Goal: Information Seeking & Learning: Learn about a topic

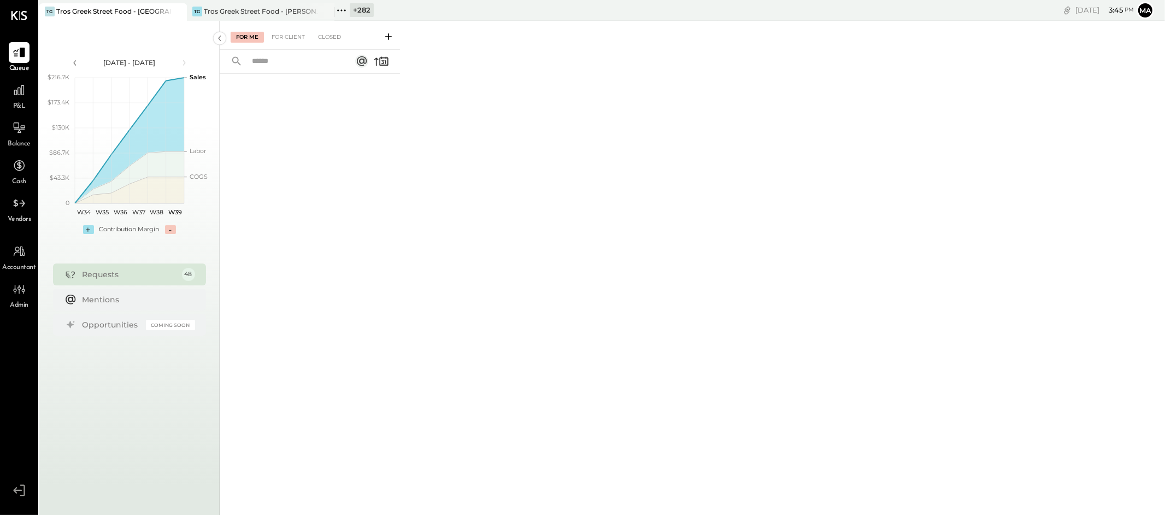
click at [170, 9] on icon at bounding box center [177, 11] width 14 height 13
click at [178, 9] on icon at bounding box center [177, 11] width 14 height 13
click at [49, 8] on icon at bounding box center [46, 10] width 14 height 14
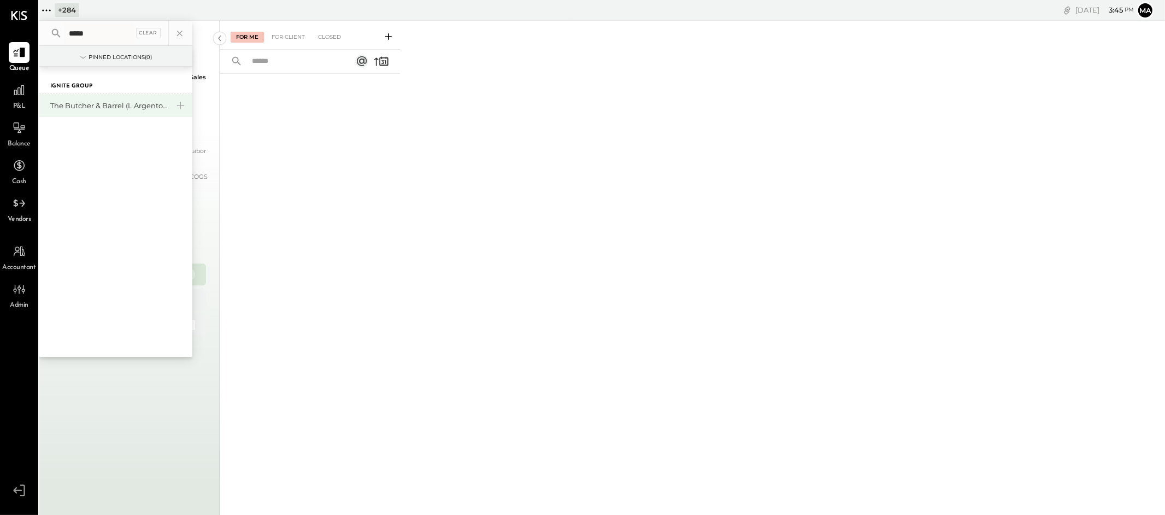
type input "*****"
click at [103, 104] on div "The Butcher & Barrel (L Argento LLC) - [GEOGRAPHIC_DATA]" at bounding box center [109, 106] width 118 height 10
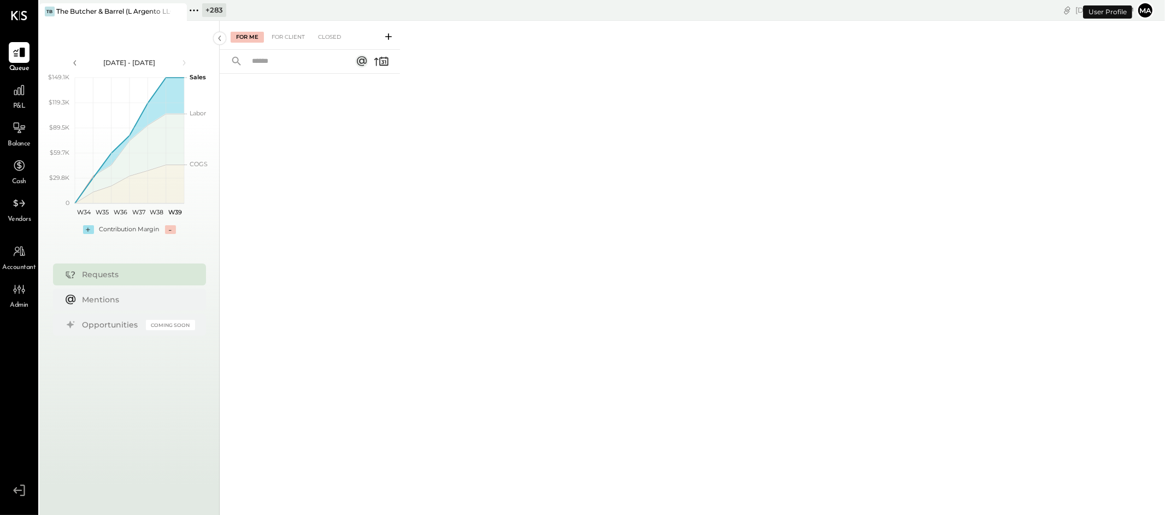
click at [195, 9] on icon at bounding box center [194, 10] width 14 height 14
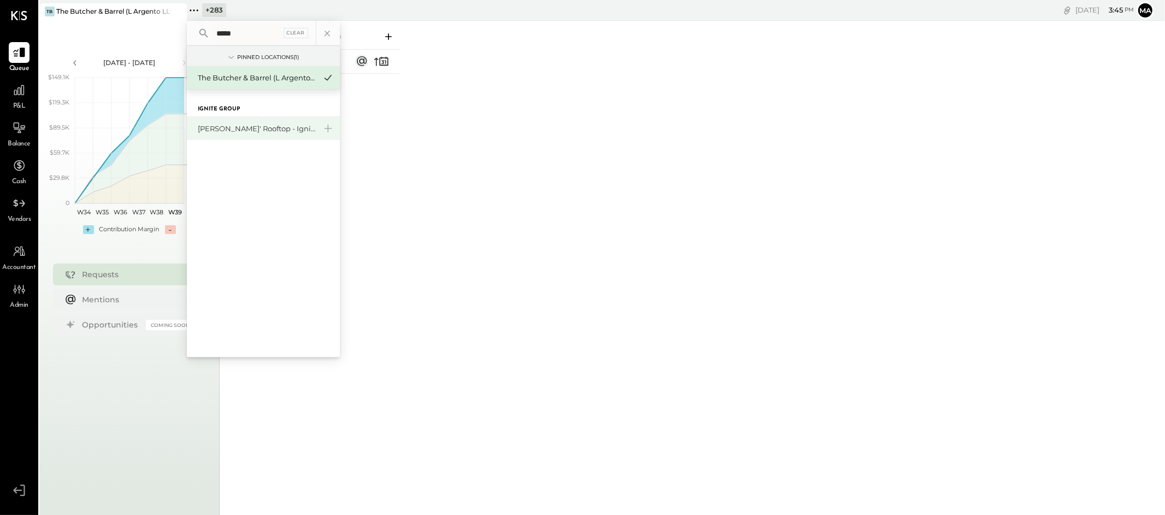
type input "*****"
click at [217, 125] on div "[PERSON_NAME]' Rooftop - Ignite" at bounding box center [257, 129] width 118 height 10
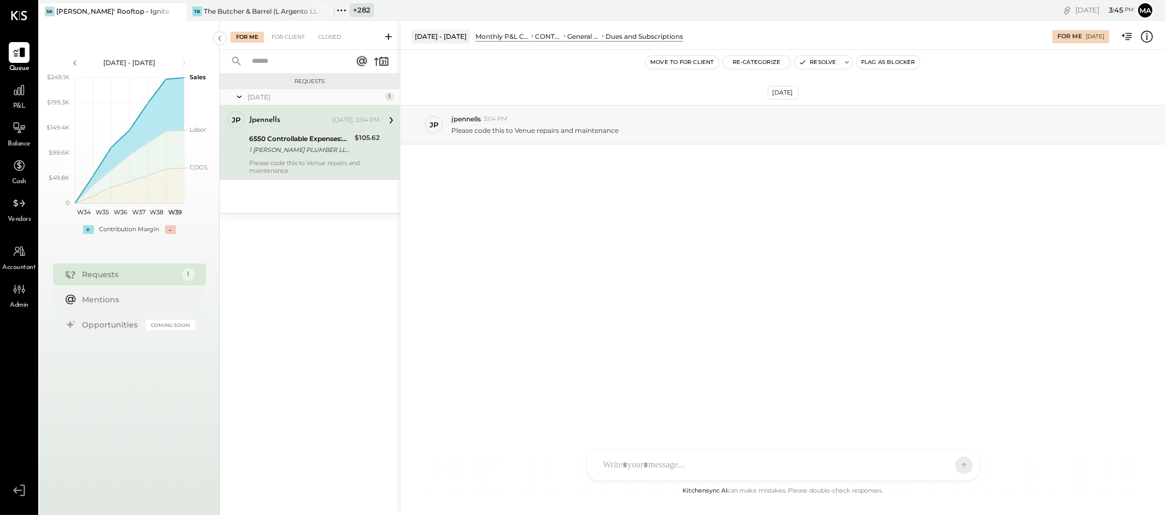
click at [343, 8] on icon at bounding box center [341, 10] width 14 height 14
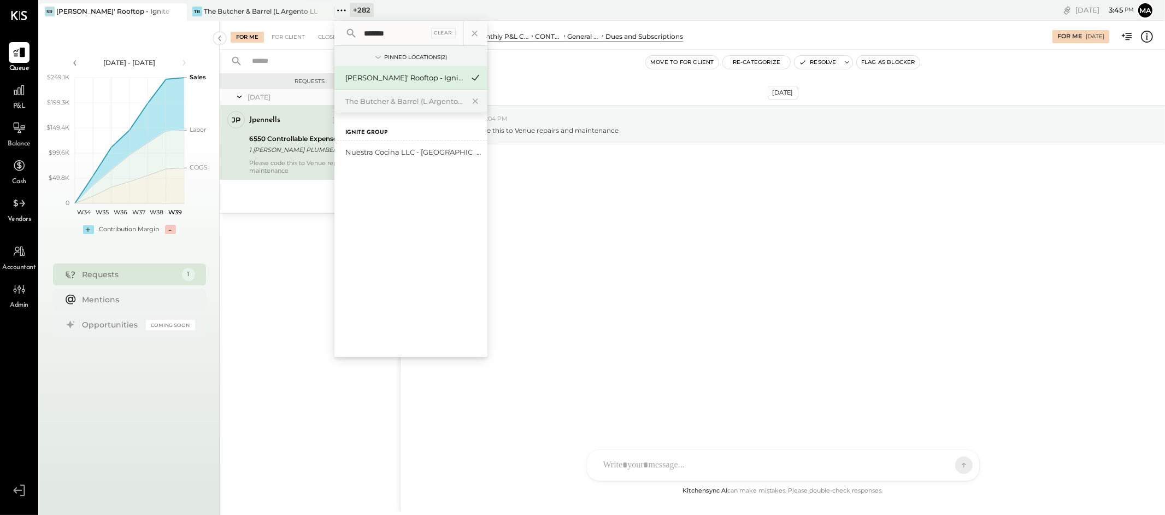
type input "*******"
click at [387, 150] on div "Nuestra Cocina LLC - [GEOGRAPHIC_DATA]" at bounding box center [404, 152] width 118 height 10
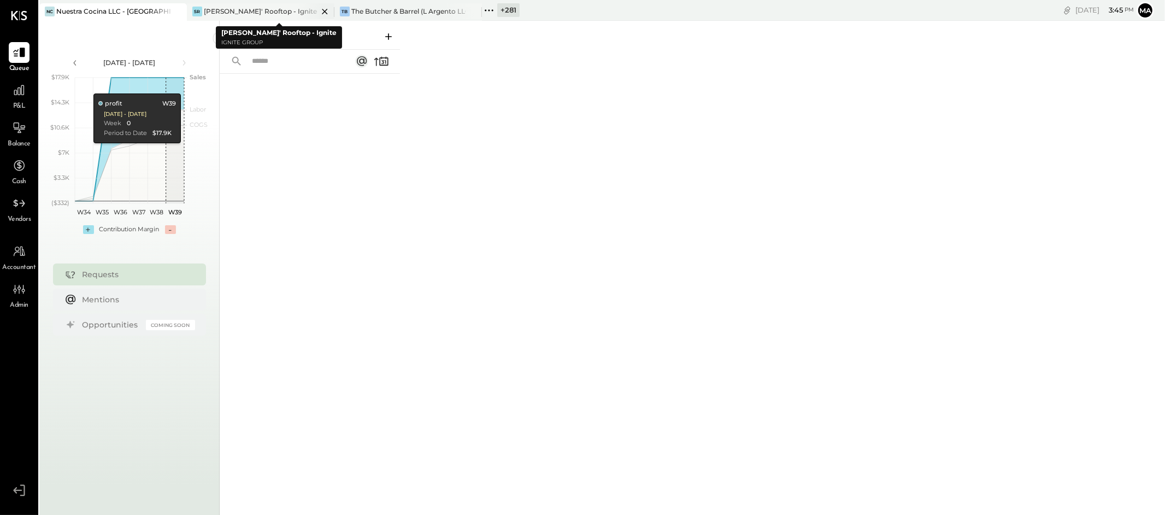
click at [259, 10] on div "[PERSON_NAME]' Rooftop - Ignite" at bounding box center [260, 11] width 113 height 9
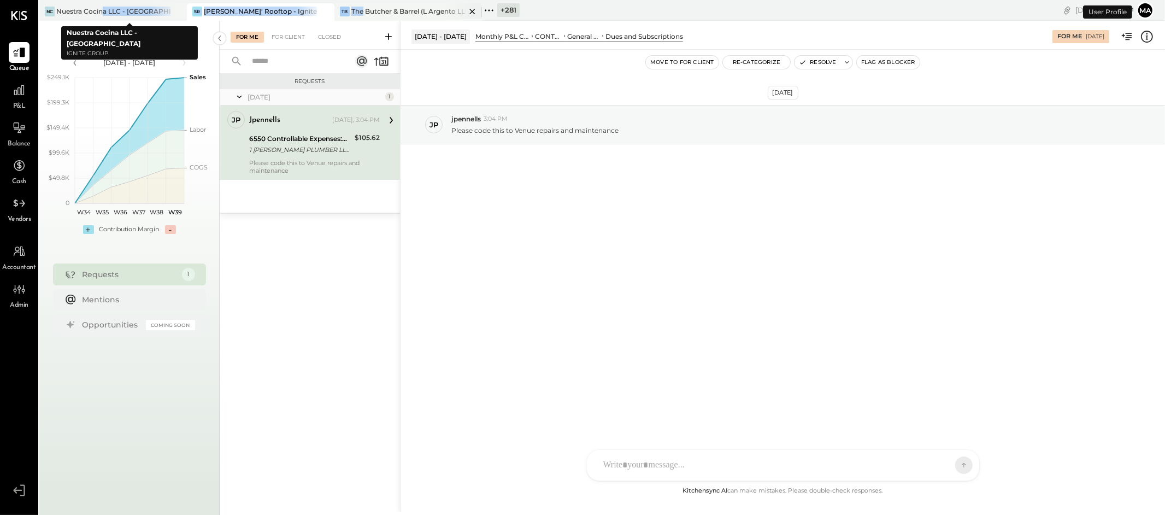
drag, startPoint x: 102, startPoint y: 11, endPoint x: 361, endPoint y: 8, distance: 259.6
click at [363, 8] on div "NC Nuestra Cocina LLC - Ignite SR [PERSON_NAME]' Rooftop - Ignite TB The Butche…" at bounding box center [414, 10] width 751 height 21
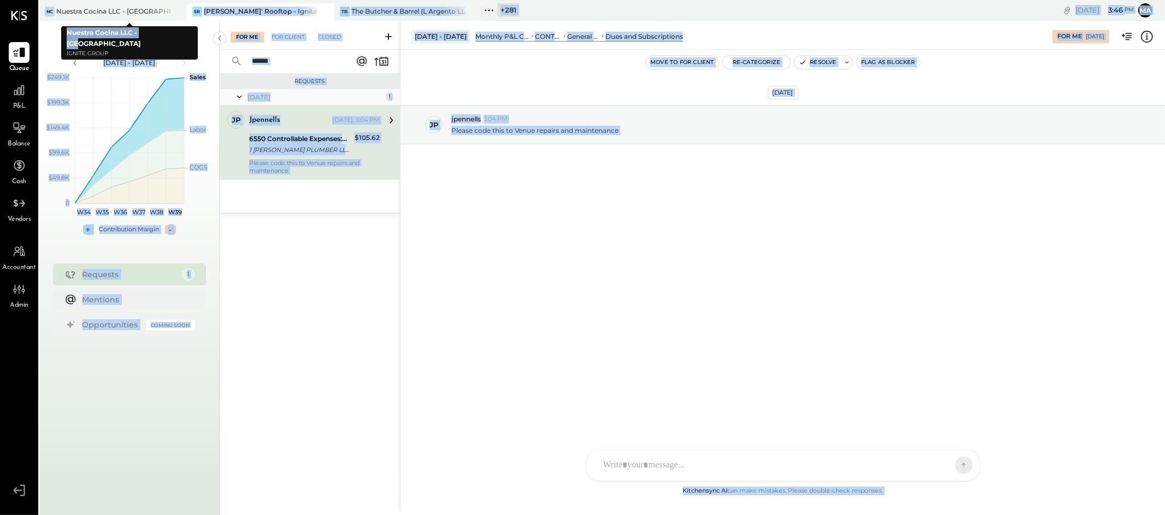
drag, startPoint x: 154, startPoint y: 6, endPoint x: 149, endPoint y: 34, distance: 28.3
click at [148, 37] on body "Queue P&L Balance Cash Vendors Accountant Admin v 4.35.2 NC Nuestra Cocina LLC …" at bounding box center [582, 257] width 1165 height 515
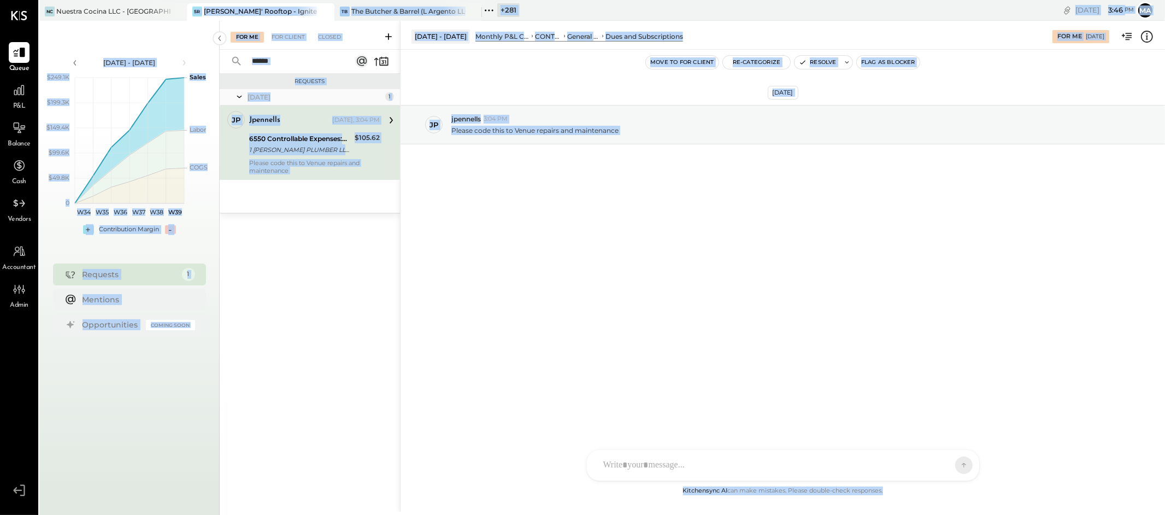
click at [227, 10] on div "[PERSON_NAME]' Rooftop - Ignite" at bounding box center [260, 11] width 113 height 9
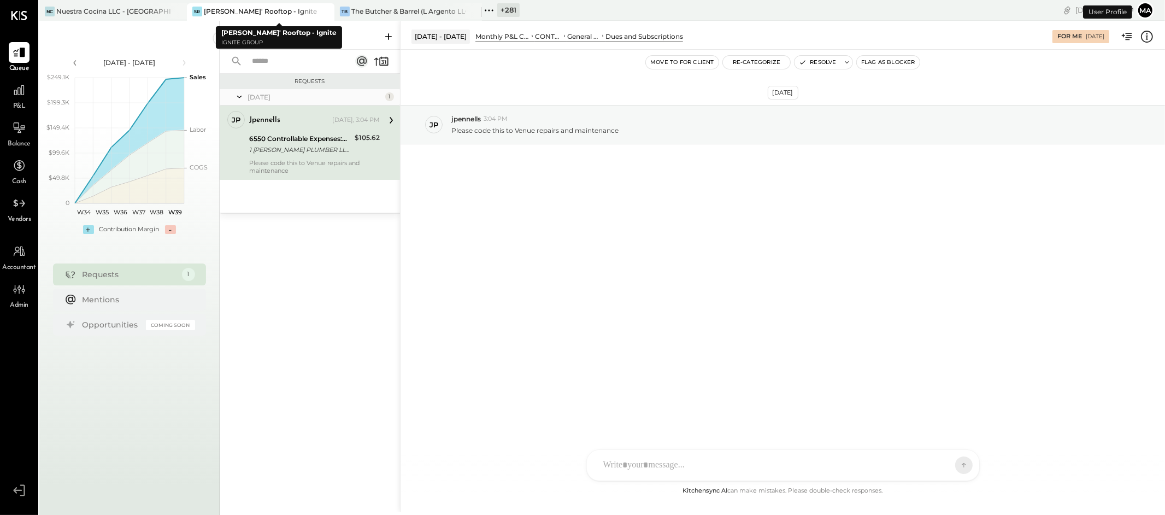
click at [248, 10] on div "[PERSON_NAME]' Rooftop - Ignite" at bounding box center [260, 11] width 113 height 9
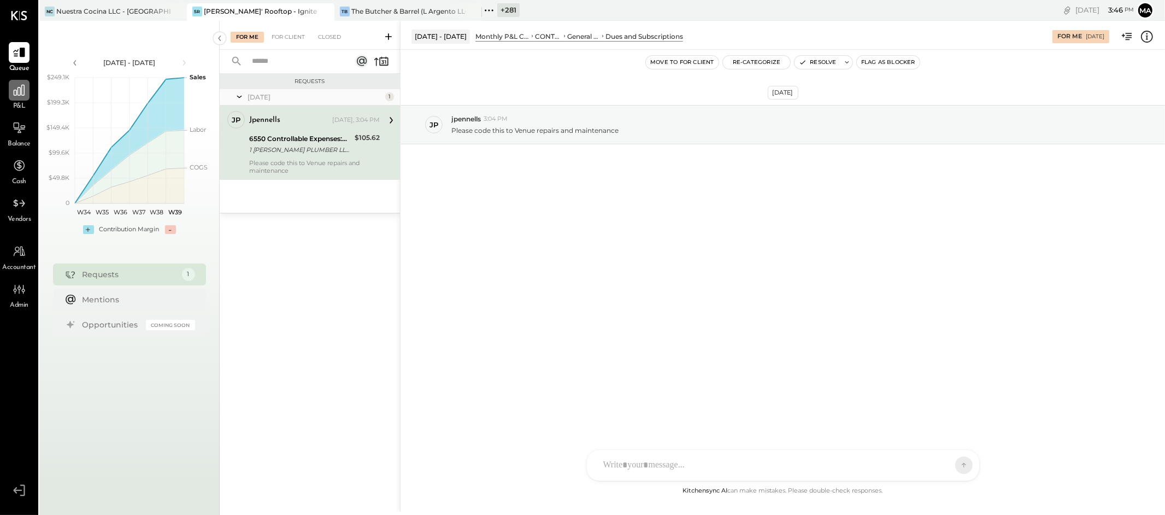
click at [20, 95] on icon at bounding box center [19, 90] width 11 height 11
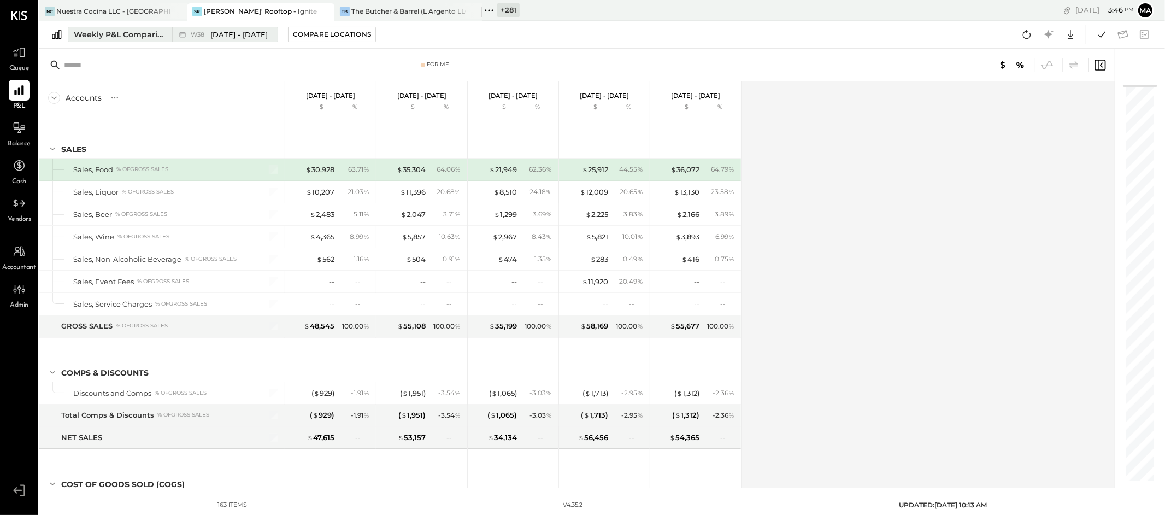
click at [185, 34] on icon at bounding box center [182, 34] width 11 height 11
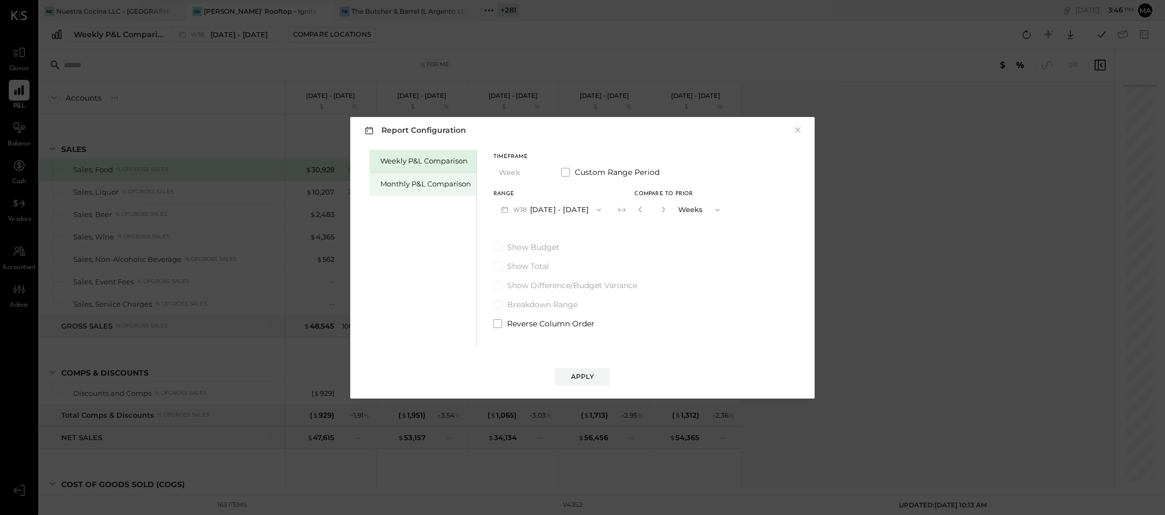
click at [413, 183] on div "Monthly P&L Comparison" at bounding box center [425, 184] width 91 height 10
click at [549, 209] on button "M09 [DATE] - [DATE]" at bounding box center [550, 209] width 115 height 20
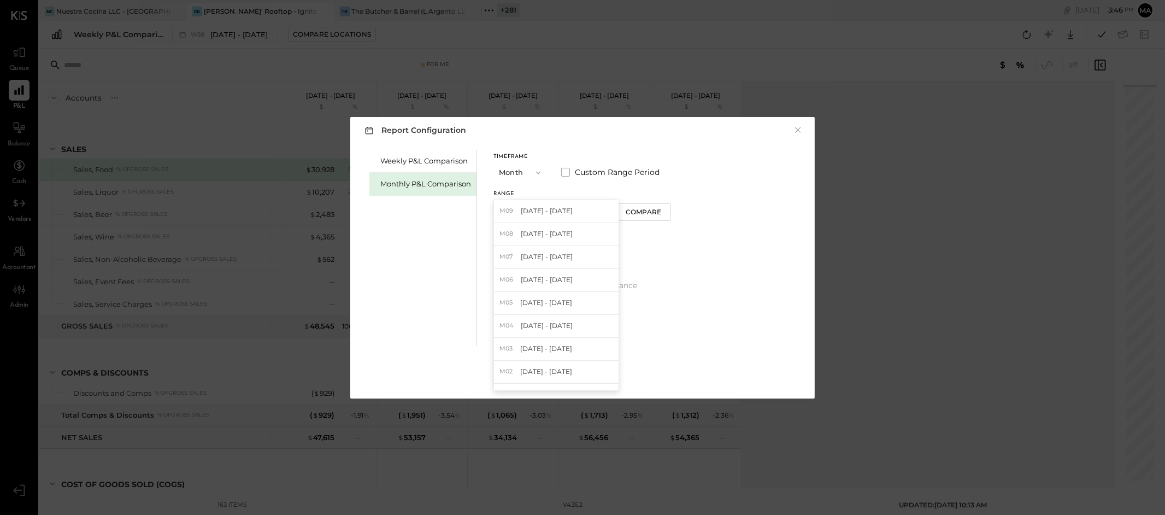
click at [570, 235] on div "M08 [DATE] - [DATE]" at bounding box center [556, 234] width 125 height 23
click at [644, 207] on div "Compare" at bounding box center [644, 211] width 36 height 9
click at [661, 208] on icon "button" at bounding box center [663, 209] width 7 height 7
type input "*"
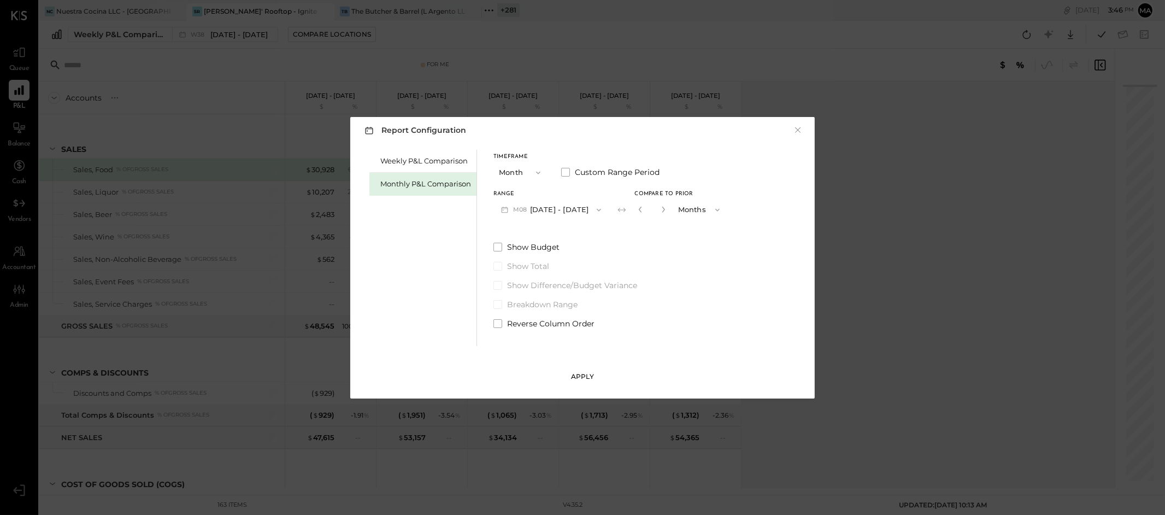
click at [591, 379] on div "Apply" at bounding box center [582, 376] width 23 height 9
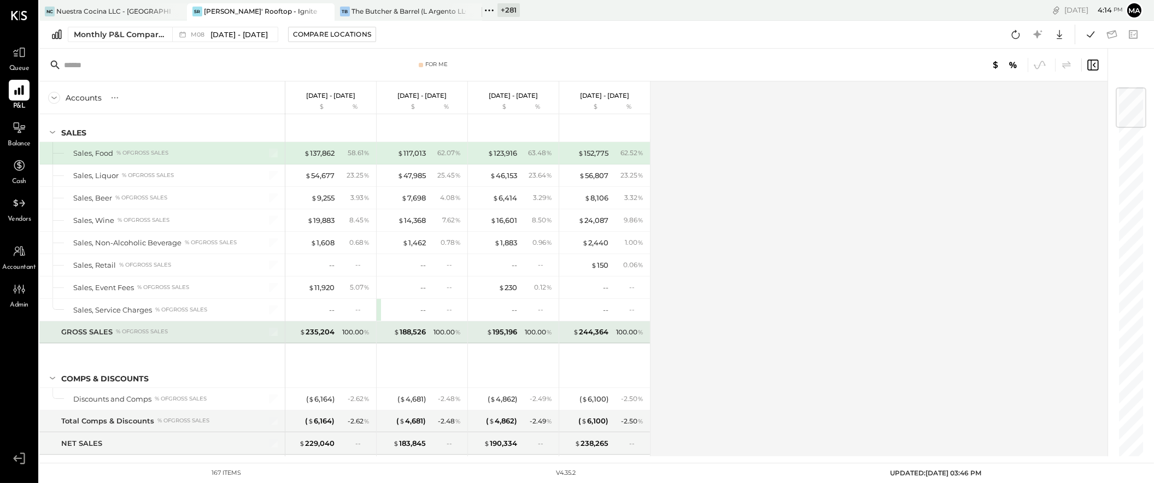
scroll to position [22, 0]
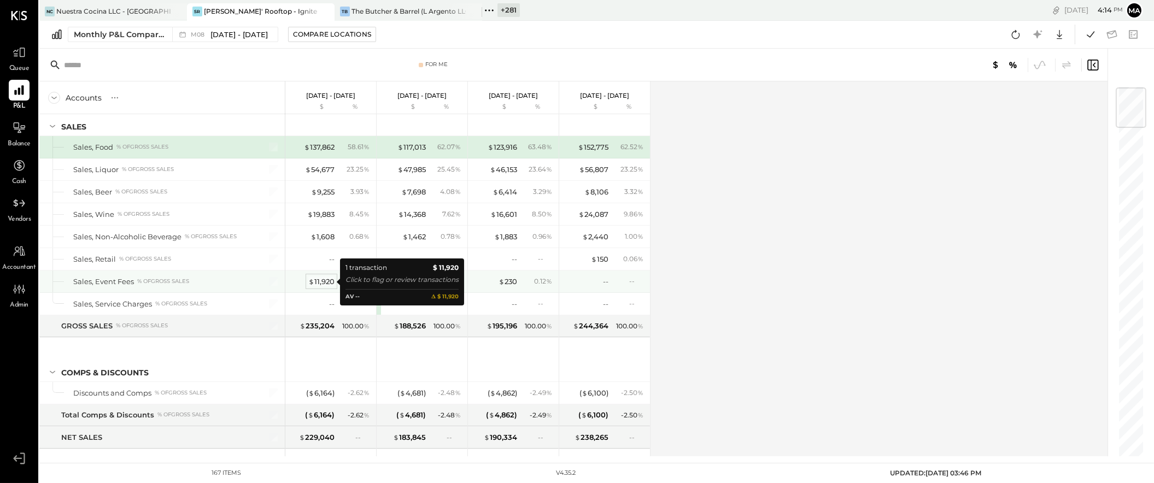
click at [320, 280] on div "$ 11,920" at bounding box center [321, 282] width 26 height 10
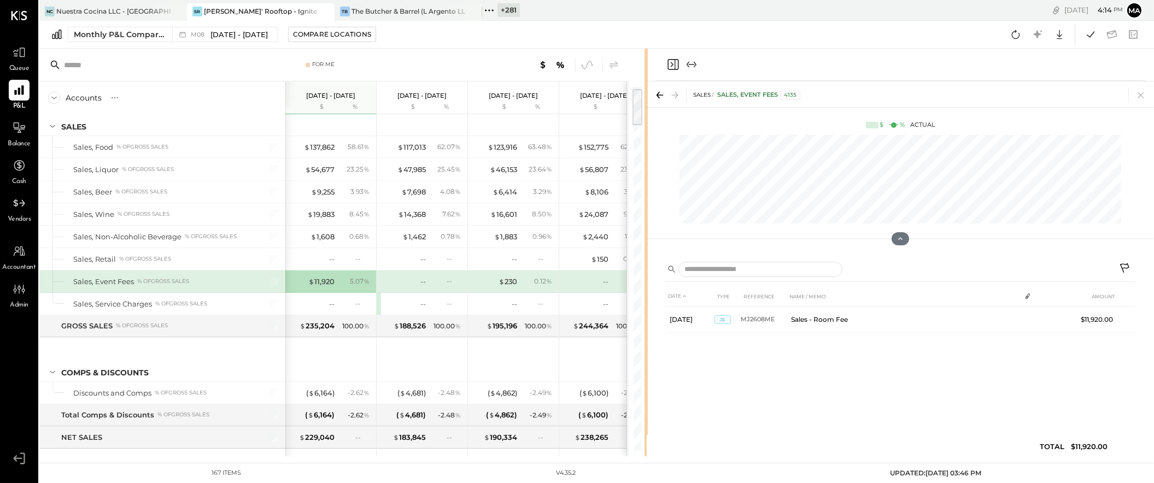
drag, startPoint x: 566, startPoint y: 149, endPoint x: 645, endPoint y: 148, distance: 79.2
click at [645, 148] on div at bounding box center [645, 253] width 3 height 408
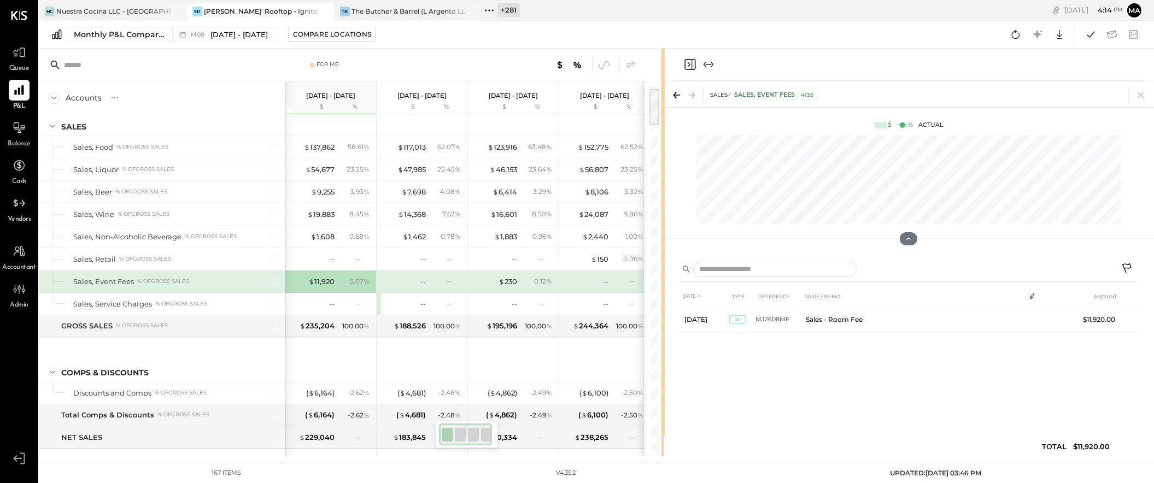
drag, startPoint x: 645, startPoint y: 291, endPoint x: 664, endPoint y: 291, distance: 18.6
click at [664, 291] on div "For Me Accounts S % GL [DATE] - [DATE] $ % [DATE] - [DATE] $ % [DATE] - [DATE] …" at bounding box center [596, 253] width 1114 height 408
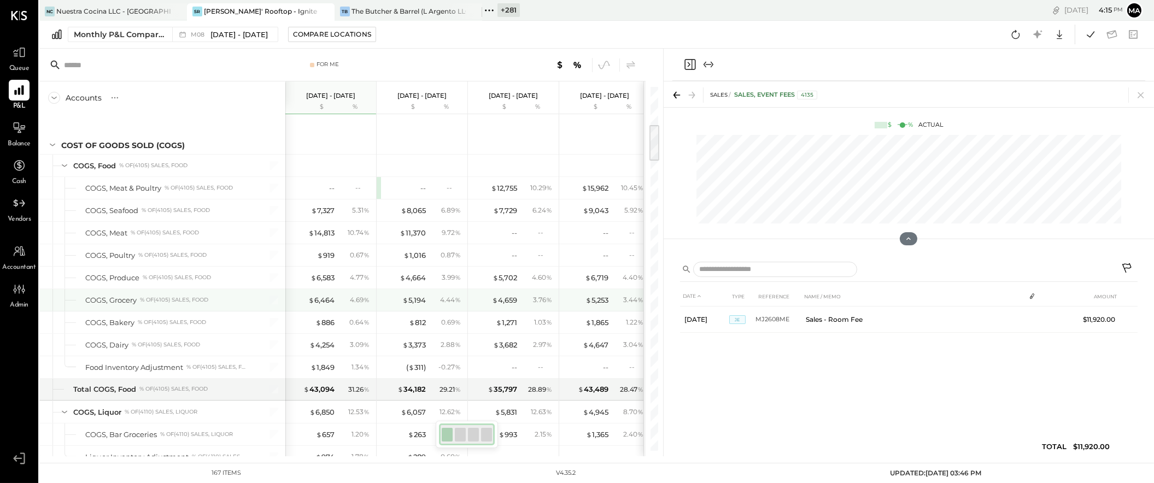
scroll to position [362, 0]
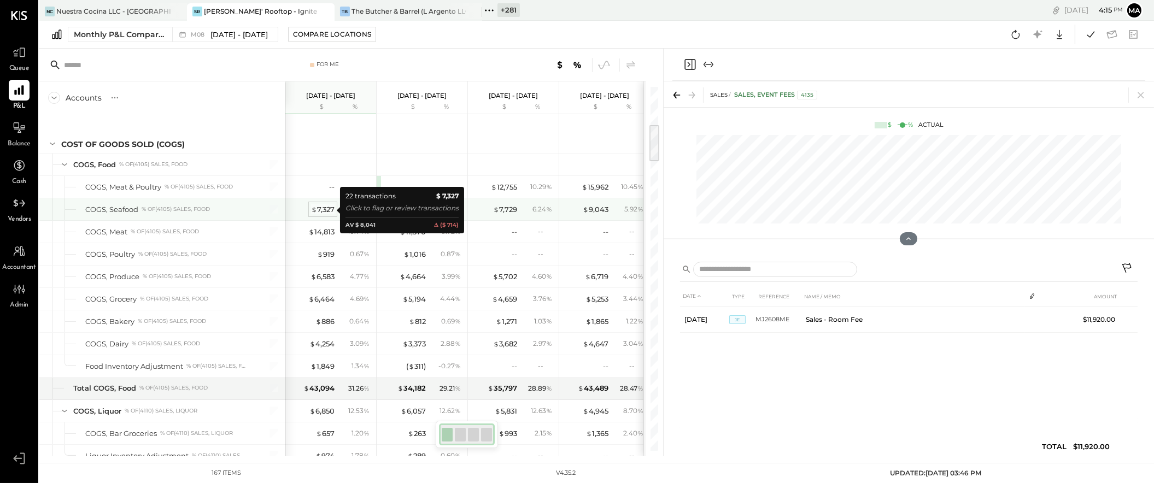
click at [324, 210] on div "$ 7,327" at bounding box center [322, 209] width 23 height 10
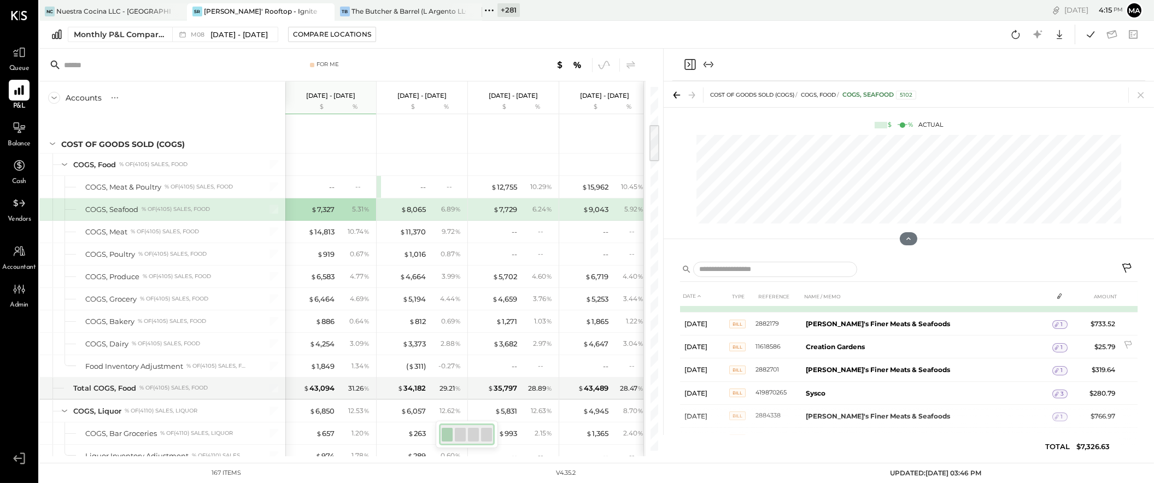
scroll to position [11, 0]
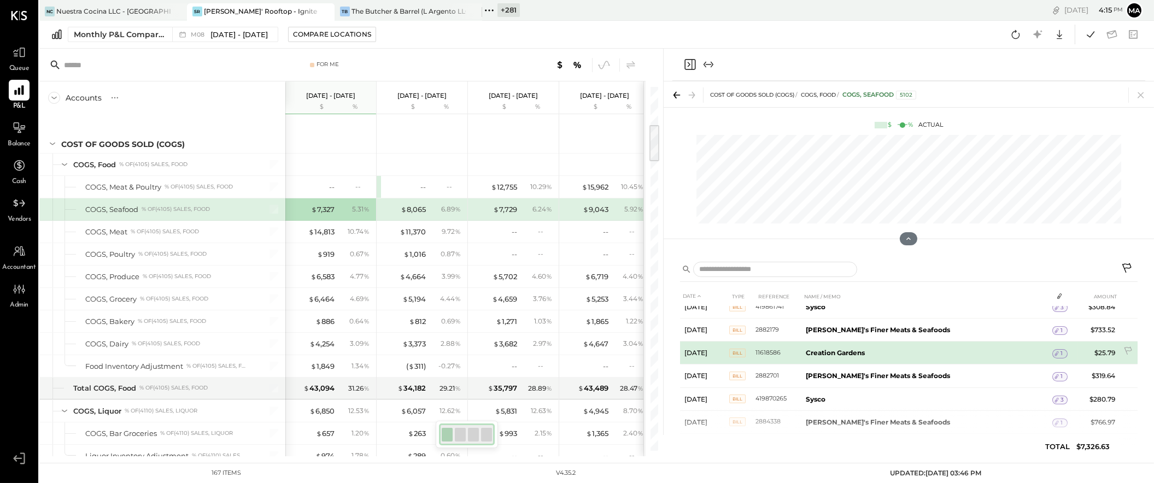
click at [1060, 351] on span "1" at bounding box center [1061, 354] width 2 height 8
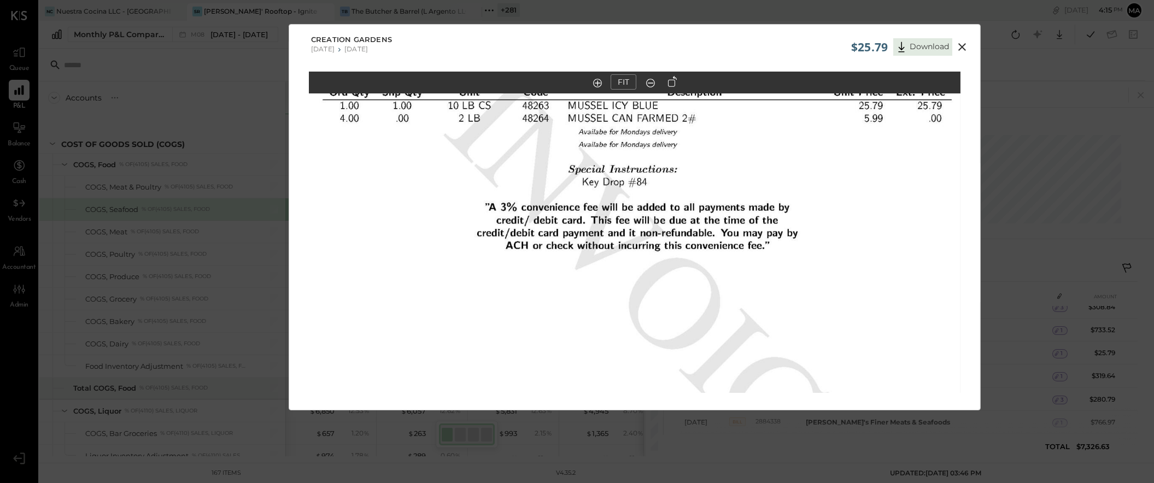
click at [962, 46] on icon at bounding box center [962, 47] width 8 height 8
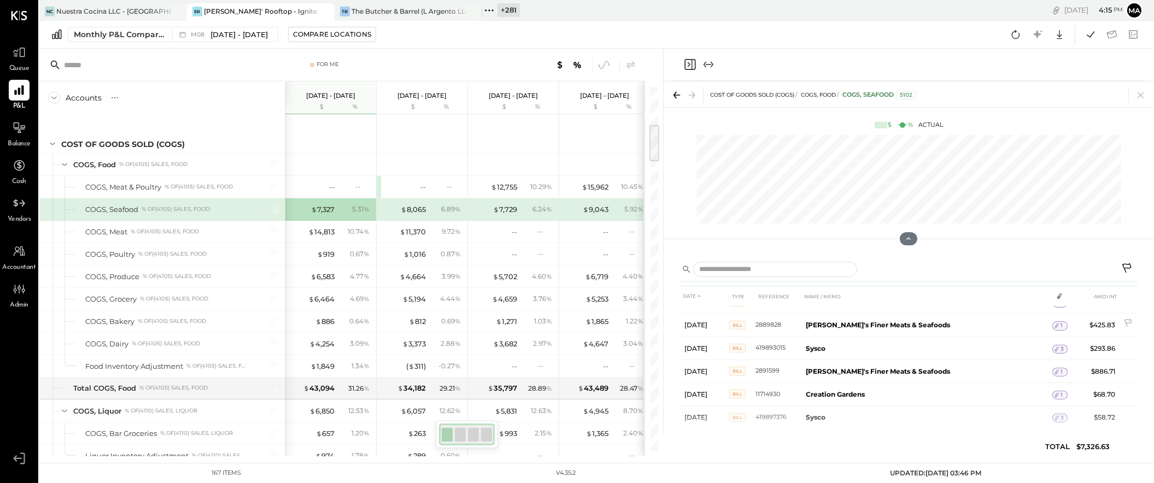
scroll to position [396, 0]
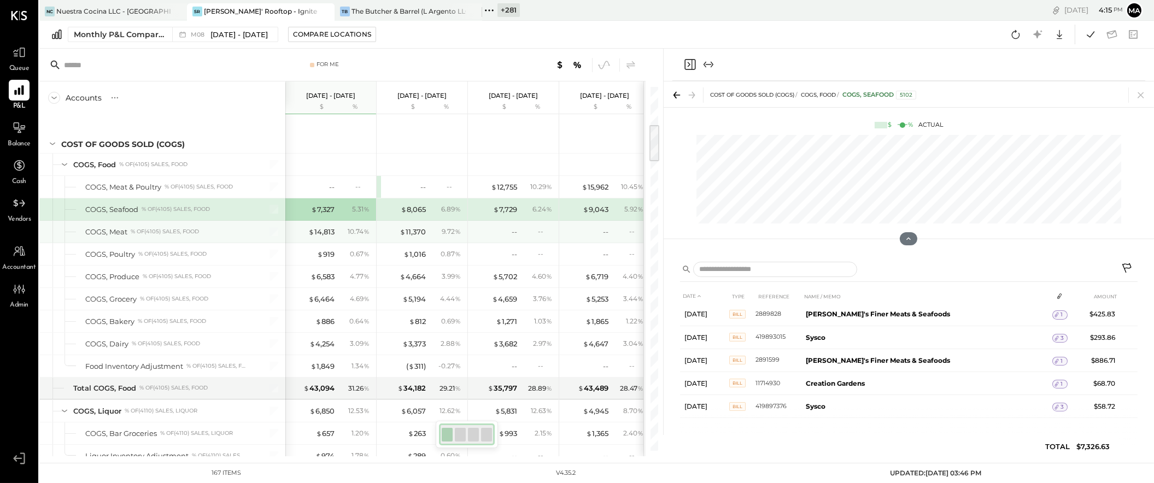
click at [326, 238] on div "$ 14,813 10.74 %" at bounding box center [332, 232] width 82 height 22
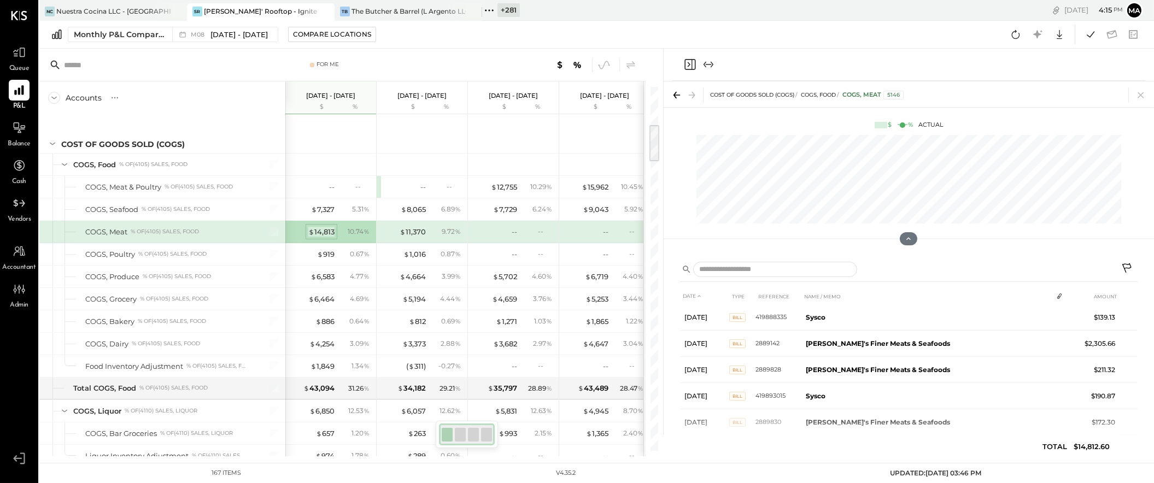
scroll to position [449, 0]
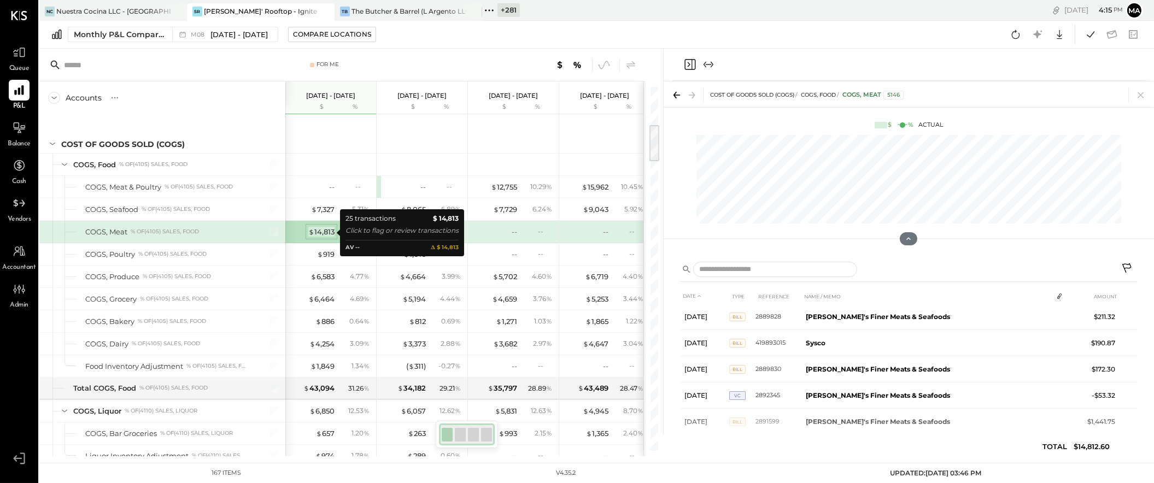
click at [323, 233] on div "$ 14,813" at bounding box center [321, 232] width 26 height 10
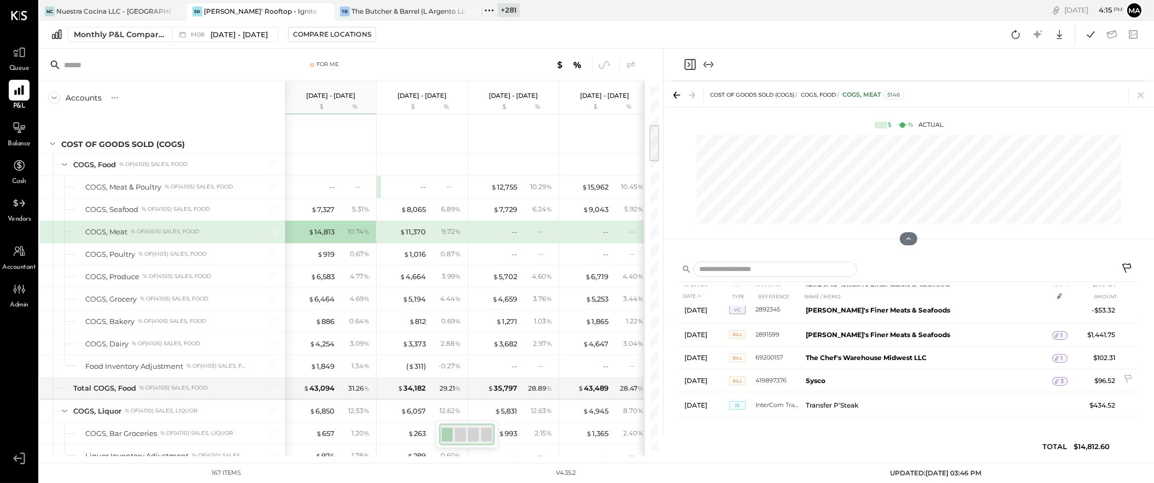
scroll to position [472, 0]
click at [328, 253] on div "$ 919" at bounding box center [325, 254] width 17 height 10
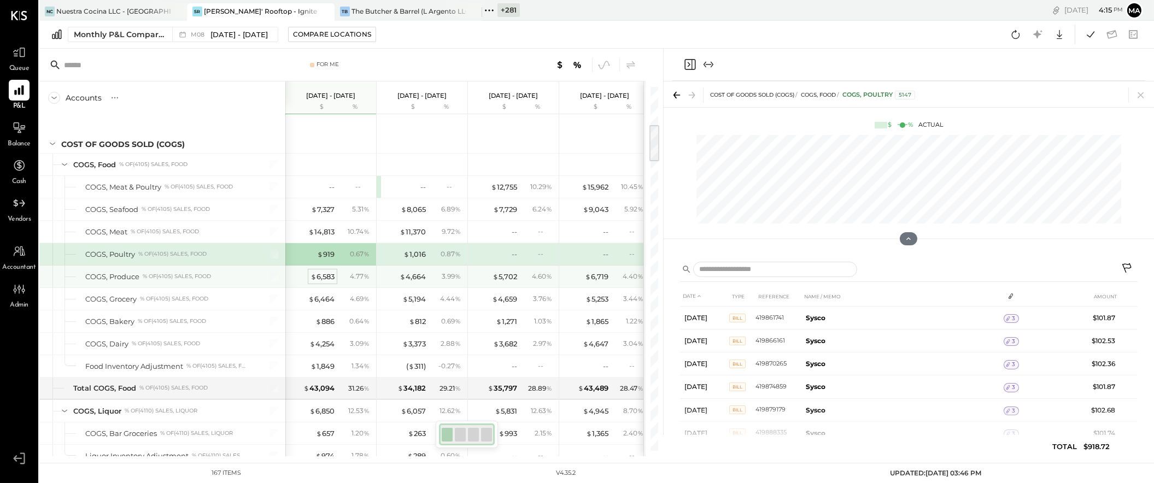
click at [324, 278] on div "$ 6,583" at bounding box center [322, 277] width 24 height 10
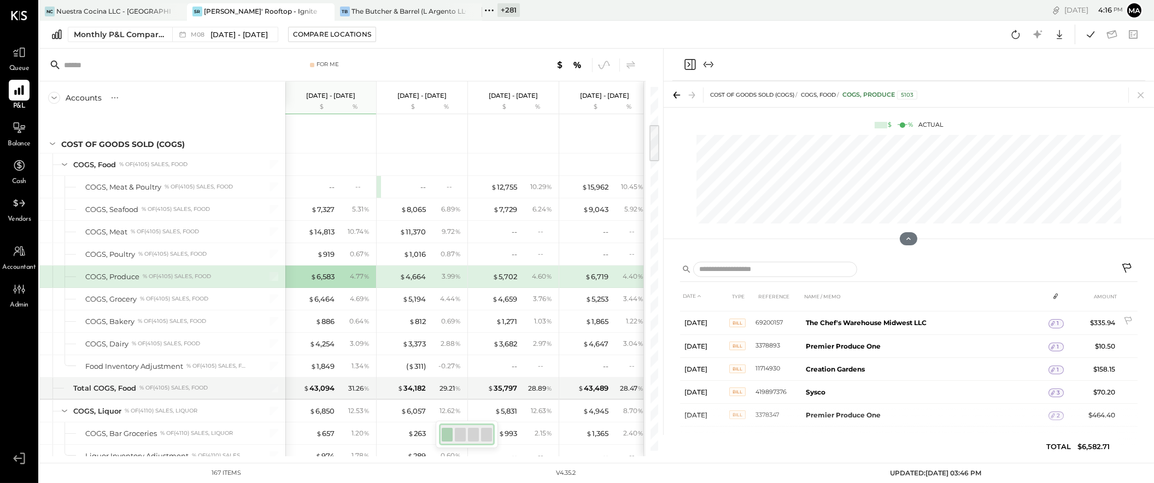
scroll to position [745, 0]
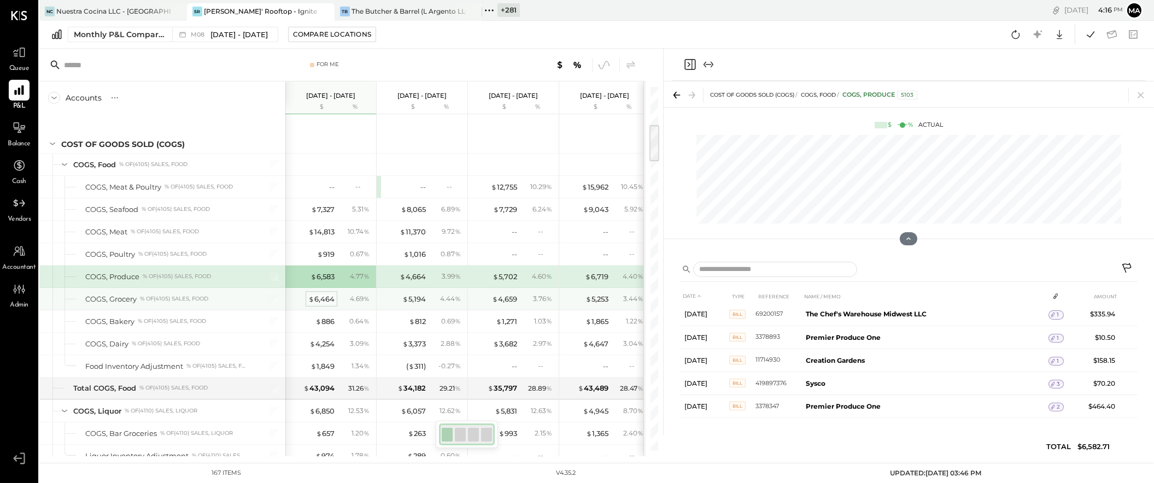
drag, startPoint x: 330, startPoint y: 303, endPoint x: 323, endPoint y: 301, distance: 7.3
click at [330, 303] on div "$ 6,464" at bounding box center [321, 299] width 26 height 10
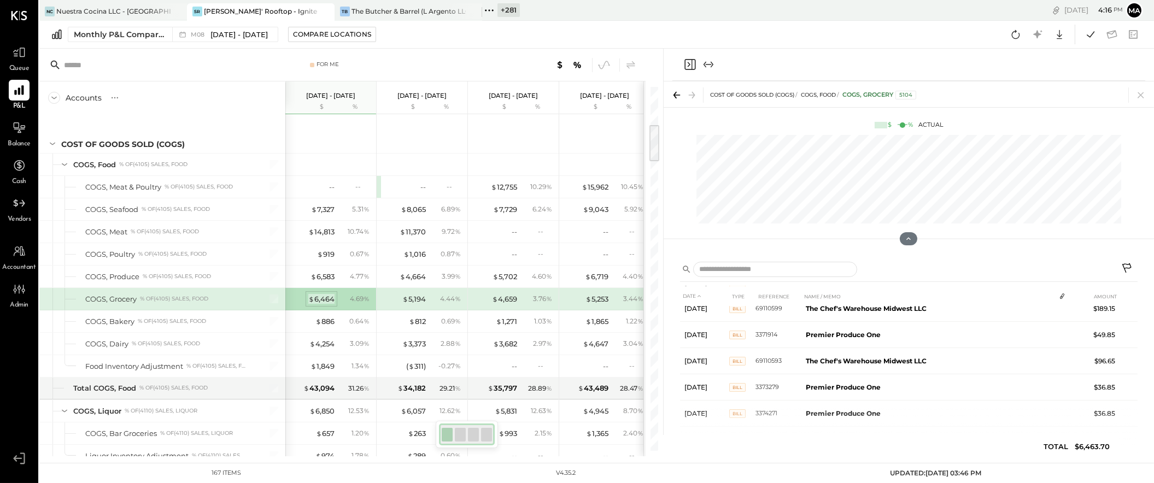
scroll to position [843, 0]
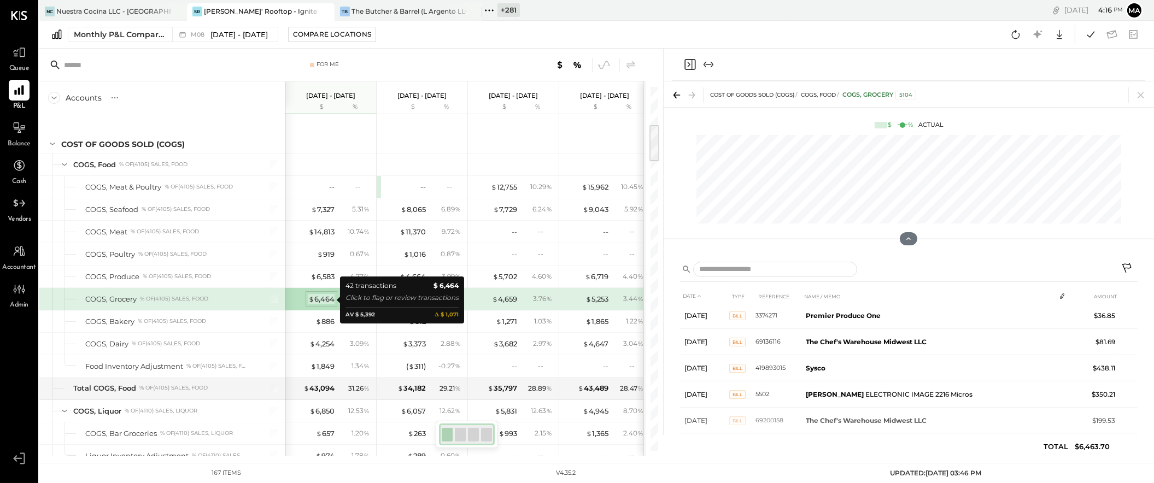
click at [323, 301] on div "$ 6,464" at bounding box center [321, 299] width 26 height 10
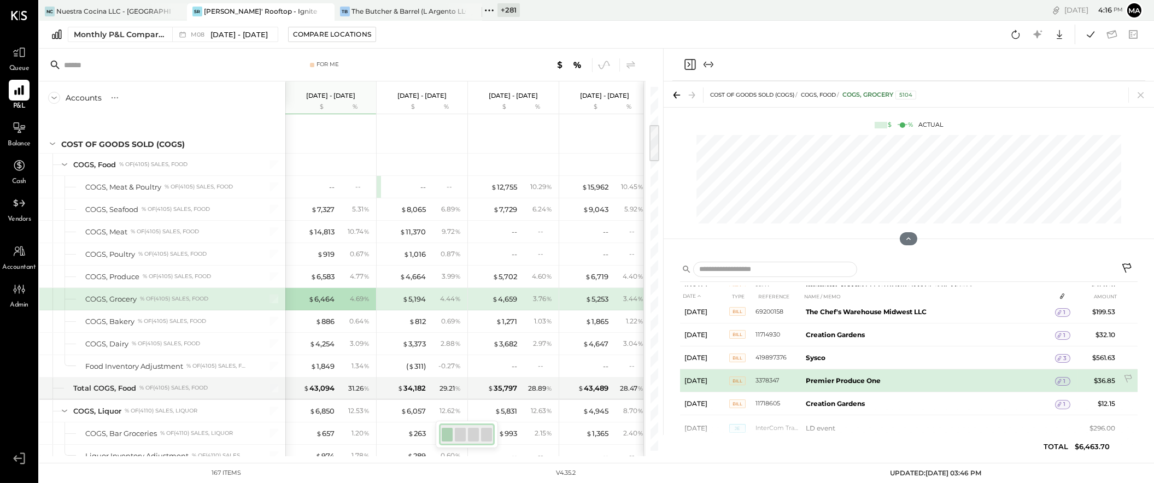
scroll to position [867, 0]
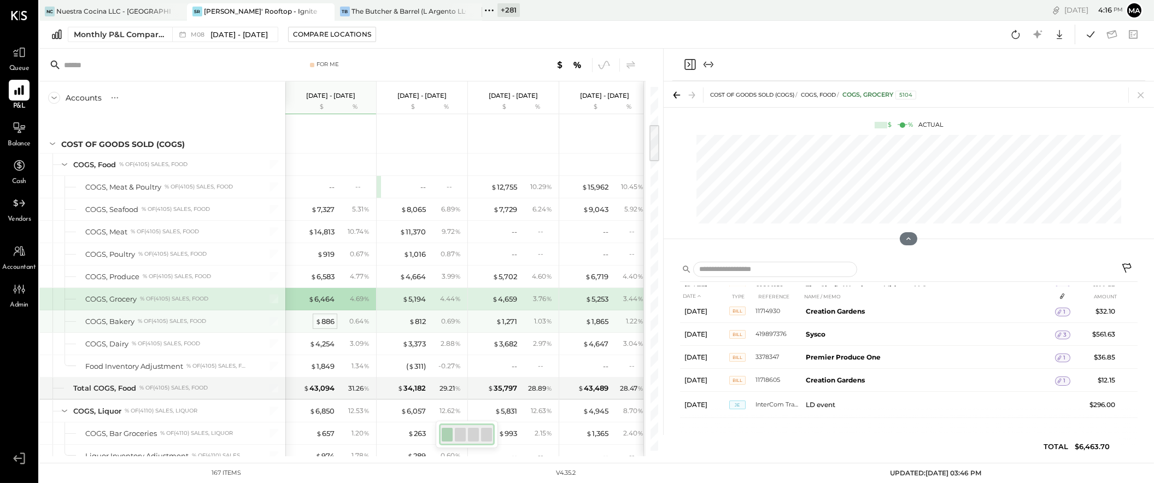
click at [326, 321] on div "$ 886" at bounding box center [324, 321] width 19 height 10
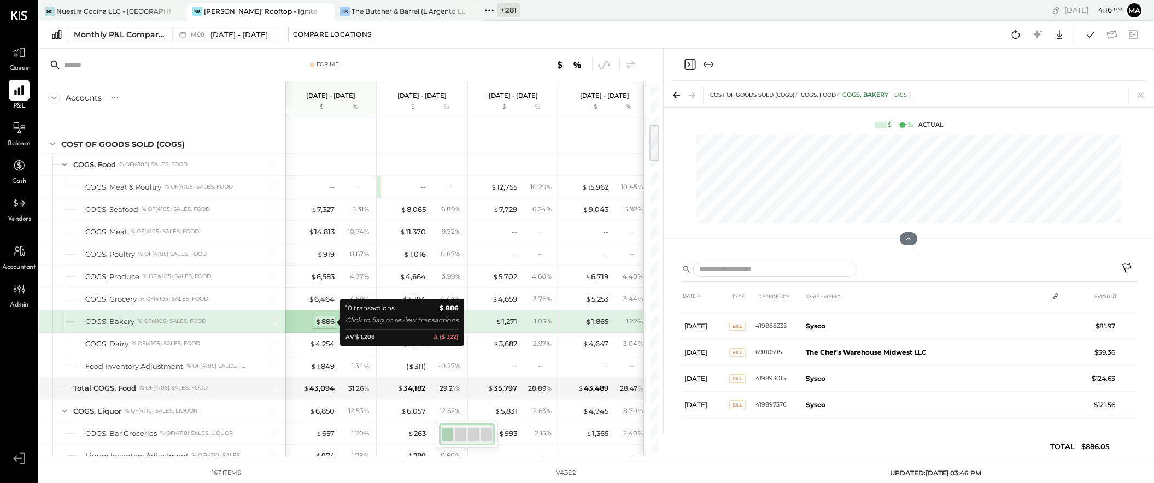
scroll to position [151, 0]
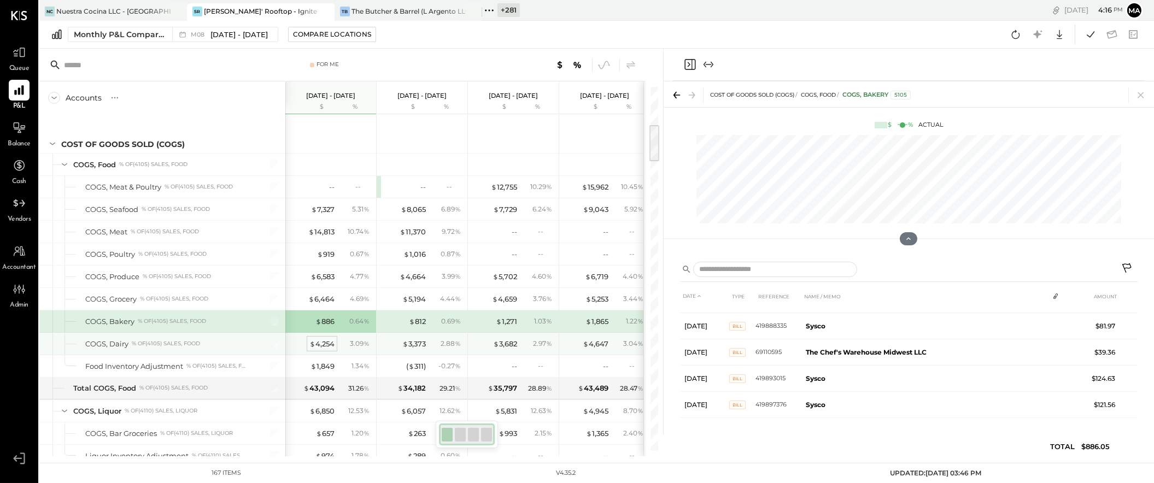
click at [326, 346] on div "$ 4,254" at bounding box center [321, 344] width 25 height 10
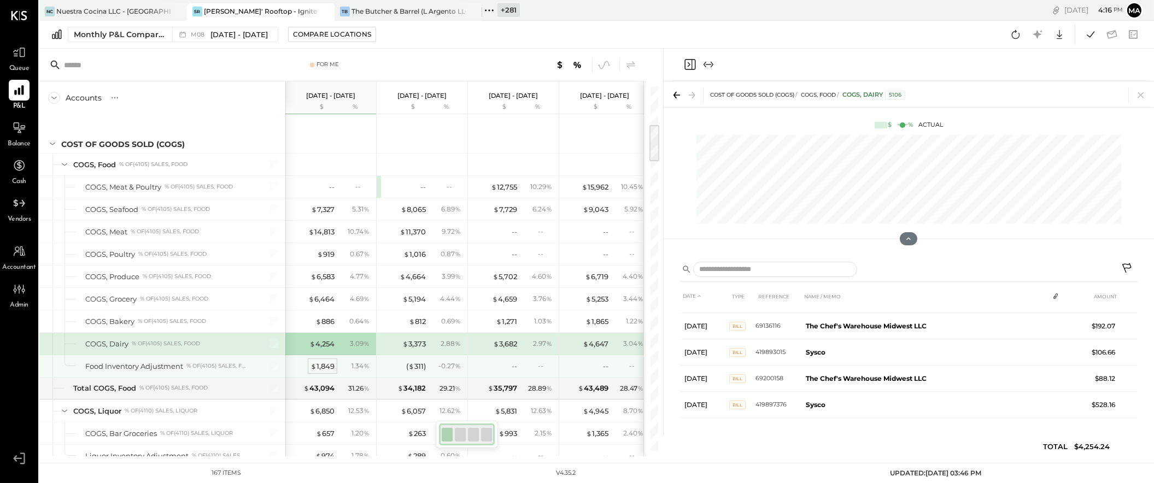
scroll to position [326, 0]
click at [318, 365] on div "$ 1,849" at bounding box center [322, 366] width 24 height 10
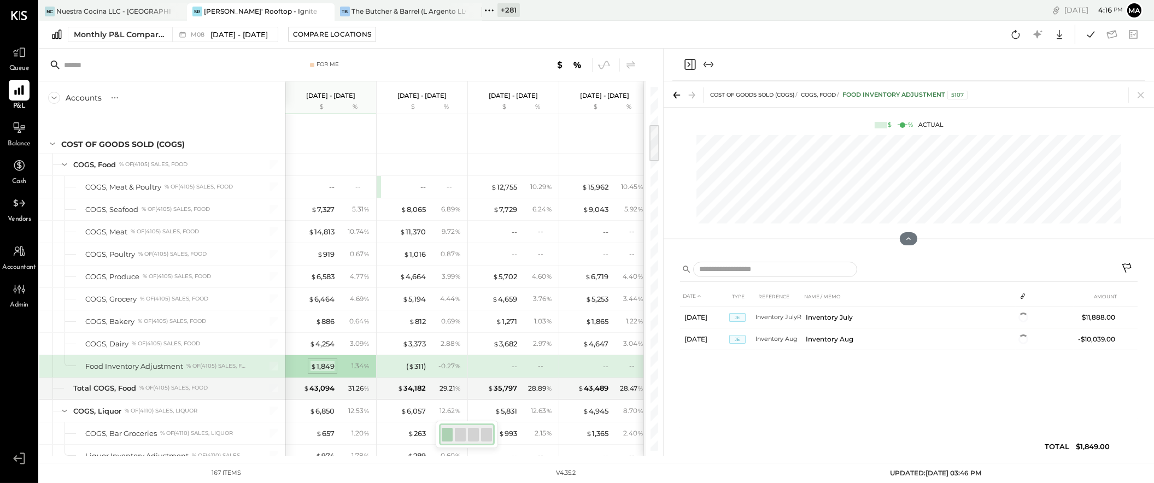
scroll to position [0, 0]
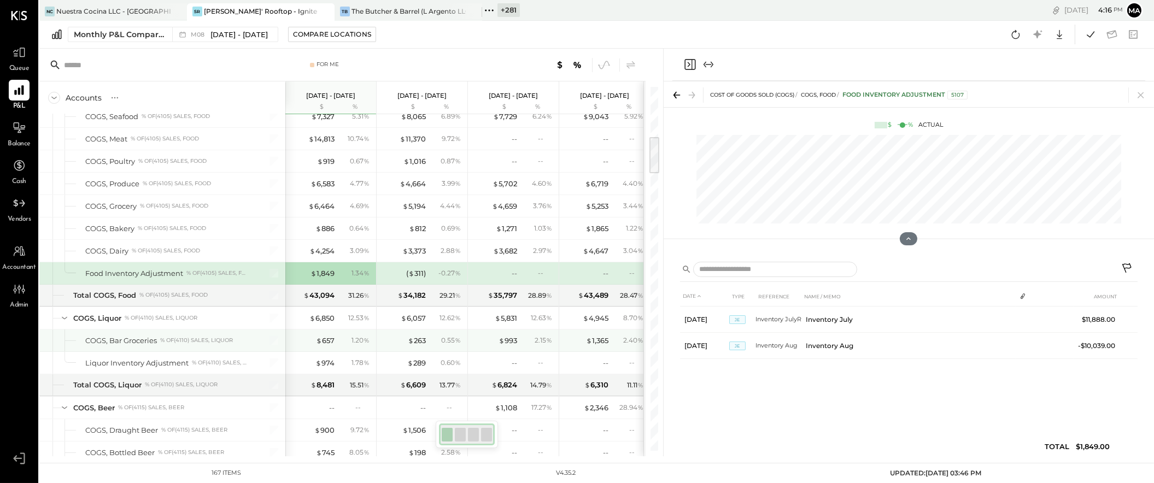
scroll to position [488, 0]
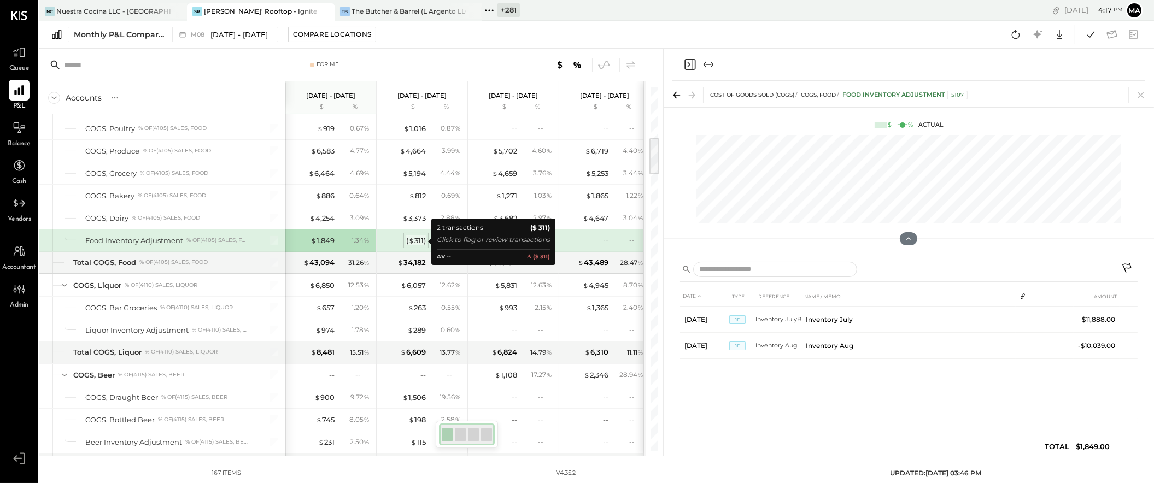
click at [417, 238] on div "( $ 311 )" at bounding box center [416, 241] width 20 height 10
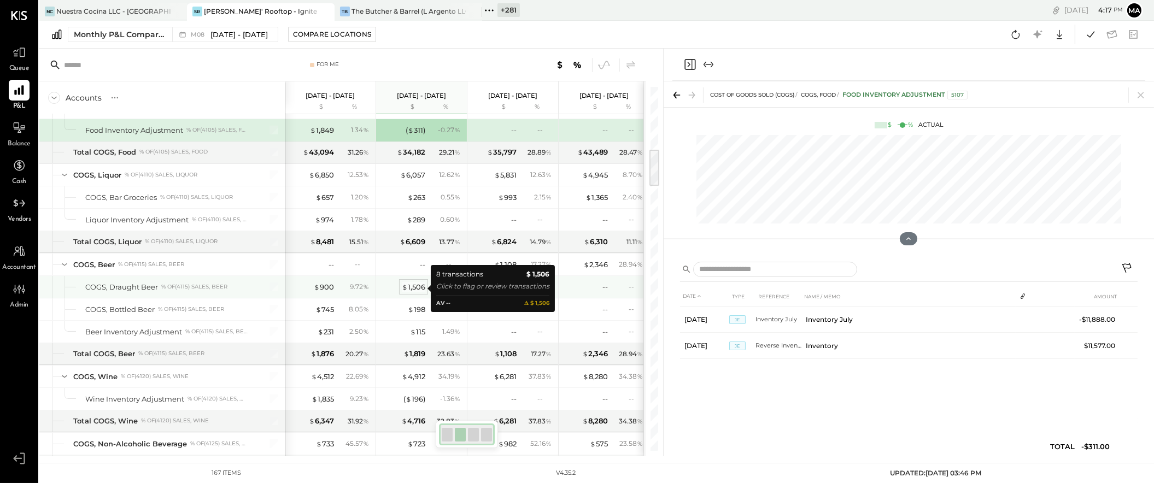
scroll to position [569, 0]
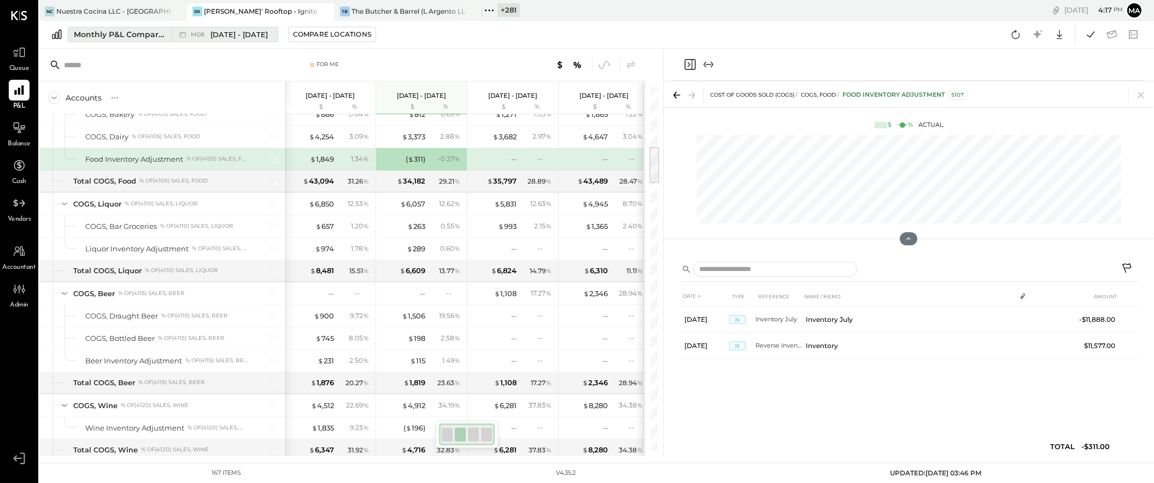
click at [237, 33] on span "[DATE] - [DATE]" at bounding box center [238, 35] width 57 height 10
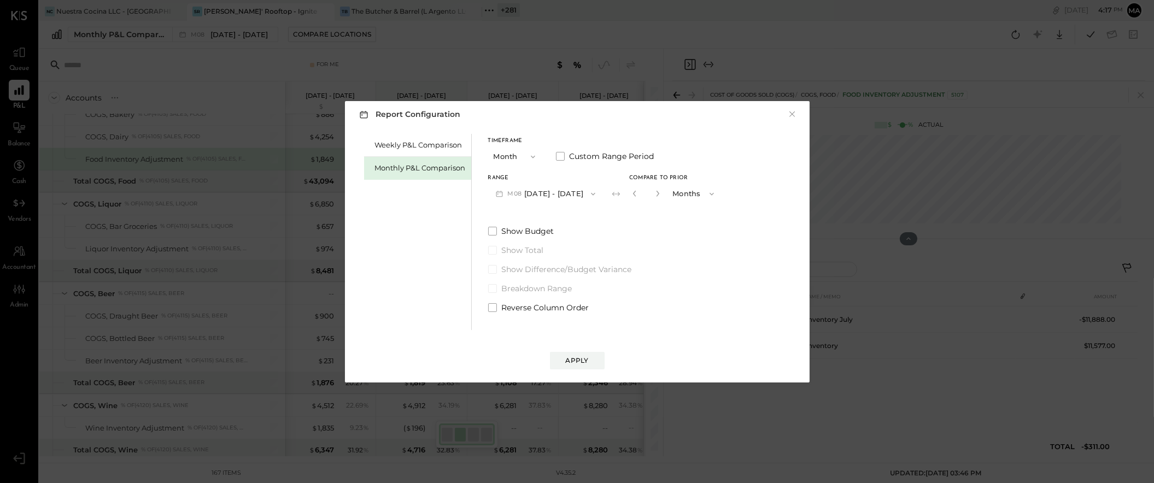
click at [523, 156] on span "button" at bounding box center [530, 156] width 14 height 9
click at [512, 201] on div "YTD" at bounding box center [516, 196] width 54 height 20
click at [573, 360] on div "Apply" at bounding box center [577, 360] width 23 height 9
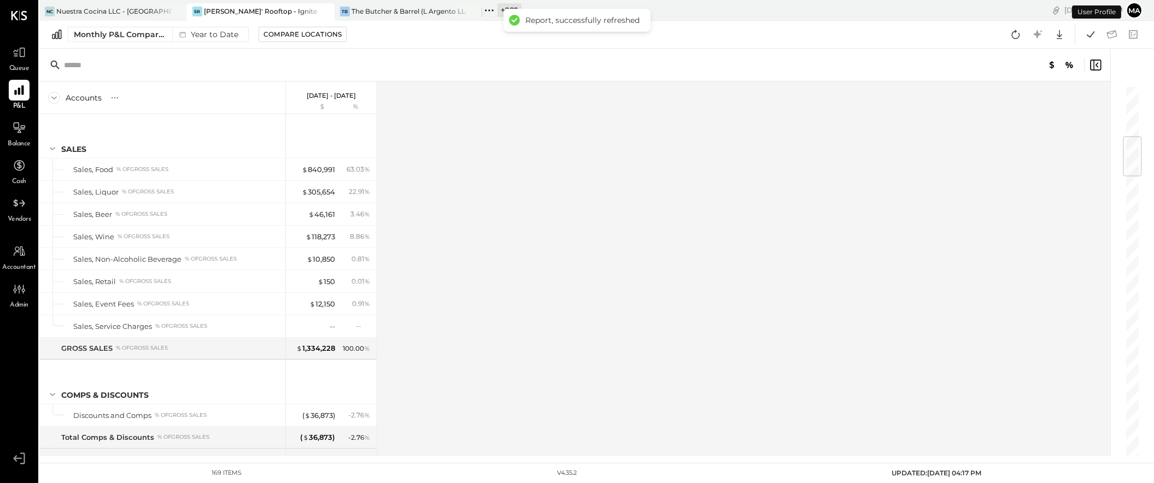
scroll to position [433, 0]
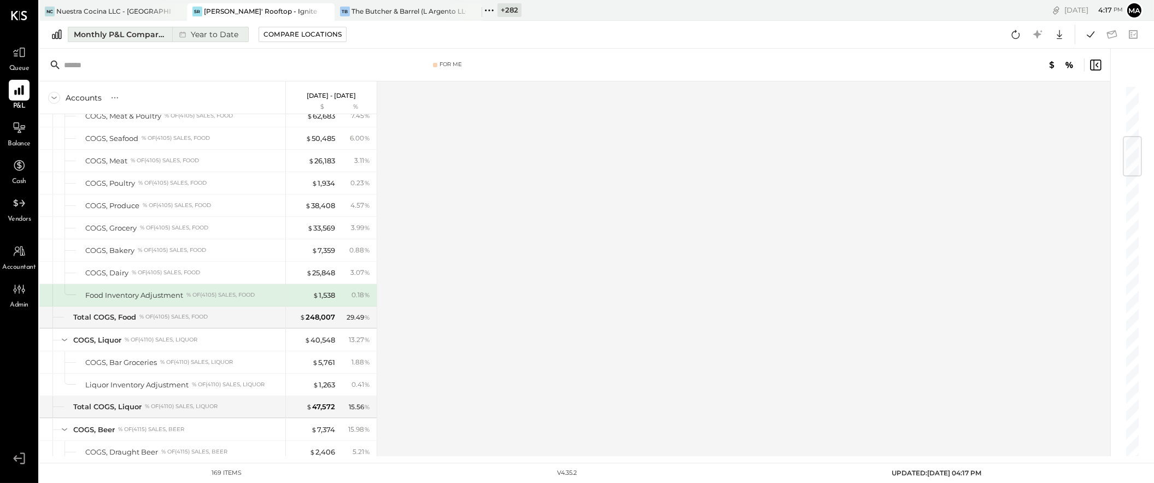
click at [173, 33] on div "Year to Date" at bounding box center [207, 34] width 70 height 14
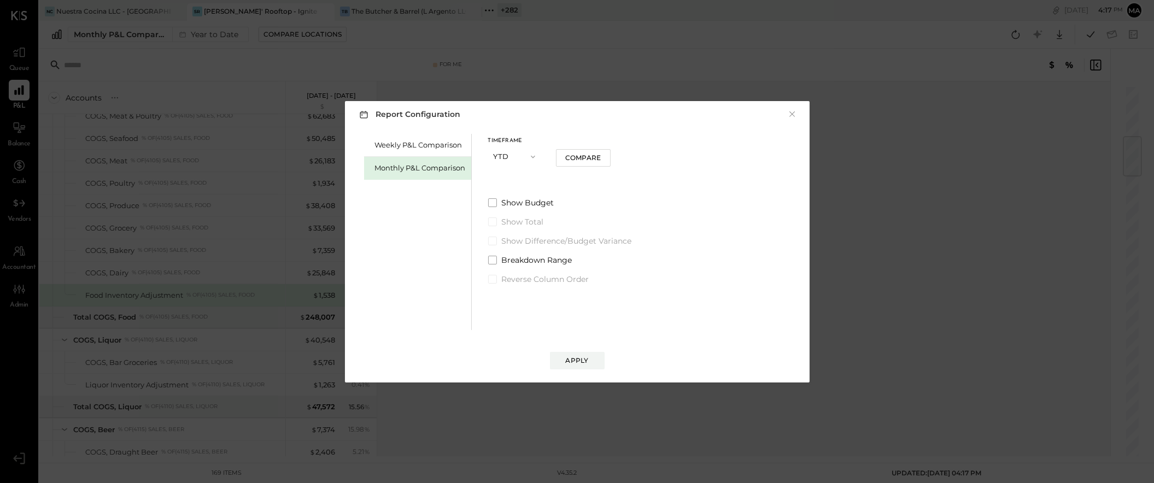
click at [531, 152] on icon "button" at bounding box center [532, 156] width 9 height 9
click at [510, 154] on span "Month" at bounding box center [508, 156] width 22 height 7
click at [558, 197] on button "M09 [DATE] - [DATE]" at bounding box center [545, 194] width 115 height 20
click at [556, 221] on span "[DATE] - [DATE]" at bounding box center [541, 217] width 52 height 9
click at [625, 198] on div "Compare" at bounding box center [638, 195] width 36 height 9
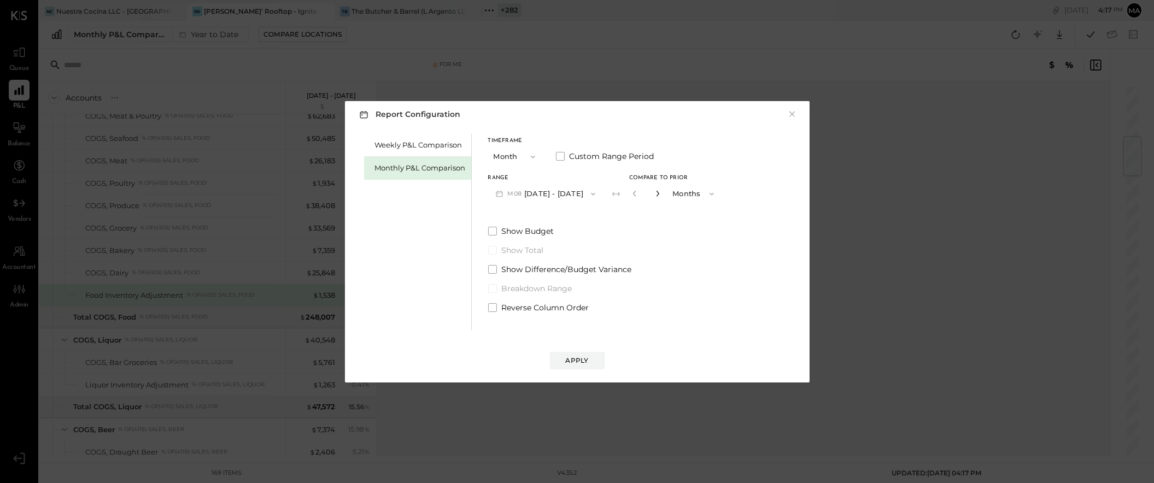
click at [654, 193] on icon "button" at bounding box center [657, 193] width 7 height 7
type input "*"
click at [591, 357] on button "Apply" at bounding box center [577, 360] width 55 height 17
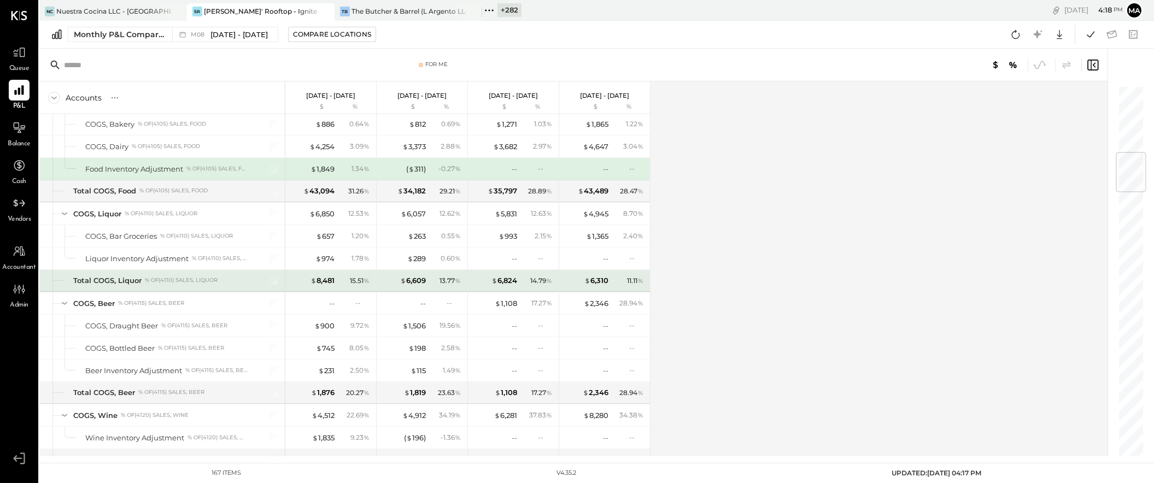
scroll to position [580, 0]
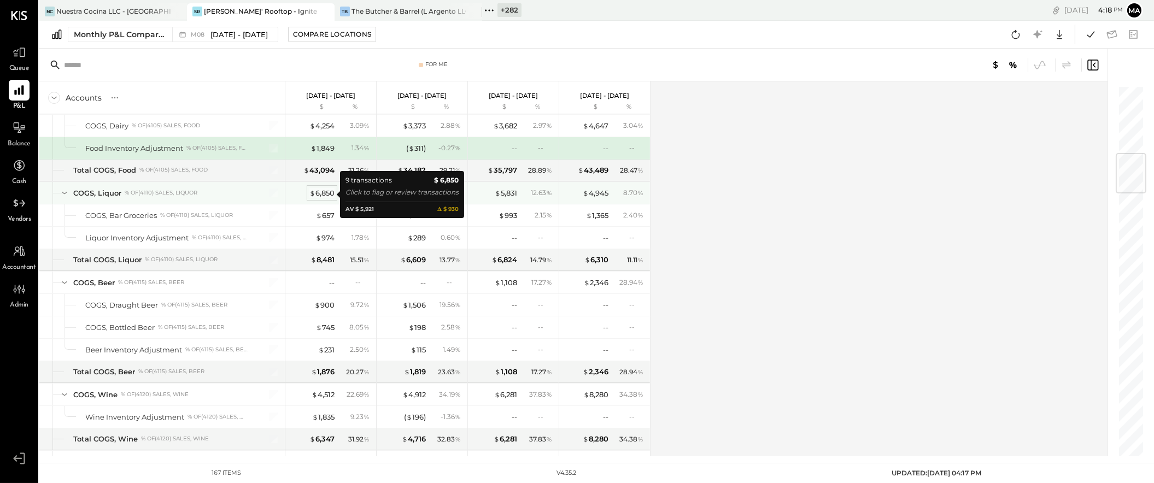
click at [323, 194] on div "$ 6,850" at bounding box center [321, 193] width 25 height 10
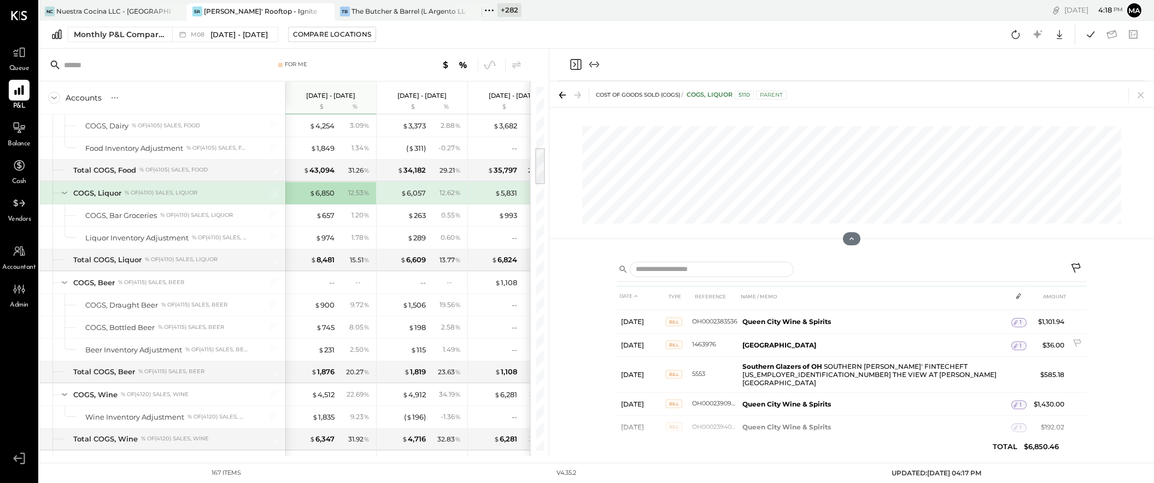
scroll to position [104, 0]
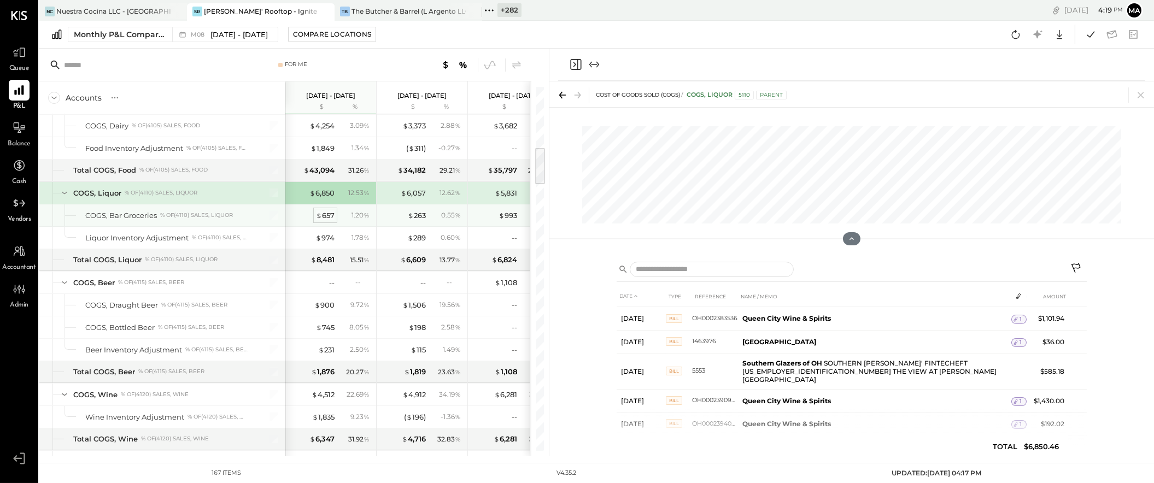
click at [327, 217] on div "$ 657" at bounding box center [325, 215] width 19 height 10
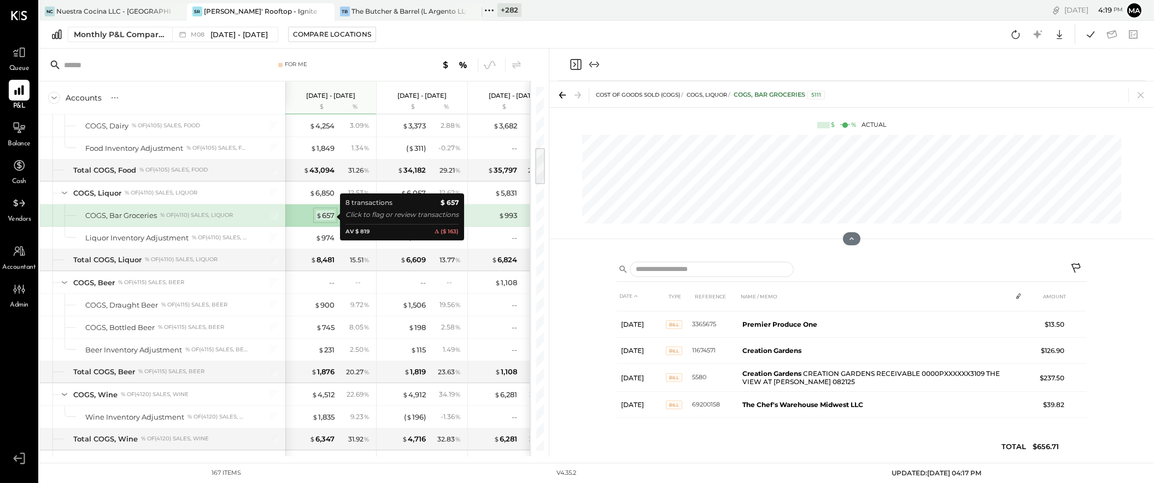
scroll to position [99, 0]
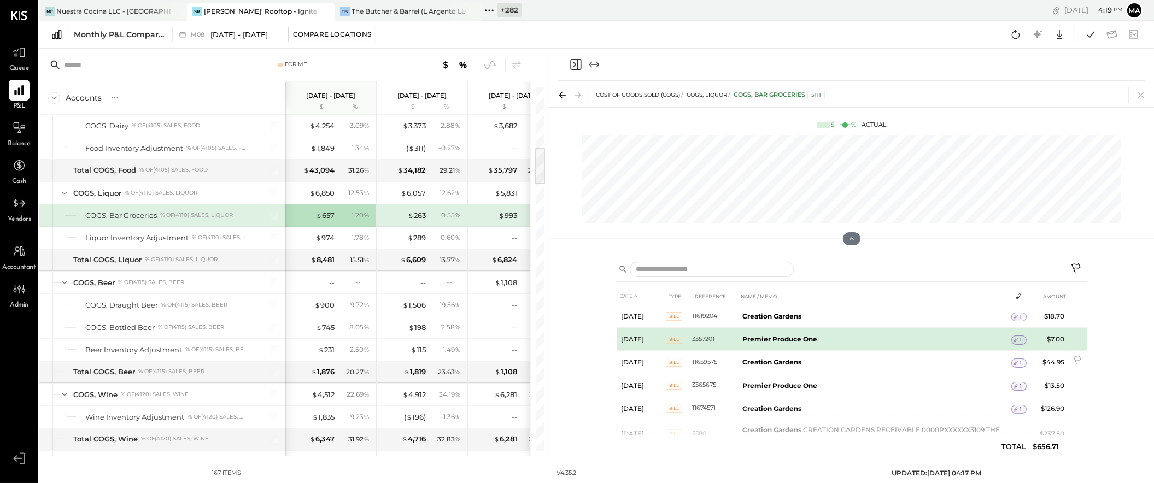
scroll to position [25, 0]
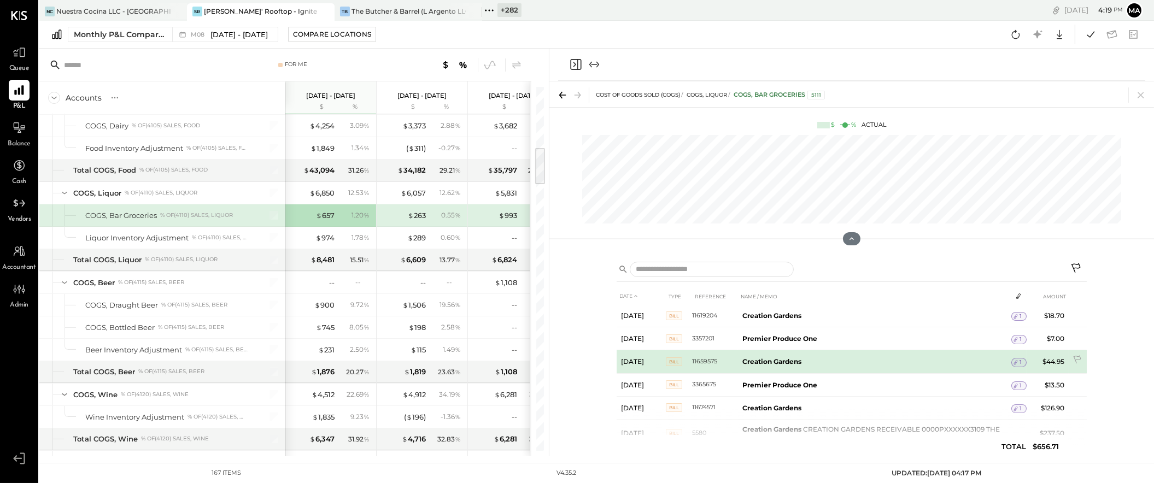
click at [1020, 362] on span "1" at bounding box center [1020, 362] width 2 height 8
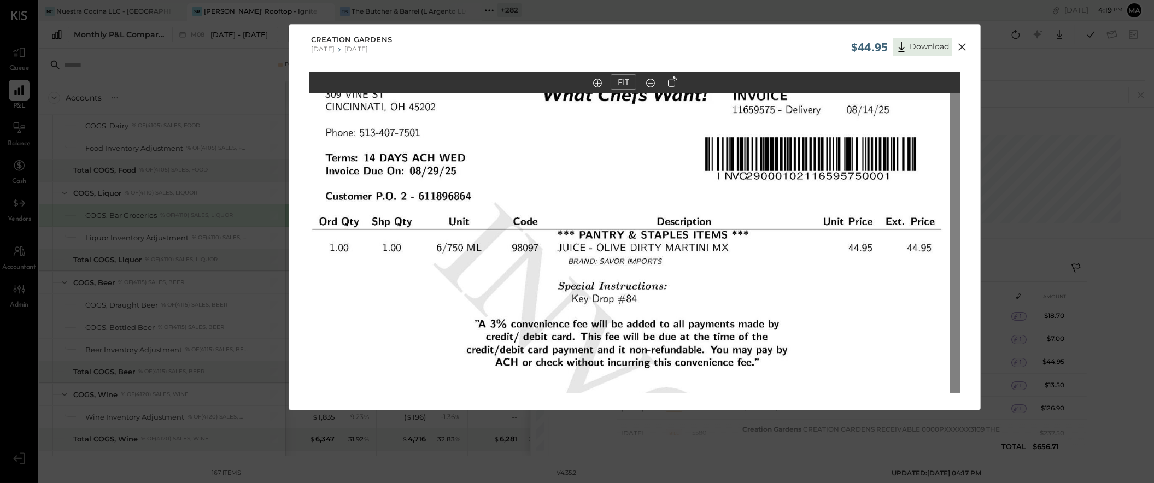
drag, startPoint x: 698, startPoint y: 172, endPoint x: 691, endPoint y: 294, distance: 122.0
click at [689, 298] on img at bounding box center [624, 347] width 652 height 844
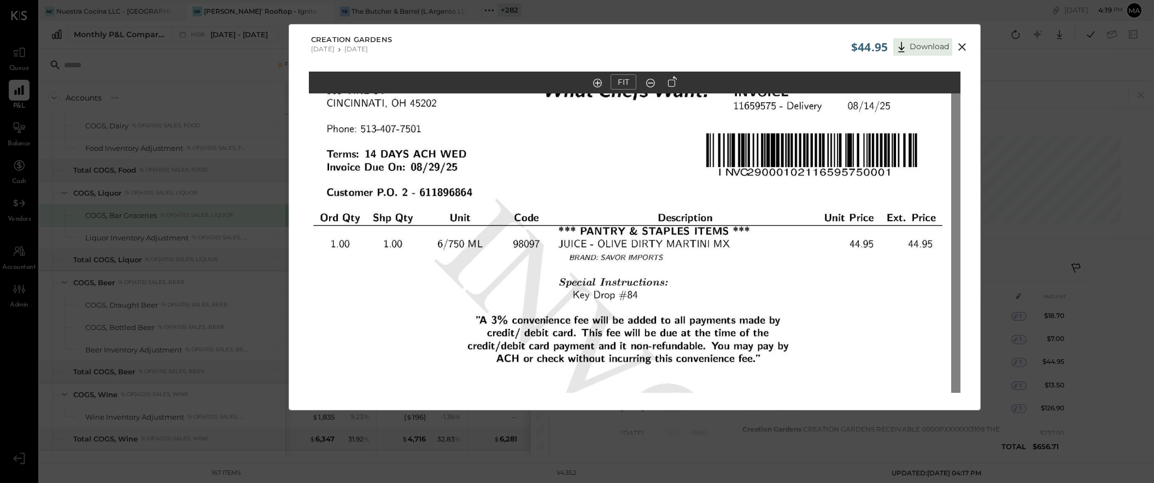
click at [960, 42] on icon at bounding box center [961, 46] width 13 height 13
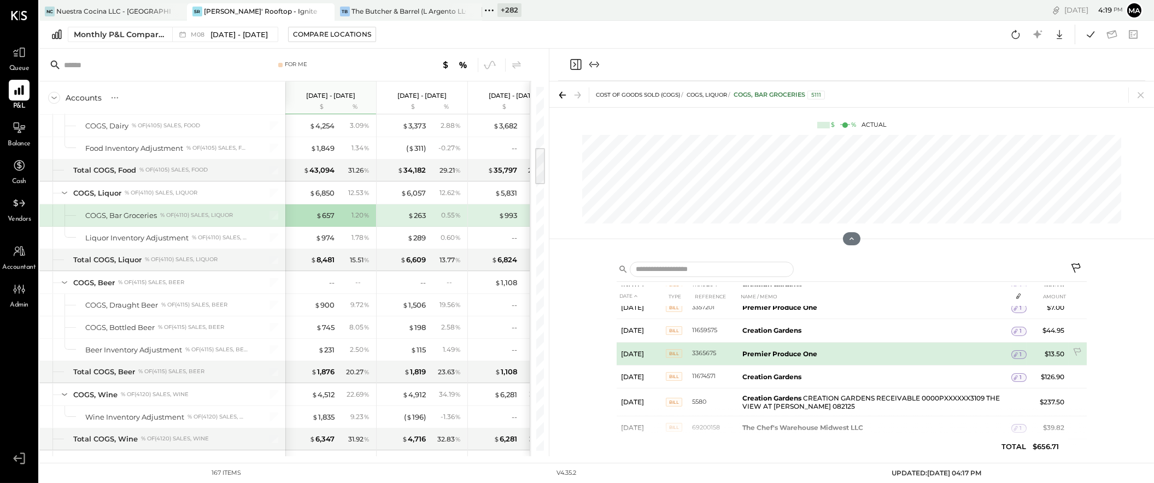
scroll to position [77, 0]
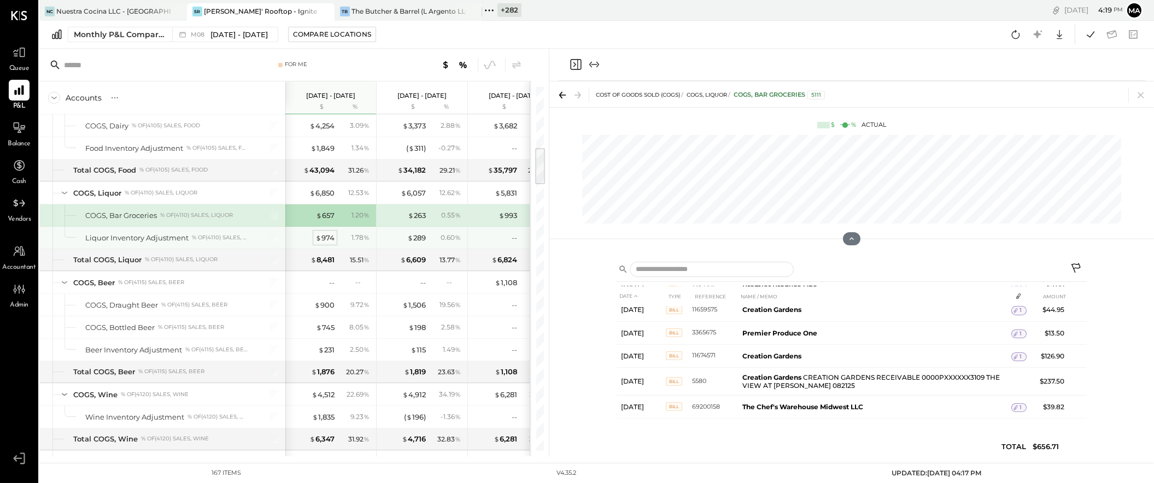
click at [328, 240] on div "$ 974" at bounding box center [324, 238] width 19 height 10
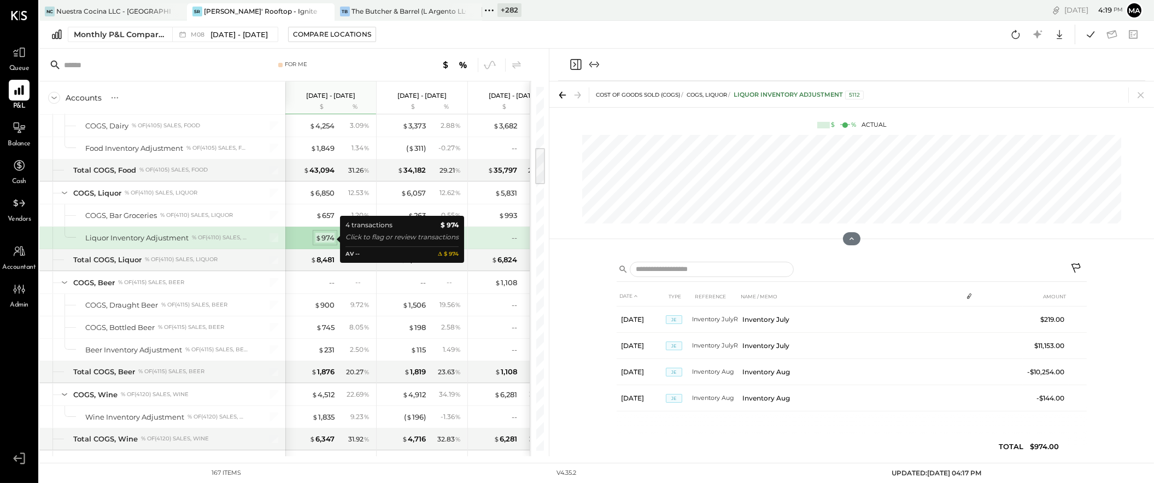
scroll to position [0, 0]
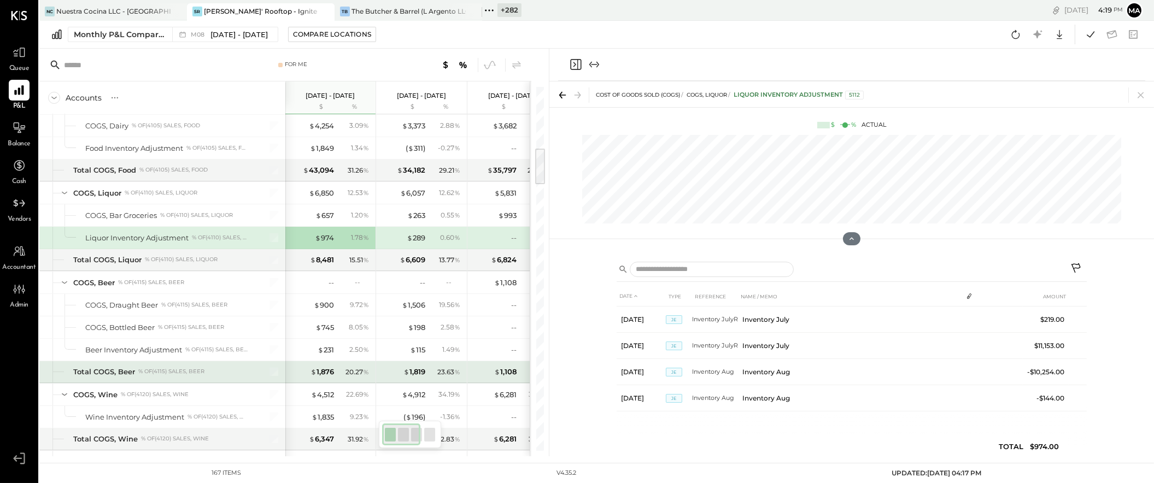
scroll to position [595, 0]
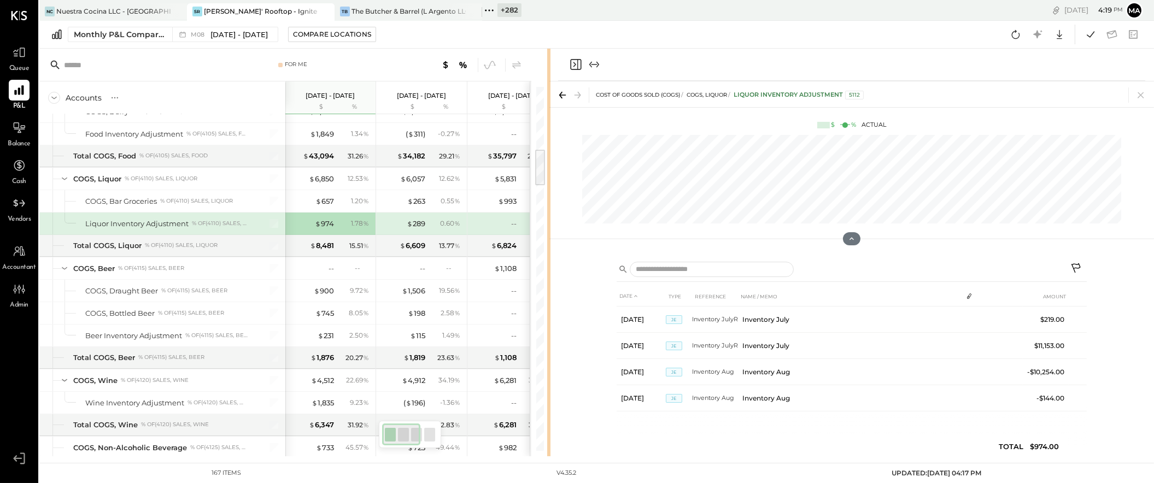
click at [547, 273] on div at bounding box center [548, 253] width 3 height 408
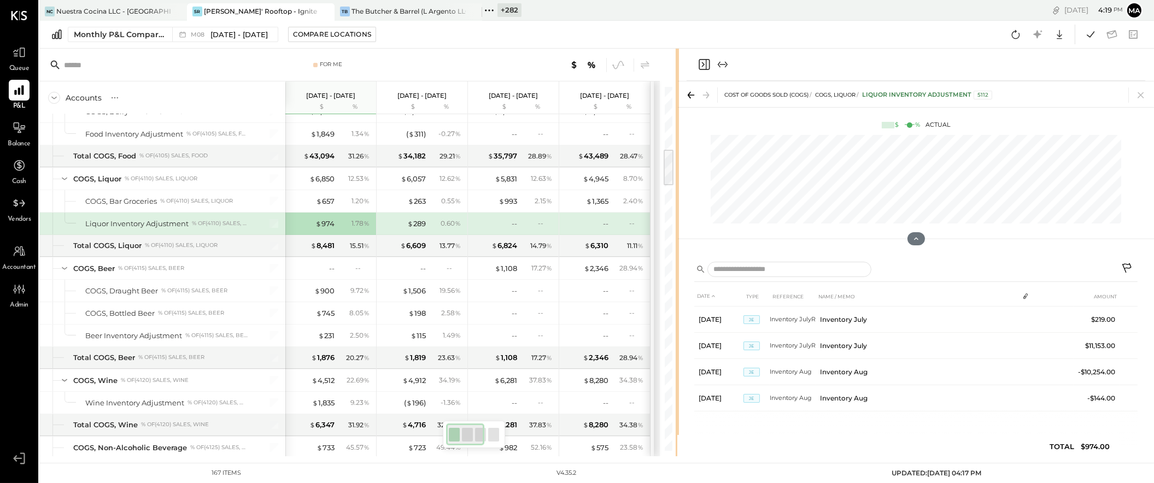
drag, startPoint x: 547, startPoint y: 273, endPoint x: 677, endPoint y: 274, distance: 129.5
click at [677, 274] on div at bounding box center [676, 253] width 3 height 408
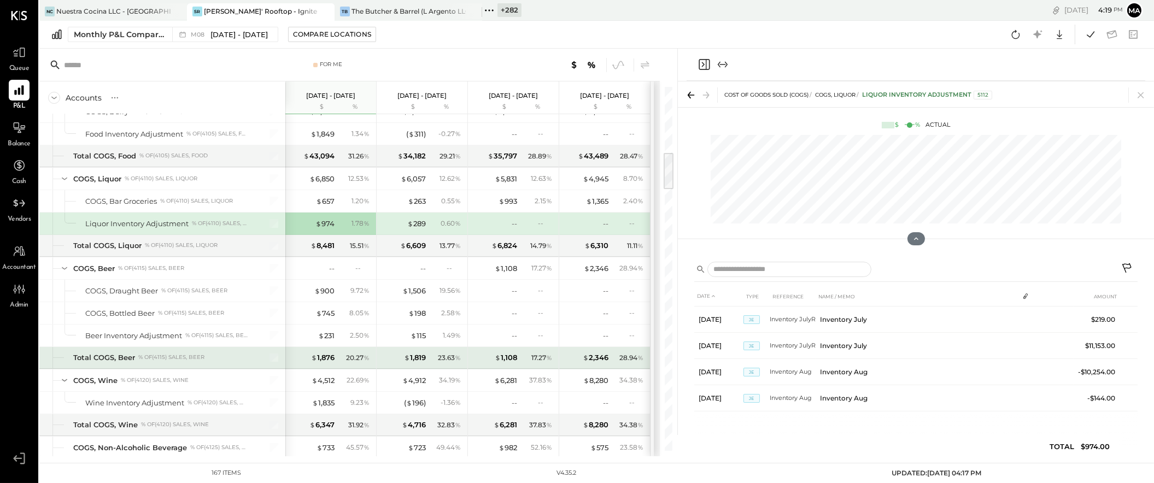
scroll to position [703, 0]
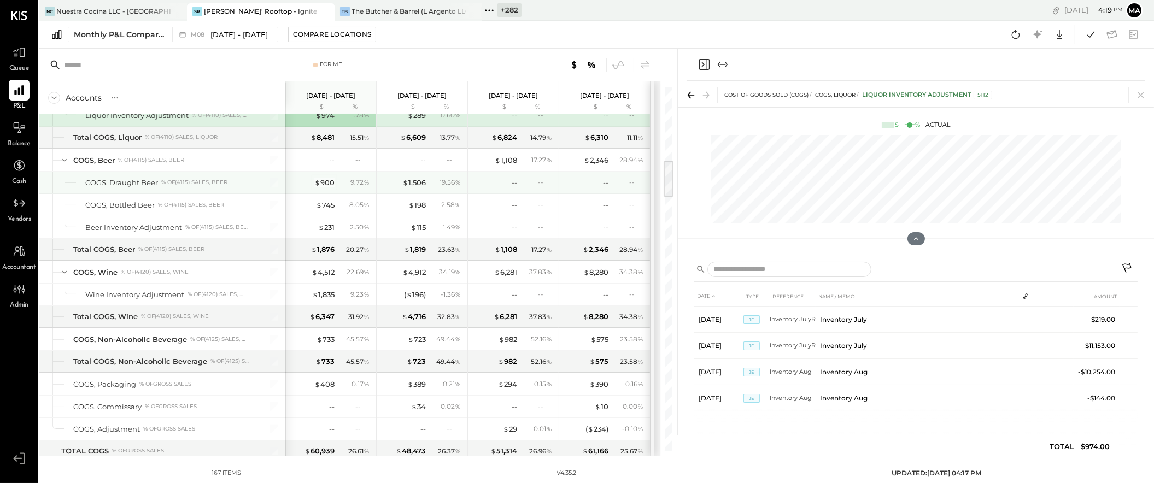
click at [326, 184] on div "$ 900" at bounding box center [324, 183] width 20 height 10
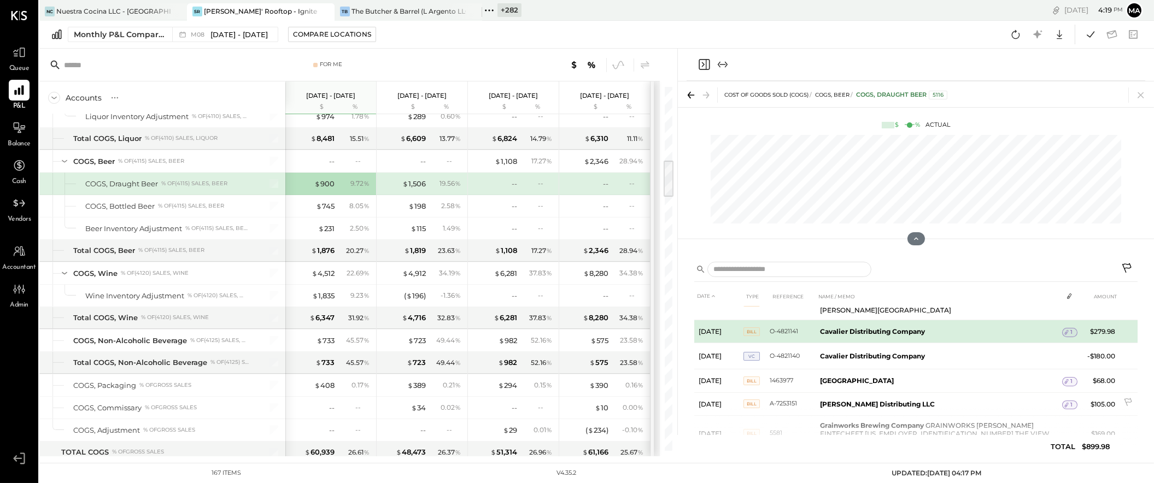
scroll to position [84, 0]
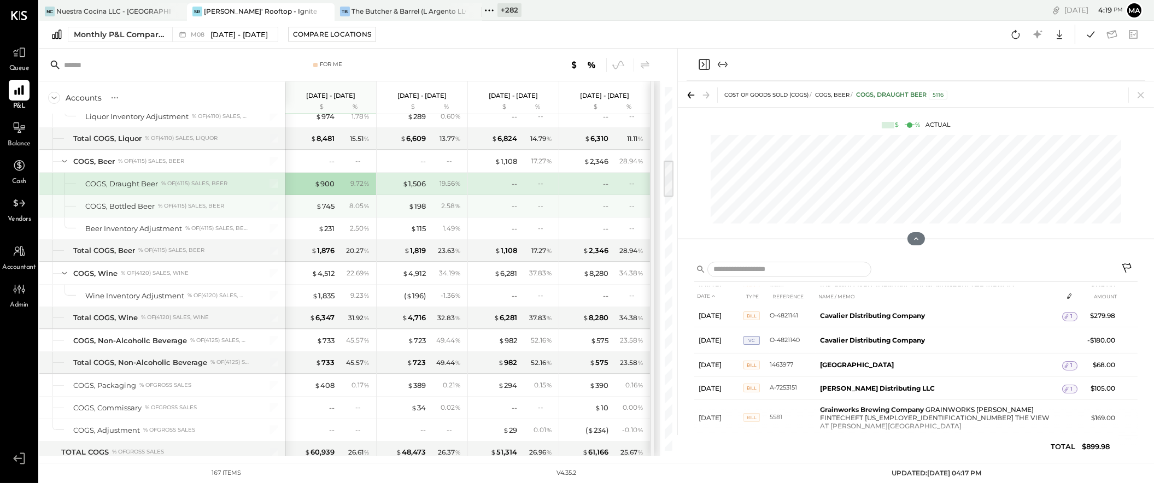
click at [335, 209] on div "$ 745 8.05 %" at bounding box center [332, 206] width 82 height 22
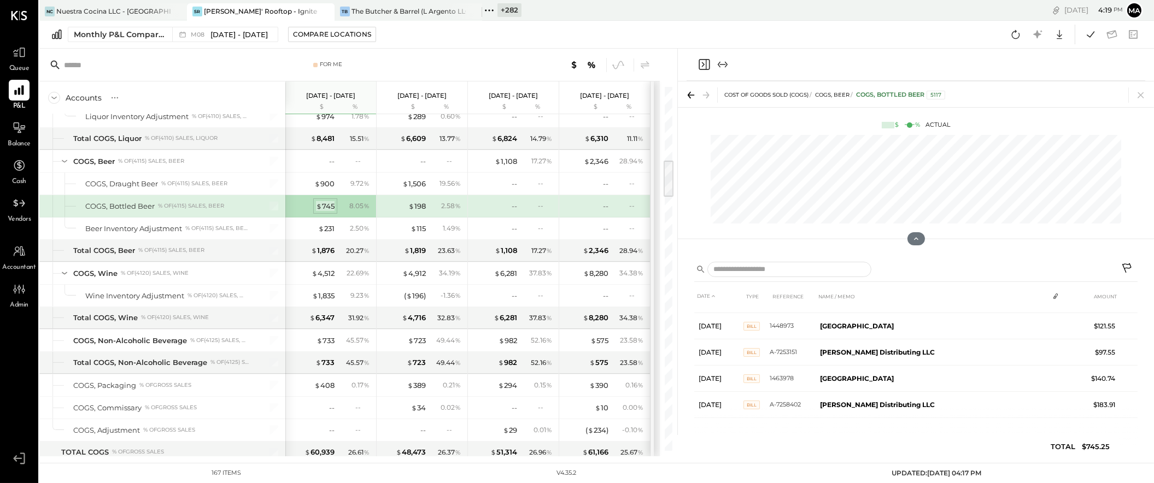
scroll to position [46, 0]
click at [329, 208] on div "$ 745" at bounding box center [325, 206] width 19 height 10
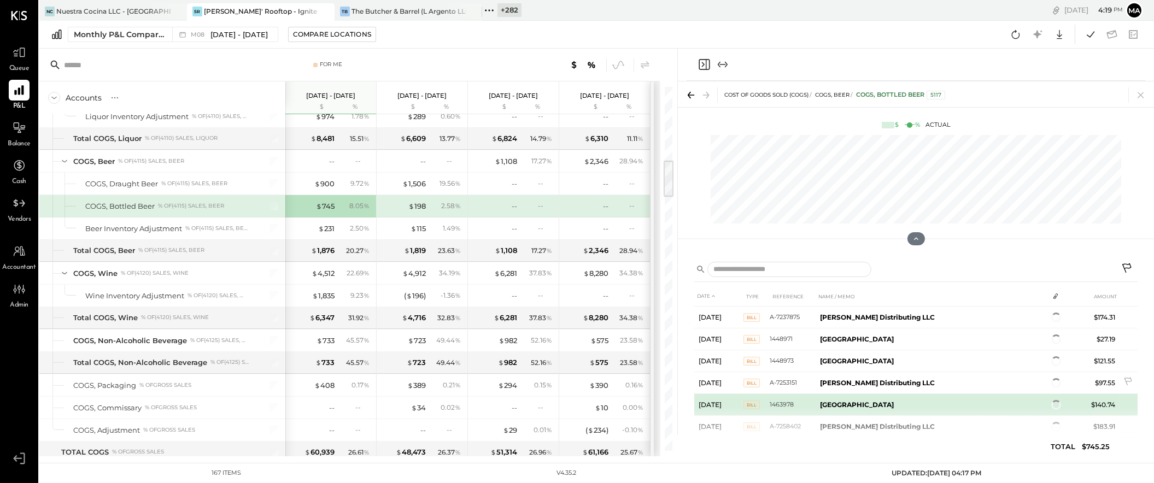
scroll to position [26, 0]
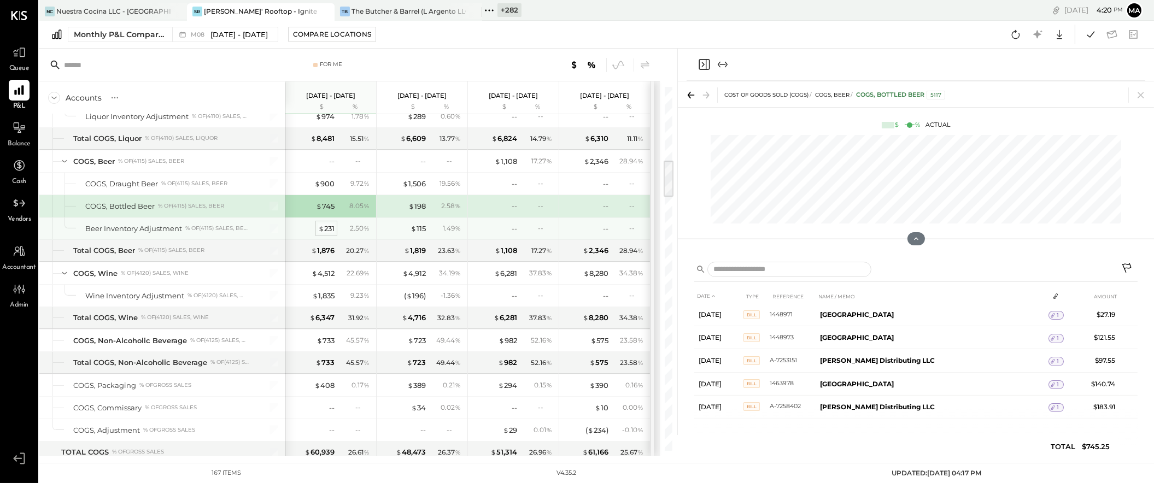
click at [328, 229] on div "$ 231" at bounding box center [326, 229] width 16 height 10
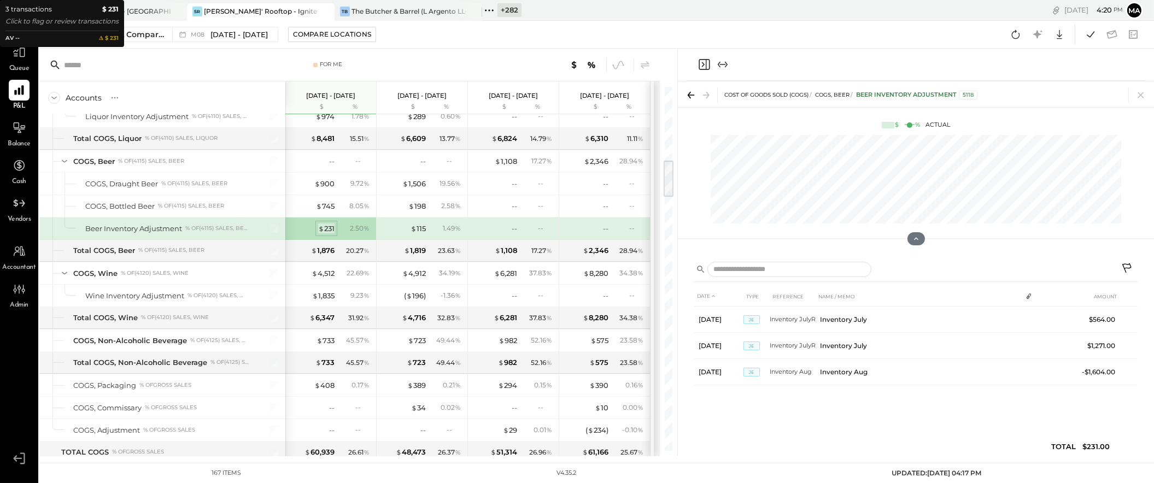
scroll to position [0, 0]
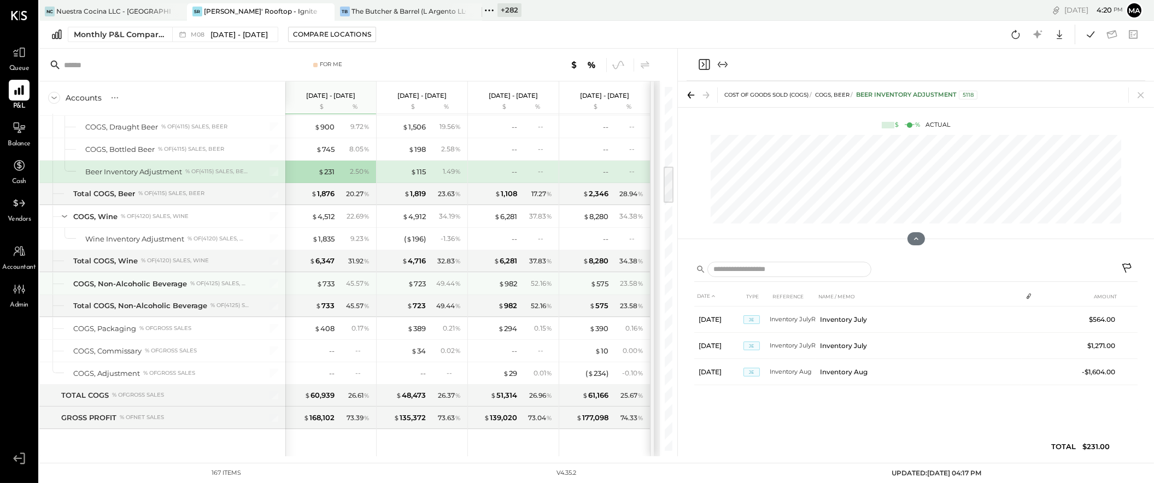
scroll to position [763, 0]
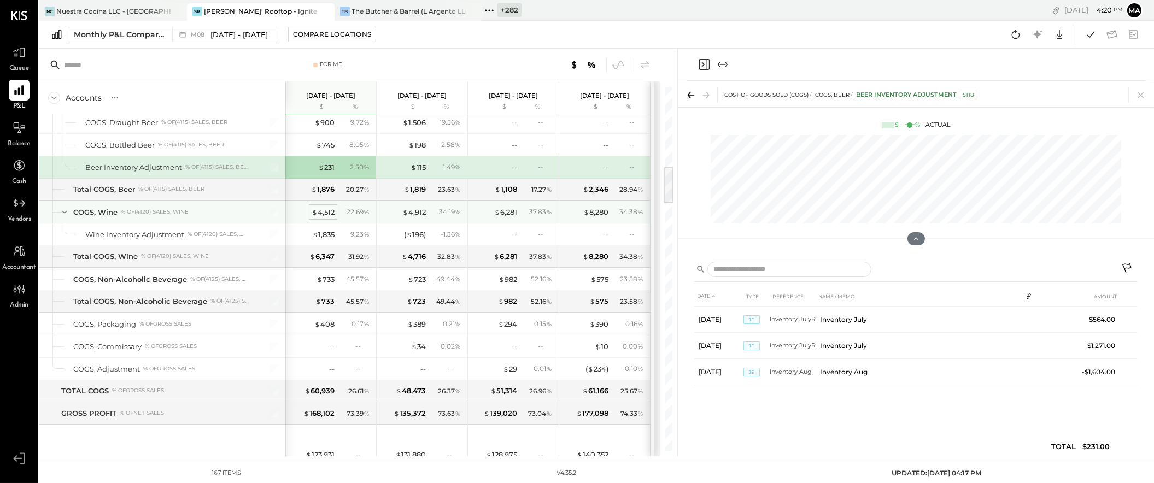
click at [327, 211] on div "$ 4,512" at bounding box center [322, 212] width 23 height 10
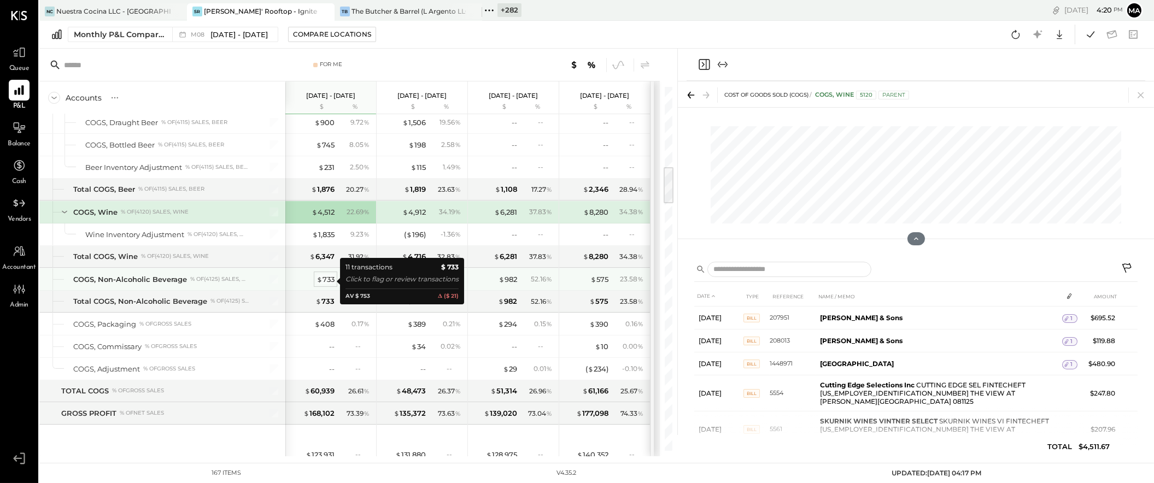
click at [331, 278] on div "$ 733" at bounding box center [325, 279] width 18 height 10
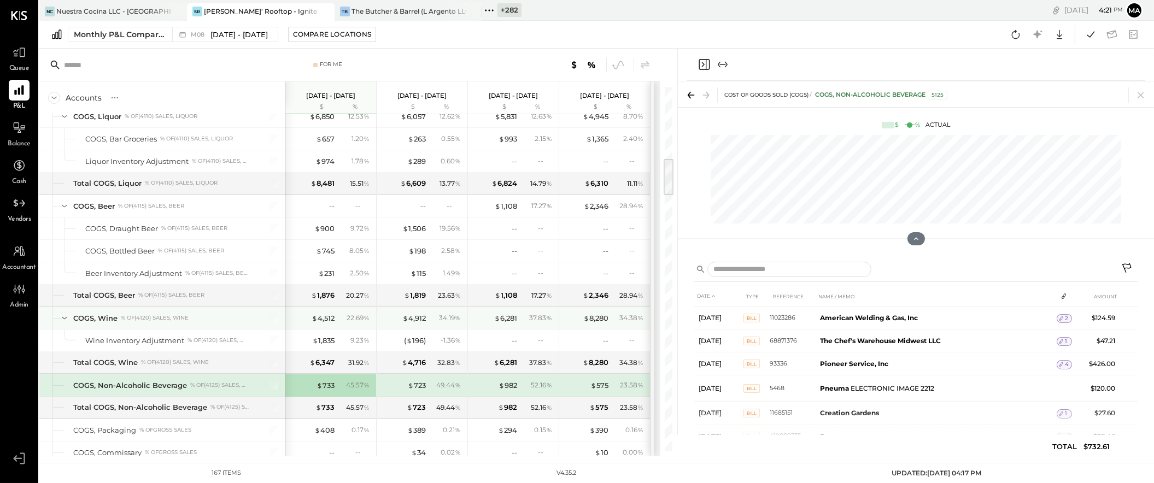
scroll to position [697, 0]
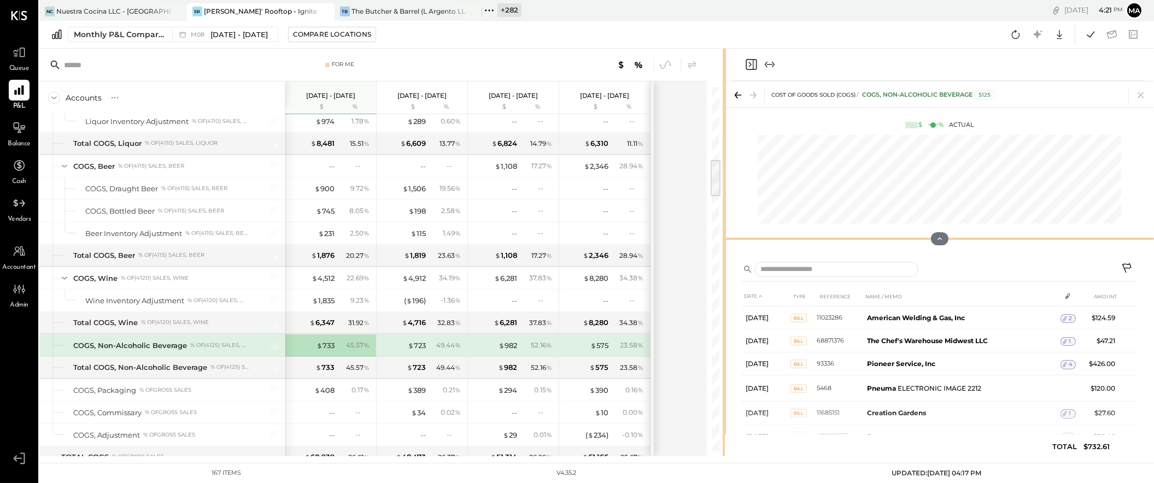
drag, startPoint x: 676, startPoint y: 244, endPoint x: 725, endPoint y: 243, distance: 48.6
click at [725, 243] on div "For Me Accounts S % GL [DATE] - [DATE] $ % [DATE] - [DATE] $ % [DATE] - [DATE] …" at bounding box center [596, 253] width 1114 height 408
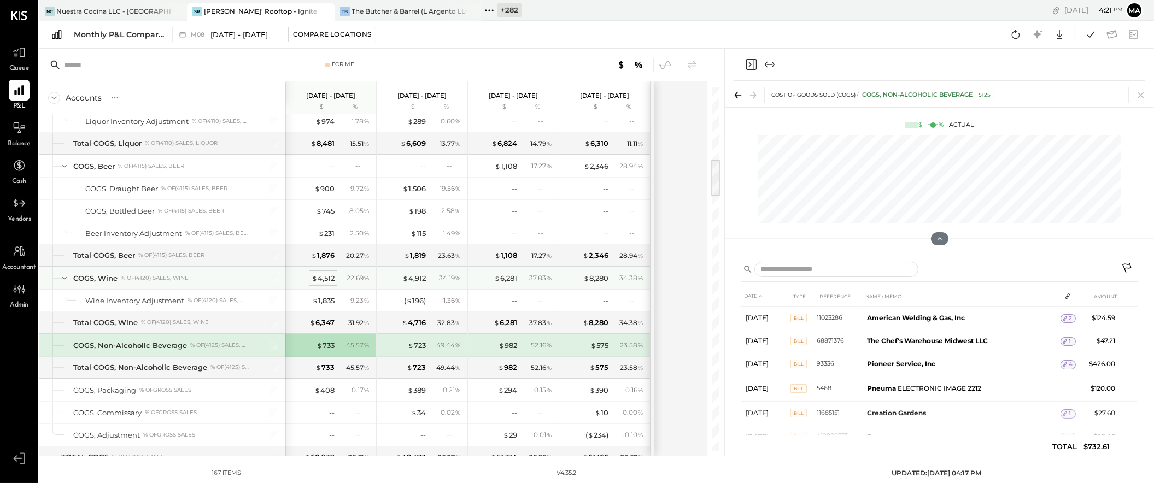
click at [324, 281] on div "$ 4,512" at bounding box center [322, 278] width 23 height 10
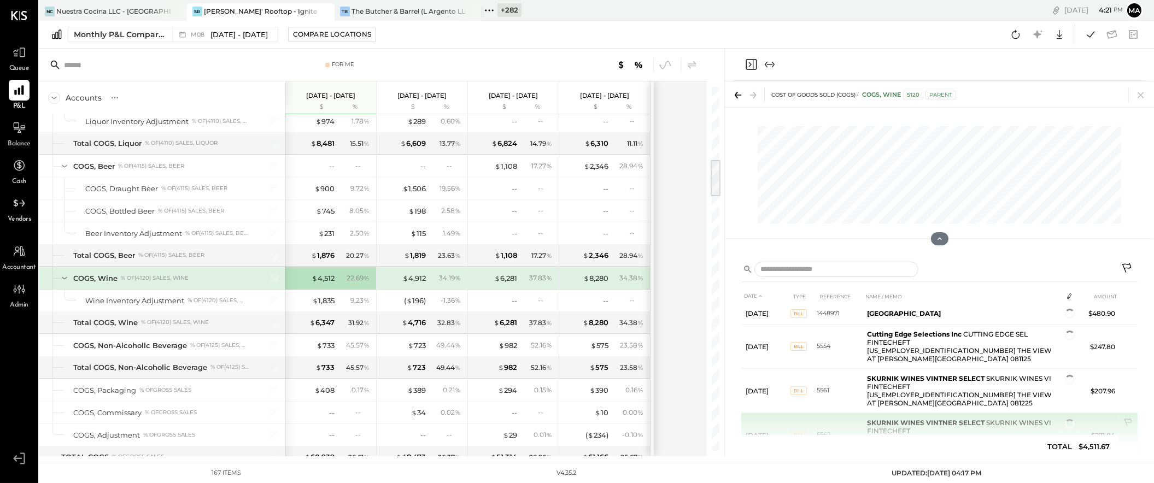
scroll to position [49, 0]
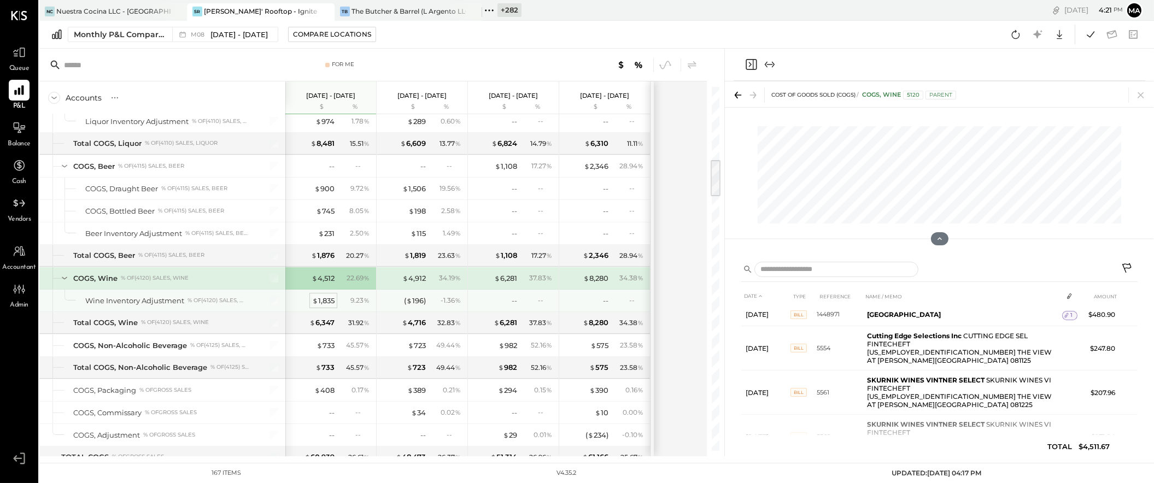
click at [321, 299] on div "$ 1,835" at bounding box center [323, 301] width 22 height 10
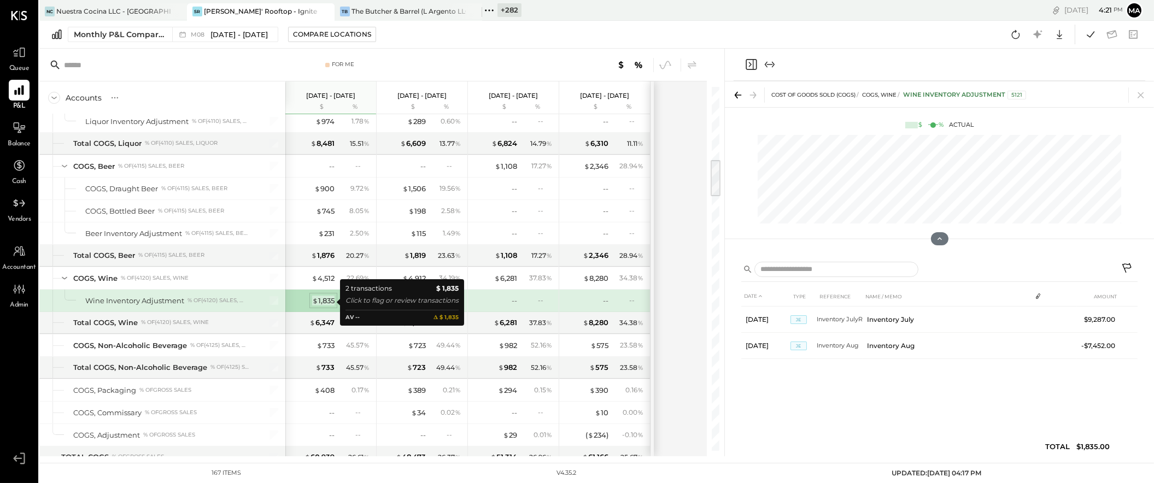
scroll to position [0, 0]
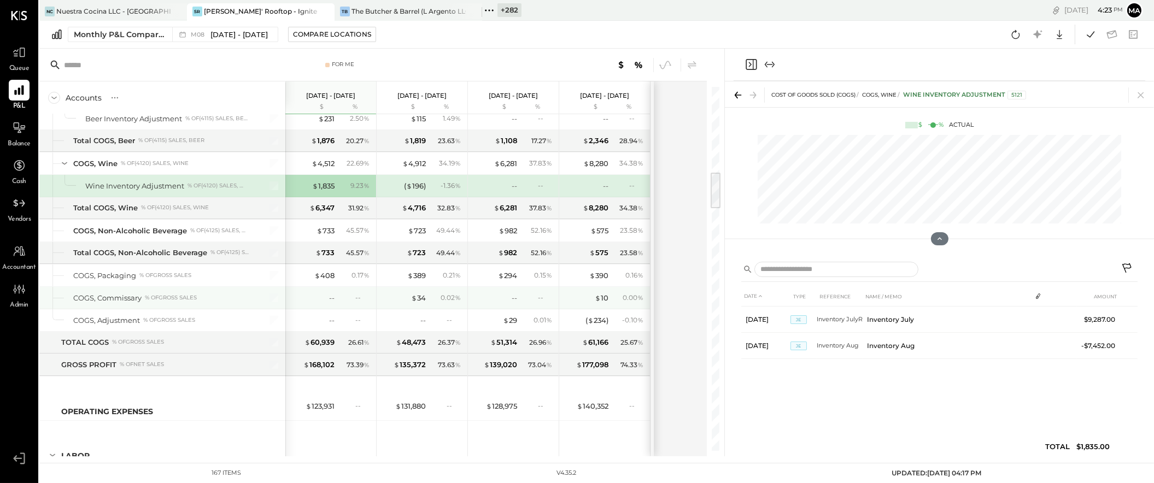
scroll to position [817, 0]
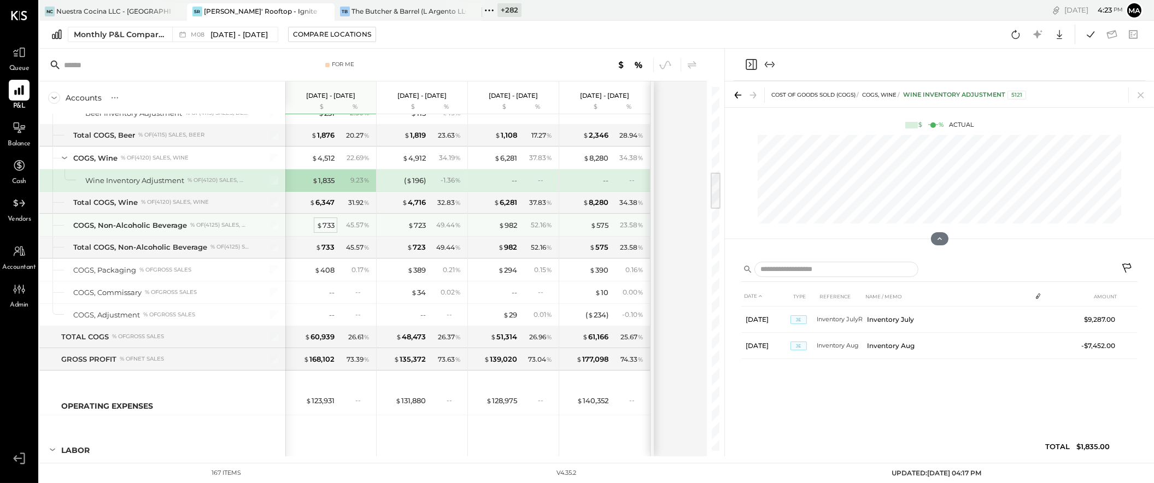
click at [327, 226] on div "$ 733" at bounding box center [325, 225] width 18 height 10
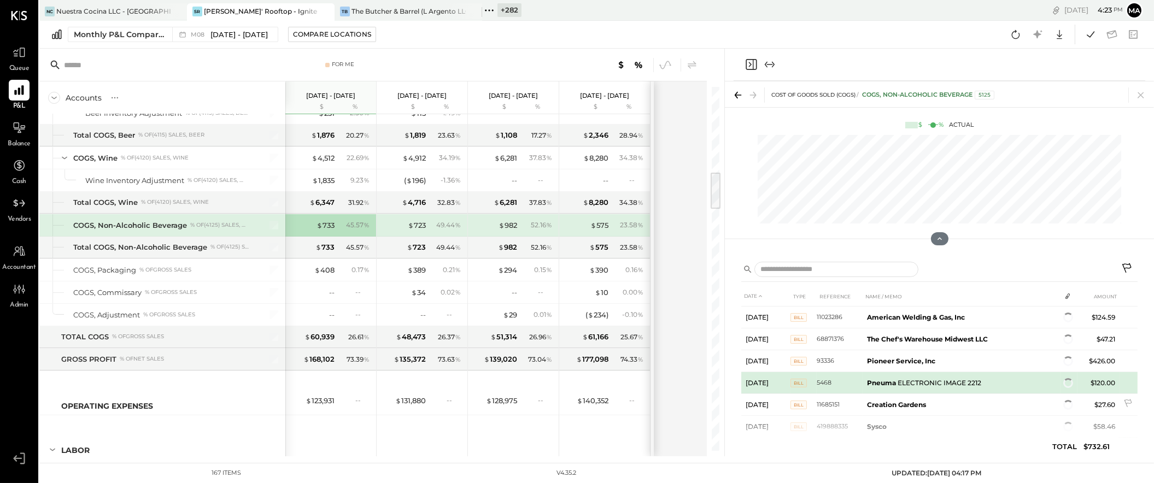
scroll to position [5, 0]
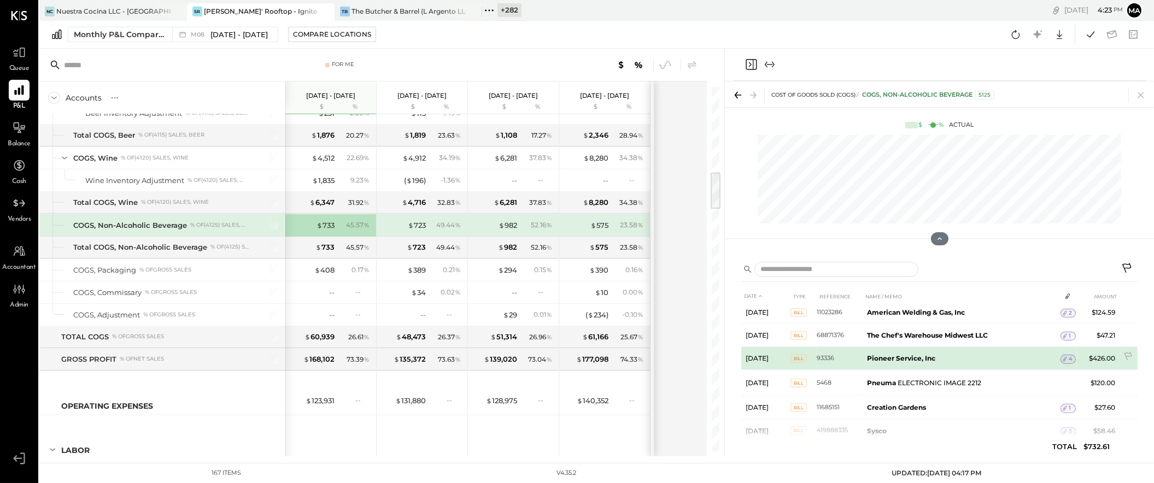
click at [1068, 360] on span "4" at bounding box center [1070, 359] width 4 height 8
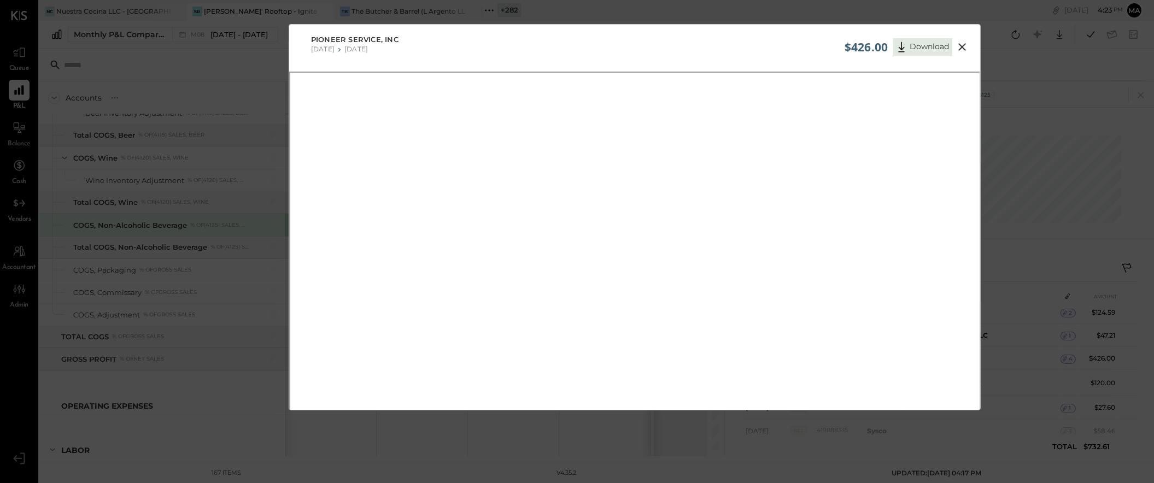
click at [961, 45] on icon at bounding box center [961, 46] width 13 height 13
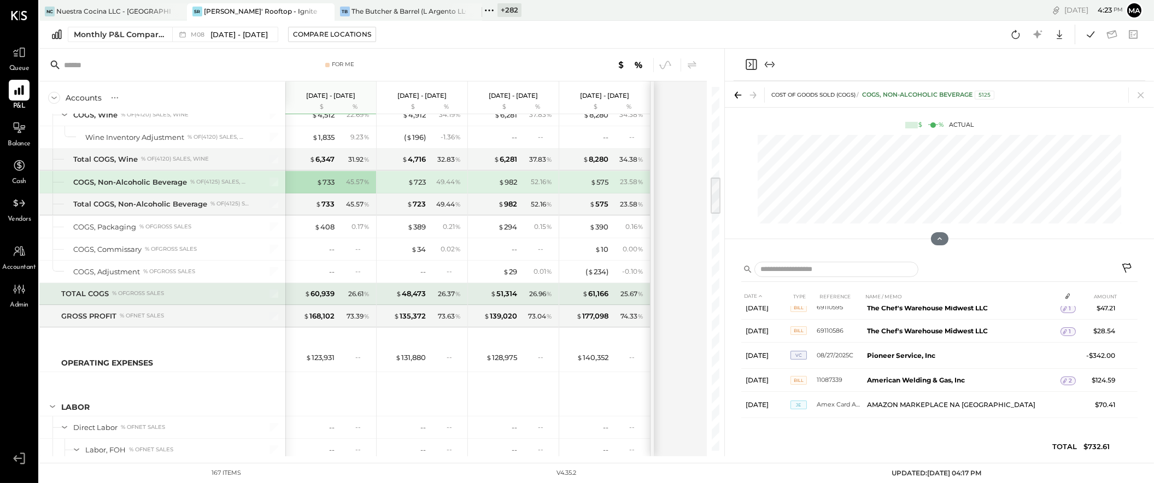
scroll to position [862, 0]
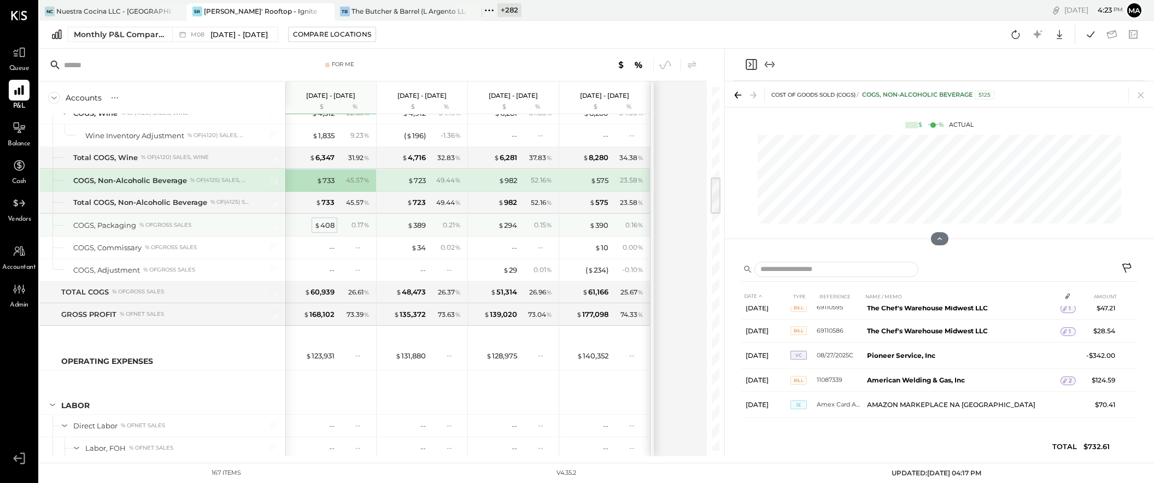
click at [326, 226] on div "$ 408" at bounding box center [324, 225] width 20 height 10
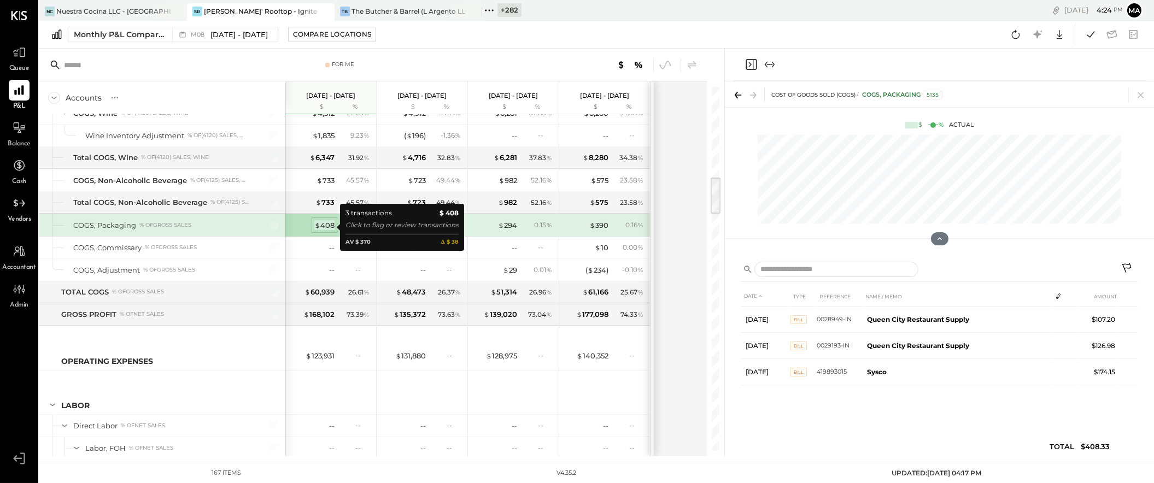
scroll to position [0, 0]
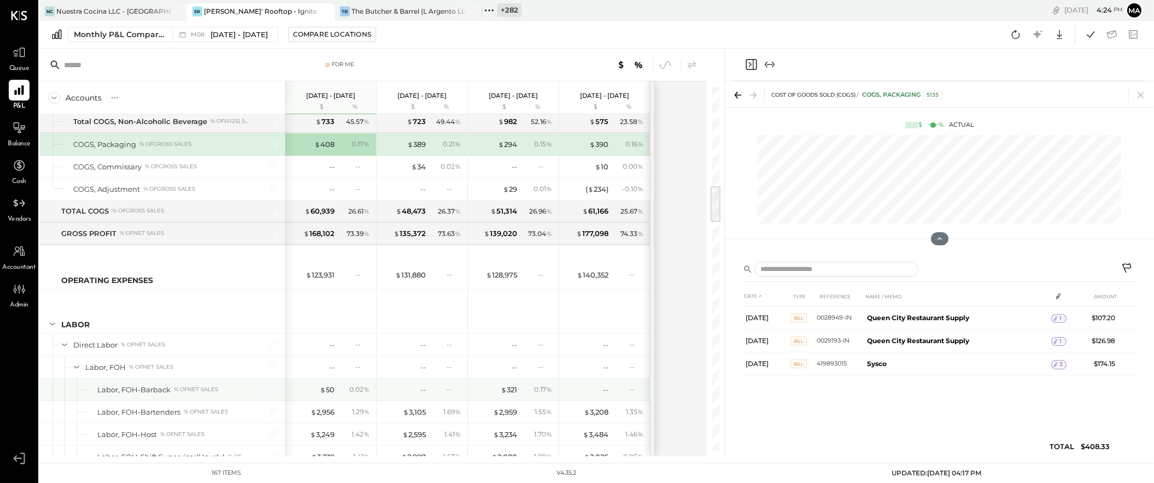
scroll to position [1022, 0]
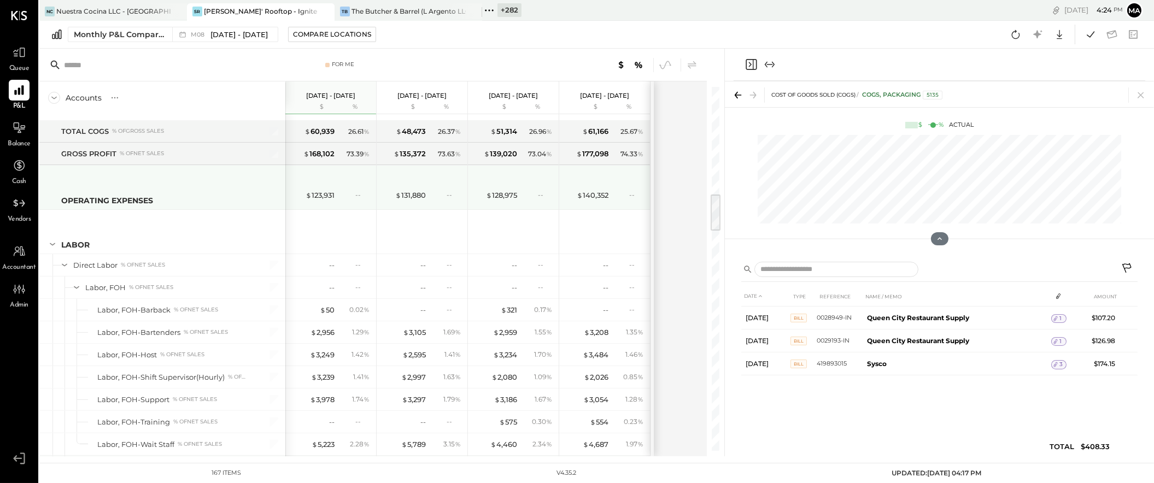
click at [356, 196] on div "--" at bounding box center [362, 194] width 14 height 9
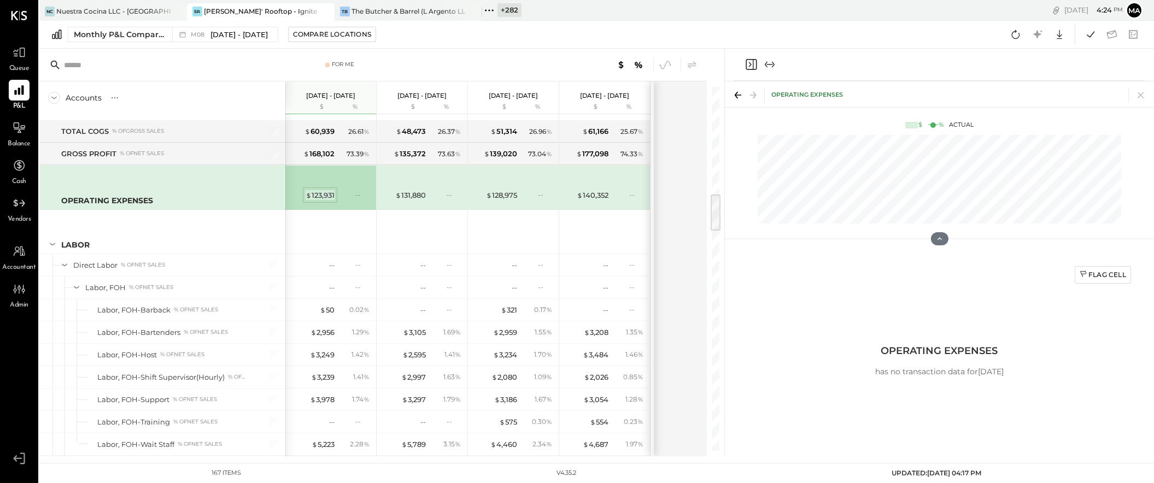
click at [325, 198] on div "$ 123,931" at bounding box center [319, 195] width 29 height 10
click at [1096, 272] on div "Flag Cell" at bounding box center [1102, 274] width 46 height 9
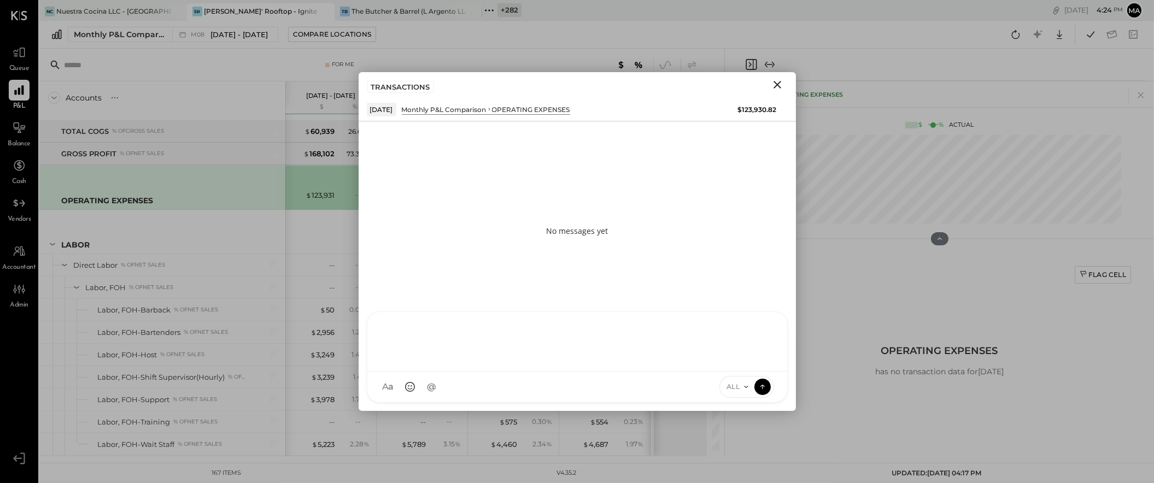
click at [644, 390] on div "AM [PERSON_NAME] I imeronijuan MA [PERSON_NAME] Ansari J jpennells J jpeyton S …" at bounding box center [577, 356] width 421 height 91
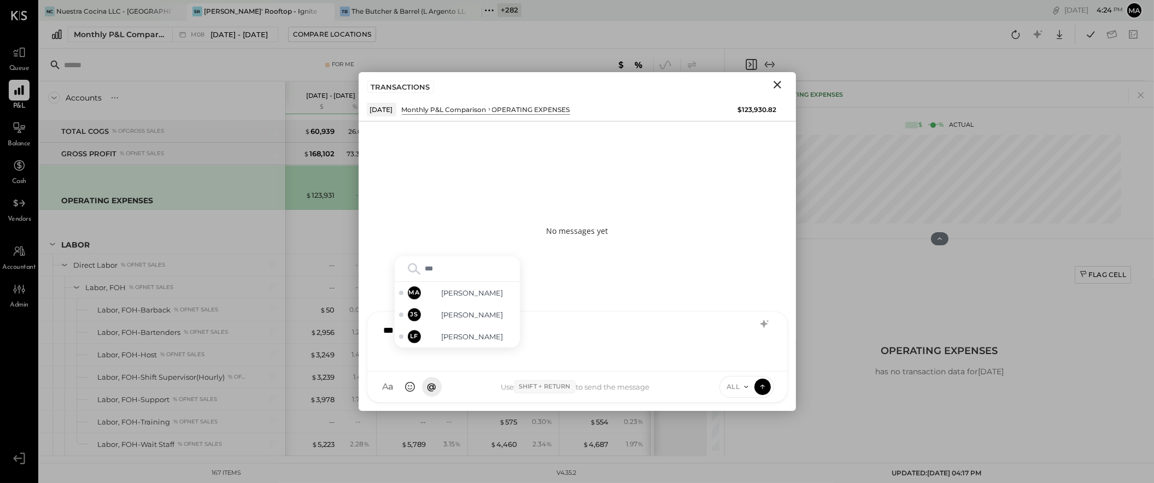
type input "****"
click at [472, 332] on span "[PERSON_NAME]" at bounding box center [473, 337] width 86 height 10
click at [744, 384] on icon at bounding box center [746, 387] width 9 height 9
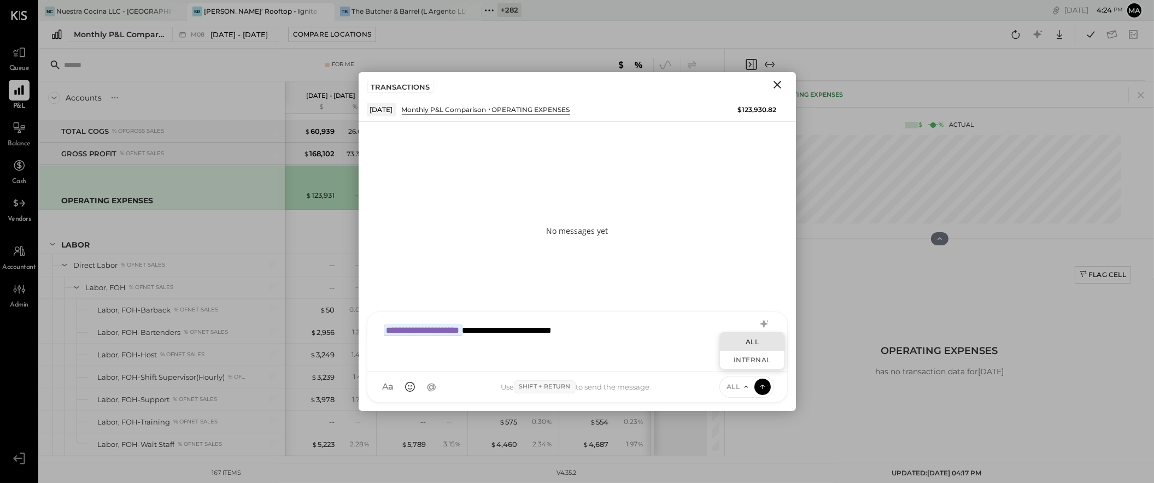
click at [768, 381] on div "ALL" at bounding box center [746, 387] width 55 height 22
click at [765, 384] on icon at bounding box center [762, 386] width 10 height 11
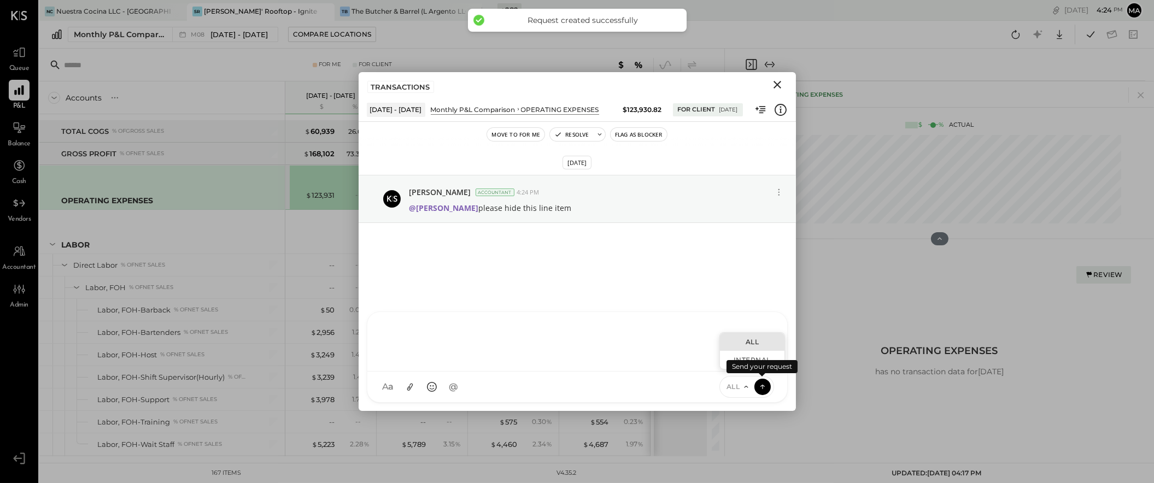
click at [778, 84] on icon "Close" at bounding box center [777, 84] width 13 height 13
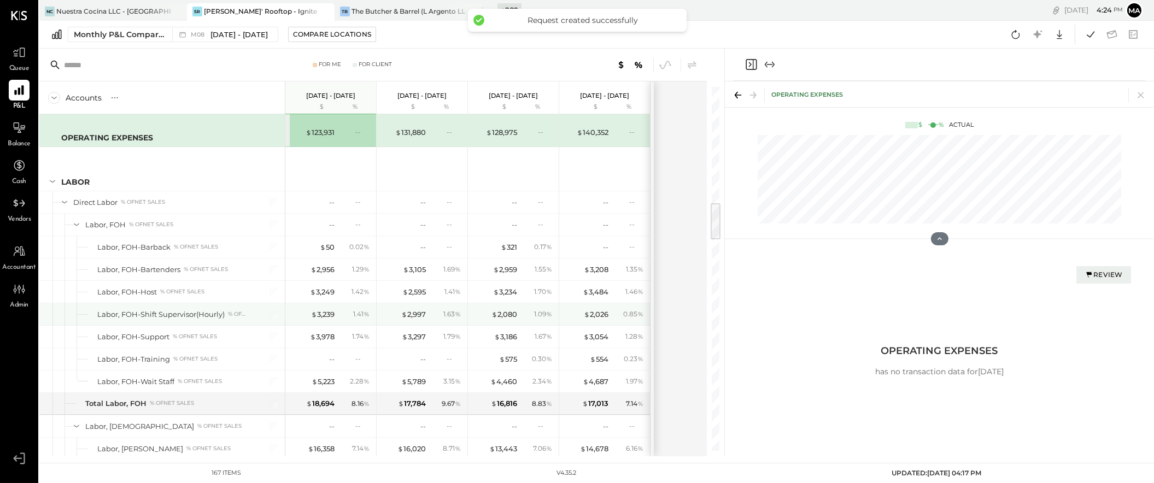
scroll to position [1107, 0]
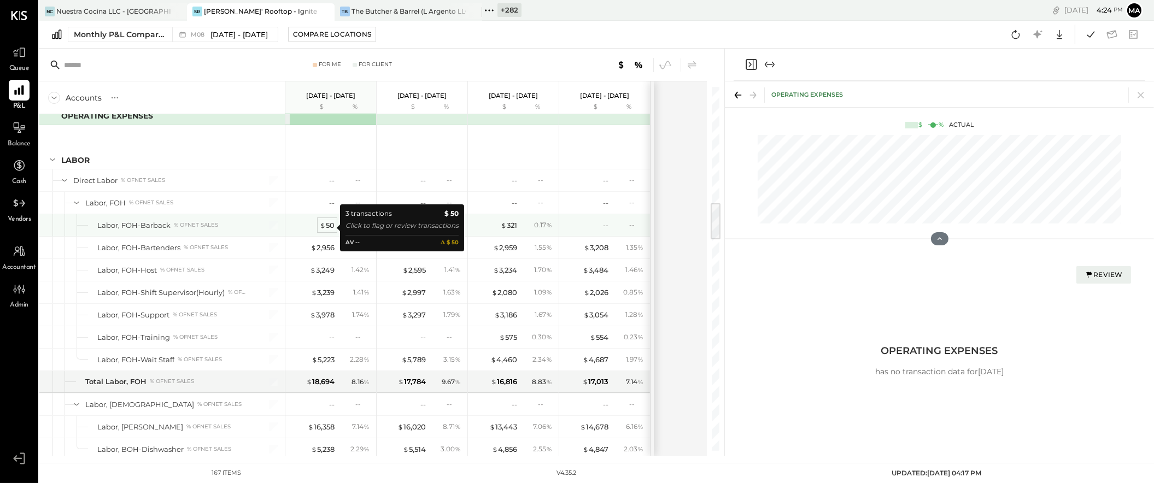
click at [326, 226] on div "$ 50" at bounding box center [327, 225] width 15 height 10
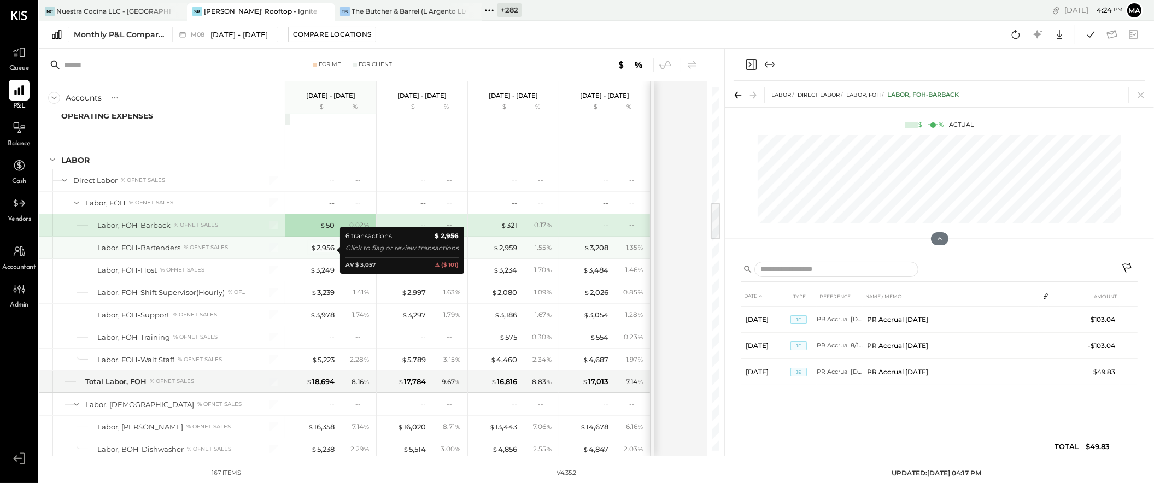
click at [324, 245] on div "$ 2,956" at bounding box center [322, 248] width 24 height 10
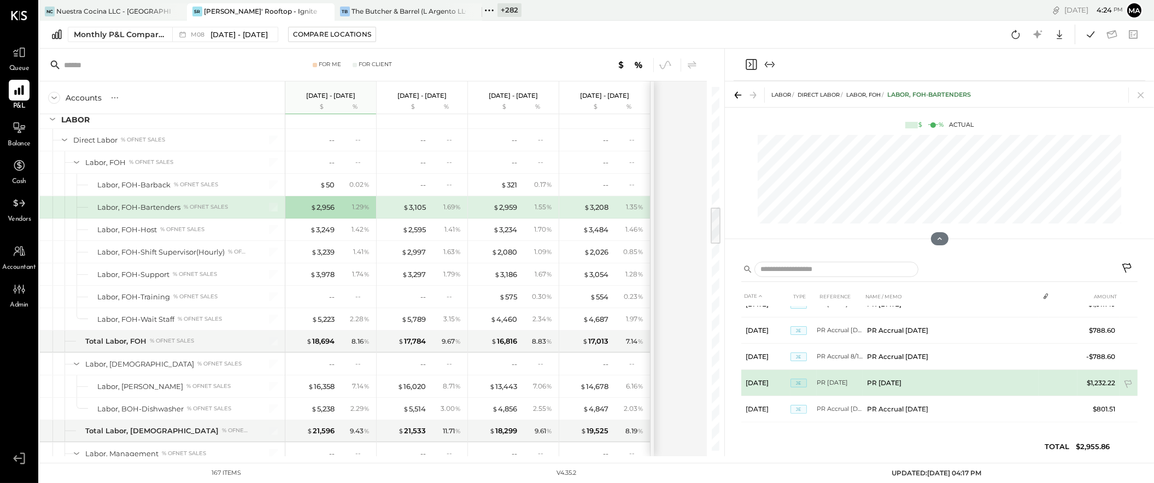
scroll to position [46, 0]
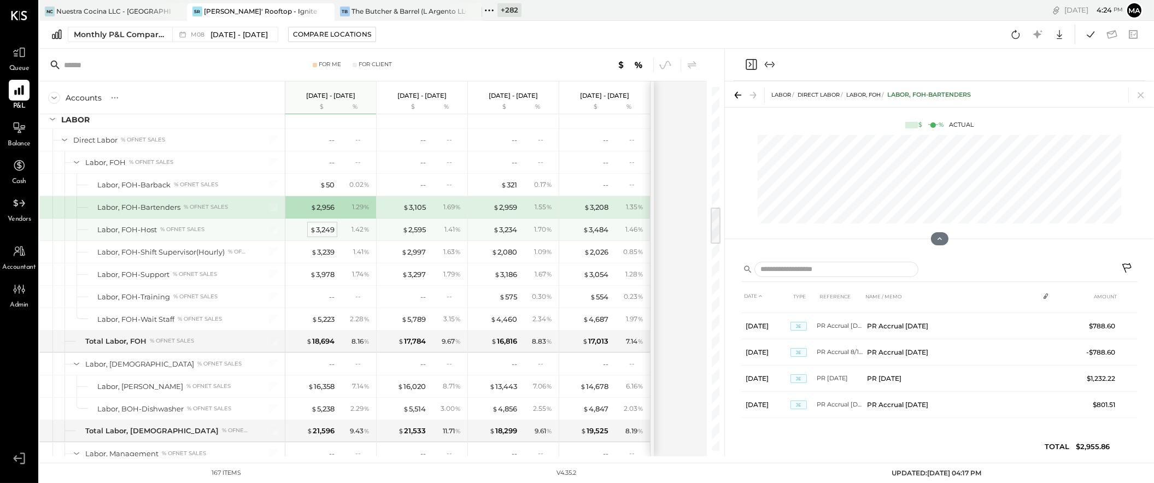
click at [324, 233] on div "$ 3,249" at bounding box center [322, 230] width 25 height 10
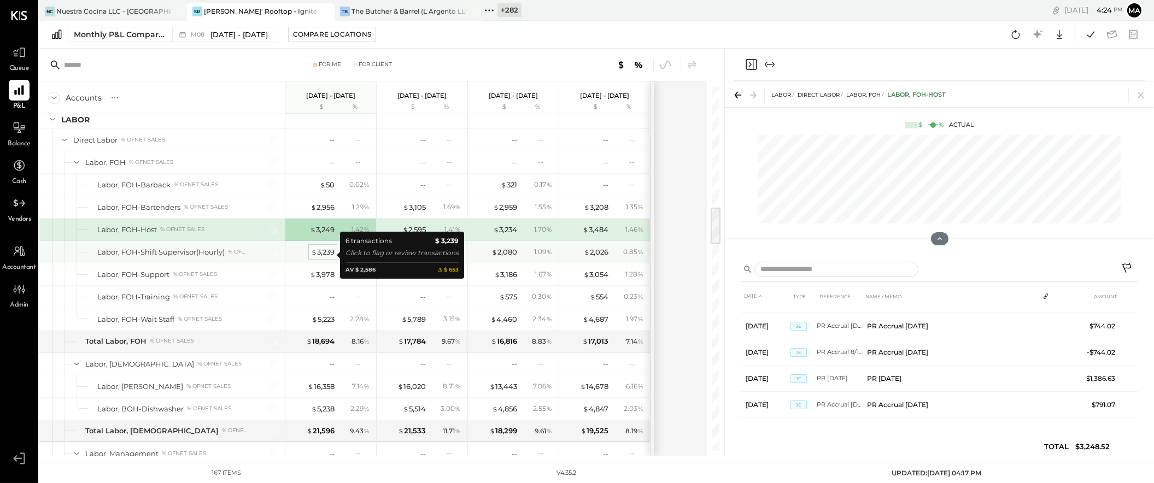
scroll to position [1152, 0]
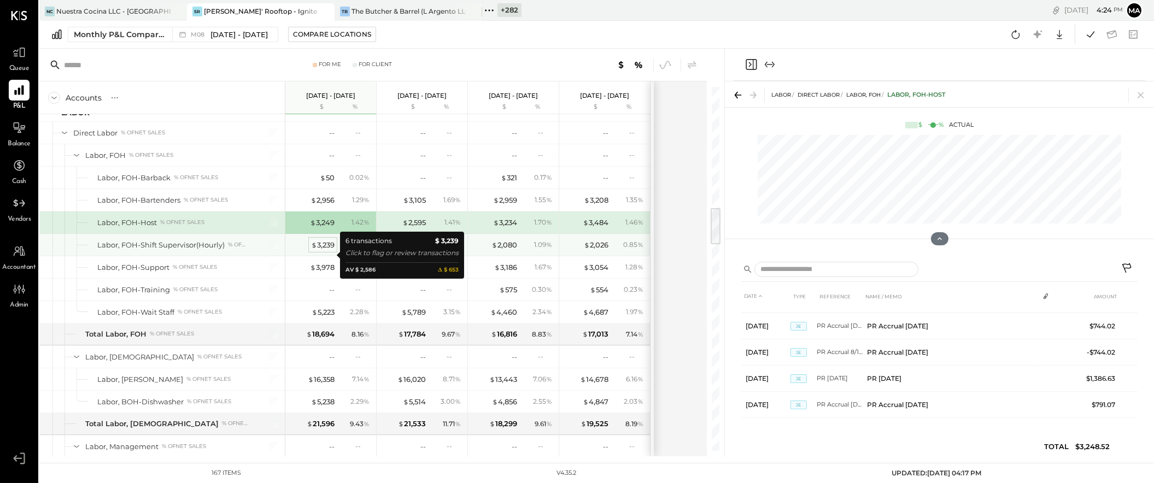
click at [319, 249] on div "$ 3,239" at bounding box center [322, 245] width 23 height 10
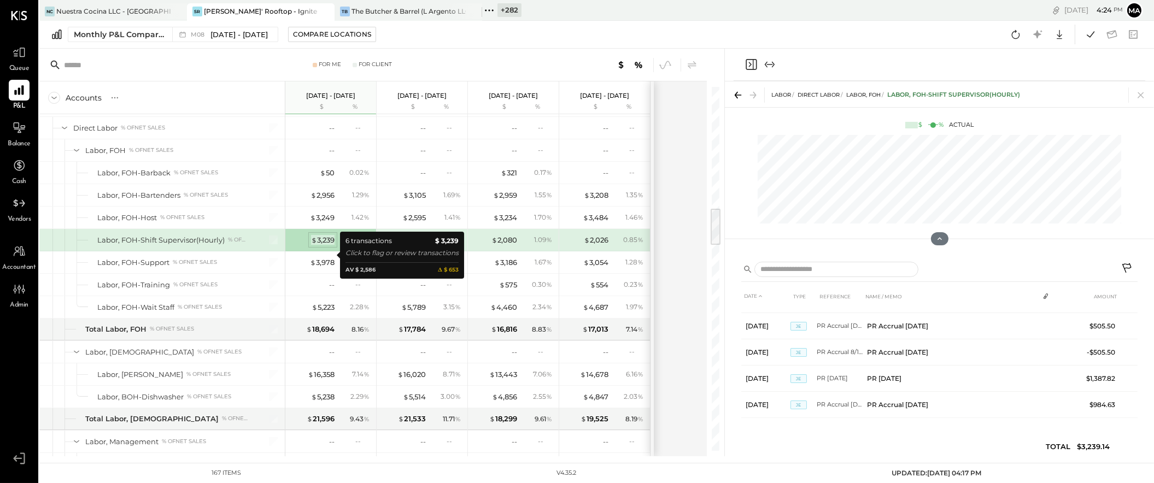
scroll to position [1161, 0]
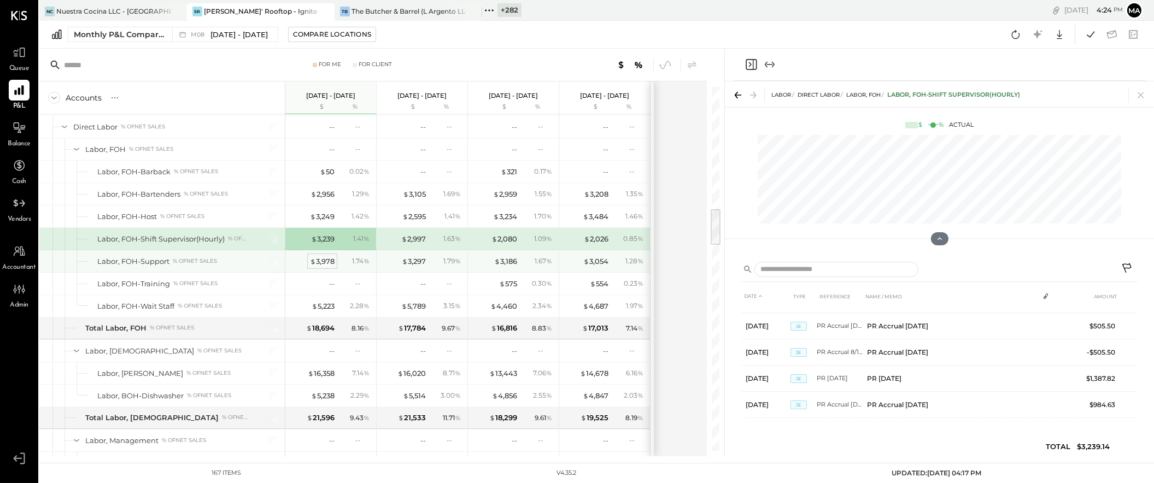
click at [325, 264] on div "$ 3,978" at bounding box center [322, 261] width 25 height 10
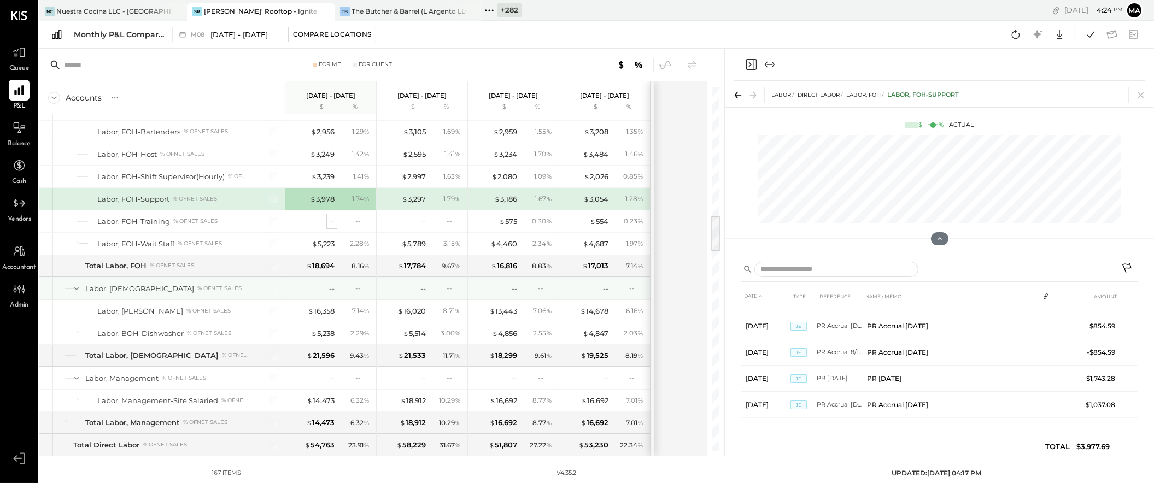
scroll to position [1221, 0]
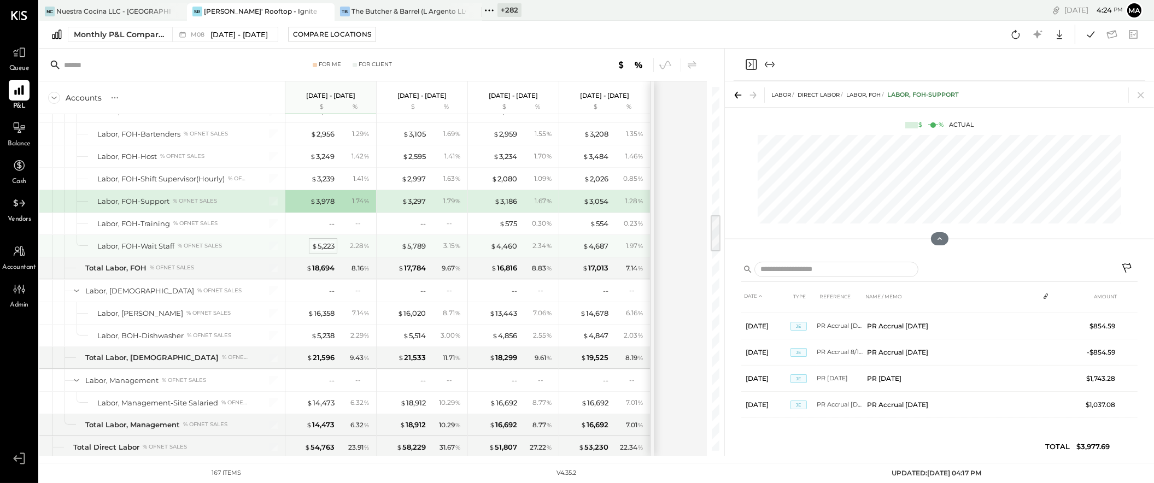
click at [324, 249] on div "$ 5,223" at bounding box center [322, 246] width 23 height 10
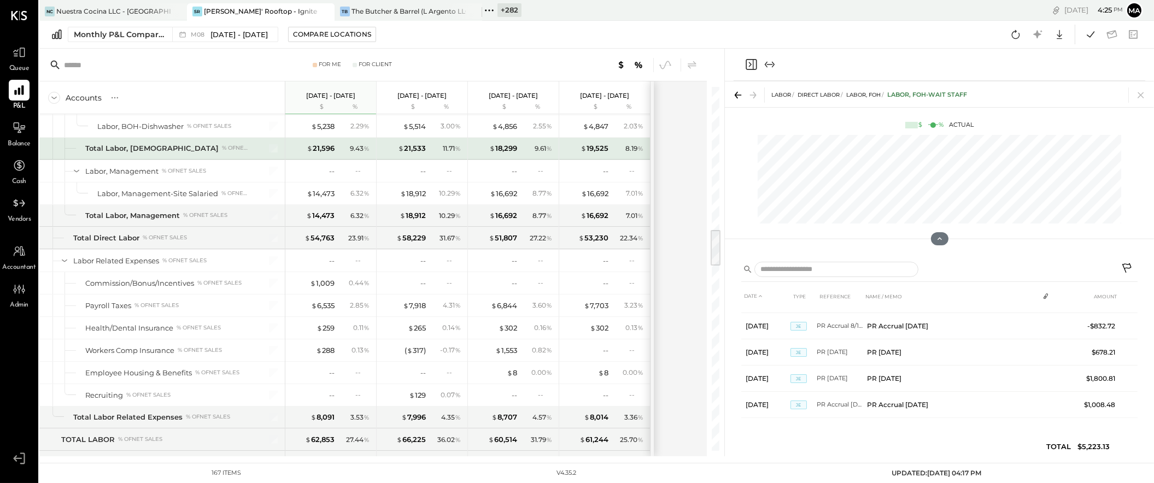
scroll to position [1359, 0]
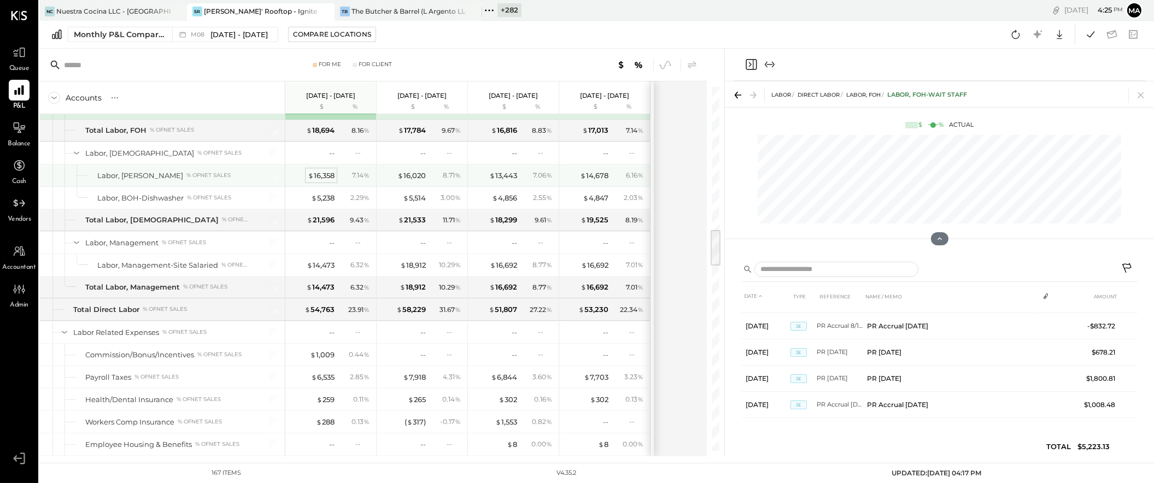
click at [318, 178] on div "$ 16,358" at bounding box center [321, 175] width 27 height 10
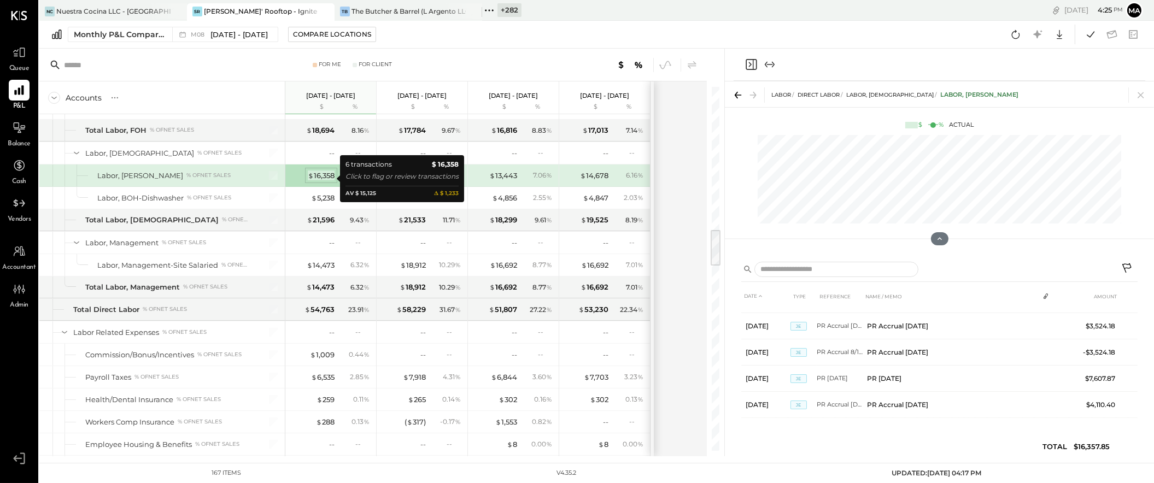
scroll to position [46, 0]
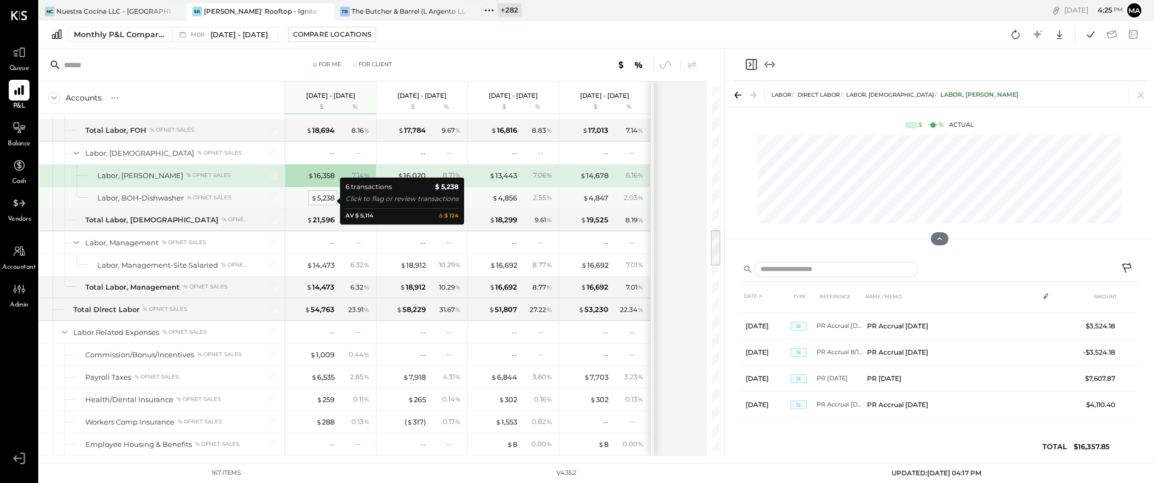
click at [320, 199] on div "$ 5,238" at bounding box center [322, 198] width 23 height 10
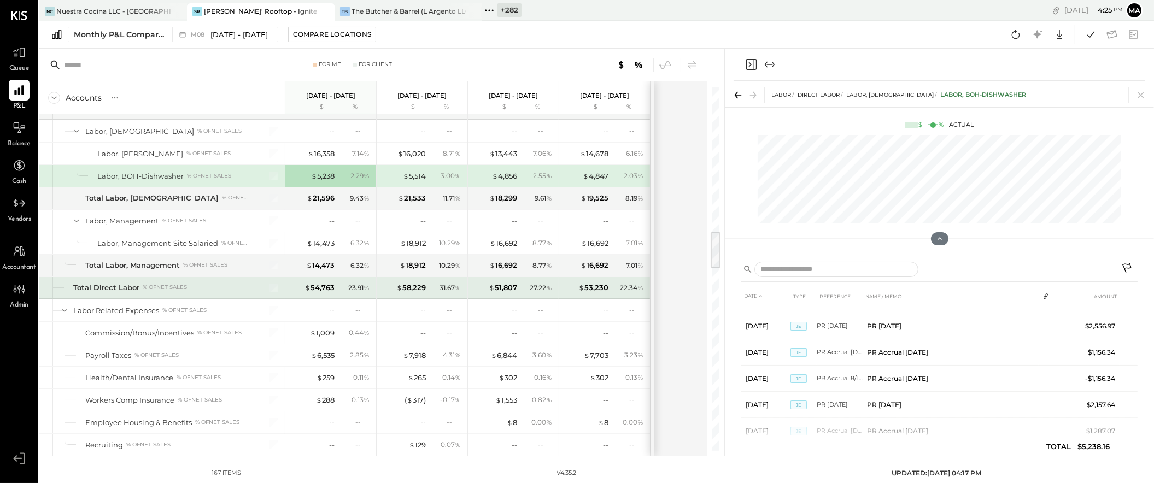
scroll to position [46, 0]
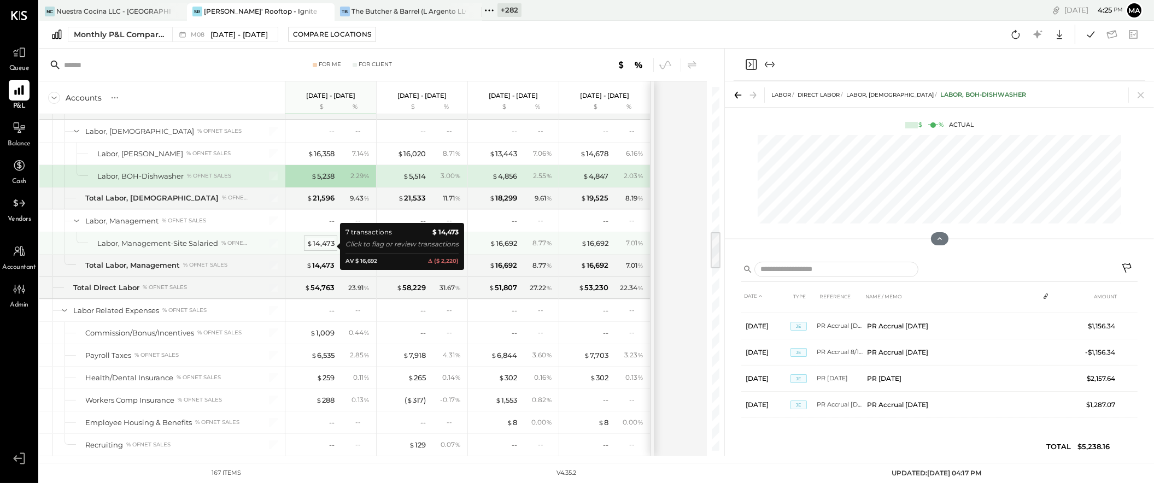
click at [322, 244] on div "$ 14,473" at bounding box center [321, 243] width 28 height 10
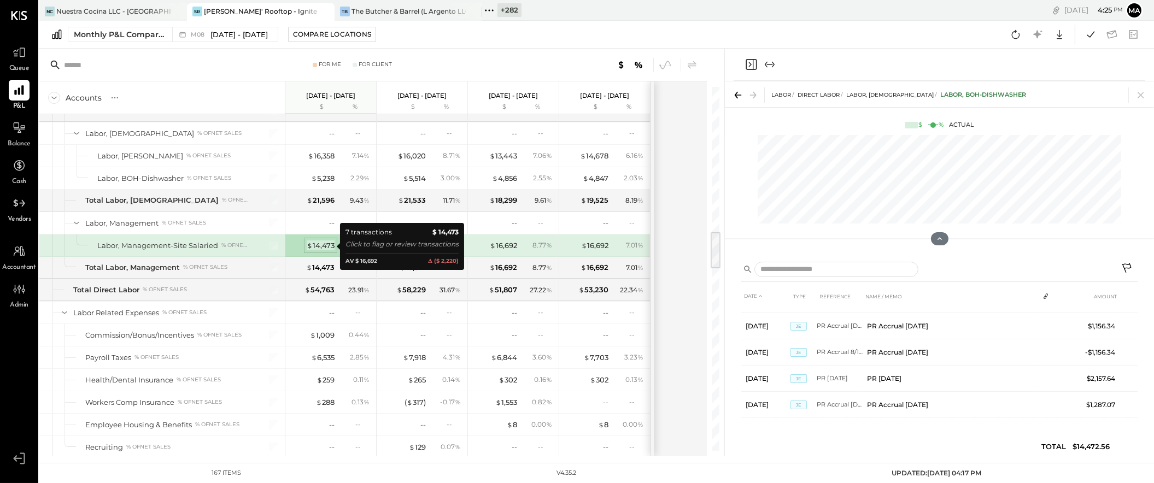
scroll to position [72, 0]
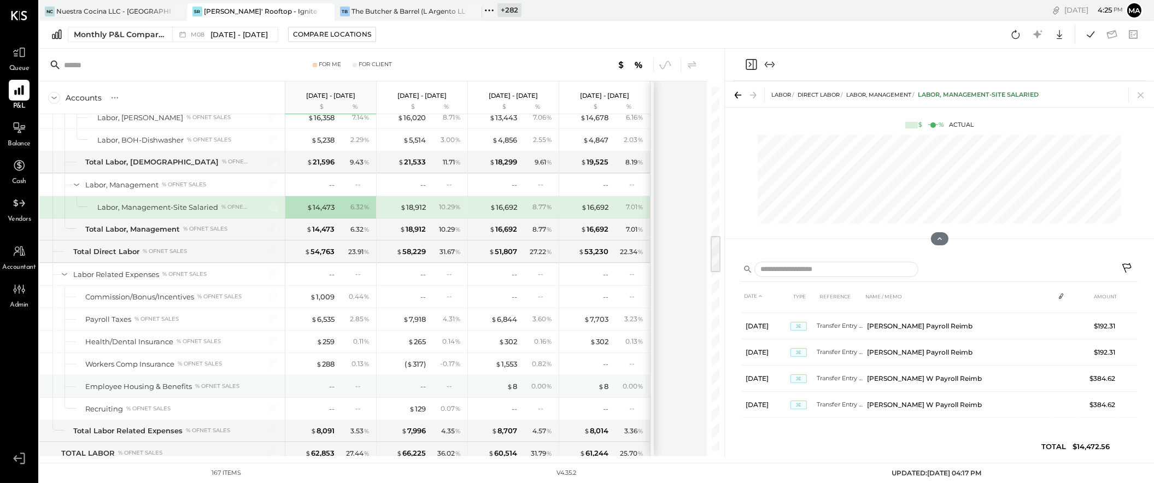
scroll to position [1483, 0]
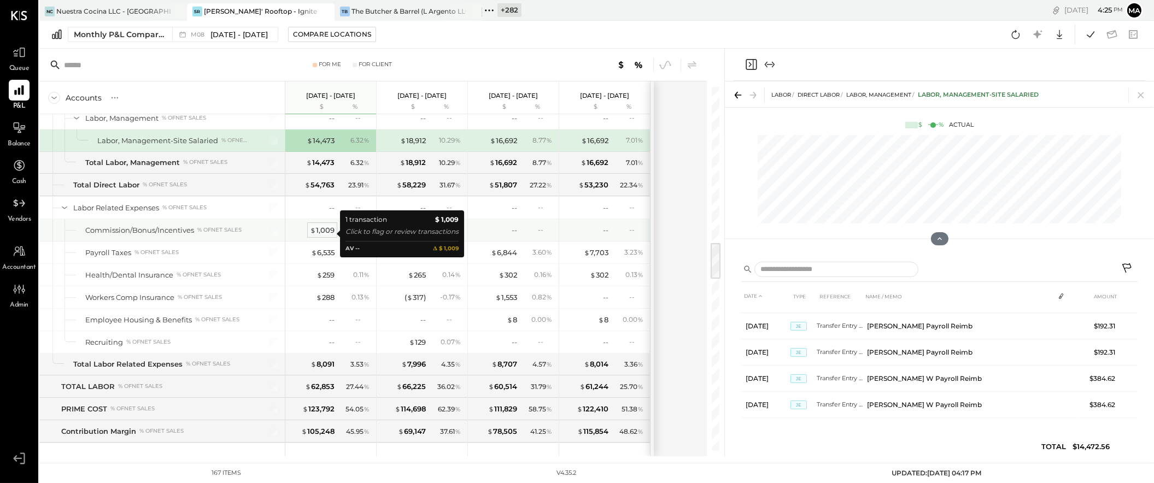
click at [326, 230] on div "$ 1,009" at bounding box center [322, 230] width 25 height 10
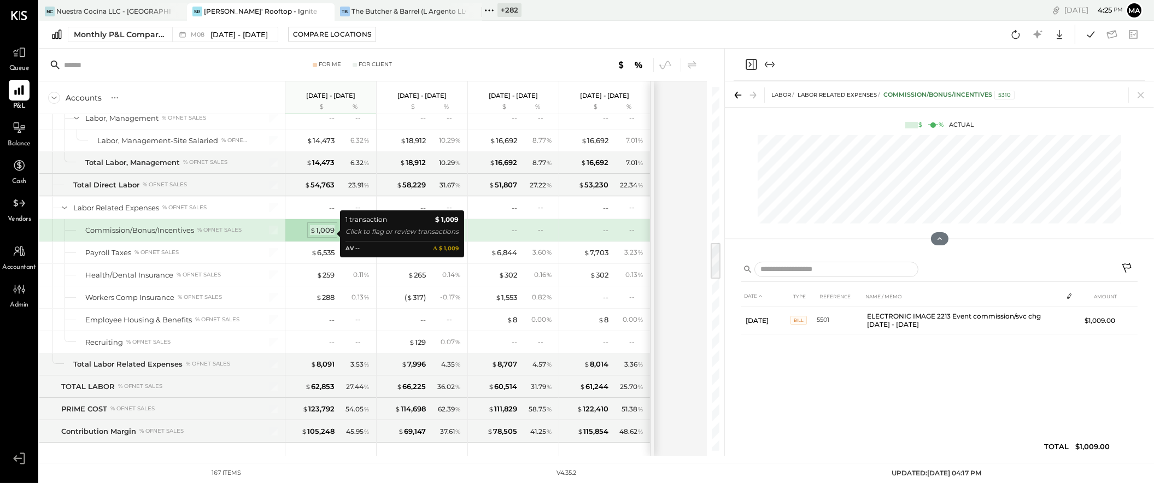
scroll to position [0, 0]
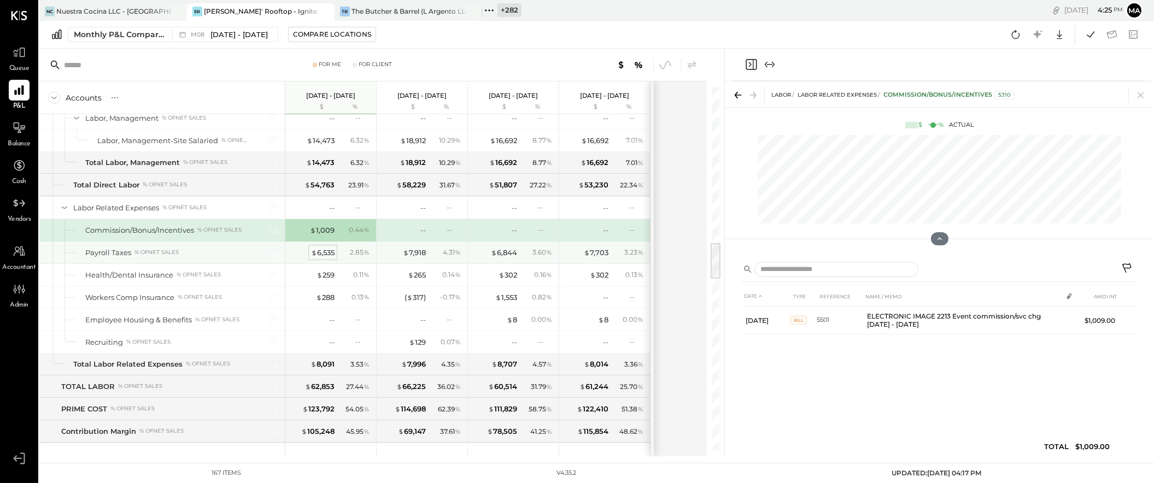
click at [322, 252] on div "$ 6,535" at bounding box center [322, 253] width 23 height 10
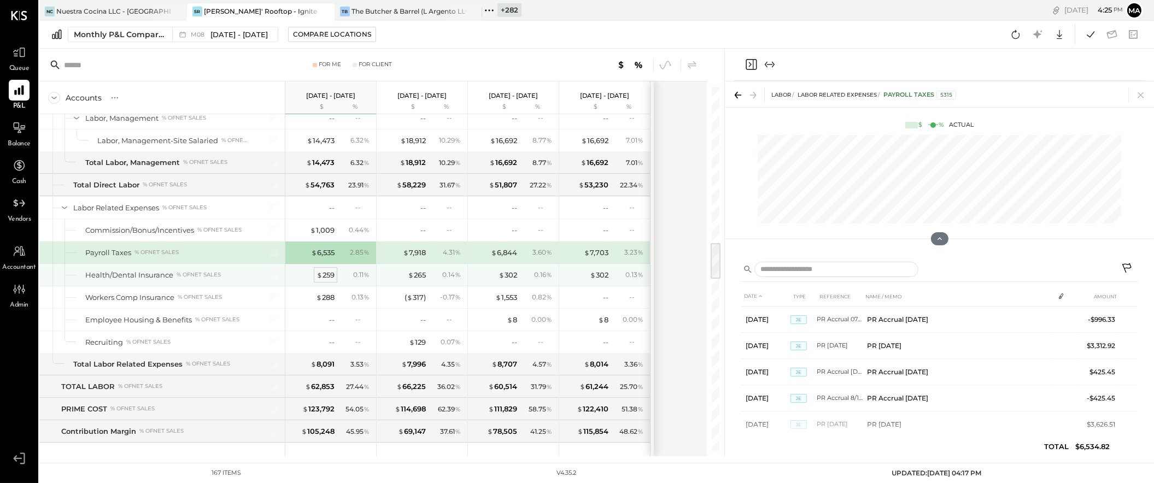
drag, startPoint x: 321, startPoint y: 280, endPoint x: 327, endPoint y: 279, distance: 6.1
click at [321, 280] on div "$ 259" at bounding box center [325, 275] width 18 height 10
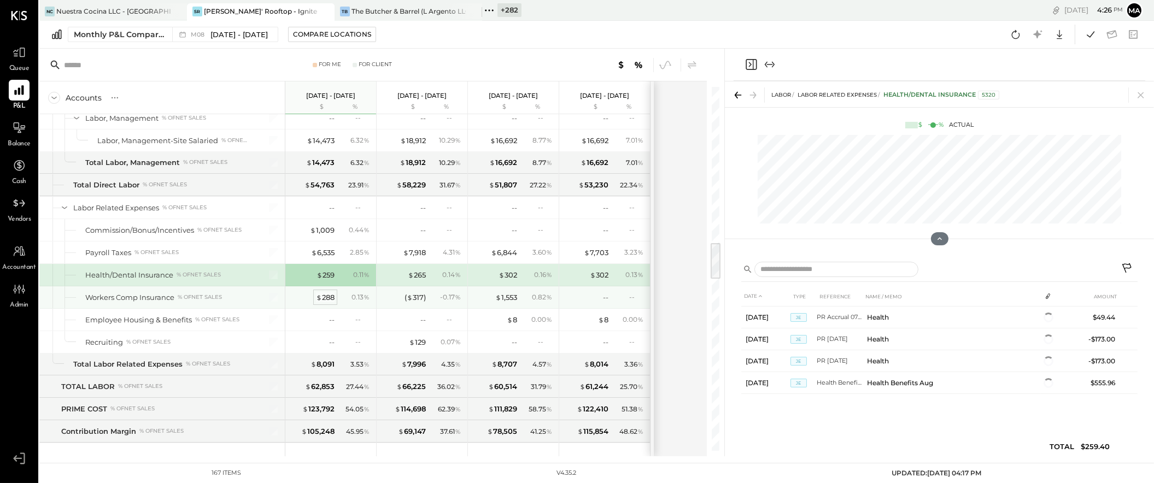
click at [326, 299] on div "$ 288" at bounding box center [325, 297] width 19 height 10
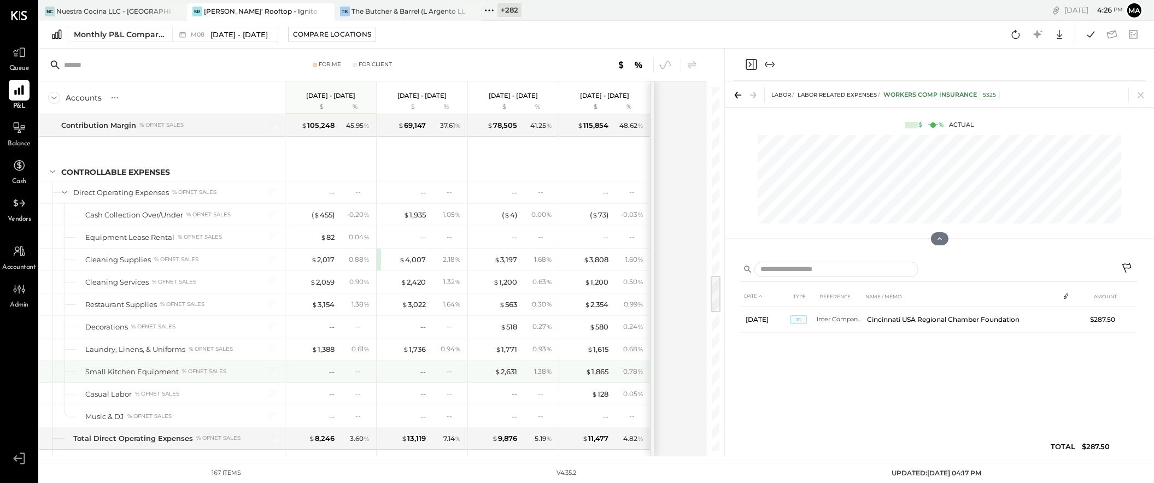
scroll to position [1807, 0]
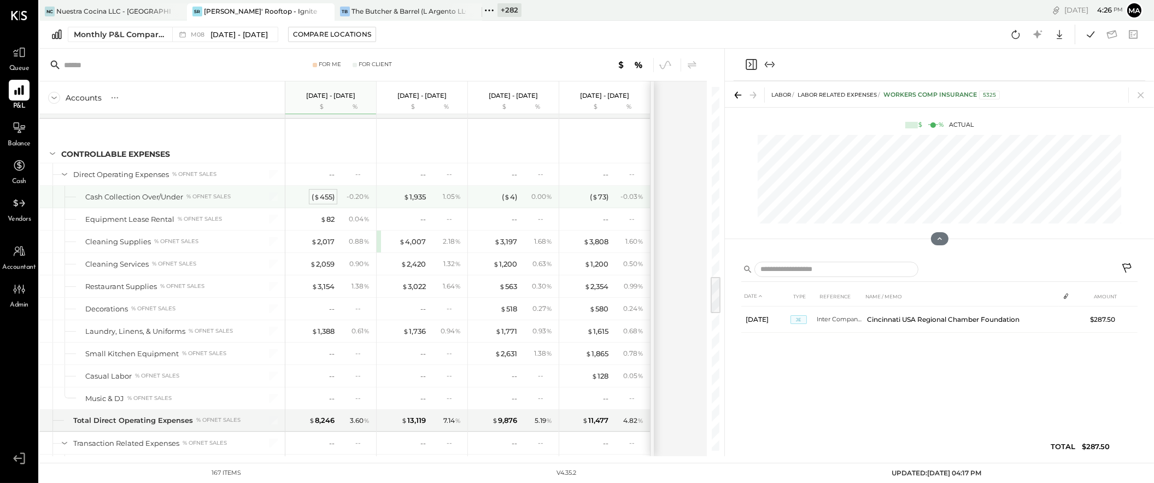
click at [325, 198] on div "( $ 455 )" at bounding box center [322, 197] width 23 height 10
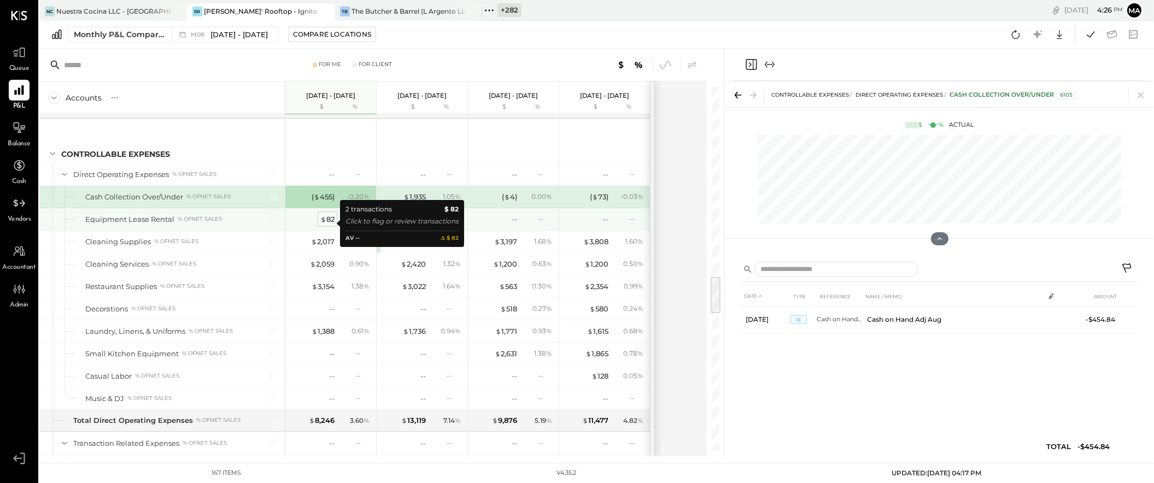
click at [328, 222] on div "$ 82" at bounding box center [327, 219] width 14 height 10
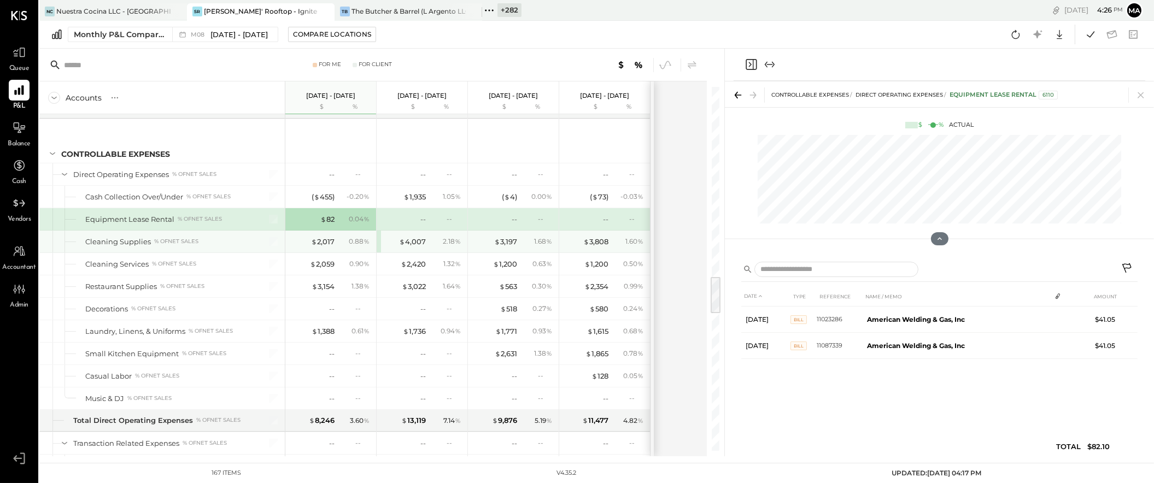
scroll to position [1807, 0]
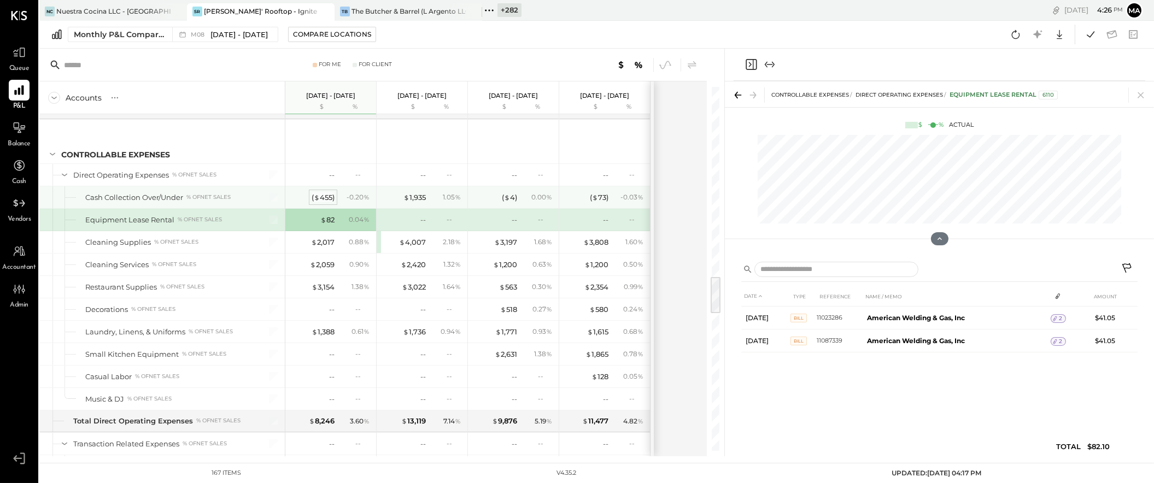
click at [325, 202] on div "( $ 455 )" at bounding box center [322, 197] width 23 height 10
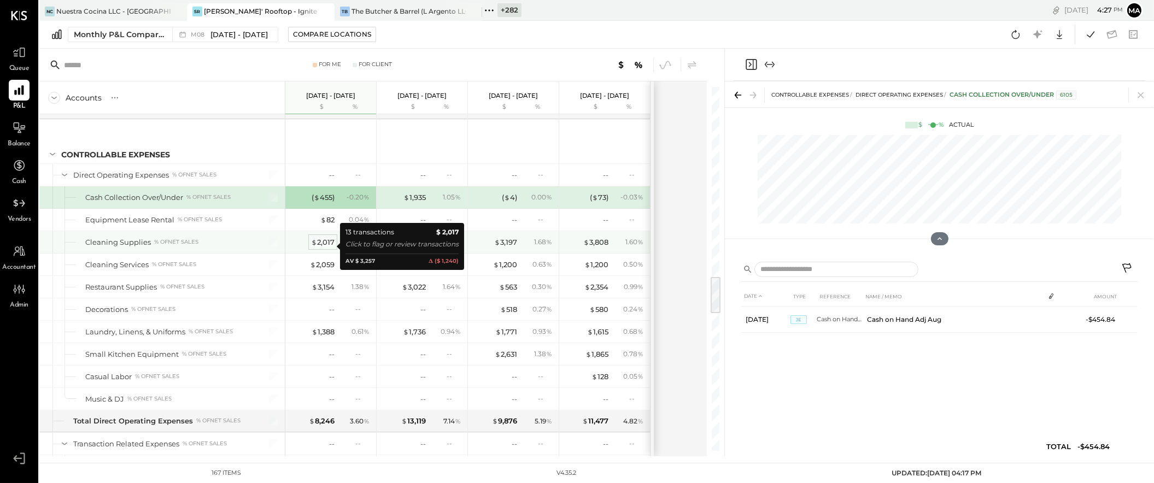
click at [326, 245] on div "$ 2,017" at bounding box center [322, 242] width 23 height 10
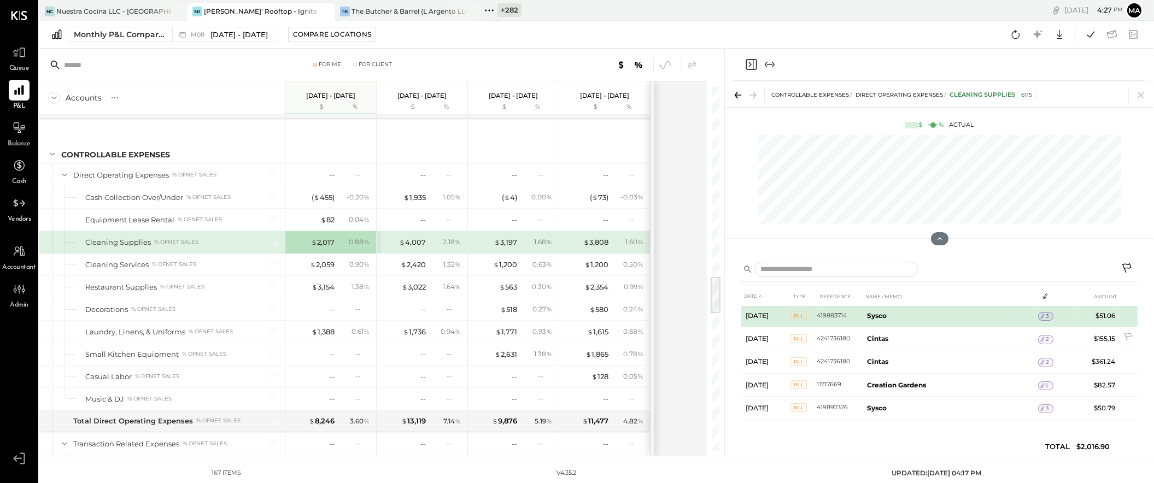
scroll to position [188, 0]
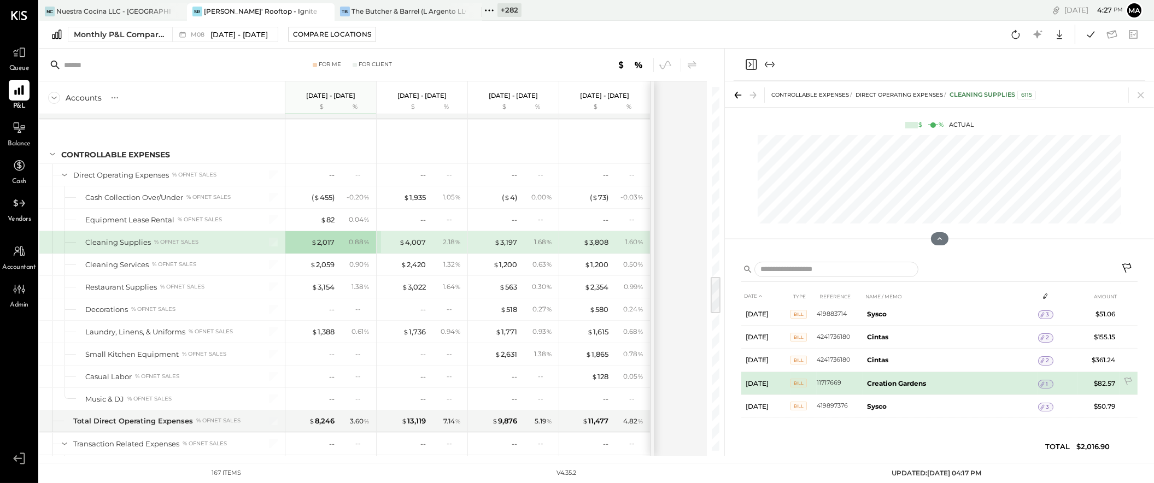
click at [1046, 380] on span "1" at bounding box center [1047, 384] width 2 height 8
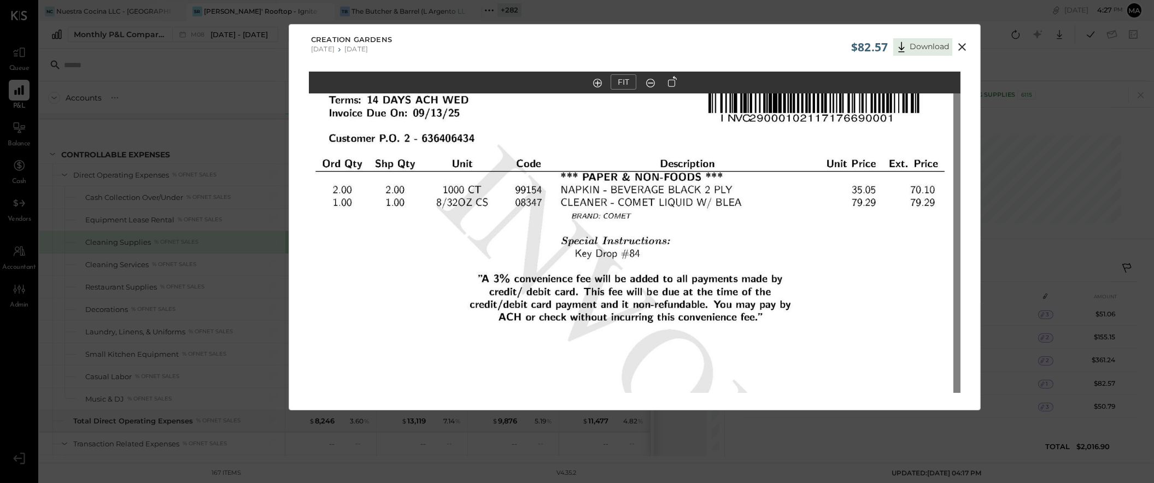
drag, startPoint x: 775, startPoint y: 184, endPoint x: 768, endPoint y: 255, distance: 71.9
click at [768, 255] on img at bounding box center [628, 289] width 652 height 844
click at [961, 48] on icon at bounding box center [962, 47] width 8 height 8
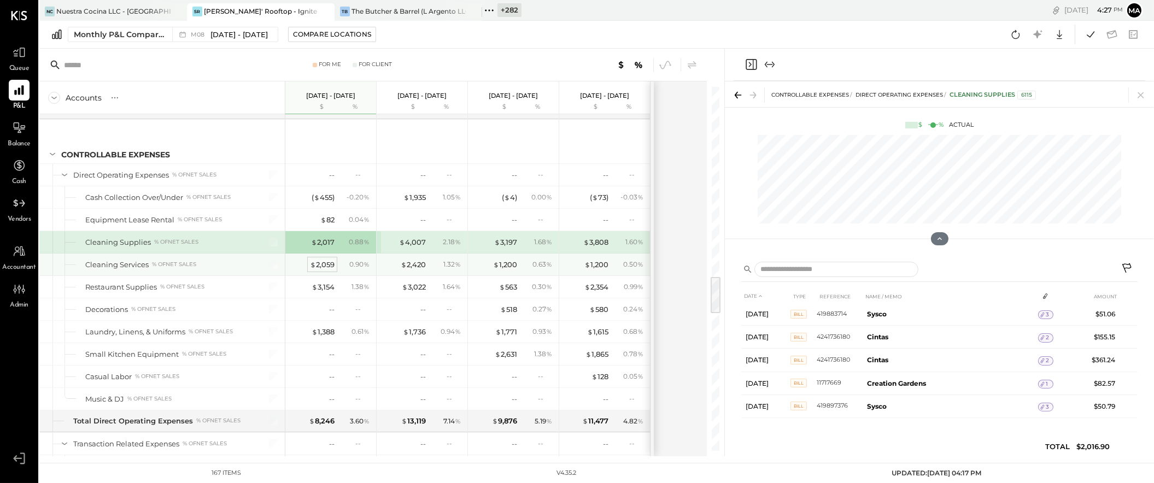
click at [321, 270] on div "$ 2,059" at bounding box center [322, 265] width 25 height 10
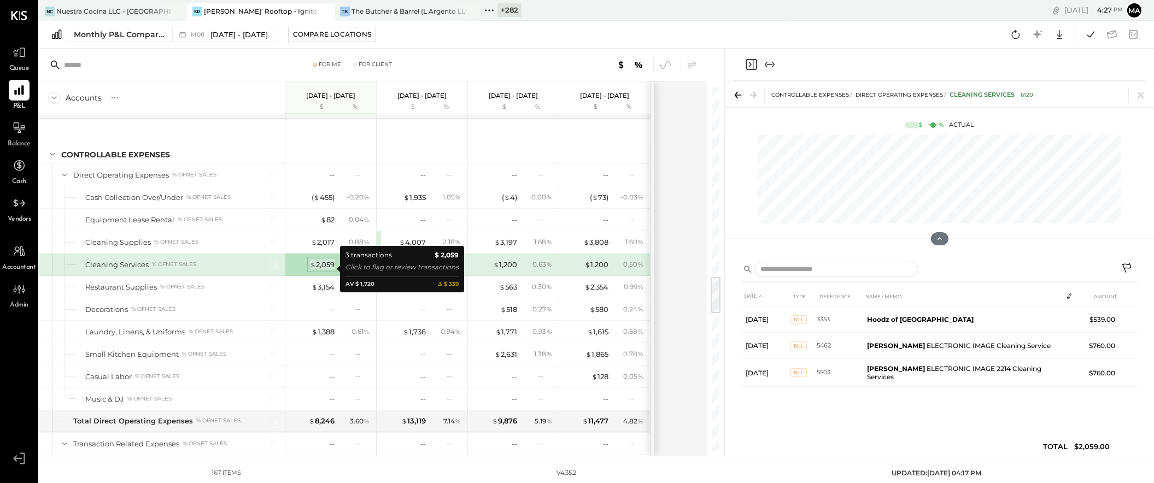
scroll to position [0, 0]
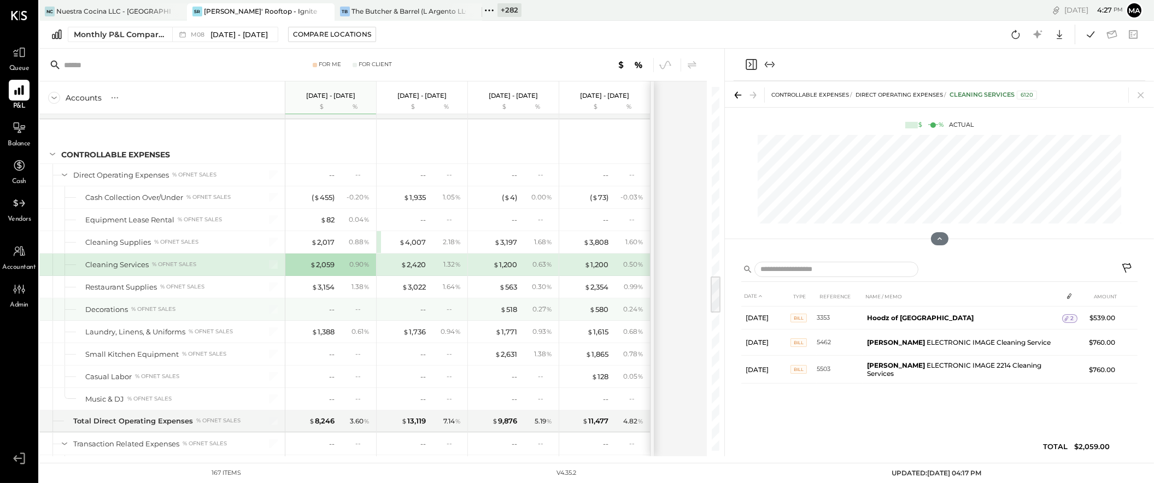
scroll to position [1802, 0]
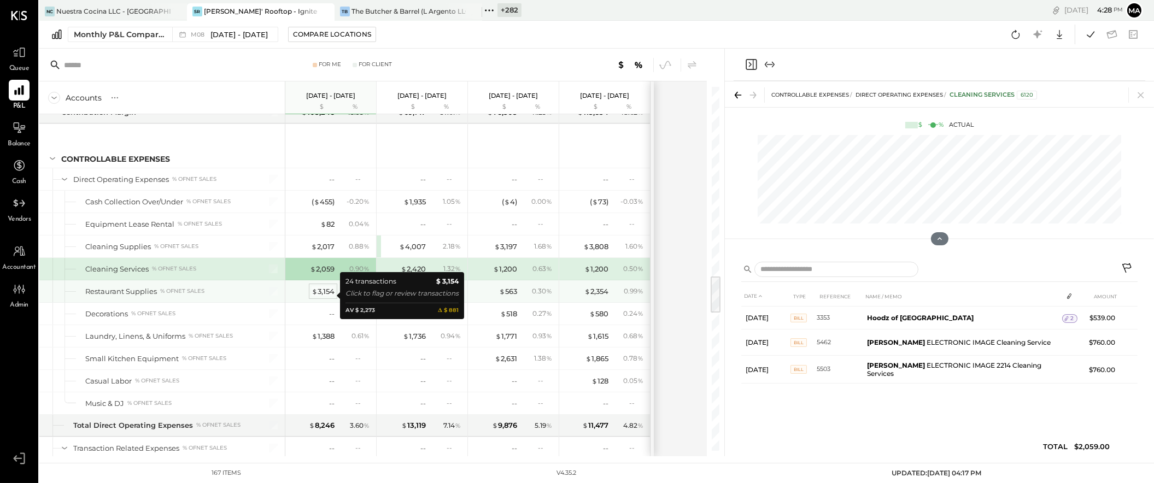
click at [323, 294] on div "$ 3,154" at bounding box center [322, 291] width 23 height 10
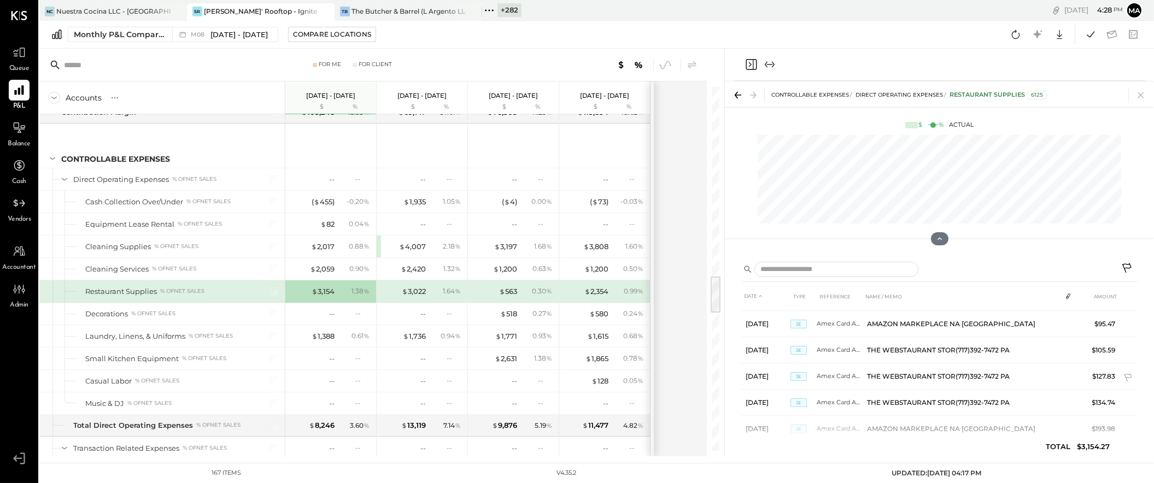
scroll to position [468, 0]
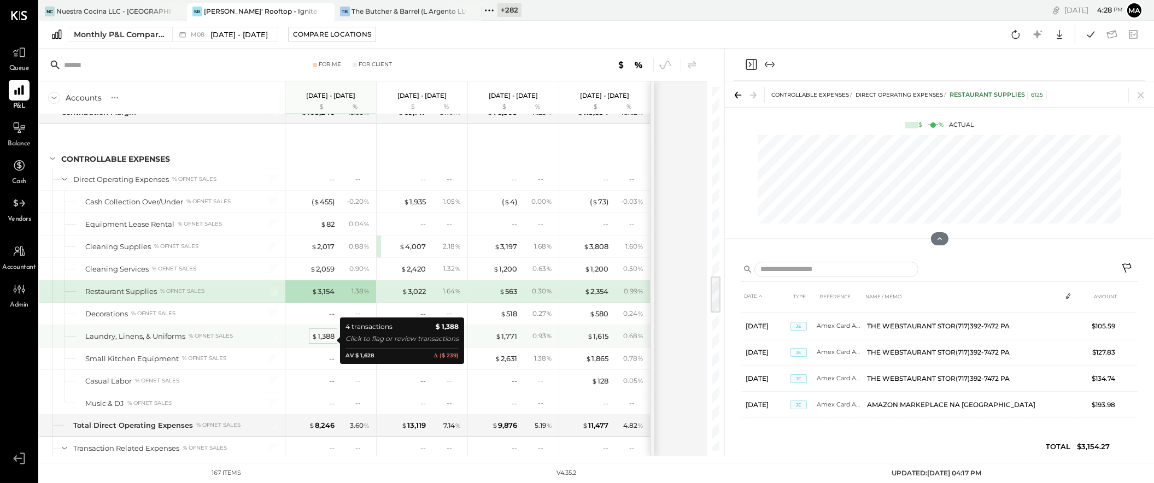
click at [326, 340] on div "$ 1,388" at bounding box center [322, 336] width 23 height 10
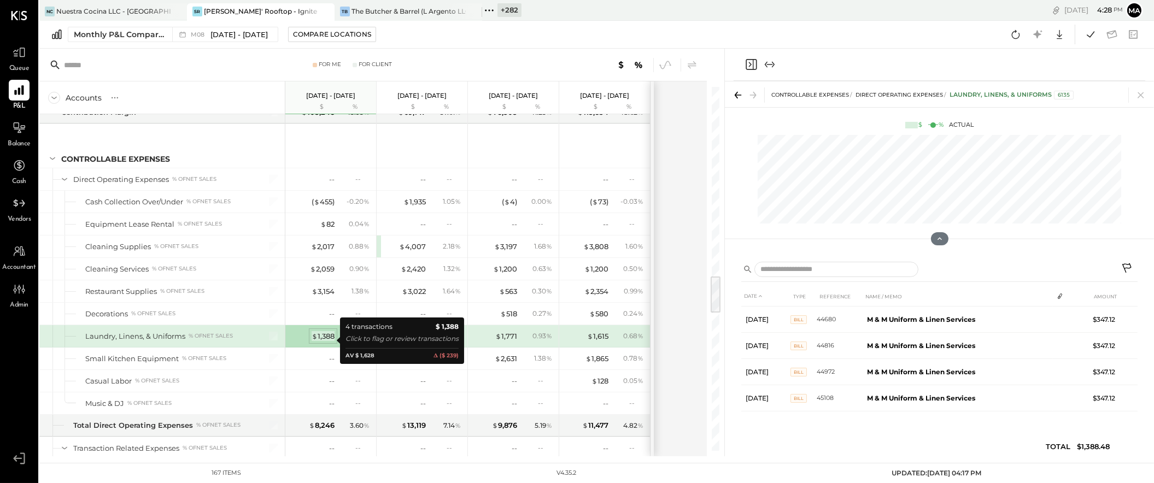
scroll to position [0, 0]
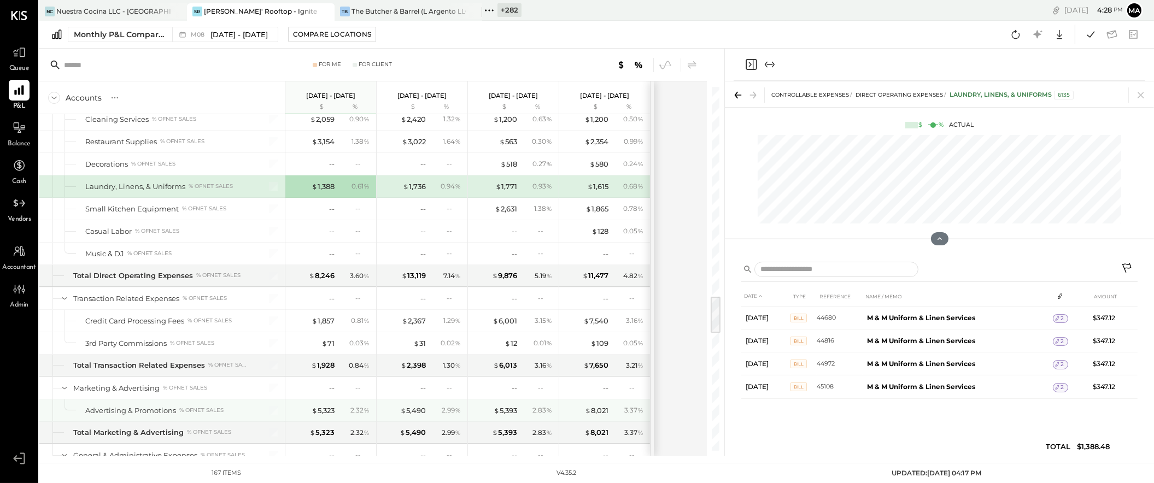
scroll to position [2025, 0]
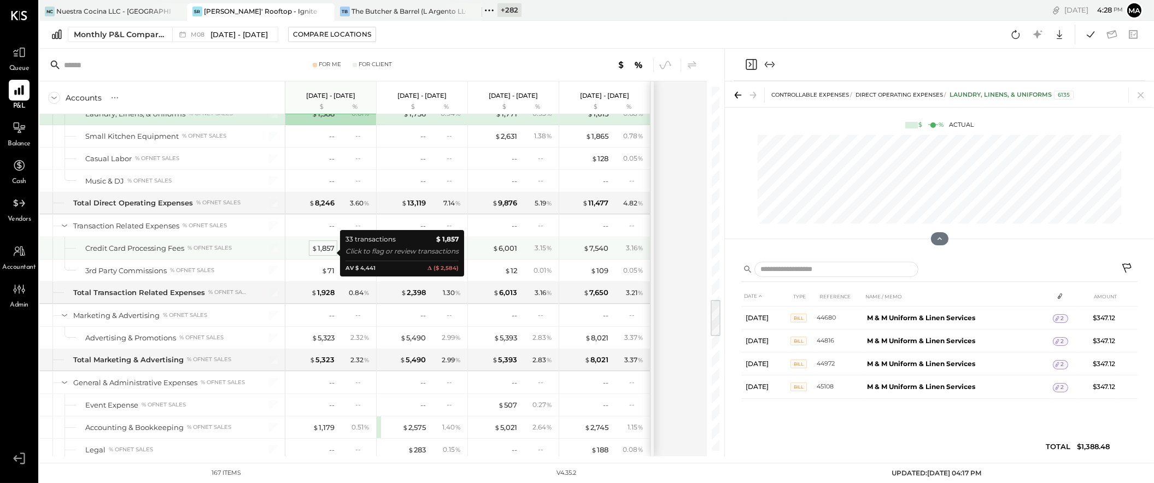
click at [323, 251] on div "$ 1,857" at bounding box center [322, 248] width 23 height 10
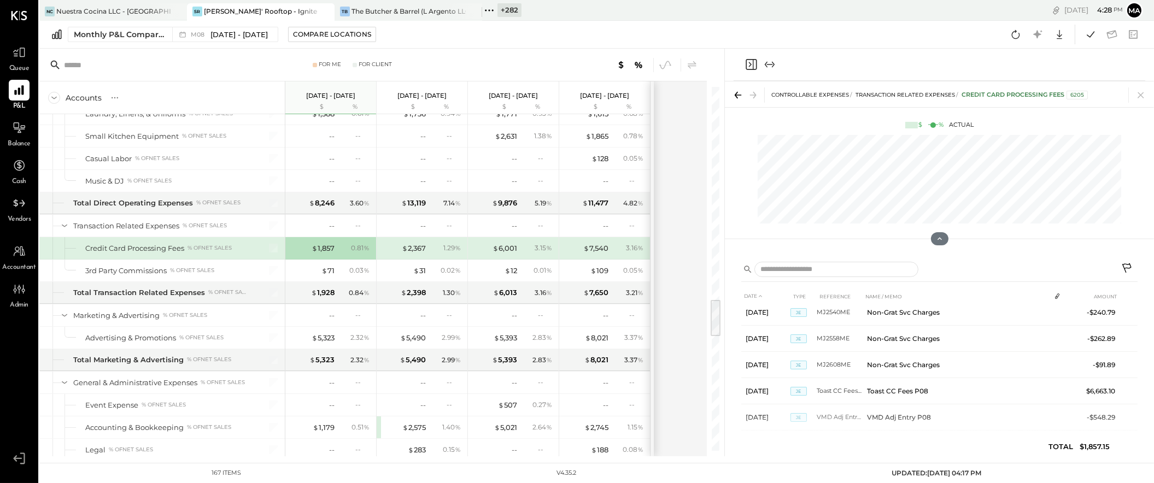
scroll to position [755, 0]
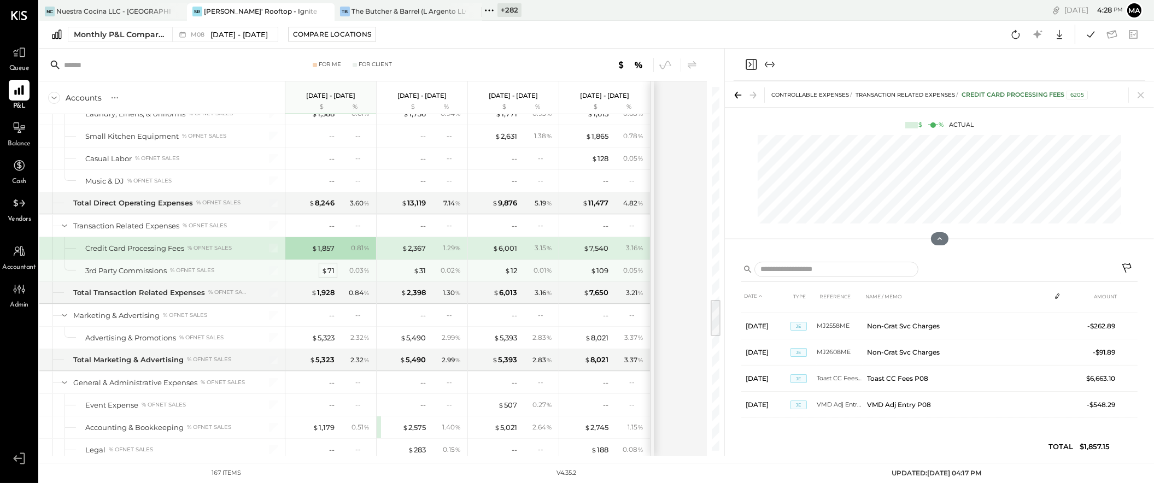
click at [328, 275] on div "$ 71" at bounding box center [327, 271] width 13 height 10
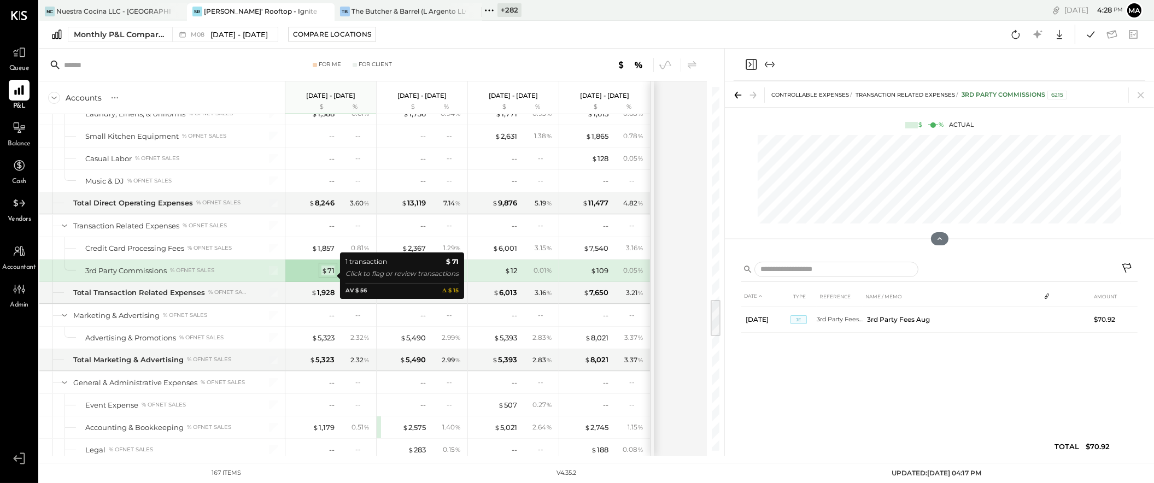
scroll to position [0, 0]
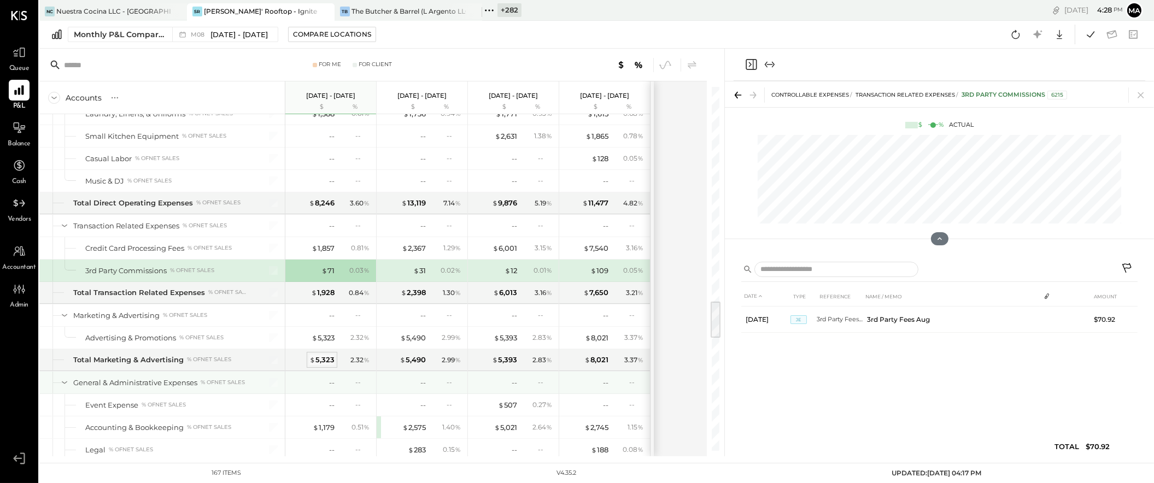
scroll to position [2078, 0]
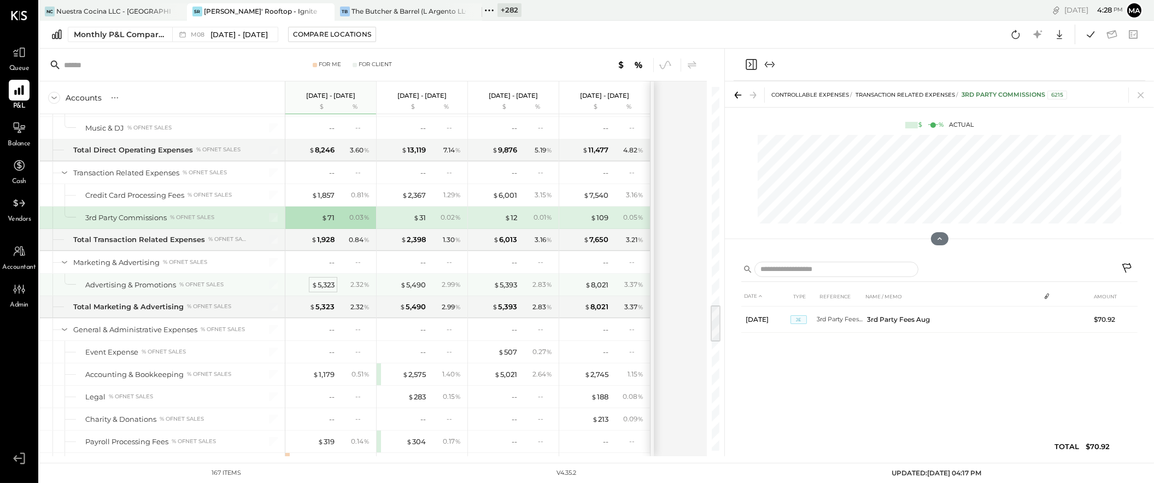
click at [325, 289] on div "$ 5,323" at bounding box center [322, 285] width 23 height 10
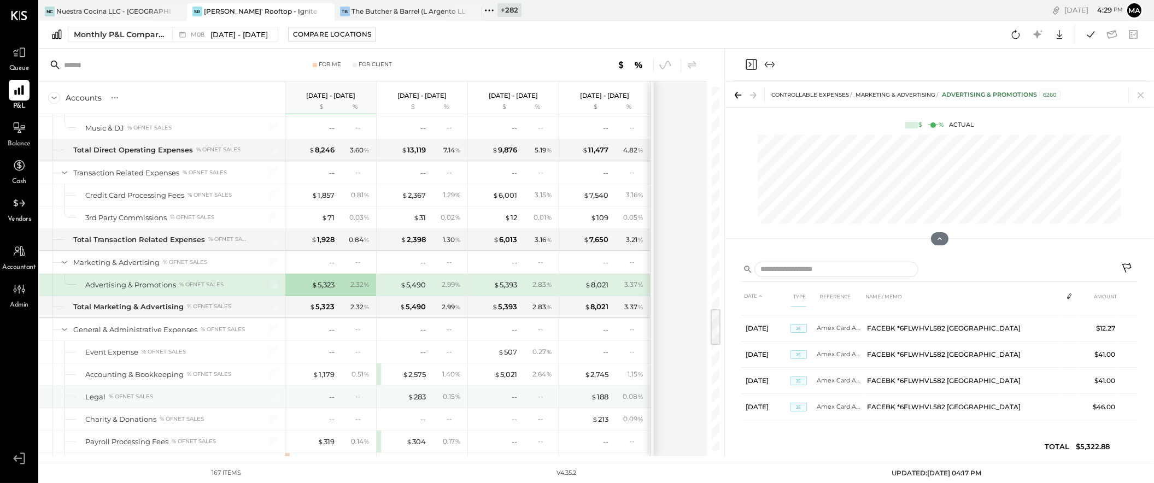
scroll to position [2126, 0]
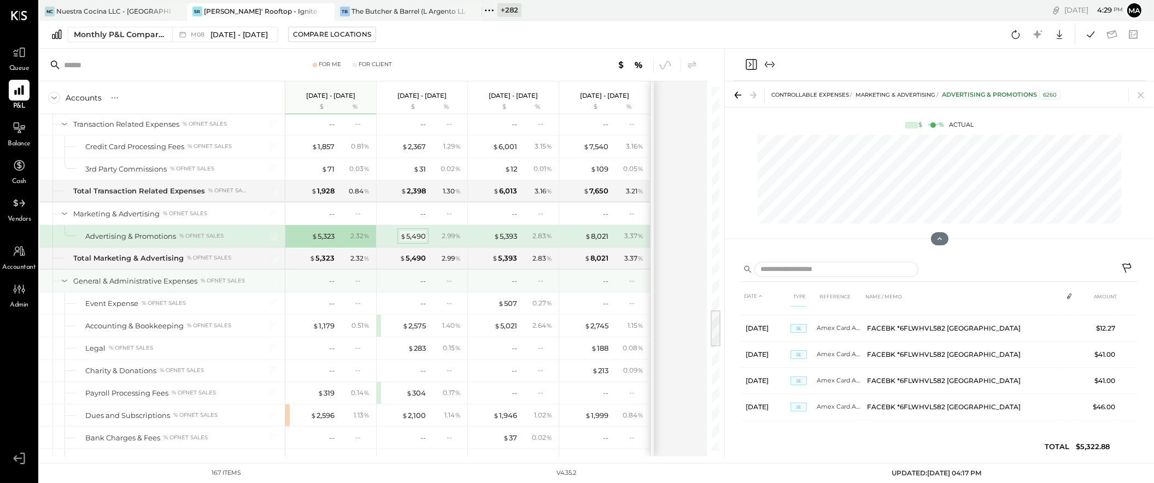
click at [413, 237] on div "$ 5,490" at bounding box center [413, 236] width 26 height 10
click at [413, 238] on div "$ 5,490" at bounding box center [413, 236] width 26 height 10
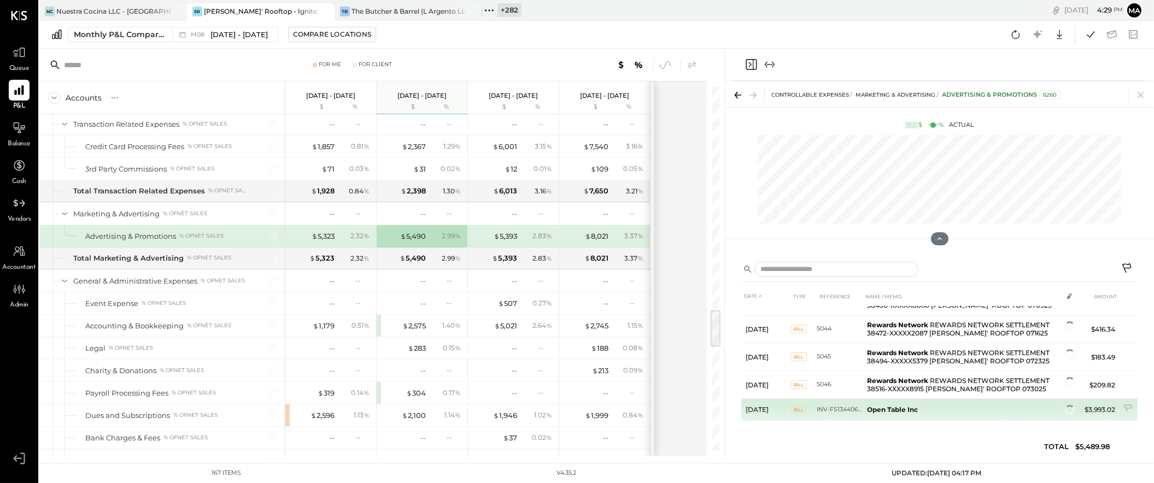
scroll to position [74, 0]
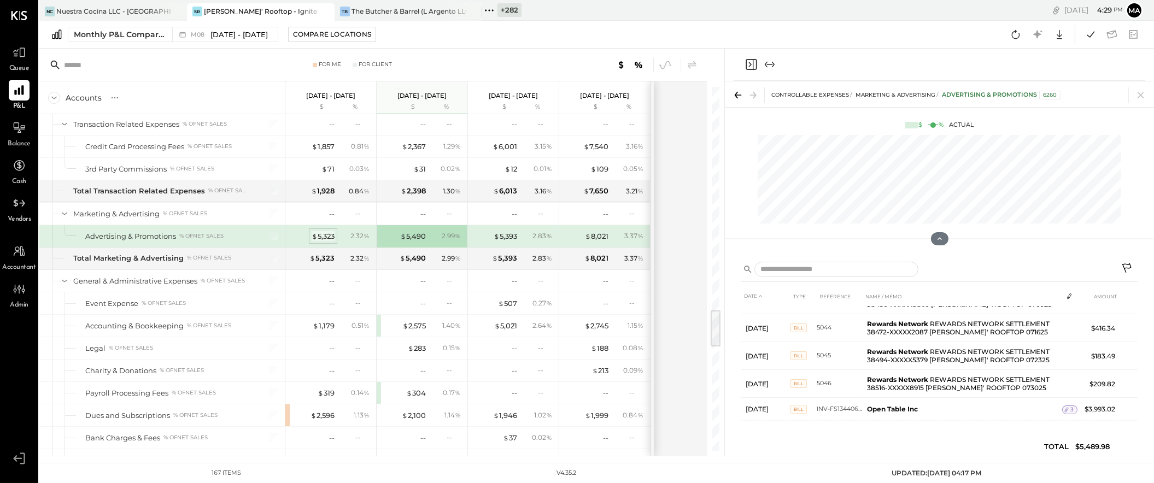
click at [321, 242] on div "$ 5,323" at bounding box center [322, 236] width 23 height 10
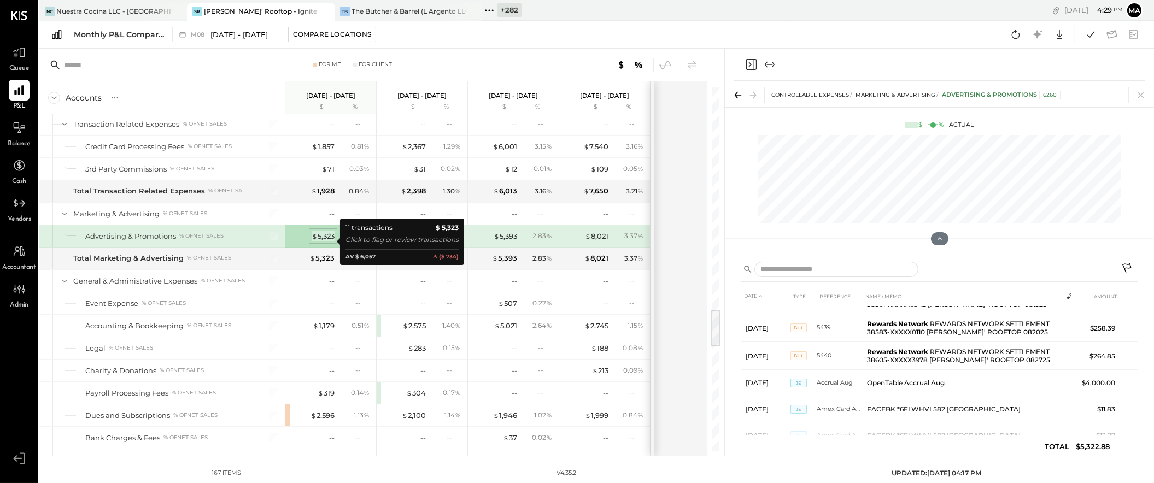
scroll to position [181, 0]
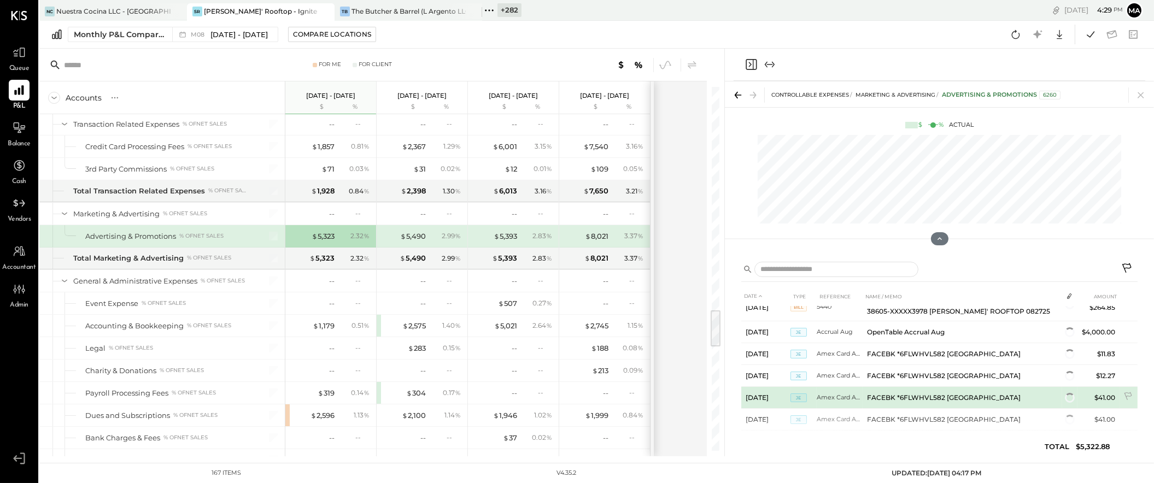
scroll to position [120, 0]
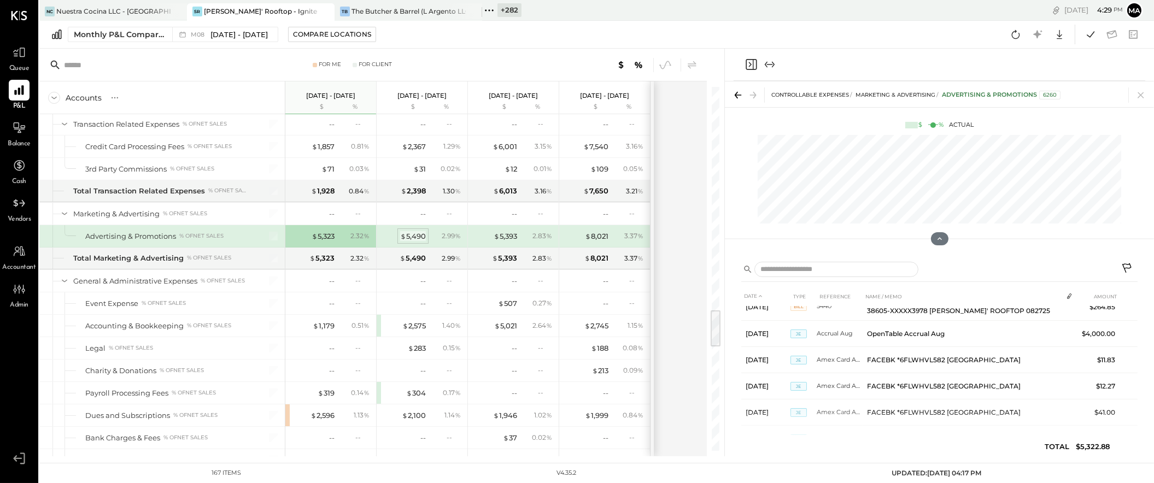
click at [409, 239] on div "$ 5,490" at bounding box center [413, 236] width 26 height 10
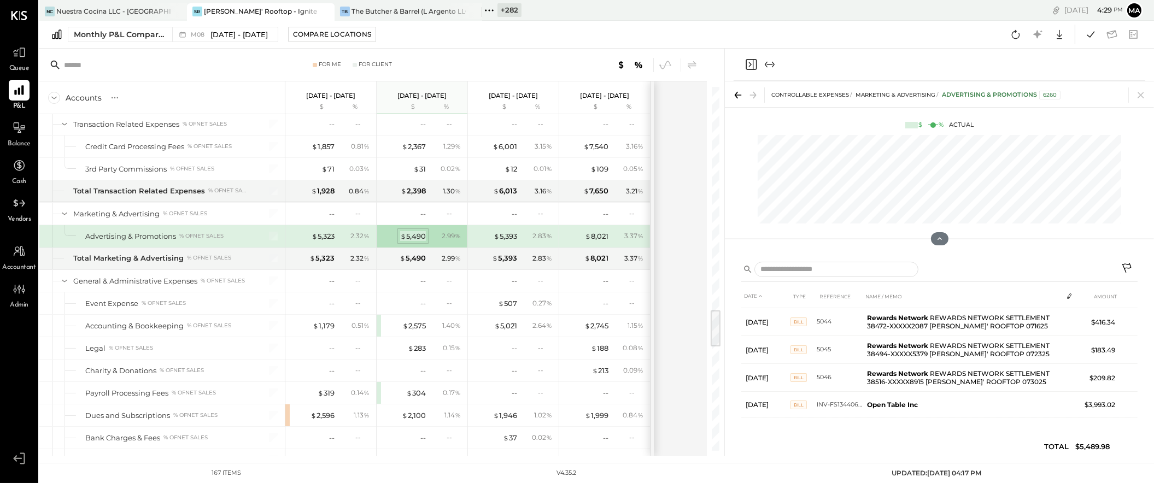
scroll to position [74, 0]
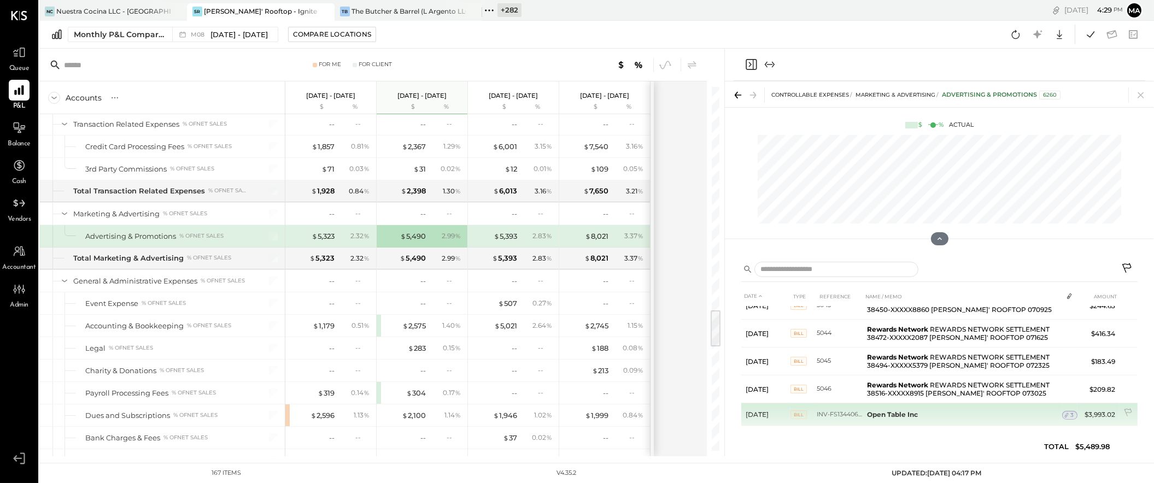
scroll to position [74, 0]
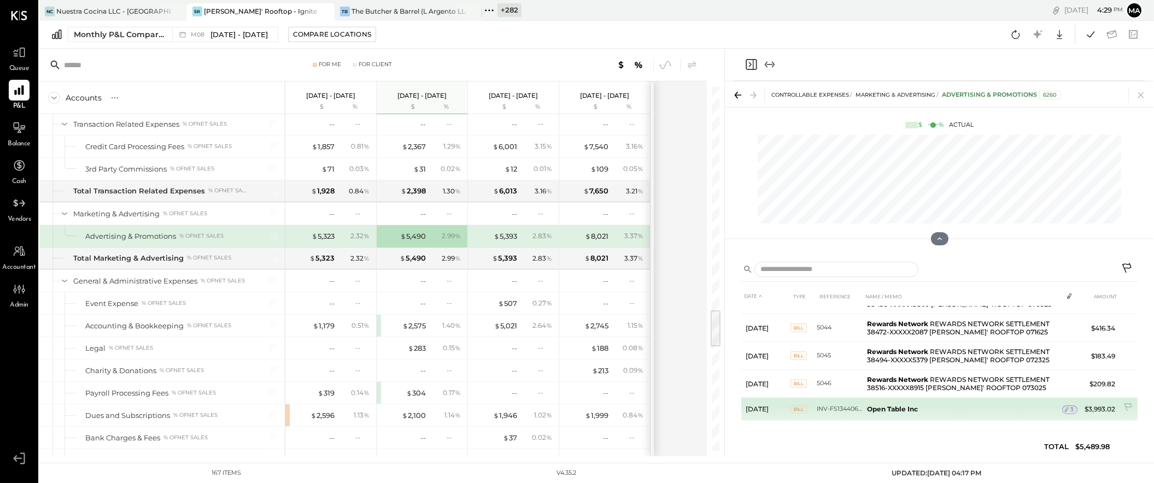
click at [1070, 406] on span "3" at bounding box center [1071, 410] width 3 height 8
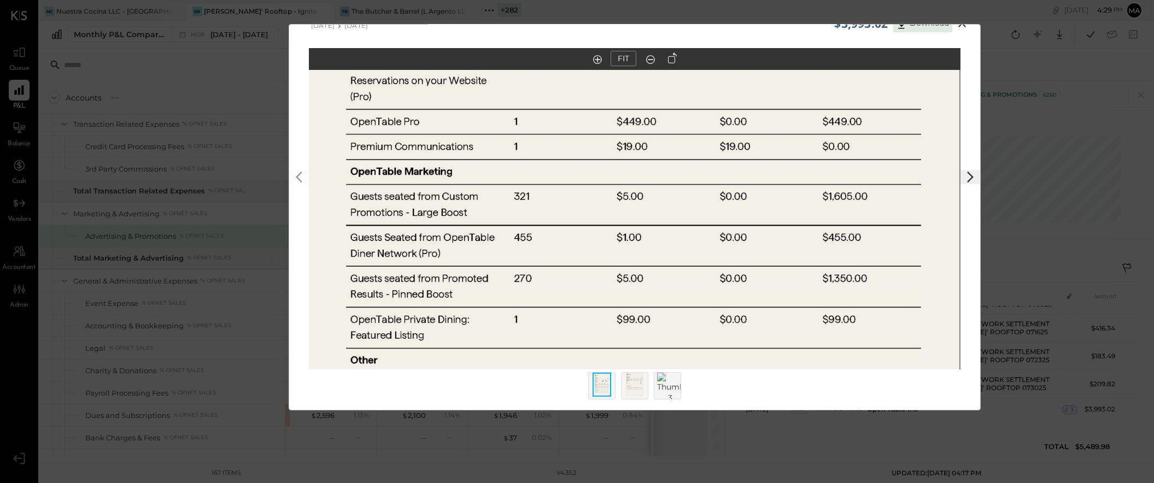
scroll to position [23, 0]
drag, startPoint x: 719, startPoint y: 318, endPoint x: 718, endPoint y: 167, distance: 151.4
click at [718, 167] on img at bounding box center [634, 43] width 652 height 844
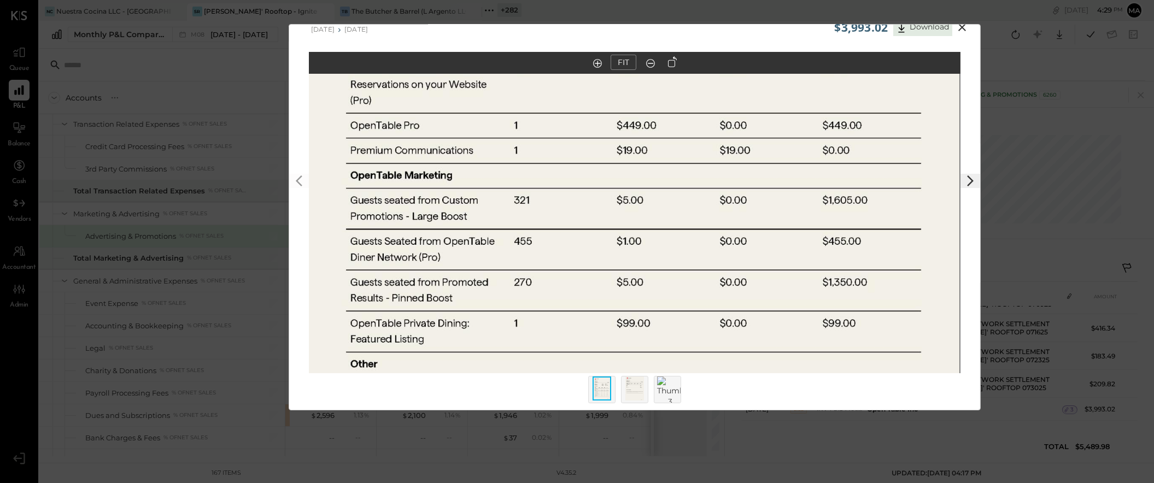
click at [962, 27] on icon at bounding box center [961, 27] width 13 height 13
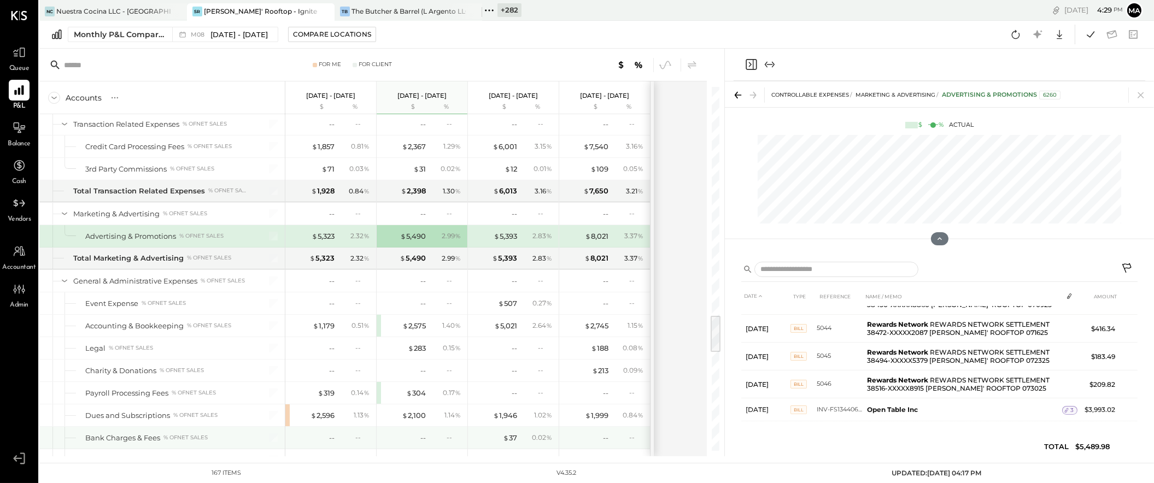
scroll to position [2214, 0]
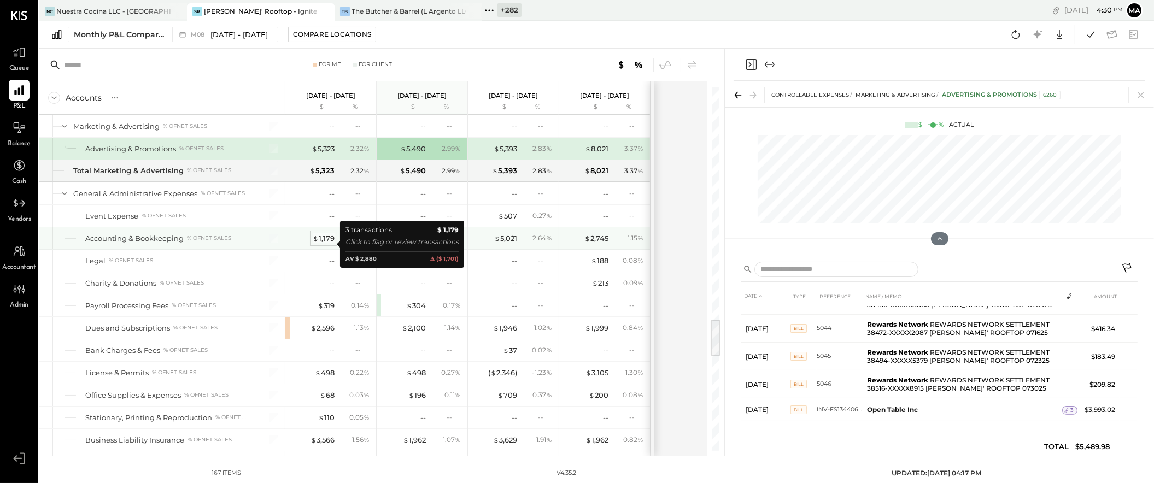
click at [320, 243] on div "$ 1,179" at bounding box center [324, 238] width 22 height 10
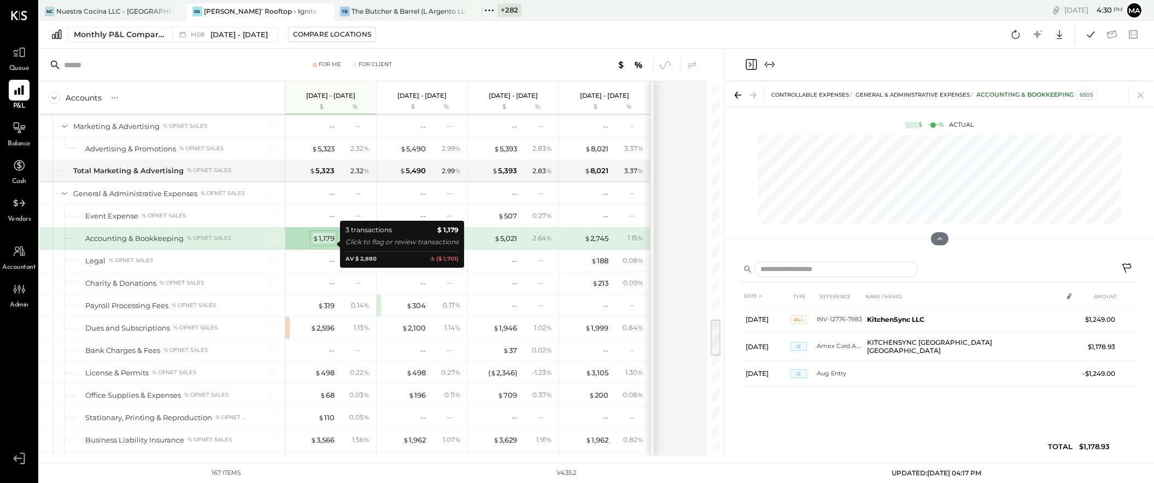
scroll to position [0, 0]
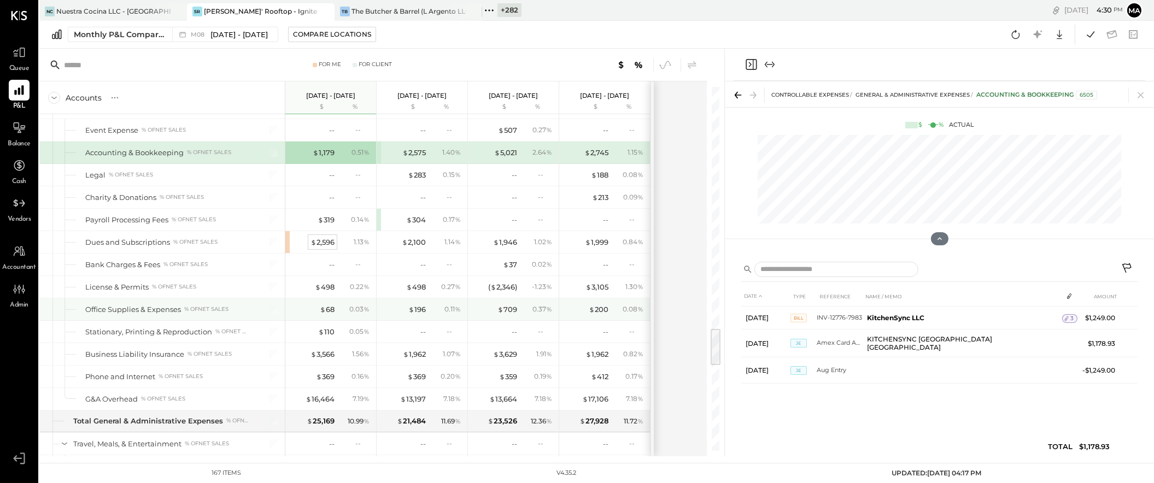
scroll to position [2304, 0]
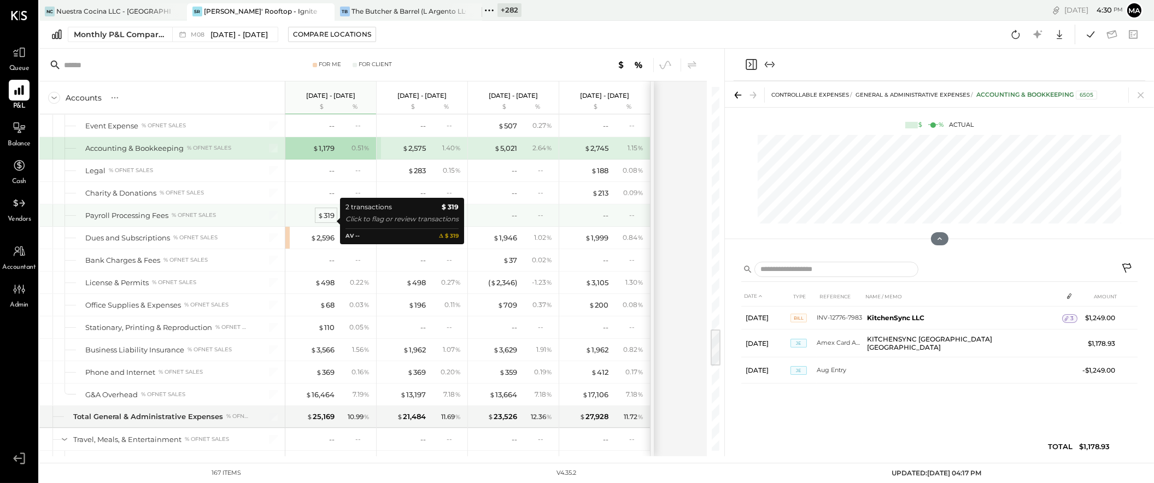
click at [325, 220] on div "$ 319" at bounding box center [325, 215] width 17 height 10
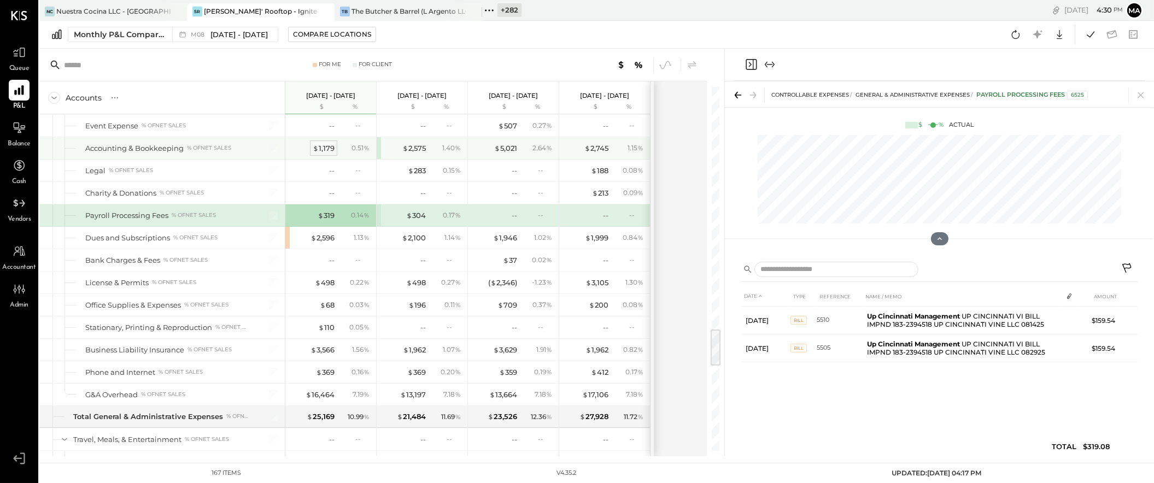
click at [325, 152] on div "$ 1,179" at bounding box center [324, 148] width 22 height 10
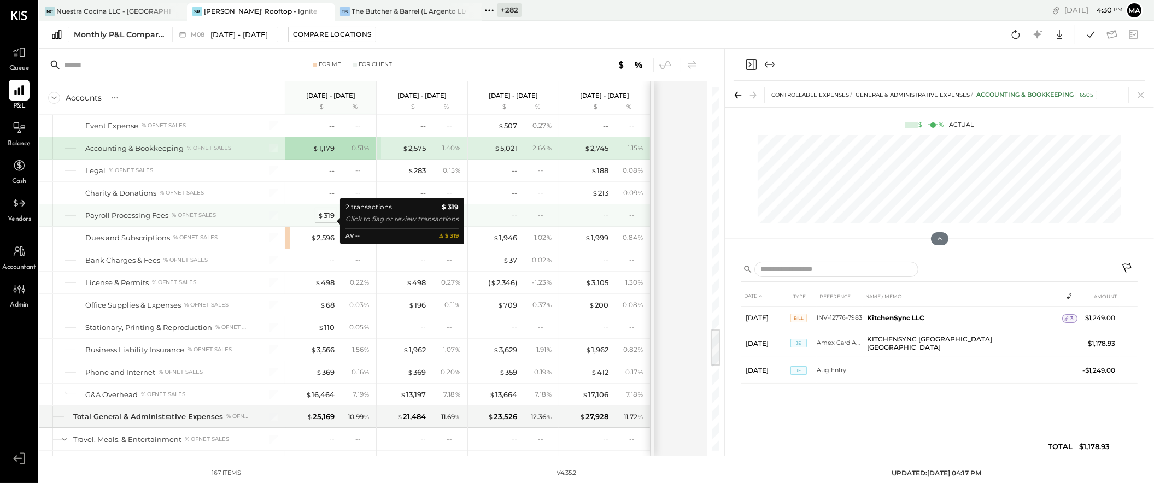
click at [327, 220] on div "$ 319" at bounding box center [325, 215] width 17 height 10
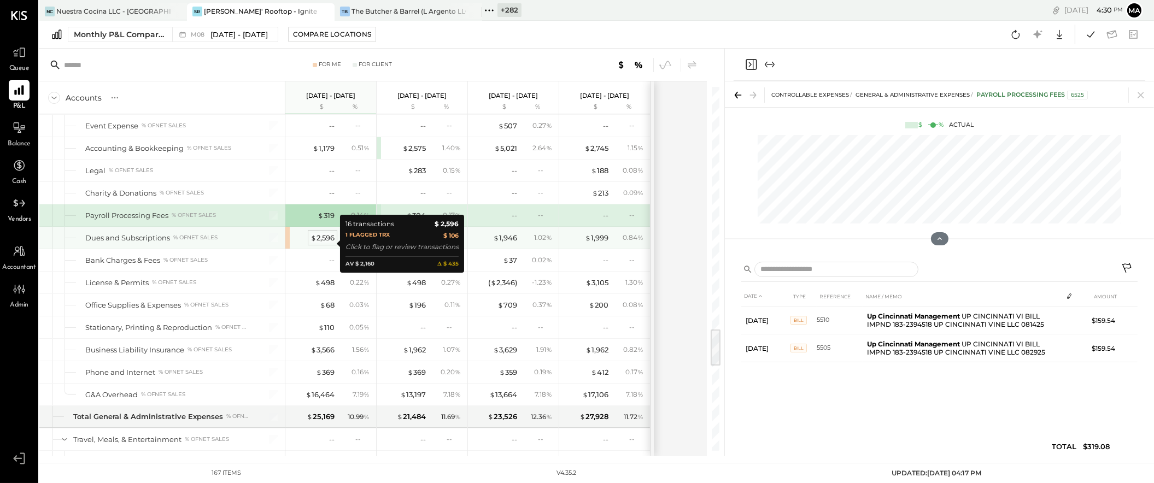
click at [327, 243] on div "$ 2,596" at bounding box center [322, 238] width 24 height 10
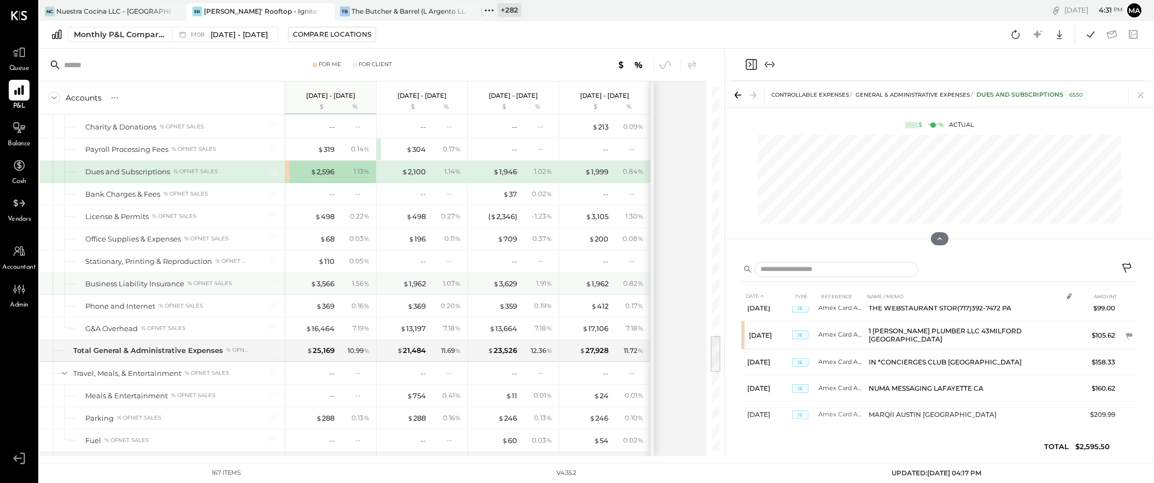
scroll to position [2371, 0]
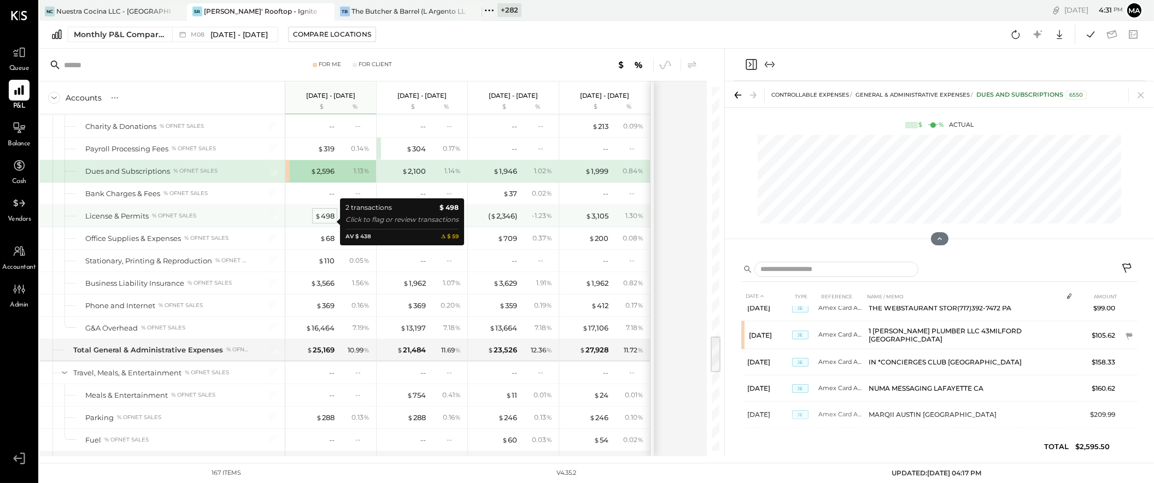
click at [327, 219] on div "$ 498" at bounding box center [325, 216] width 20 height 10
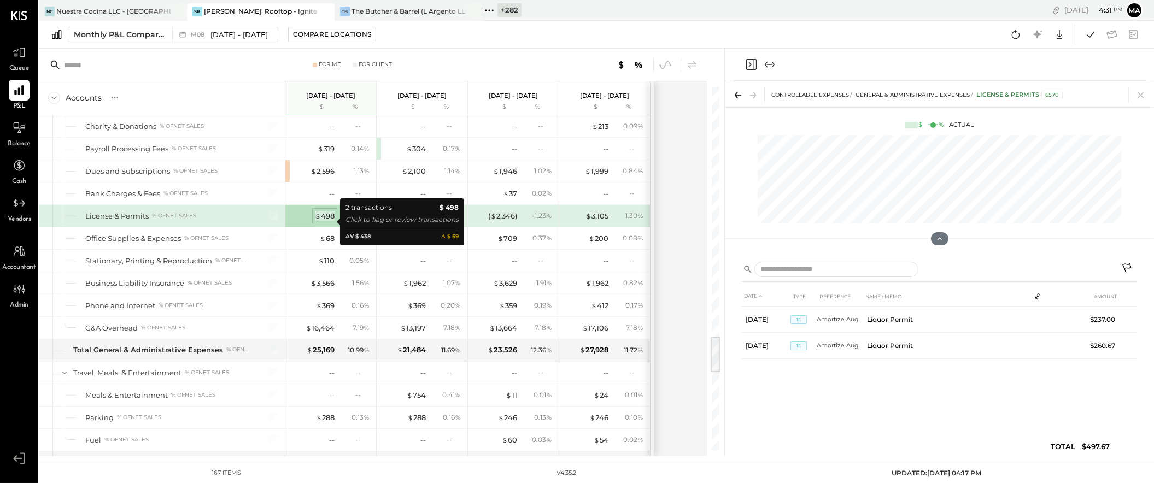
scroll to position [0, 0]
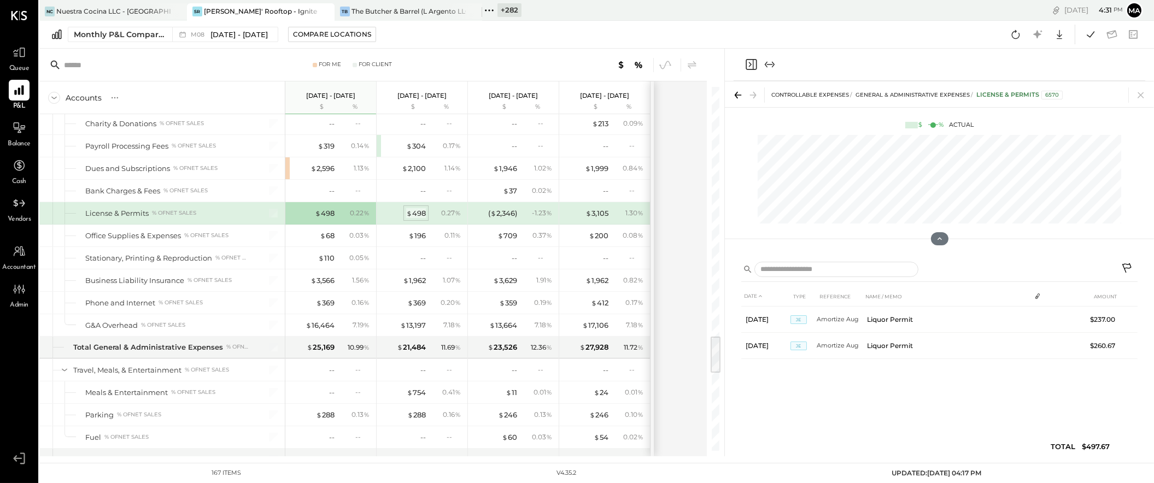
click at [420, 219] on div "$ 498" at bounding box center [416, 213] width 20 height 10
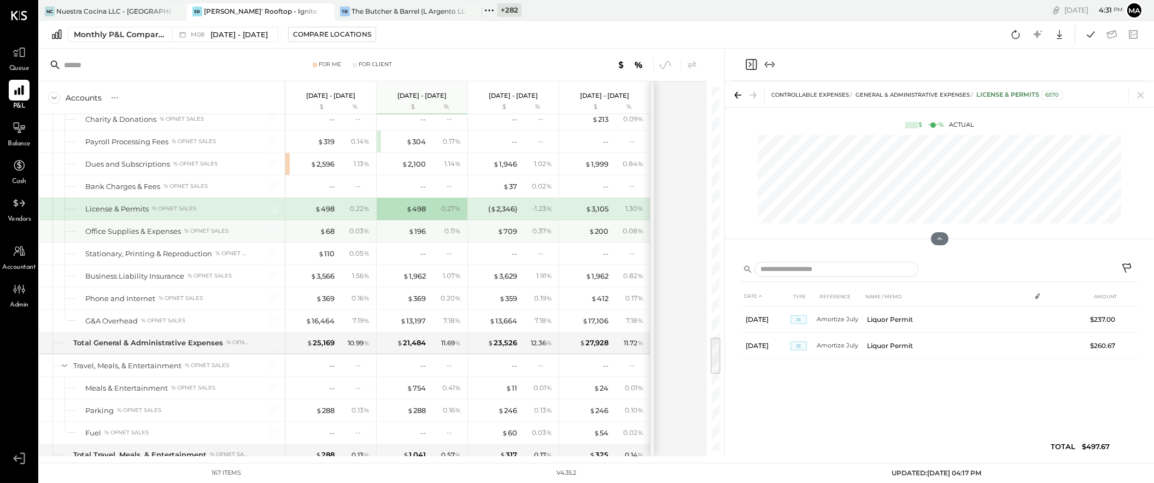
scroll to position [2384, 0]
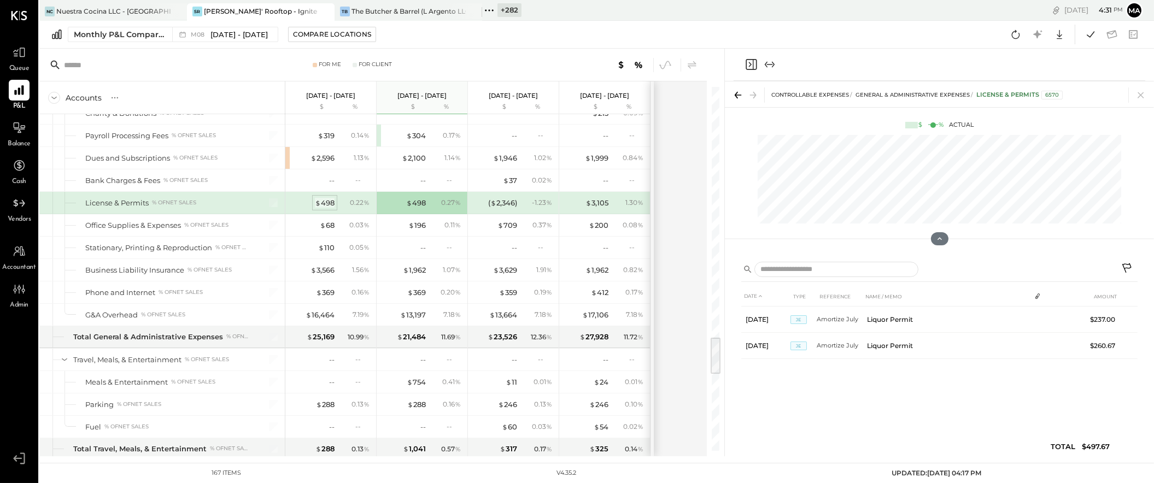
click at [326, 206] on div "$ 498" at bounding box center [325, 203] width 20 height 10
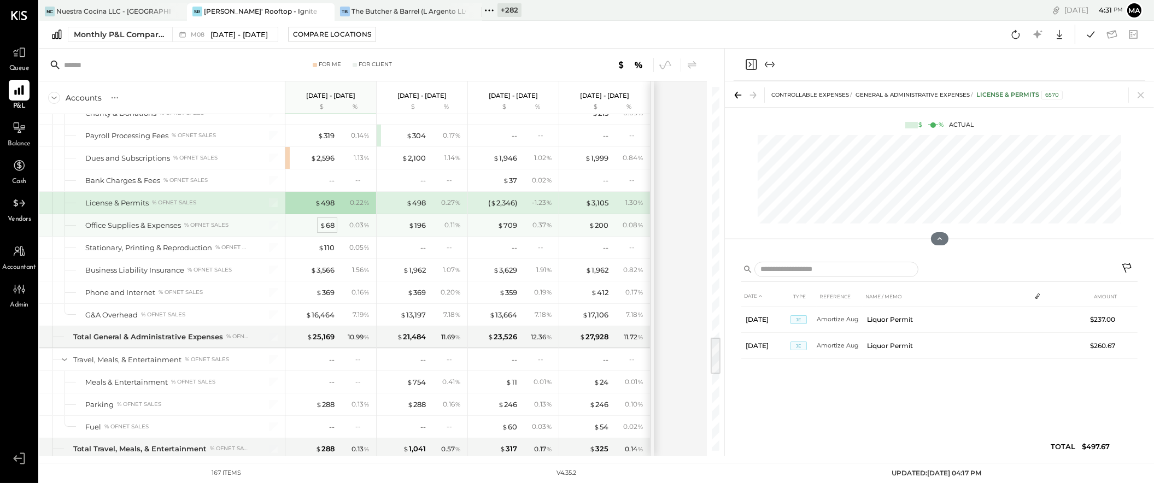
click at [326, 230] on div "$ 68" at bounding box center [327, 225] width 15 height 10
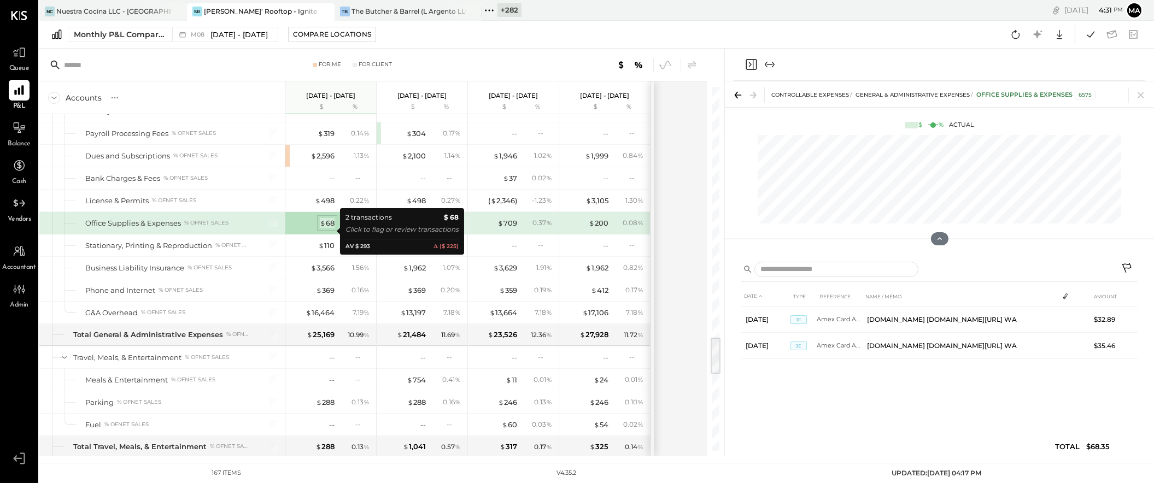
scroll to position [2387, 0]
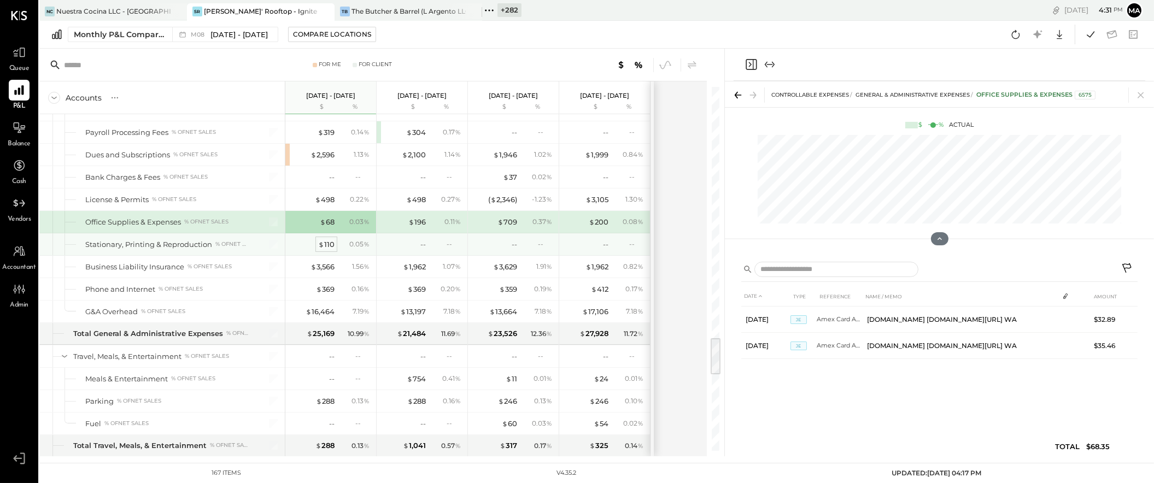
click at [326, 250] on div "$ 110" at bounding box center [326, 244] width 16 height 10
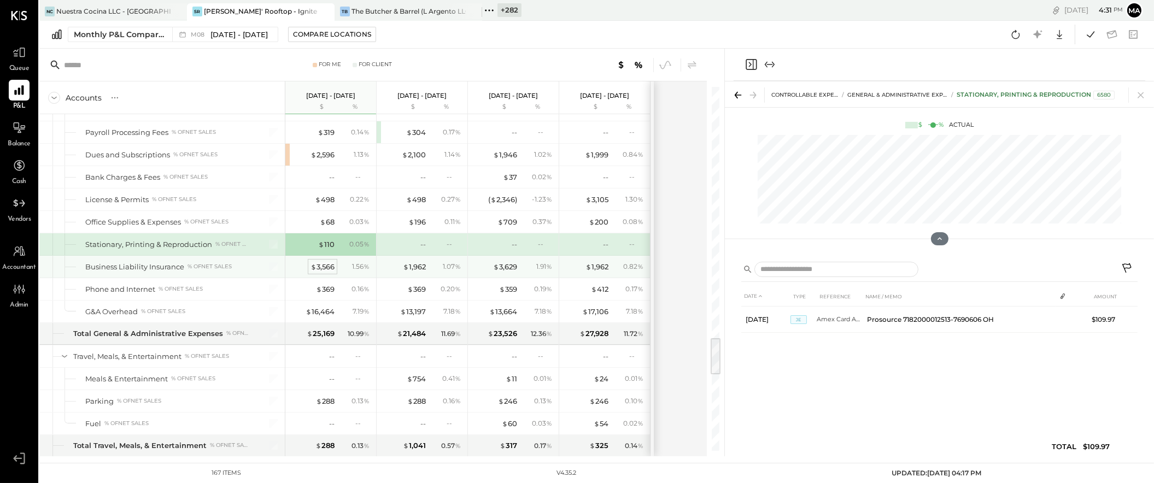
click at [329, 271] on div "$ 3,566" at bounding box center [322, 267] width 24 height 10
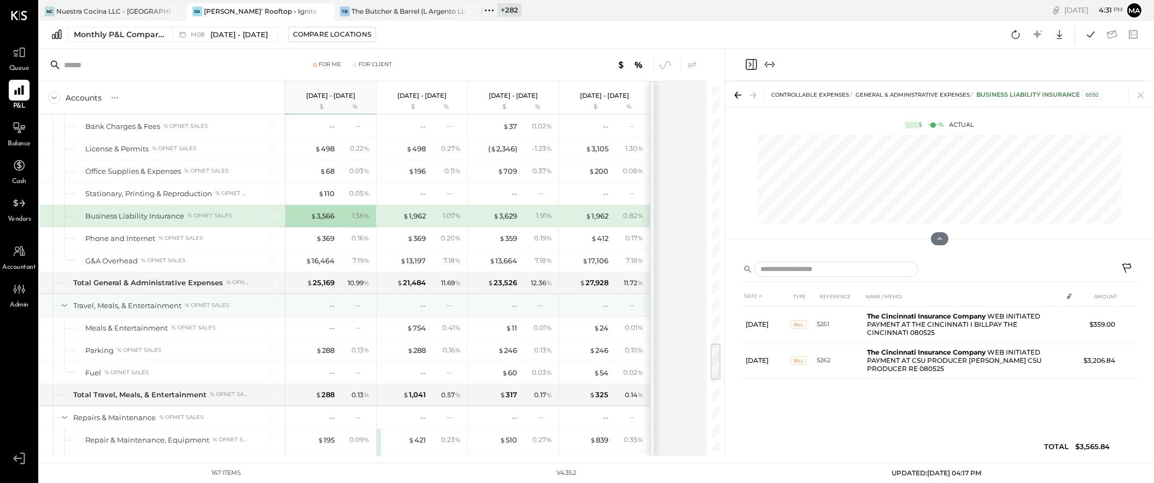
scroll to position [2444, 0]
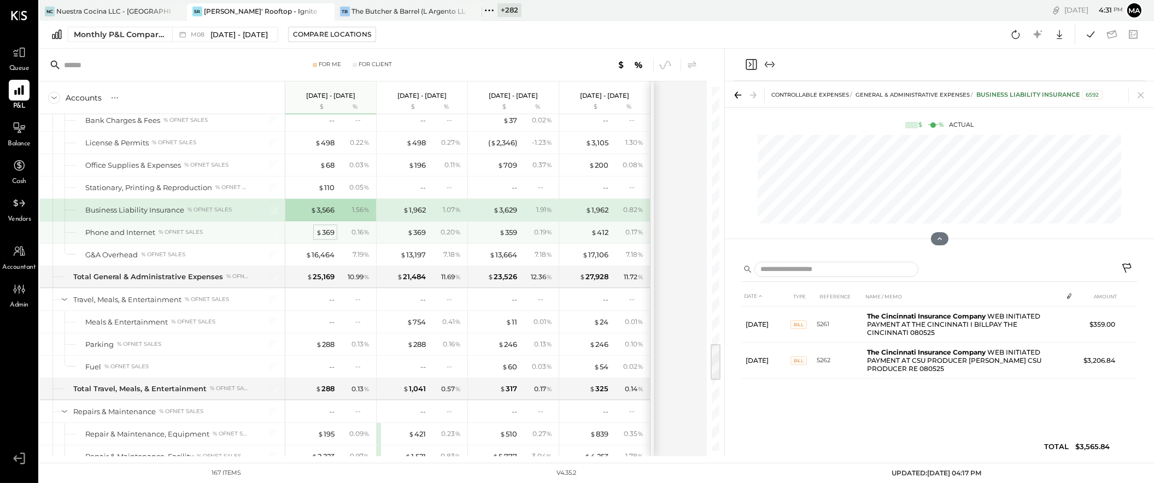
click at [326, 238] on div "$ 369" at bounding box center [325, 232] width 19 height 10
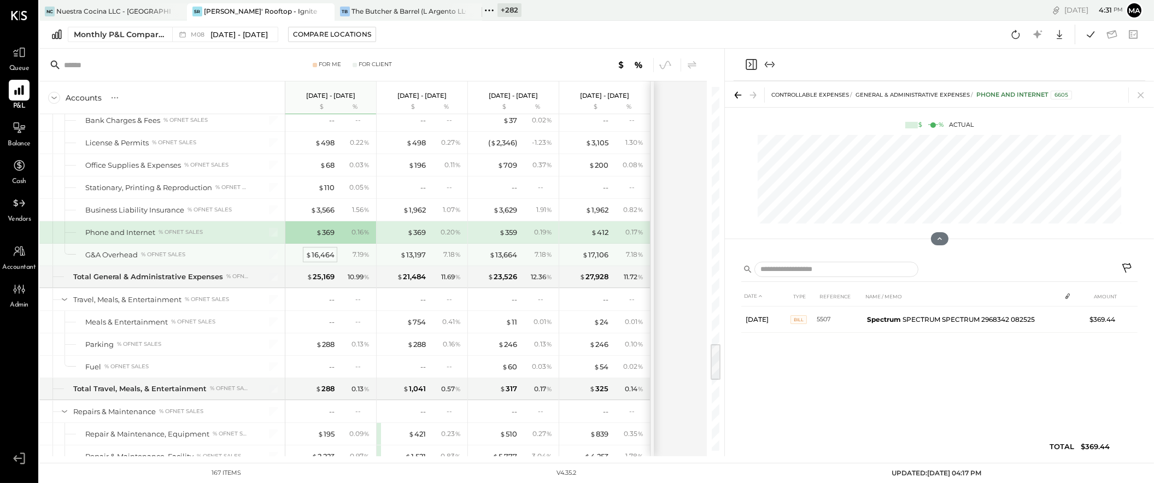
click at [320, 260] on div "$ 16,464" at bounding box center [319, 255] width 29 height 10
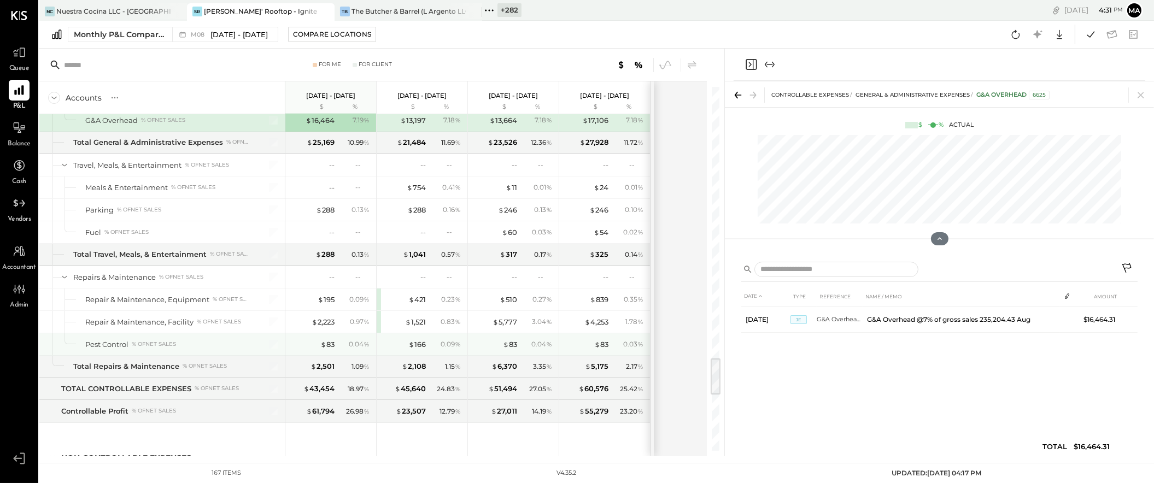
scroll to position [2580, 0]
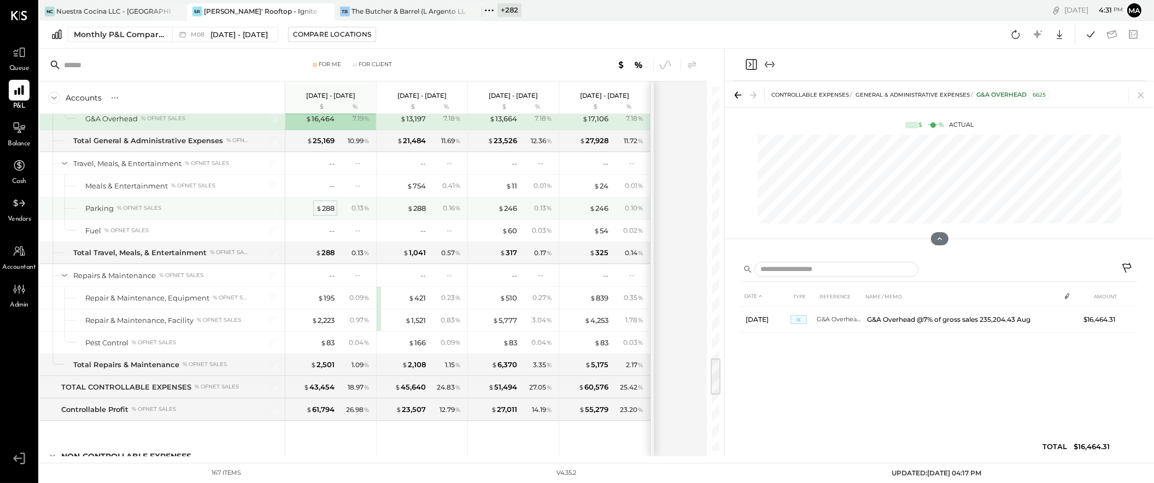
click at [326, 214] on div "$ 288" at bounding box center [325, 208] width 19 height 10
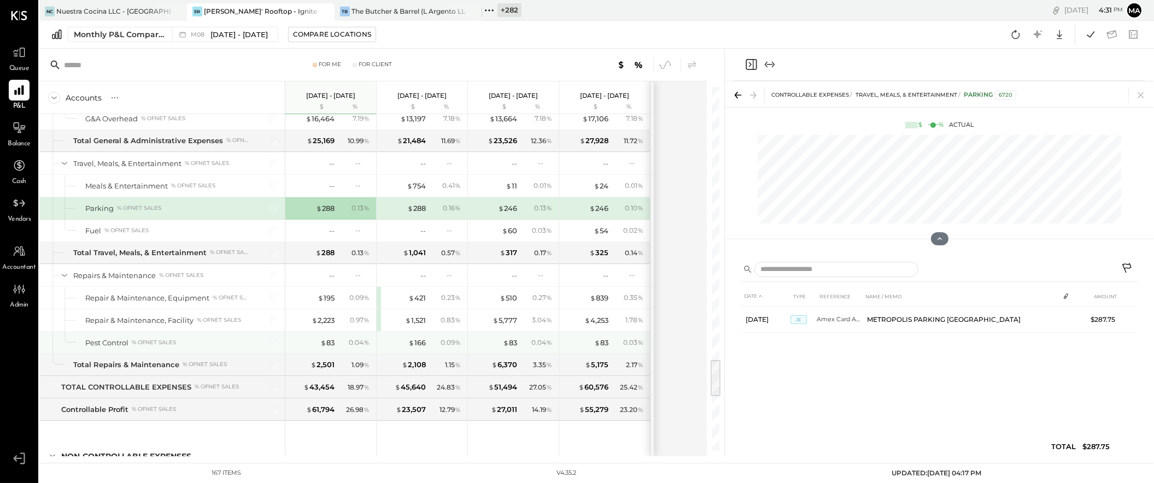
scroll to position [2640, 0]
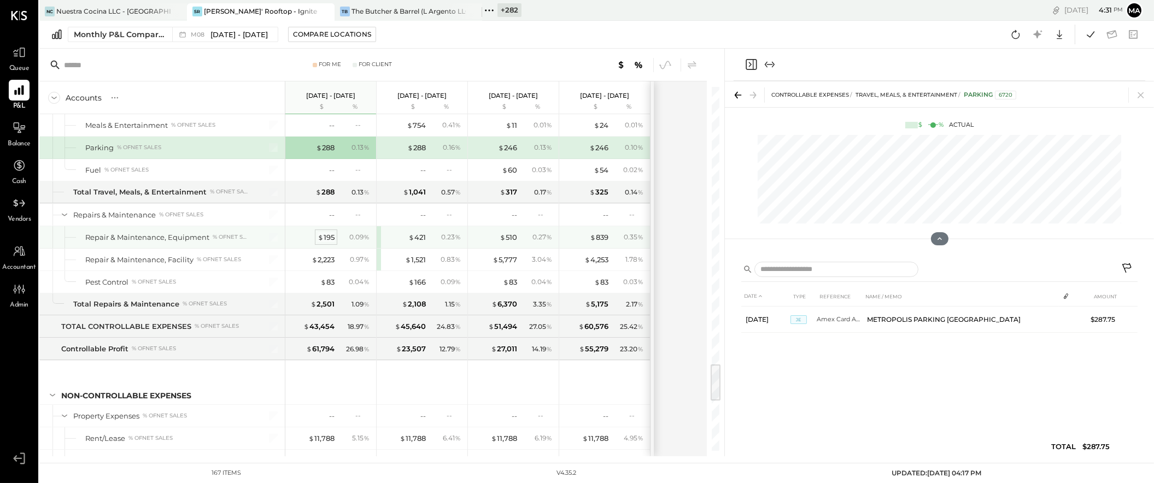
click at [327, 243] on div "$ 195" at bounding box center [325, 237] width 17 height 10
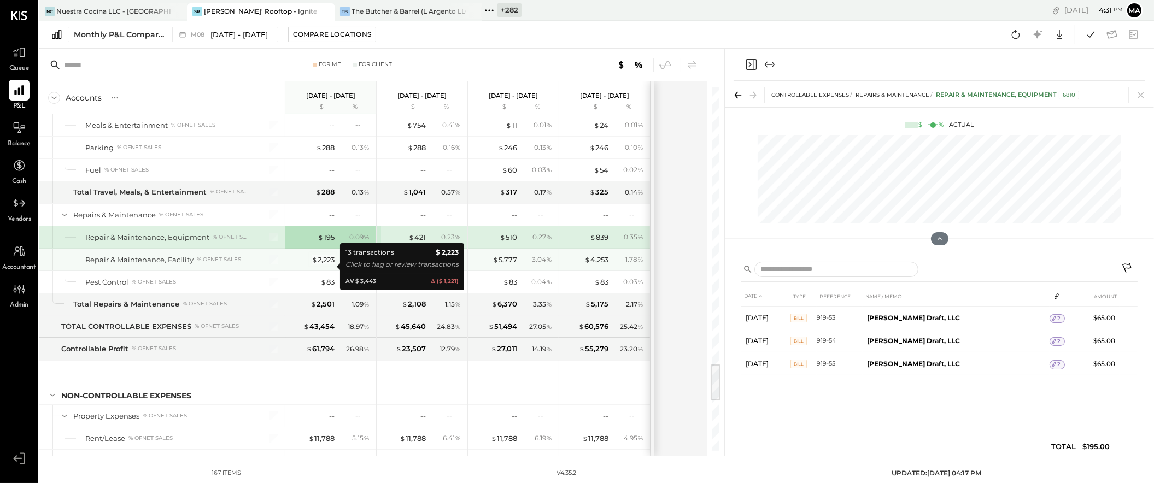
click at [327, 265] on div "$ 2,223" at bounding box center [322, 260] width 23 height 10
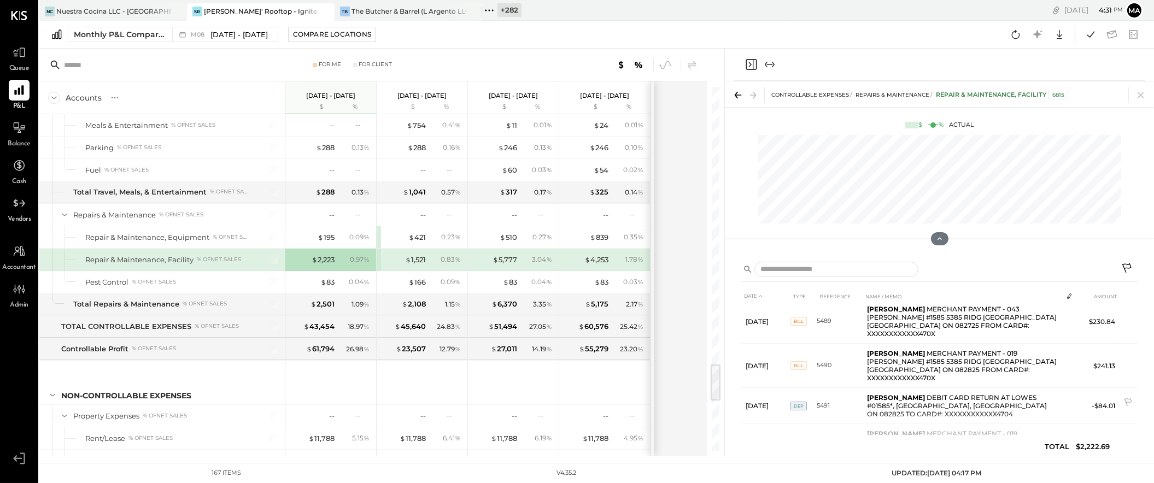
scroll to position [317, 0]
click at [327, 287] on div "$ 83" at bounding box center [327, 282] width 14 height 10
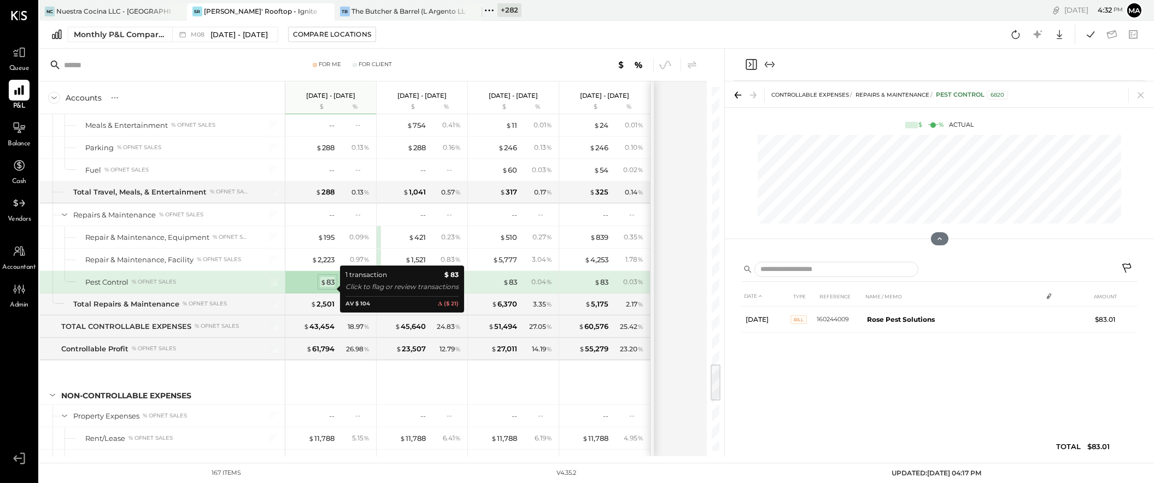
scroll to position [0, 0]
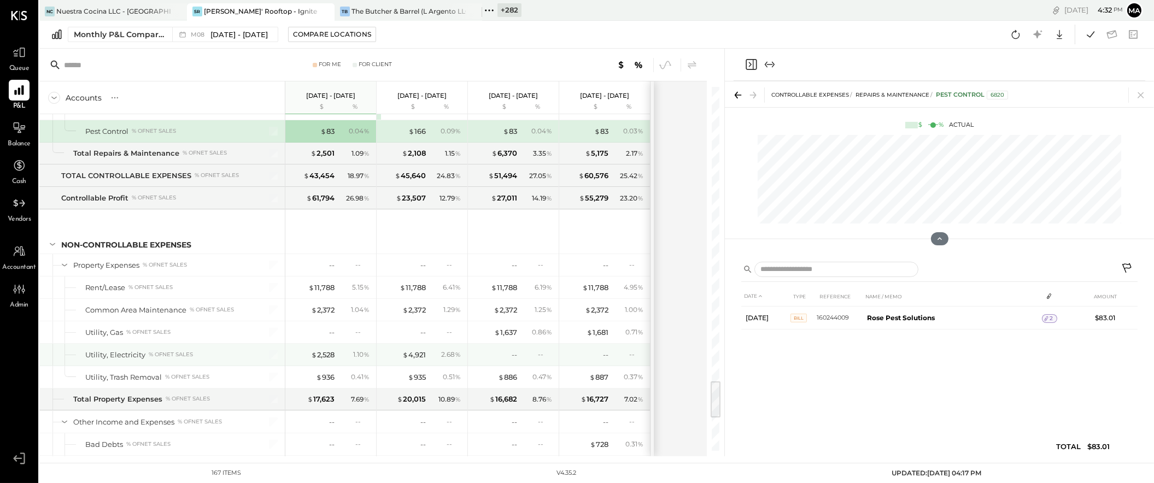
scroll to position [2865, 0]
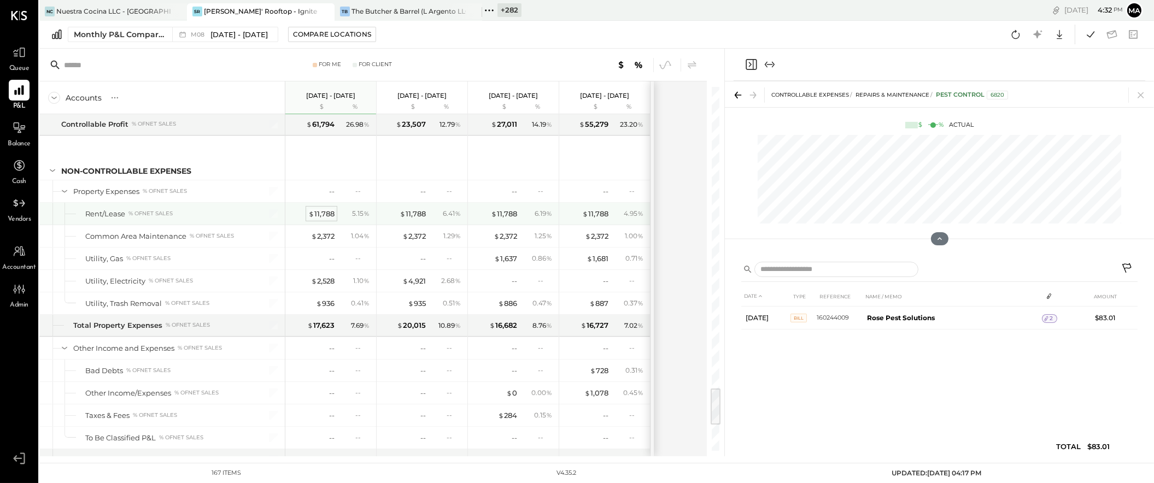
click at [327, 219] on div "$ 11,788" at bounding box center [321, 214] width 26 height 10
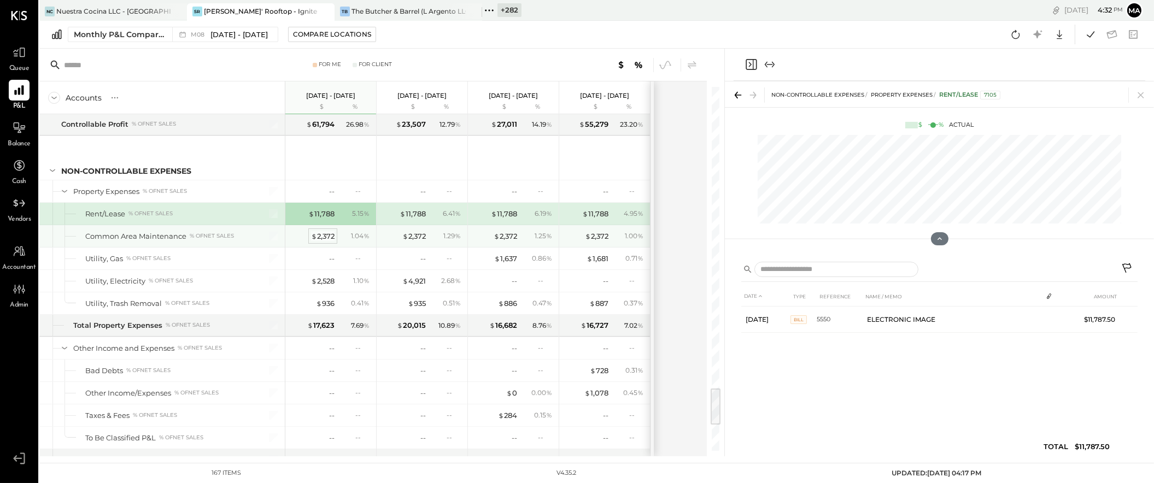
click at [323, 242] on div "$ 2,372" at bounding box center [322, 236] width 23 height 10
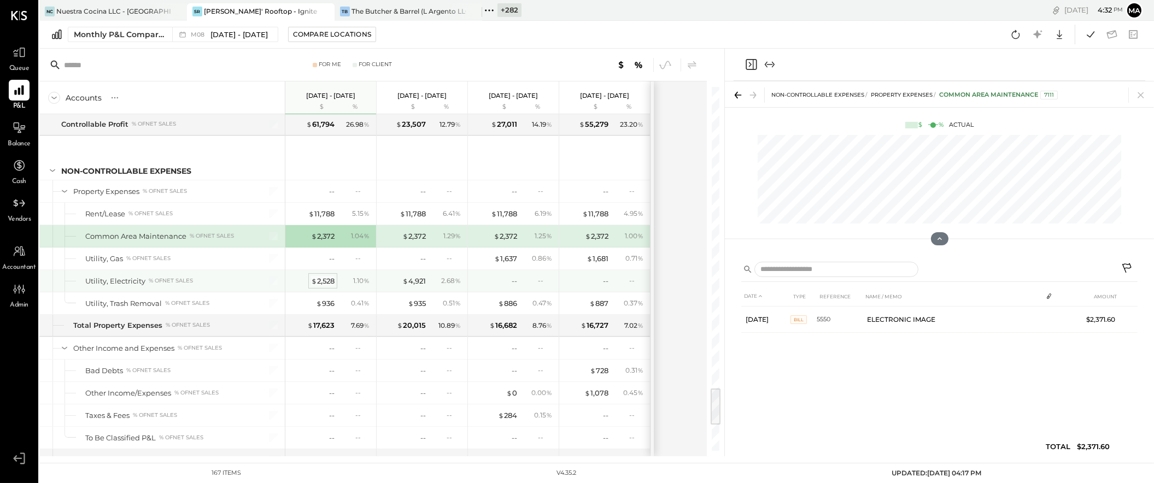
click at [323, 286] on div "$ 2,528" at bounding box center [322, 281] width 23 height 10
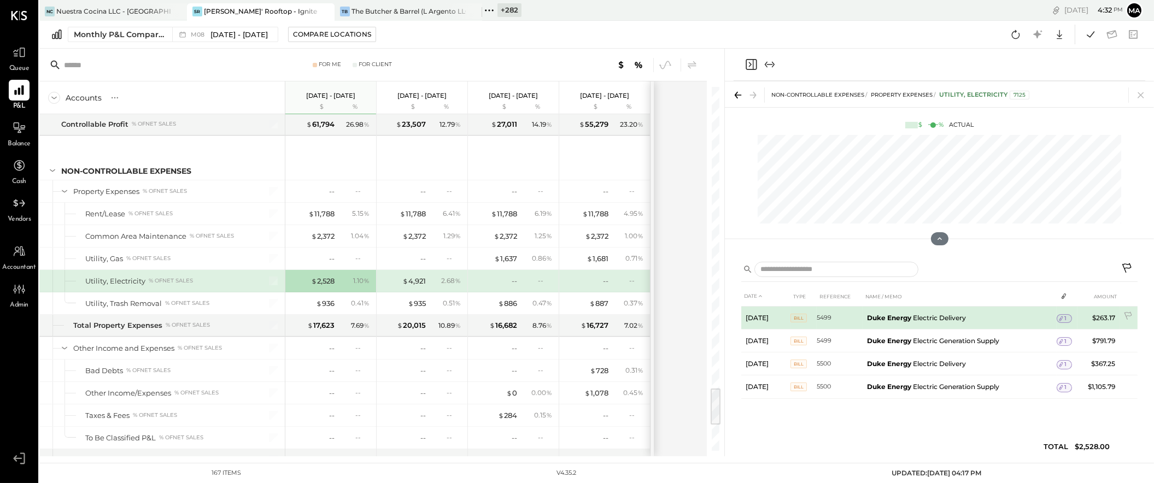
click at [1063, 317] on icon at bounding box center [1061, 319] width 8 height 8
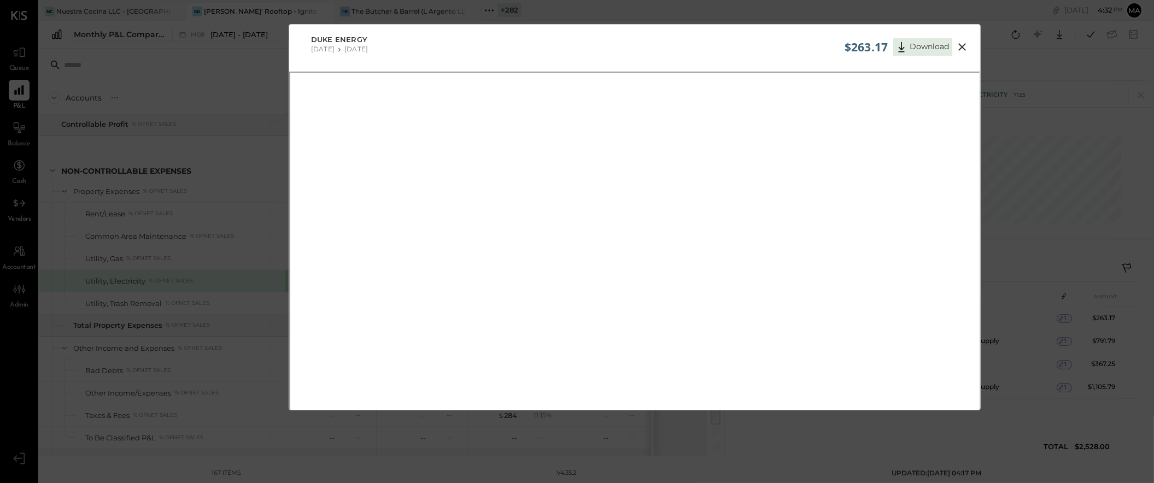
click at [963, 48] on icon at bounding box center [961, 46] width 13 height 13
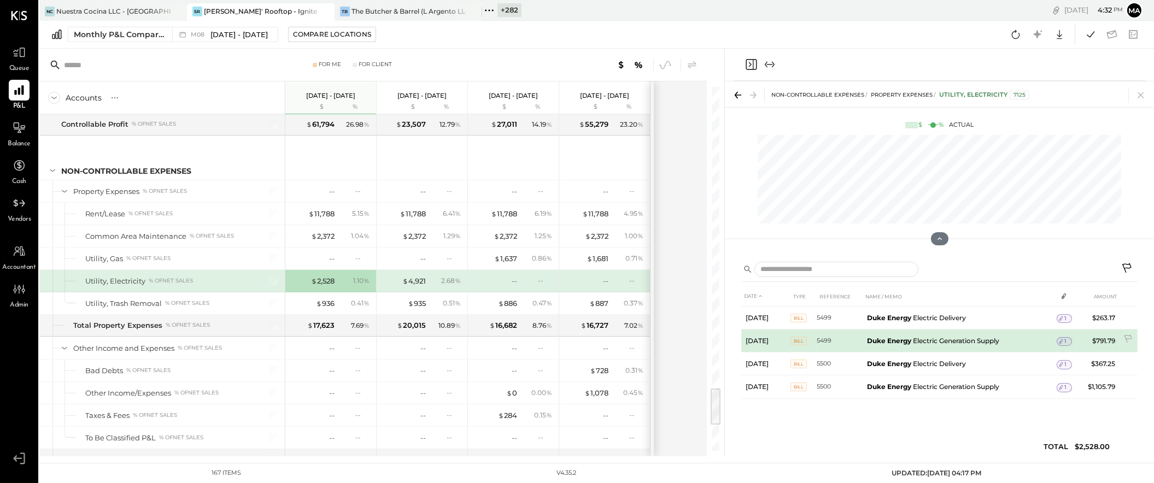
click at [1065, 341] on span "1" at bounding box center [1066, 342] width 2 height 8
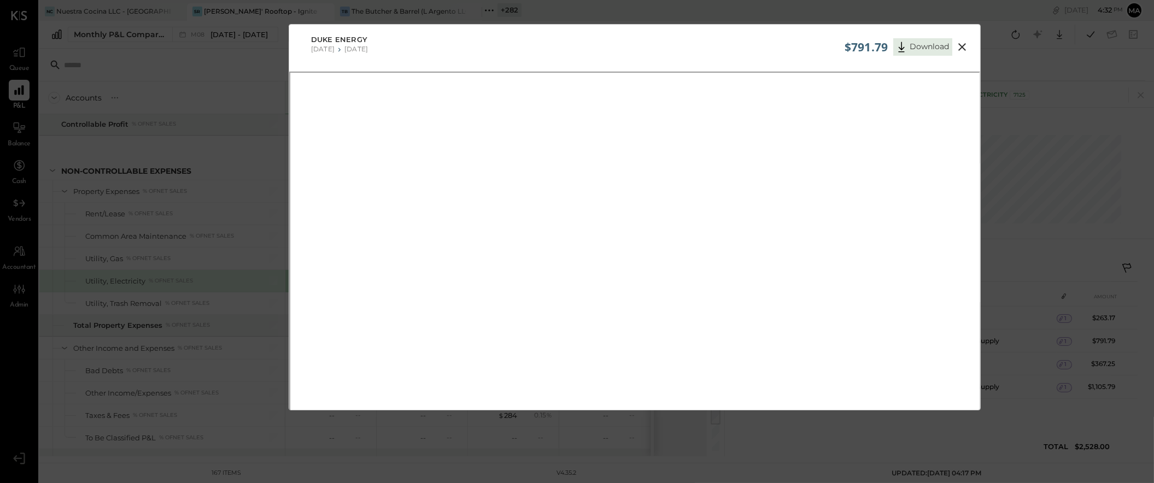
click at [961, 45] on icon at bounding box center [961, 46] width 13 height 13
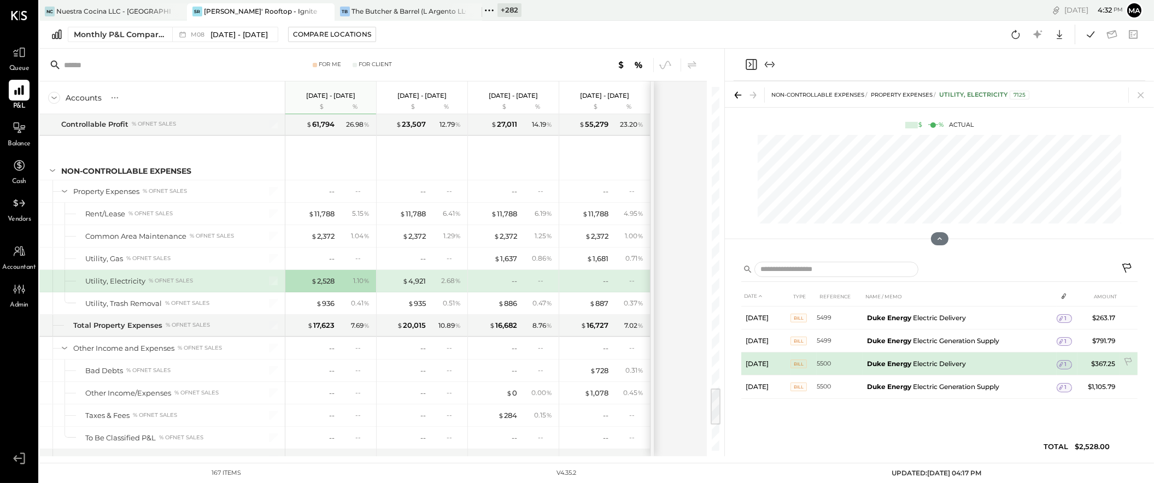
click at [1063, 362] on icon at bounding box center [1061, 365] width 8 height 8
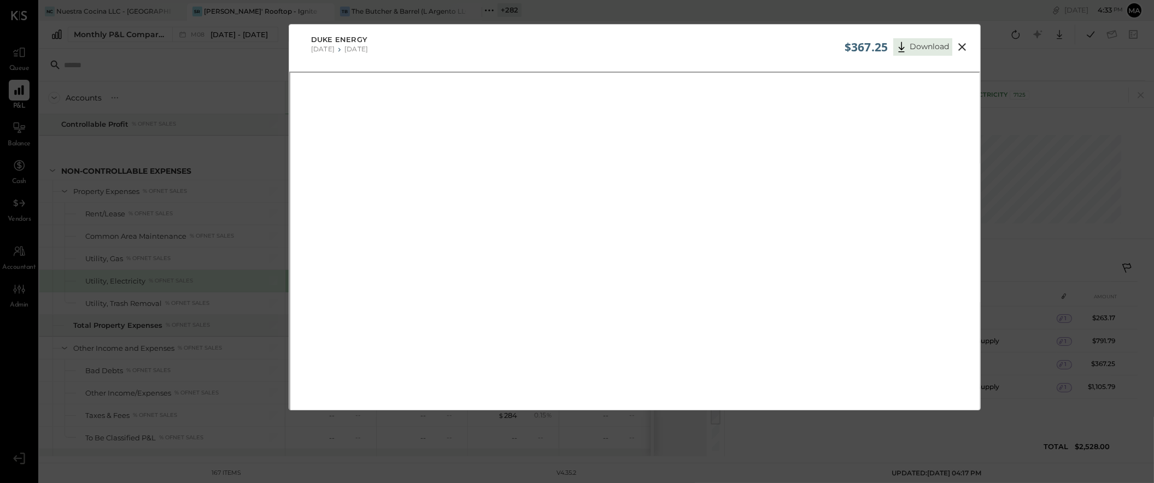
click at [960, 45] on icon at bounding box center [961, 46] width 13 height 13
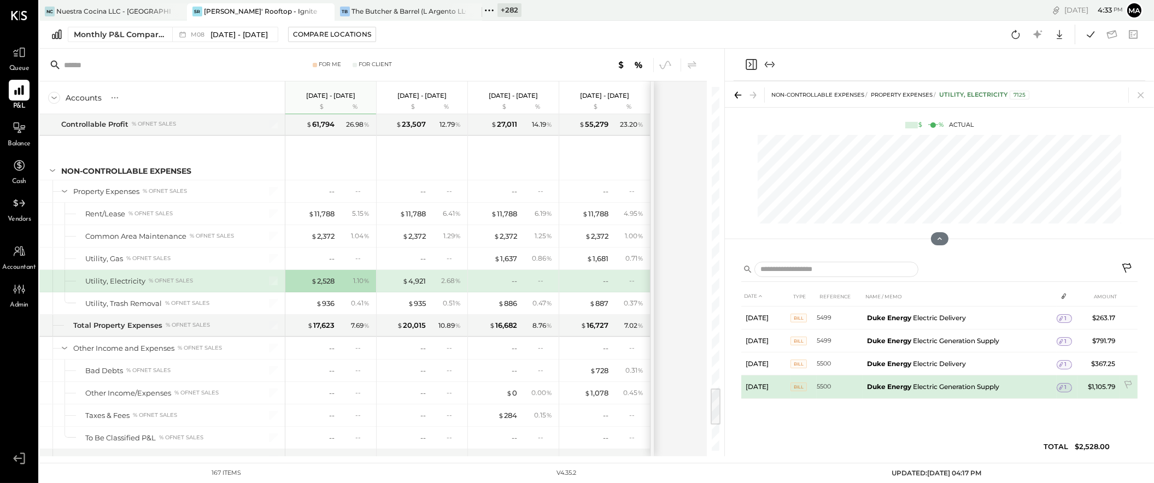
click at [1068, 387] on div "1" at bounding box center [1063, 387] width 15 height 9
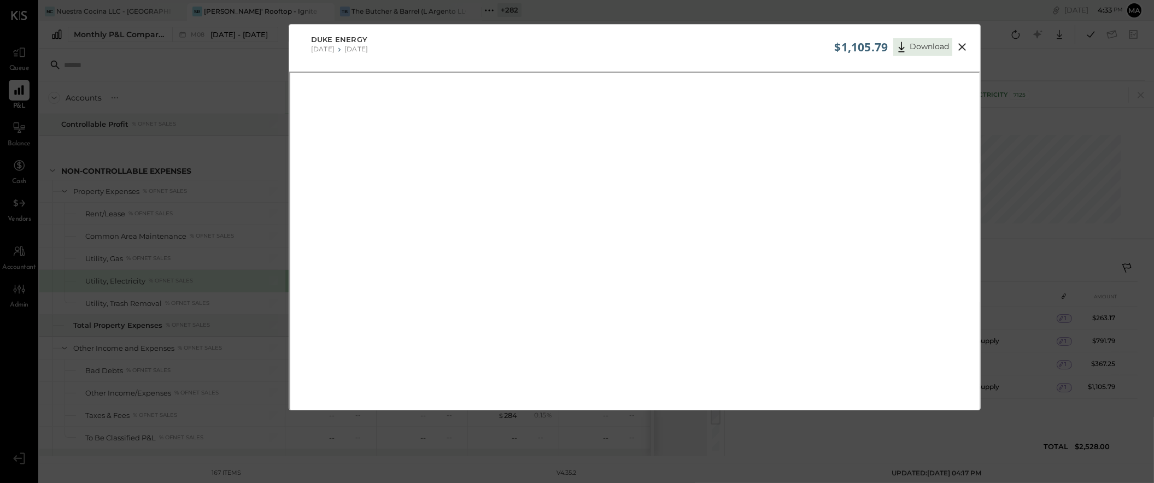
click at [961, 44] on icon at bounding box center [961, 46] width 13 height 13
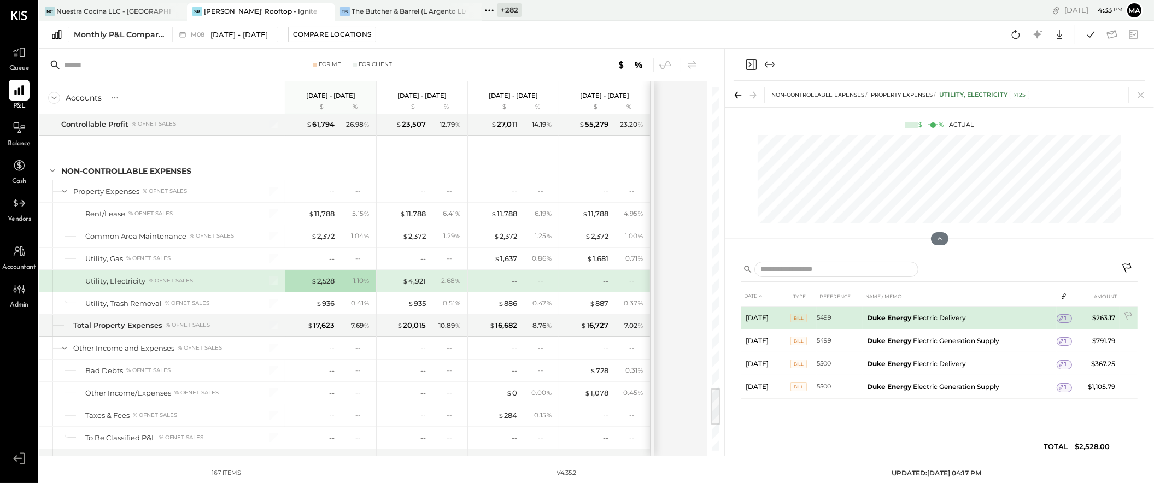
click at [1066, 314] on div "1" at bounding box center [1063, 318] width 15 height 9
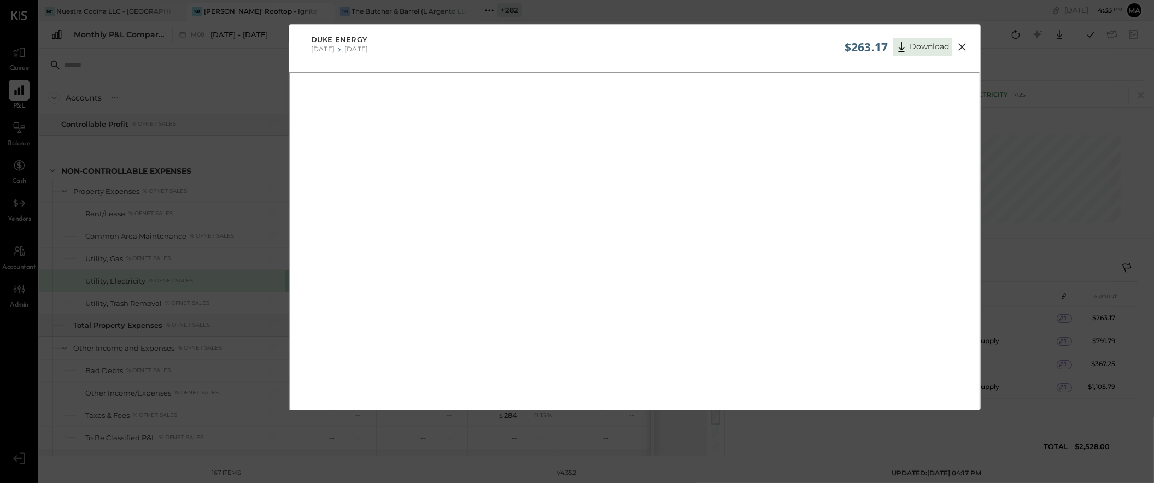
click at [961, 46] on icon at bounding box center [962, 47] width 8 height 8
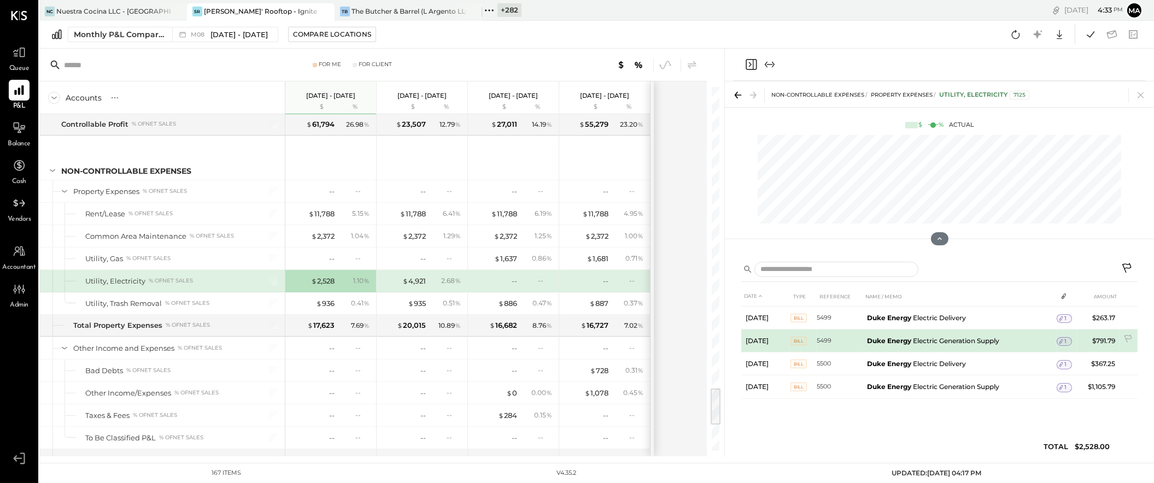
click at [1065, 341] on span "1" at bounding box center [1066, 342] width 2 height 8
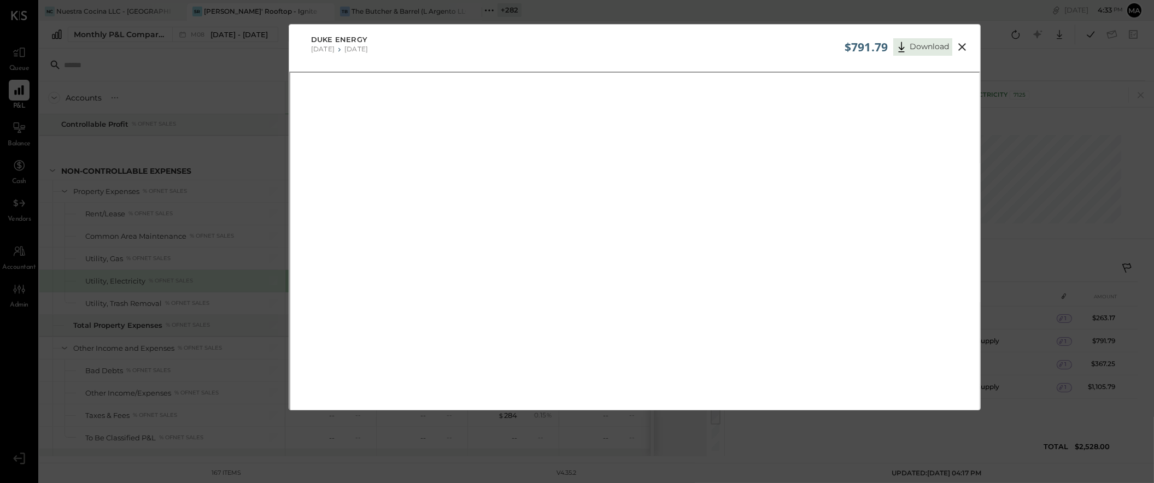
click at [961, 47] on icon at bounding box center [962, 47] width 8 height 8
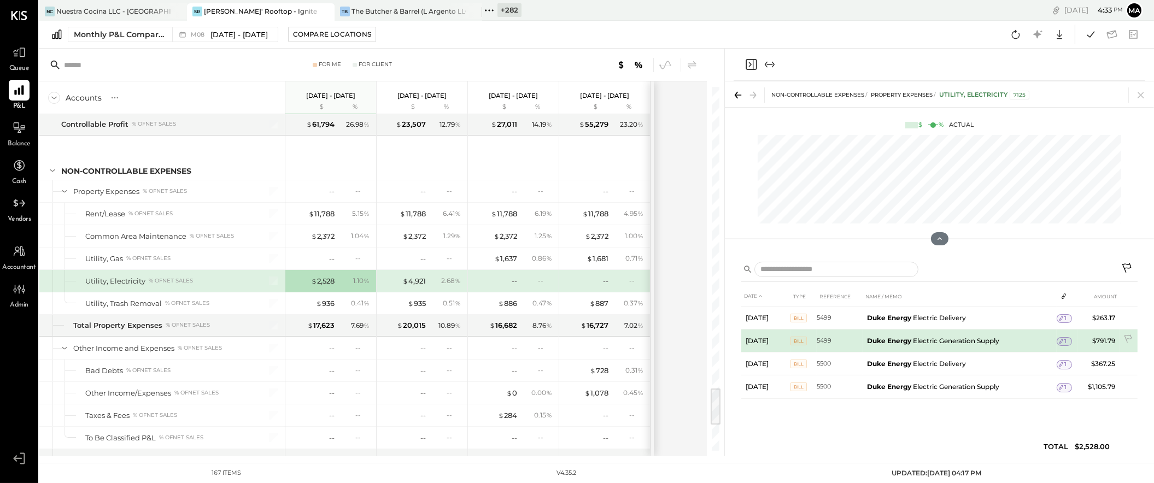
click at [1063, 342] on icon at bounding box center [1061, 342] width 8 height 8
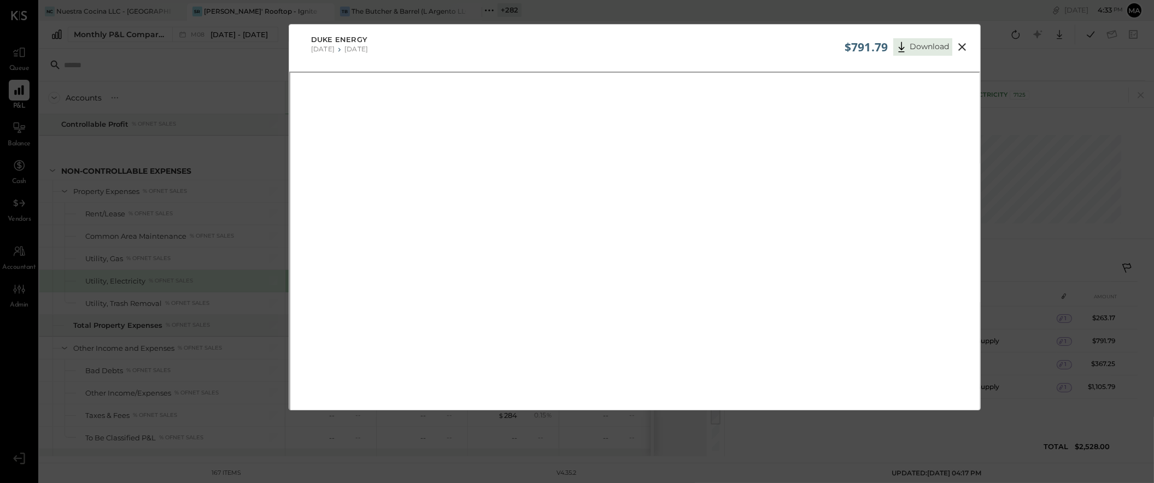
click at [963, 46] on icon at bounding box center [961, 46] width 13 height 13
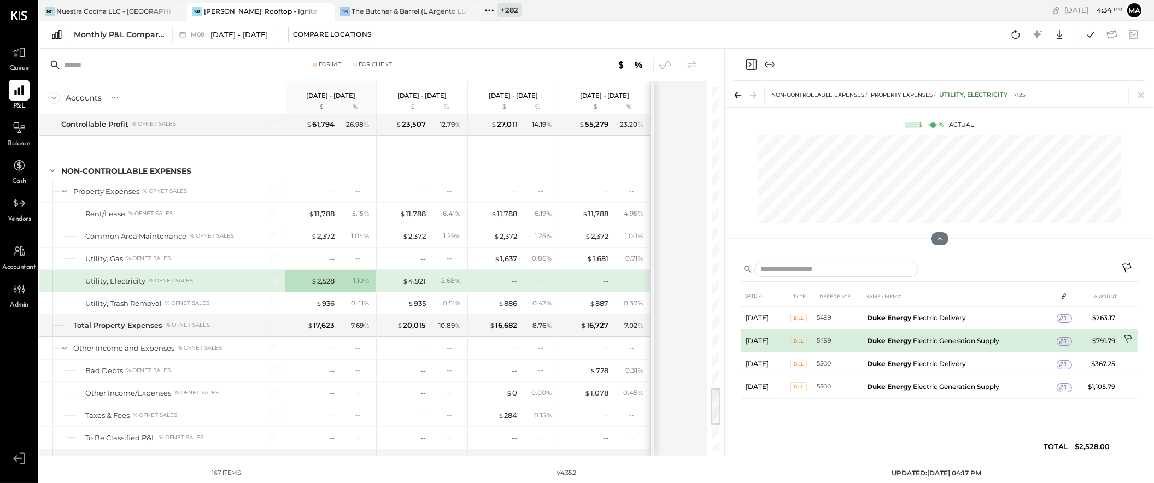
click at [1129, 336] on icon at bounding box center [1128, 339] width 11 height 11
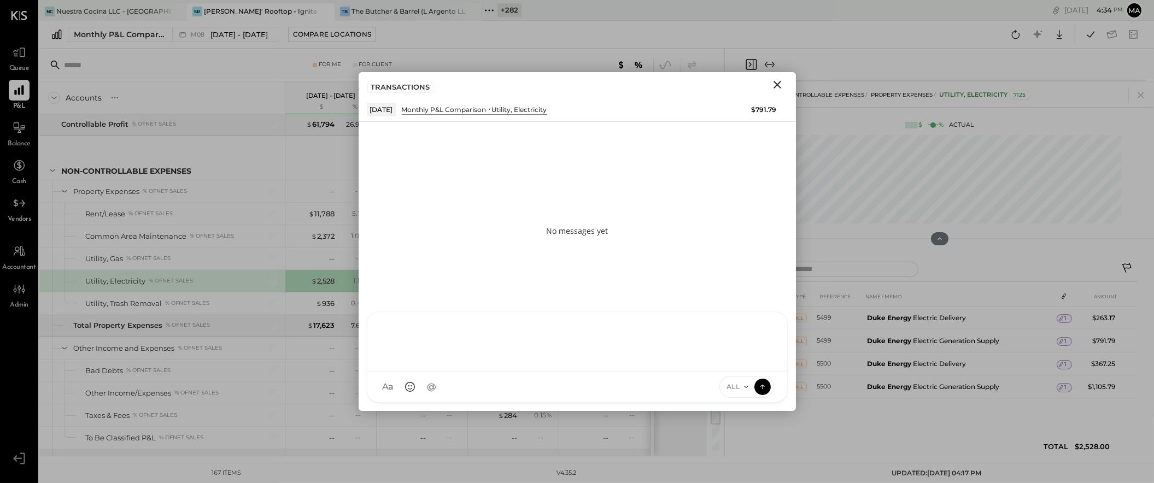
click at [603, 387] on div "AM [PERSON_NAME] I imeronijuan MA [PERSON_NAME] Ansari J jpennells J jpeyton S …" at bounding box center [577, 356] width 421 height 91
type input "****"
click at [479, 332] on span "[PERSON_NAME]" at bounding box center [473, 337] width 86 height 10
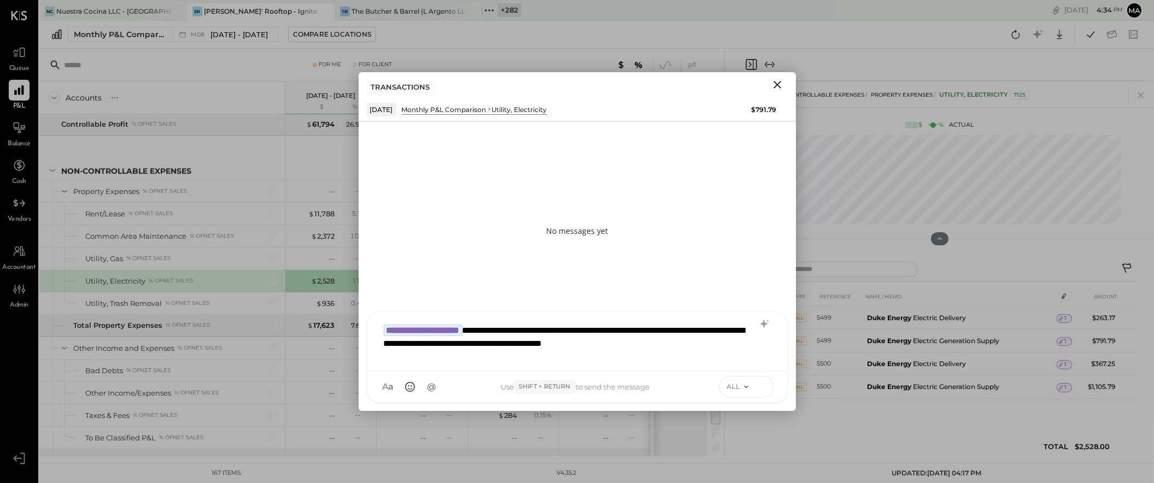
click at [763, 381] on icon at bounding box center [762, 386] width 10 height 11
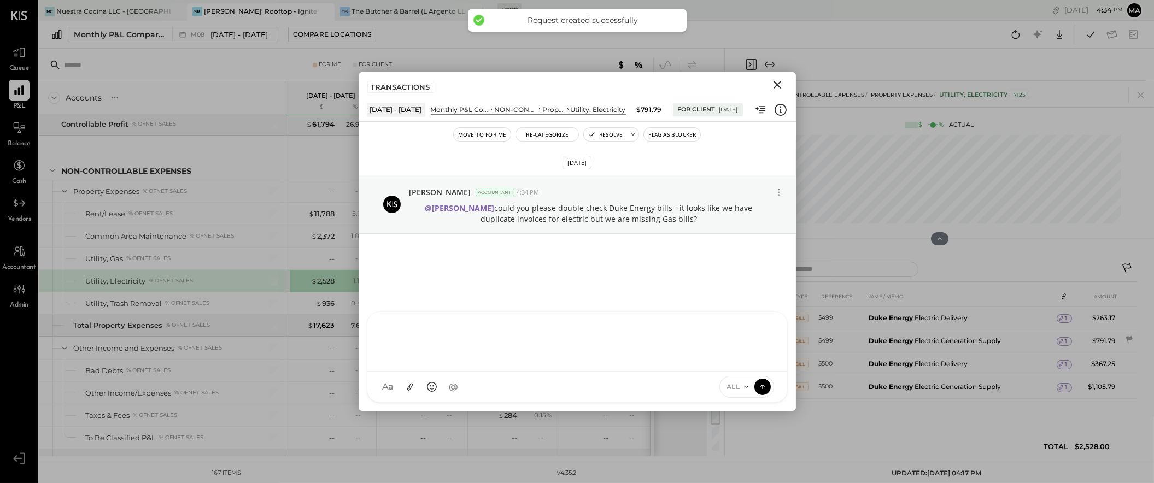
click at [777, 80] on icon "Close" at bounding box center [777, 84] width 13 height 13
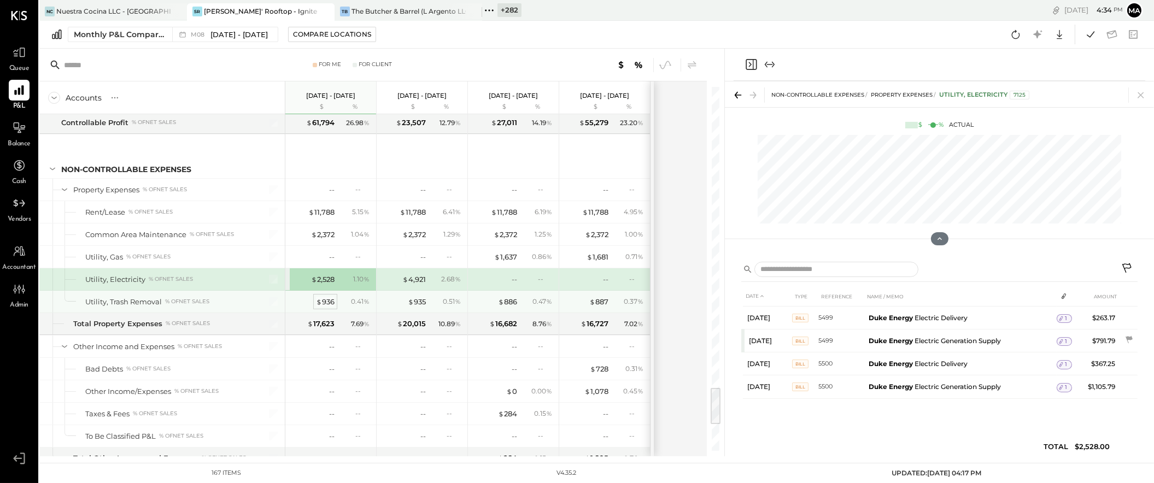
scroll to position [2862, 0]
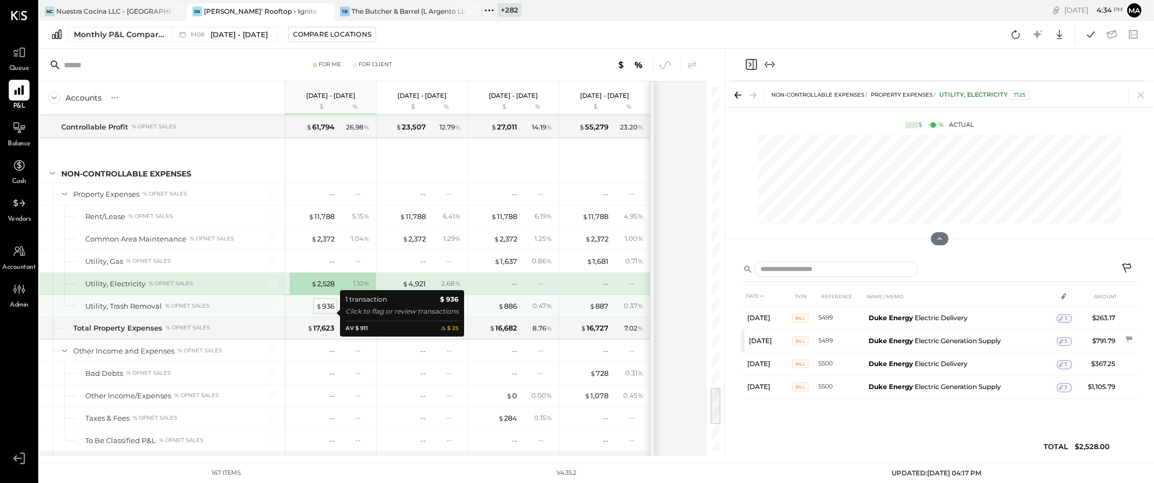
click at [328, 310] on div "$ 936" at bounding box center [325, 306] width 19 height 10
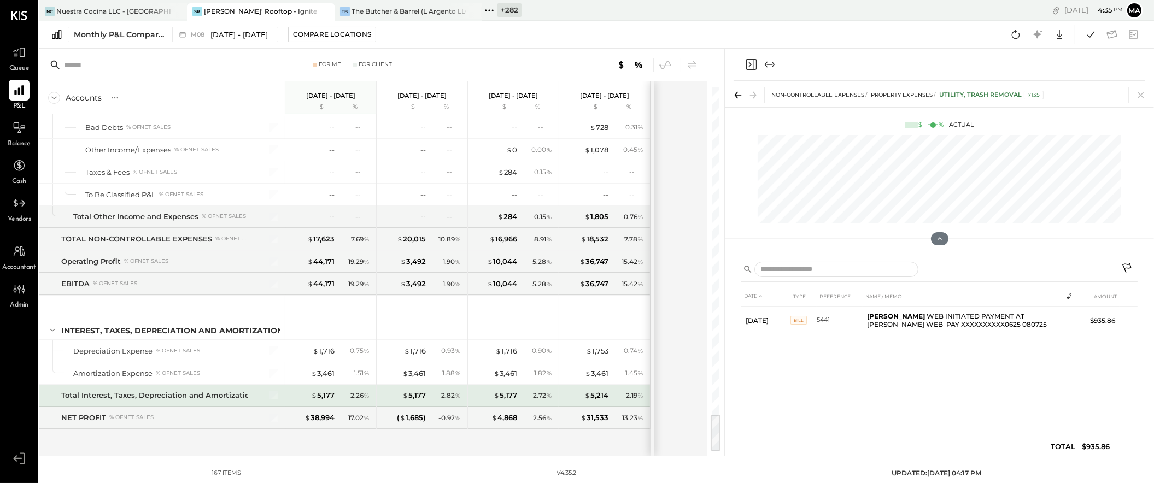
scroll to position [3115, 0]
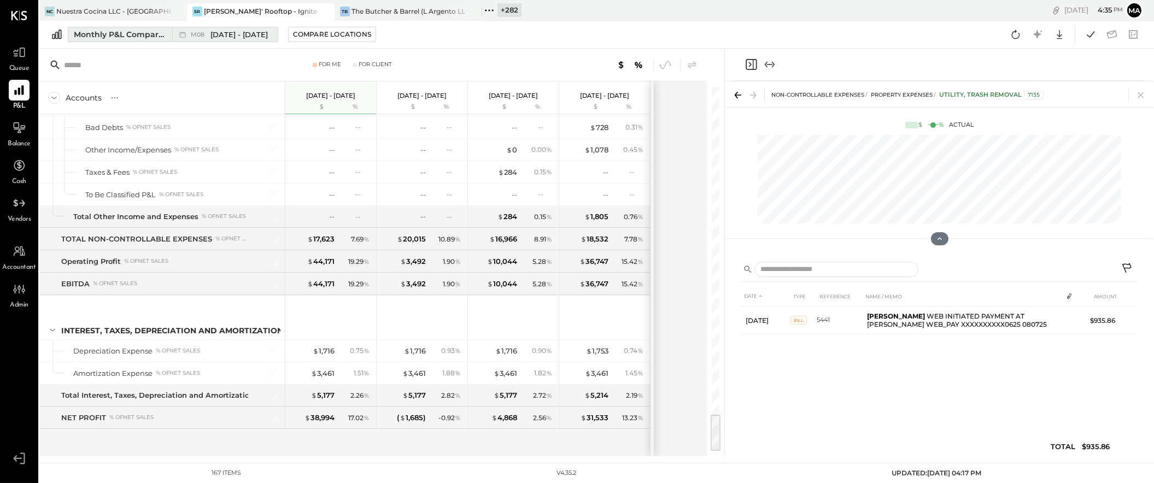
click at [180, 27] on div "M08 [DATE] - [DATE]" at bounding box center [222, 34] width 100 height 14
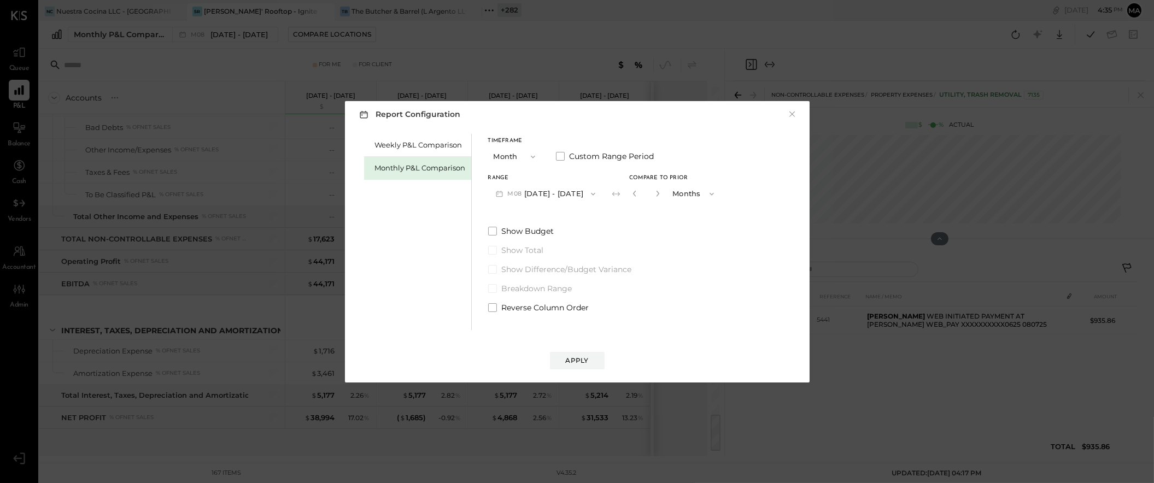
click at [519, 150] on button "Month" at bounding box center [515, 156] width 55 height 20
click at [507, 197] on div "YTD" at bounding box center [516, 196] width 54 height 20
click at [580, 358] on div "Apply" at bounding box center [577, 360] width 23 height 9
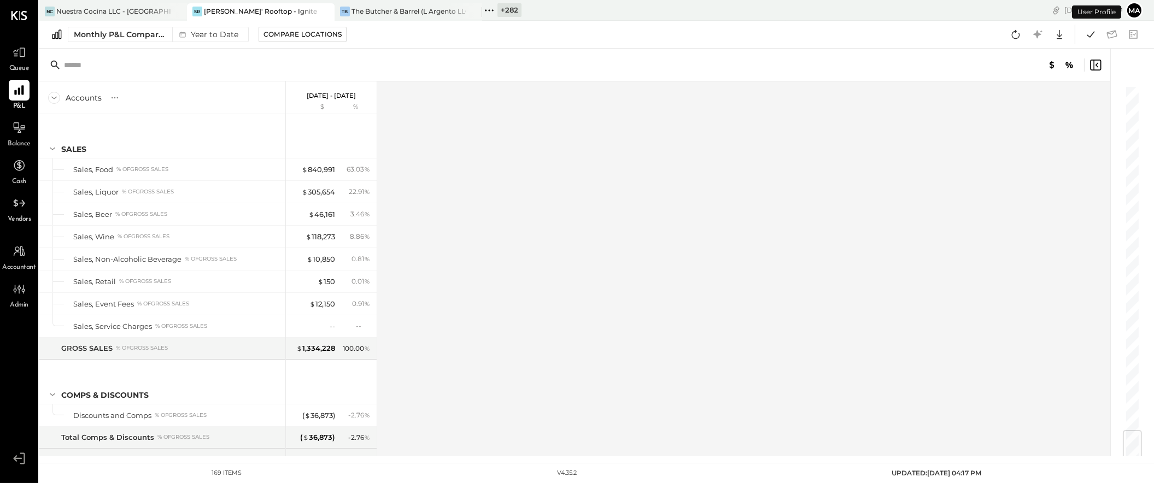
scroll to position [2925, 0]
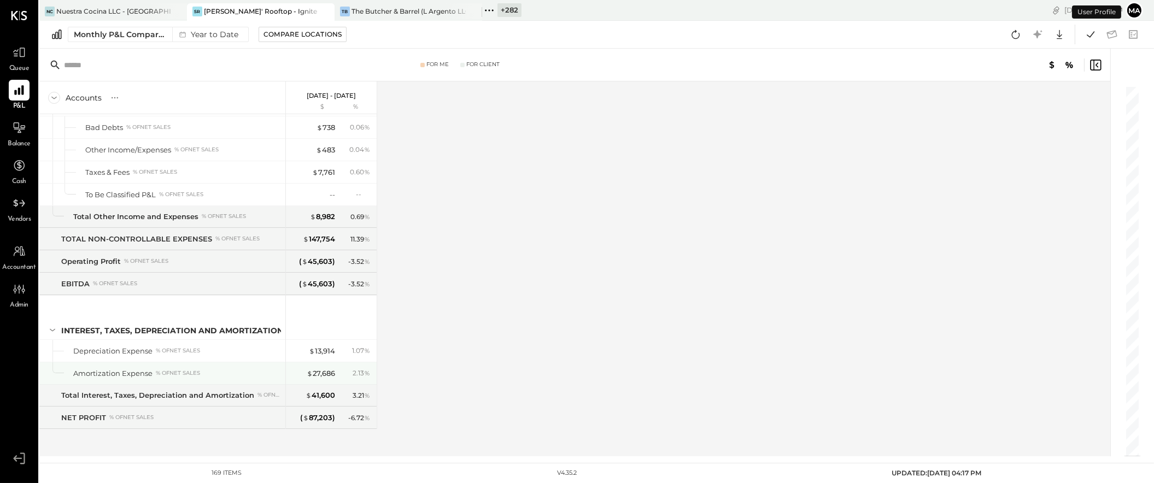
scroll to position [3161, 0]
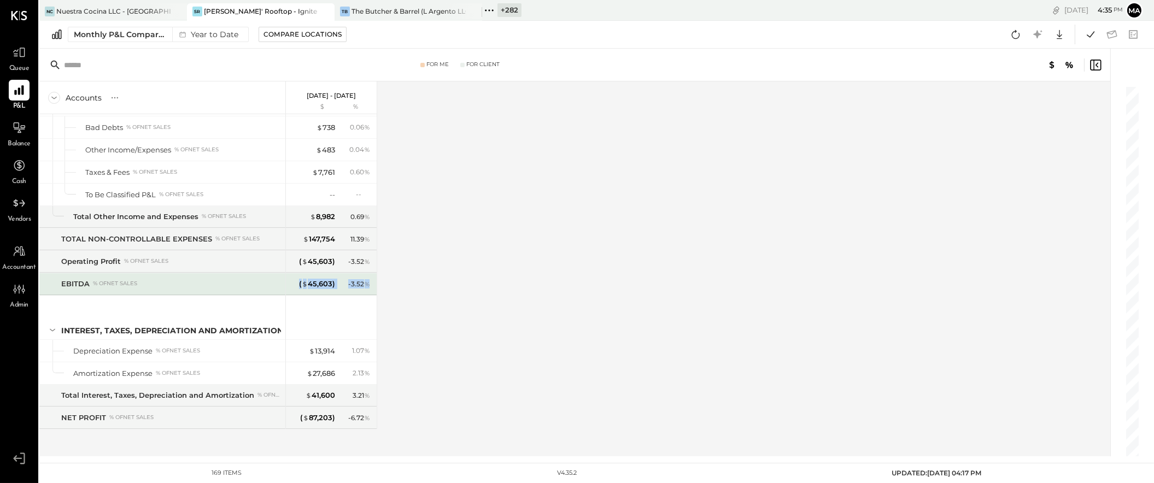
drag, startPoint x: 371, startPoint y: 284, endPoint x: 372, endPoint y: 308, distance: 24.6
click at [298, 283] on div "( $ 45,603 ) - 3.52 %" at bounding box center [331, 284] width 91 height 22
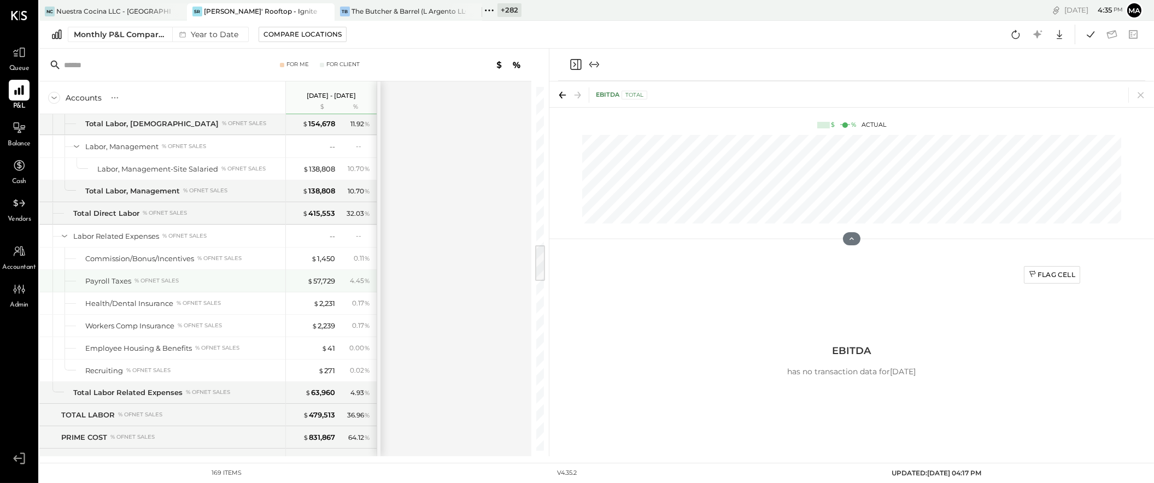
scroll to position [1399, 0]
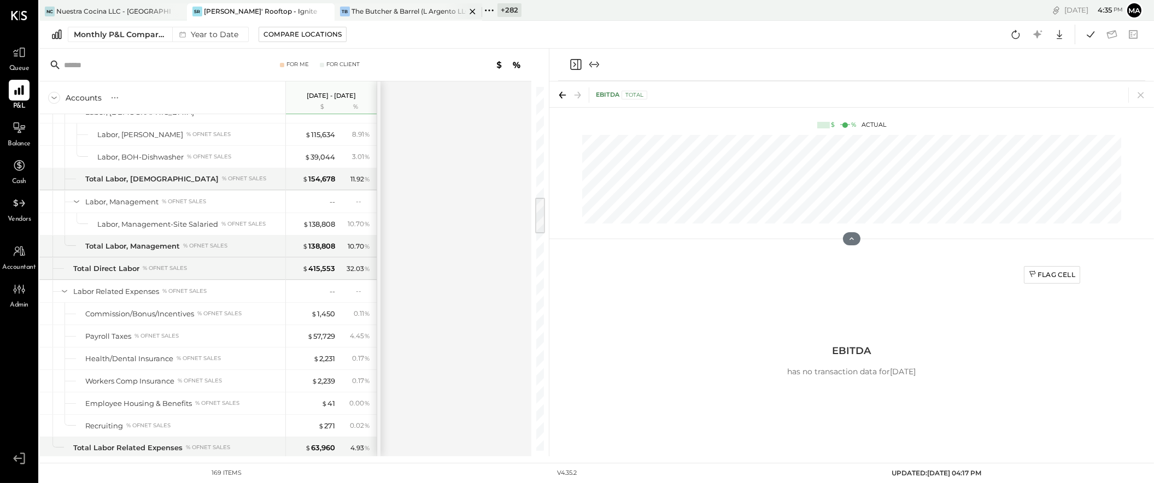
click at [393, 9] on div "The Butcher & Barrel (L Argento LLC) - [GEOGRAPHIC_DATA]" at bounding box center [408, 11] width 114 height 9
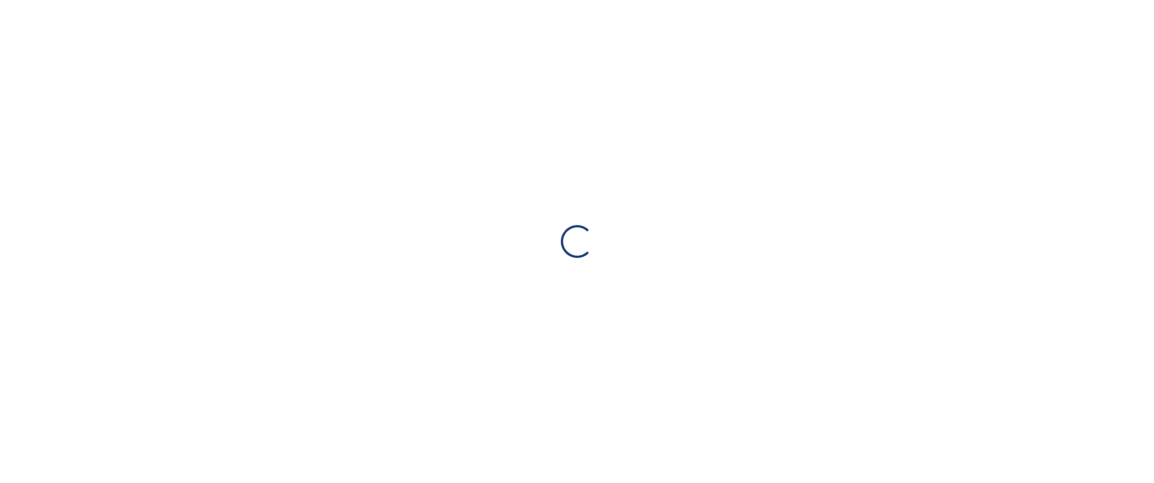
click at [399, 9] on div "Loading…" at bounding box center [577, 241] width 1154 height 483
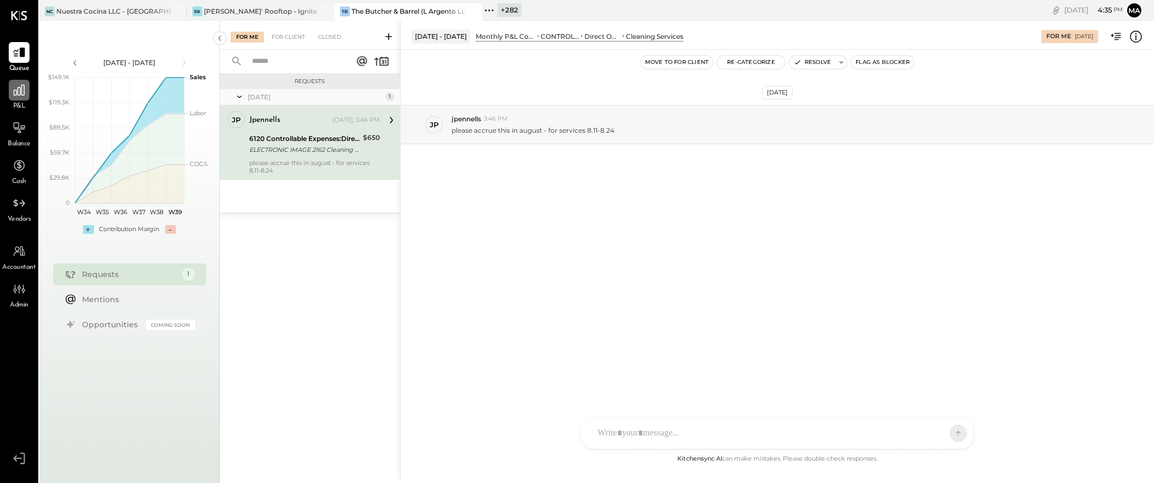
click at [21, 98] on div at bounding box center [19, 90] width 21 height 21
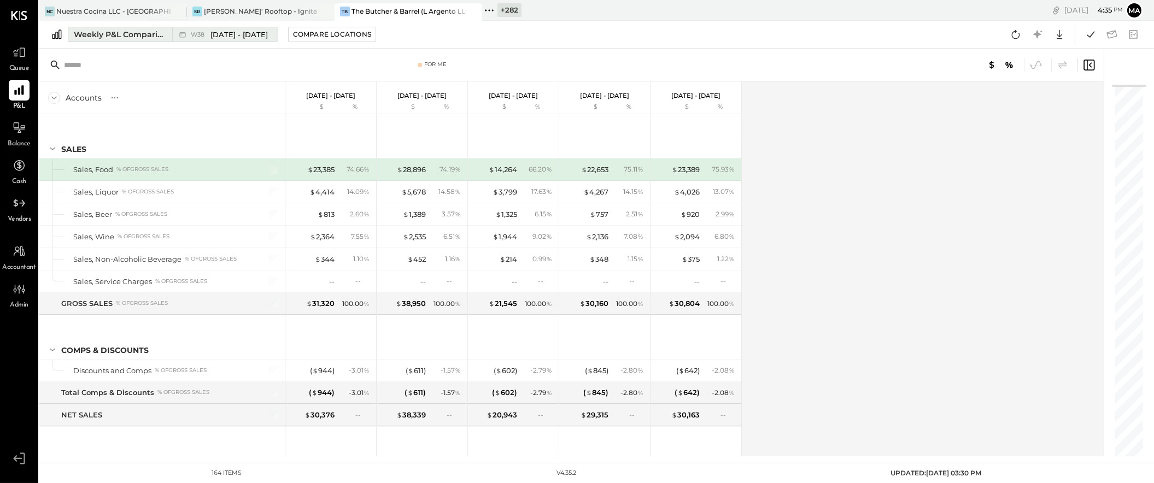
click at [169, 33] on button "Weekly P&L Comparison W38 [DATE] - [DATE]" at bounding box center [173, 34] width 210 height 15
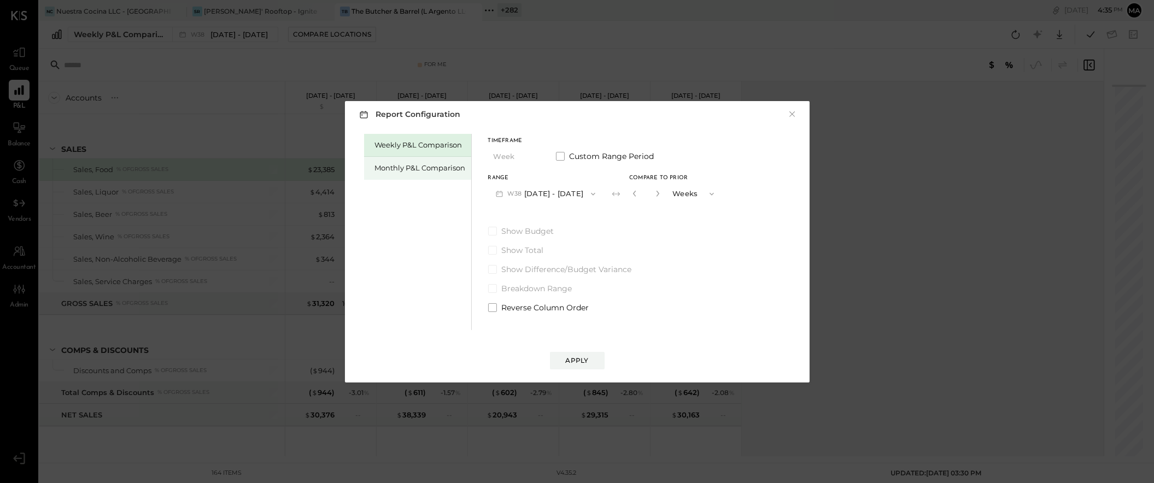
click at [431, 172] on div "Monthly P&L Comparison" at bounding box center [420, 168] width 91 height 10
click at [555, 196] on button "M09 [DATE] - [DATE]" at bounding box center [545, 194] width 115 height 20
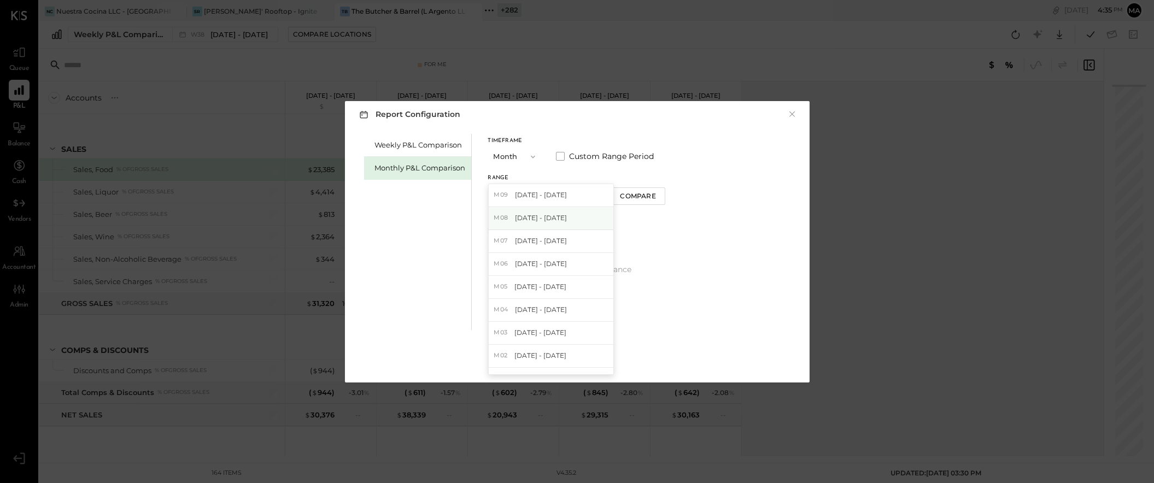
click at [549, 219] on span "[DATE] - [DATE]" at bounding box center [541, 217] width 52 height 9
click at [631, 197] on div "Compare" at bounding box center [638, 195] width 36 height 9
click at [656, 193] on icon "button" at bounding box center [657, 194] width 3 height 6
type input "*"
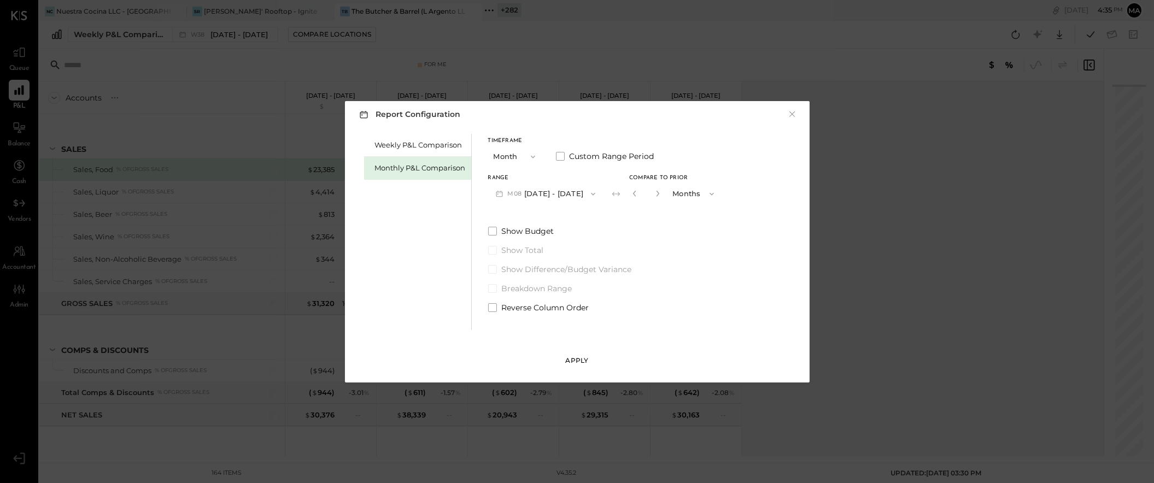
click at [575, 356] on div "Apply" at bounding box center [577, 360] width 23 height 9
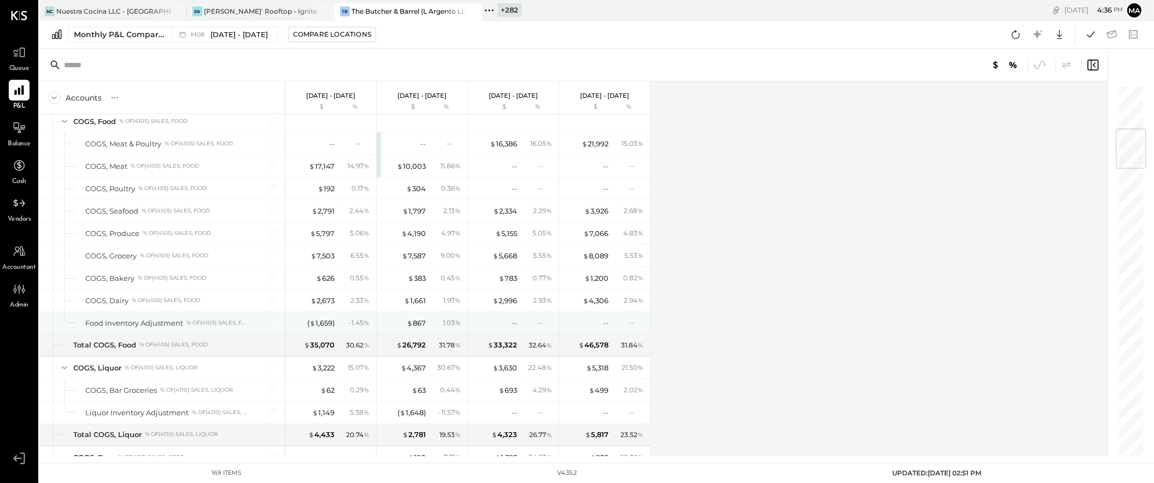
scroll to position [370, 0]
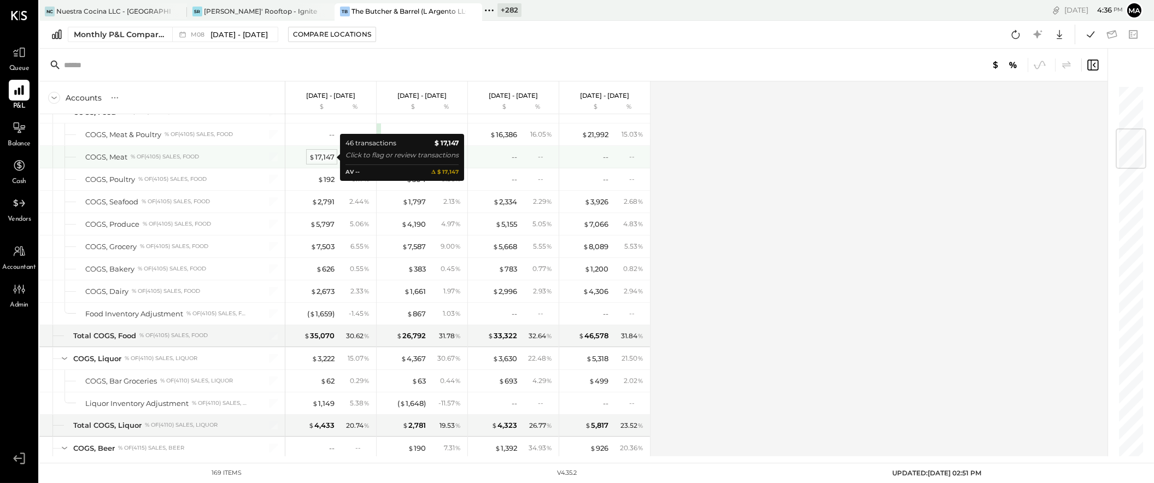
click at [324, 154] on div "$ 17,147" at bounding box center [322, 157] width 26 height 10
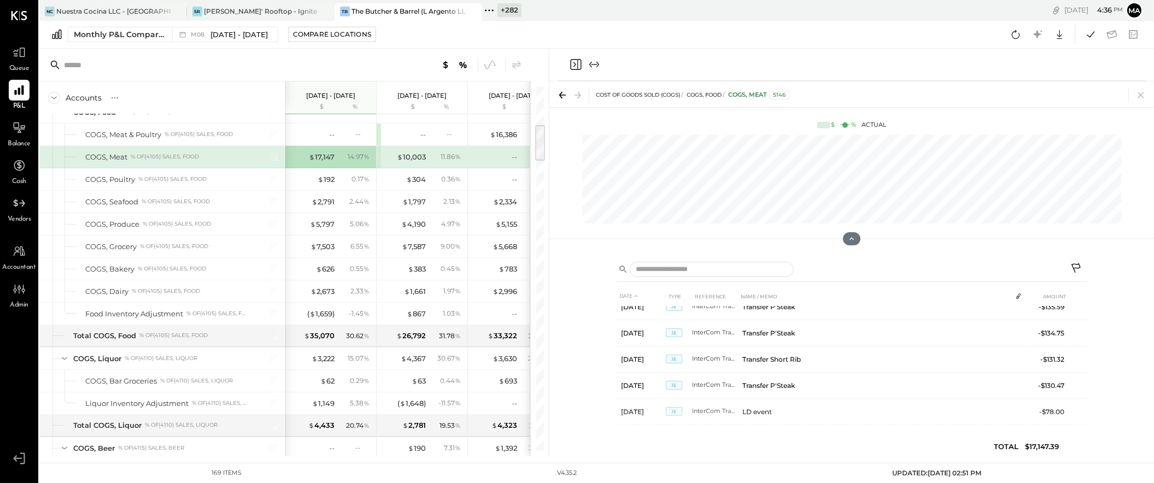
scroll to position [997, 0]
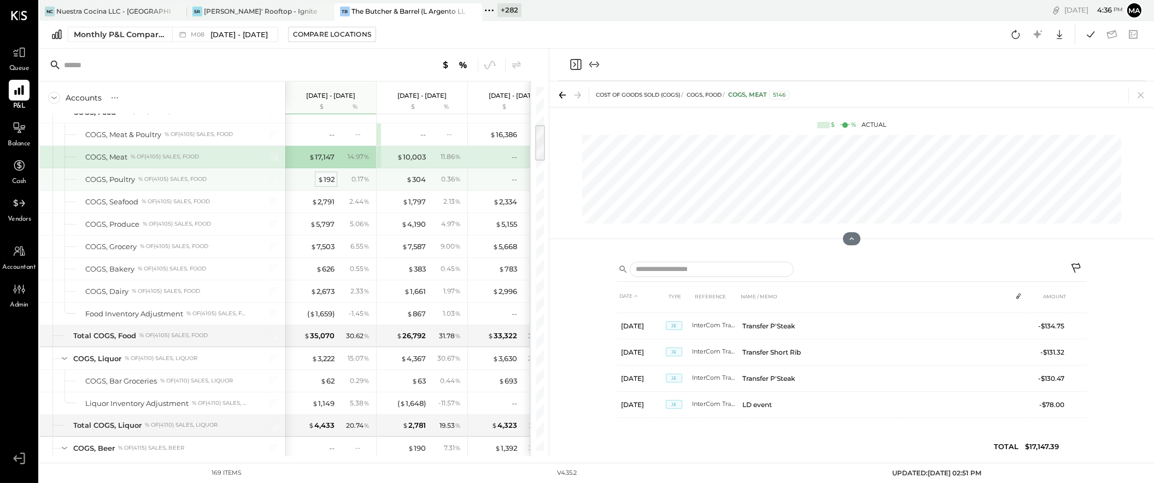
click at [326, 180] on div "$ 192" at bounding box center [325, 179] width 17 height 10
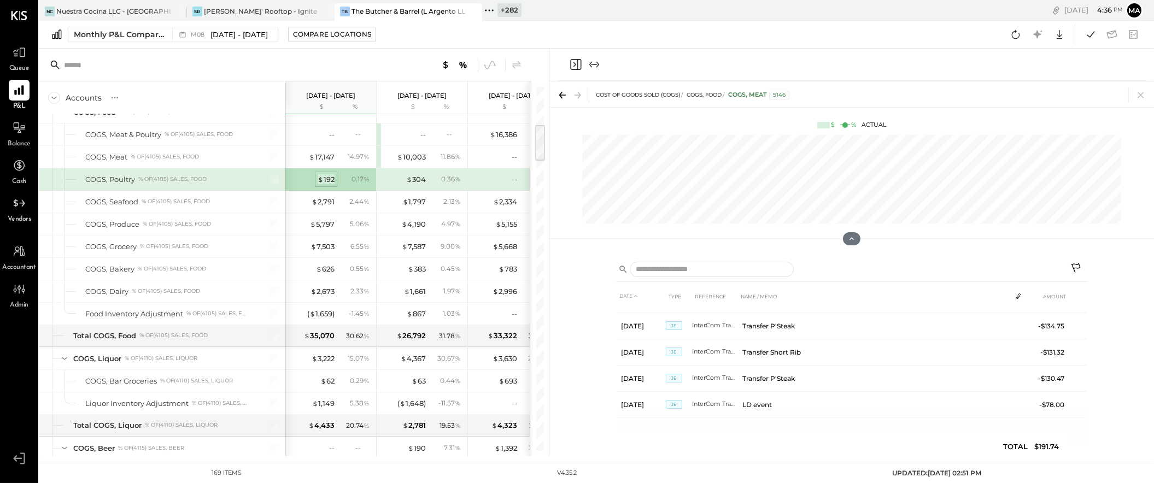
scroll to position [0, 0]
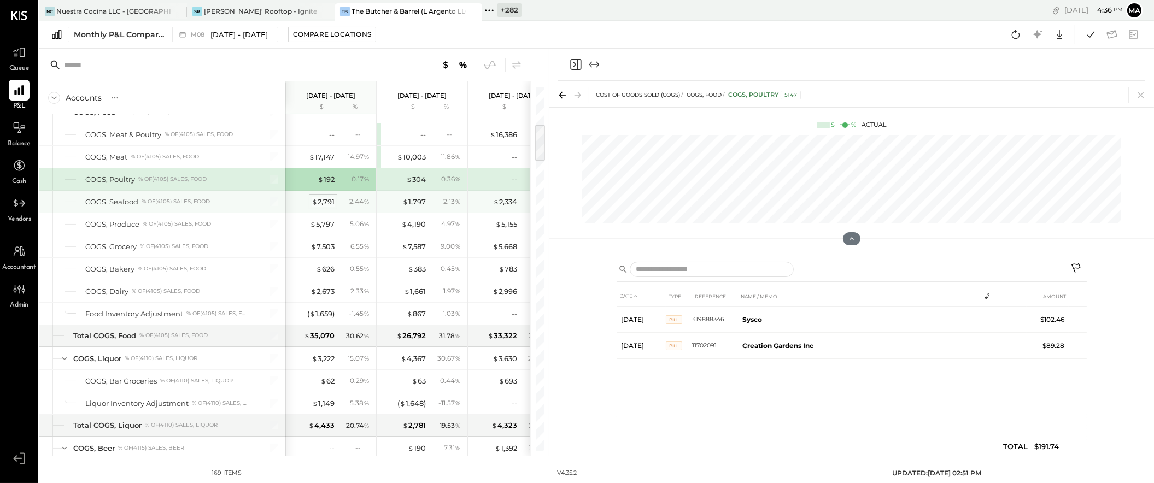
click at [326, 201] on div "$ 2,791" at bounding box center [322, 202] width 23 height 10
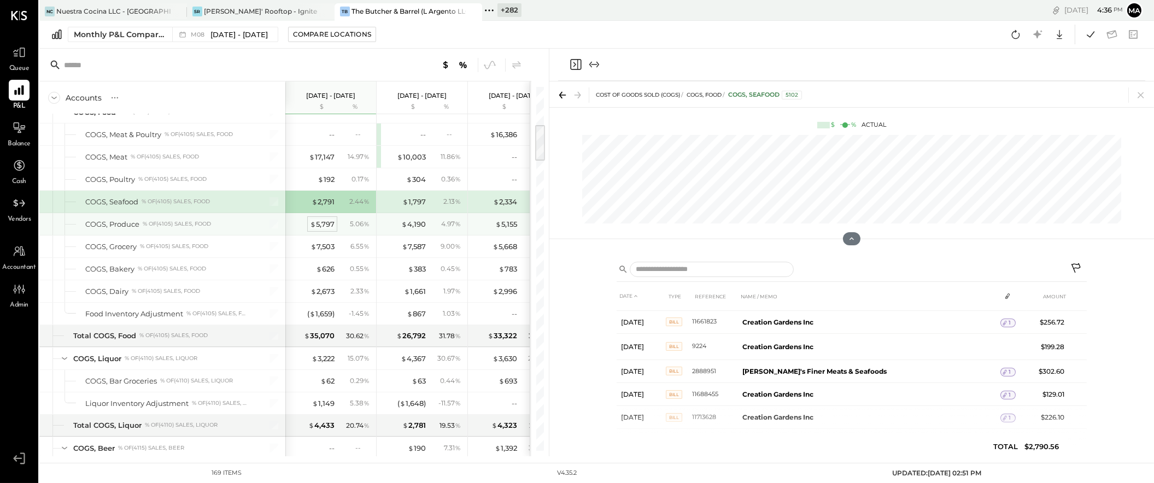
click at [317, 225] on div "$ 5,797" at bounding box center [322, 224] width 25 height 10
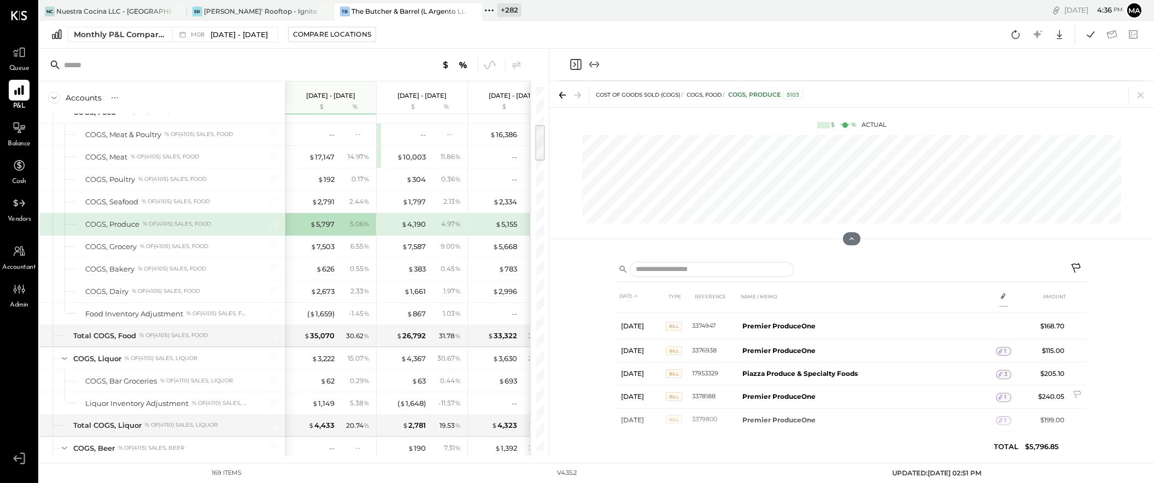
scroll to position [755, 0]
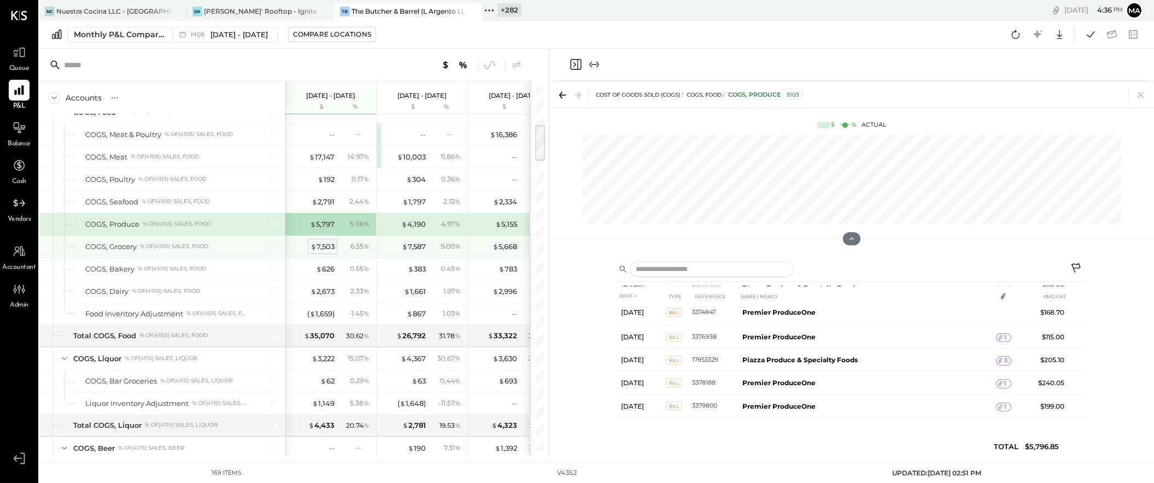
click at [326, 247] on div "$ 7,503" at bounding box center [322, 247] width 24 height 10
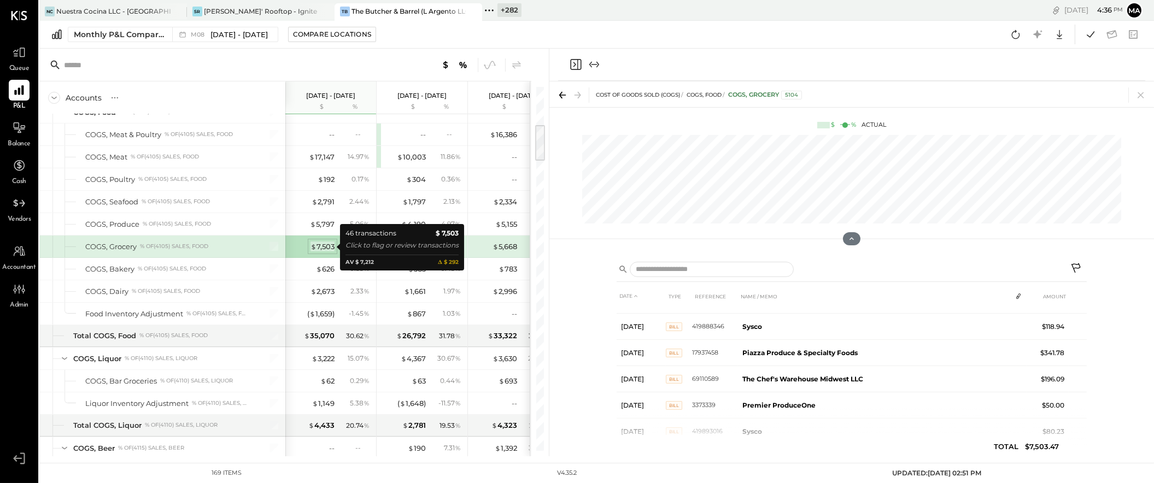
scroll to position [847, 0]
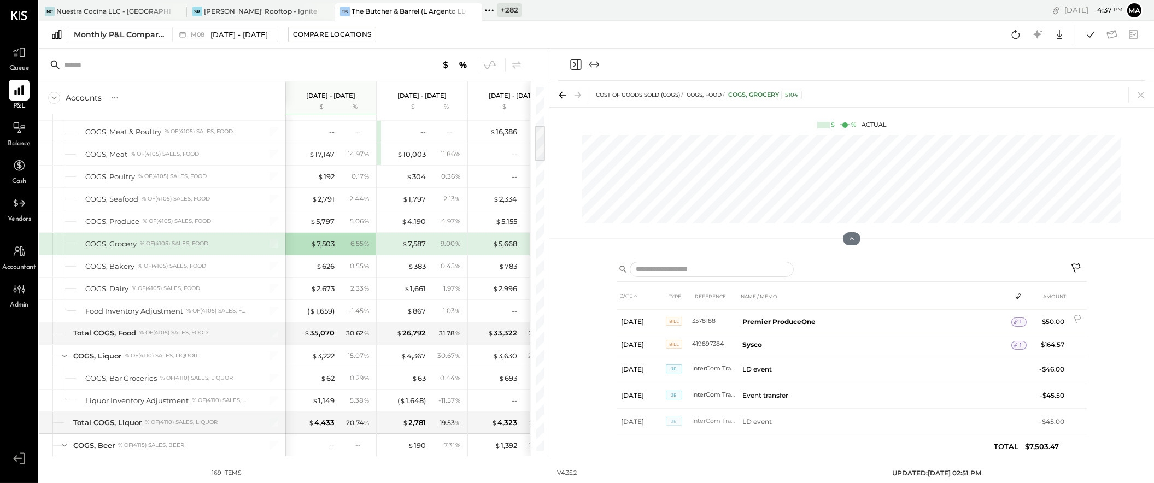
scroll to position [967, 0]
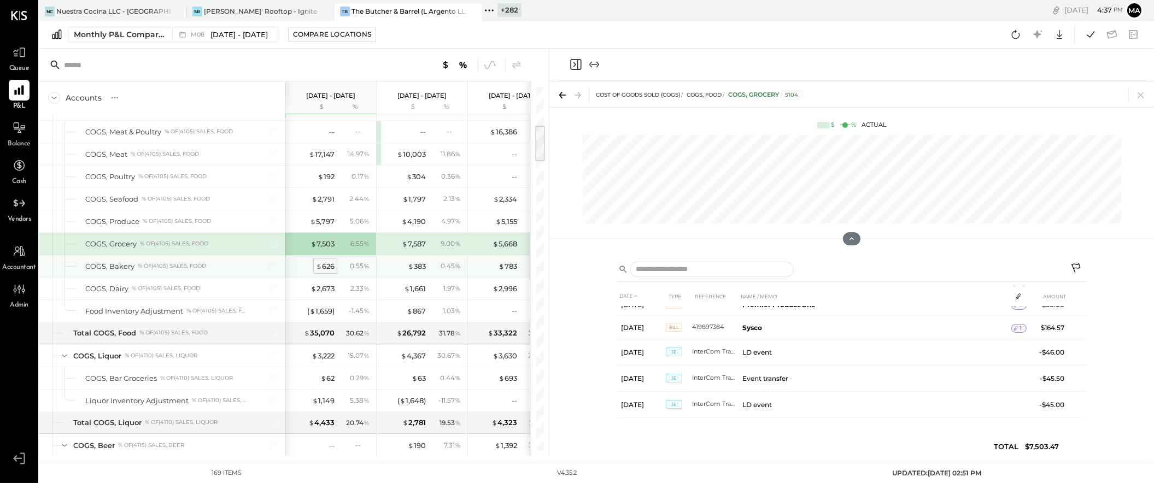
click at [325, 267] on div "$ 626" at bounding box center [325, 266] width 19 height 10
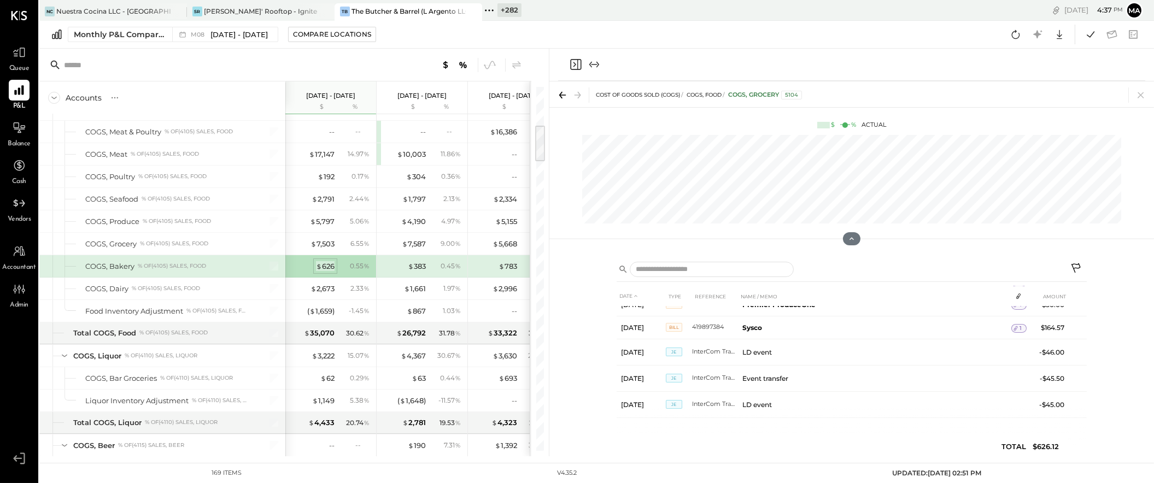
scroll to position [177, 0]
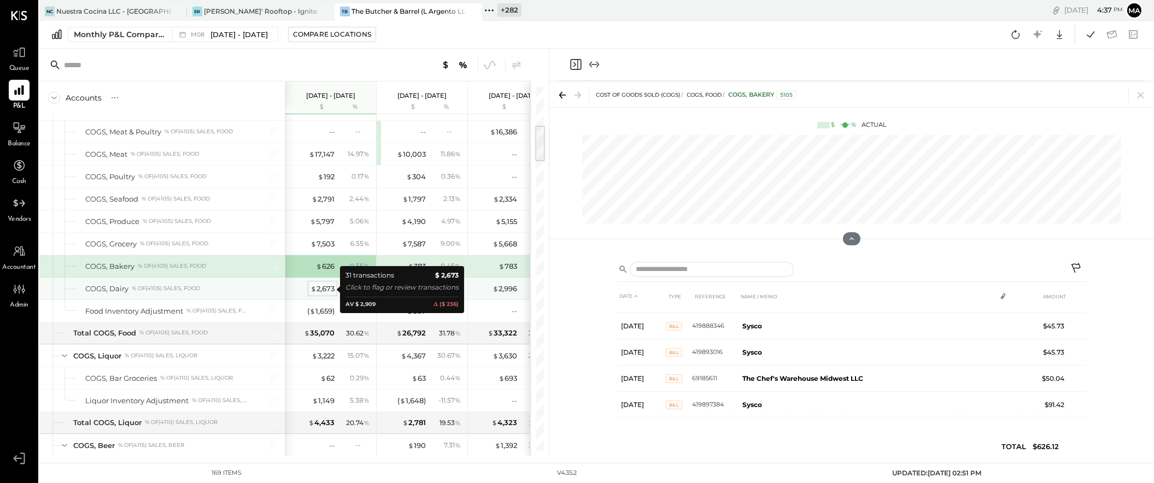
click at [325, 289] on div "$ 2,673" at bounding box center [322, 289] width 24 height 10
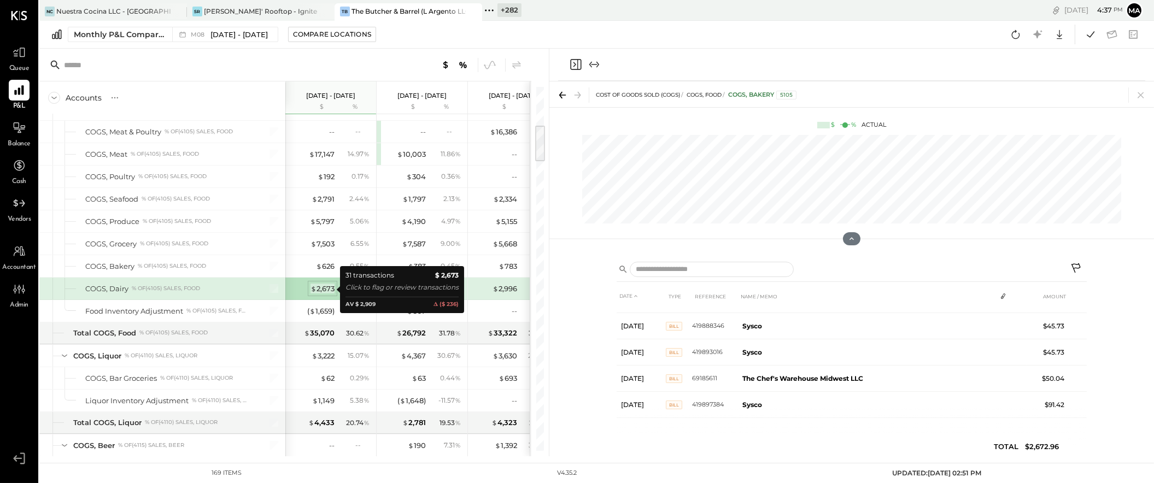
scroll to position [704, 0]
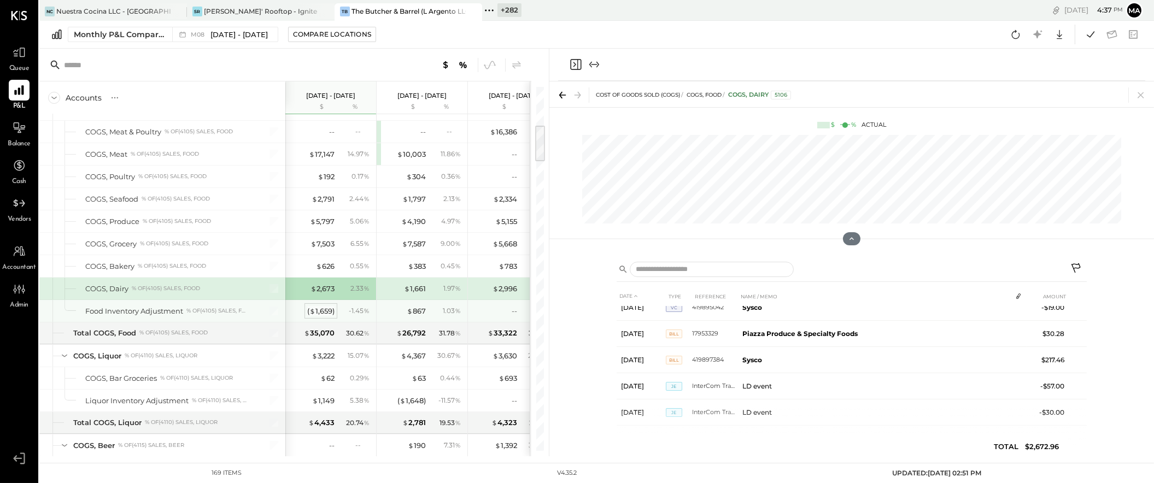
click at [321, 309] on div "( $ 1,659 )" at bounding box center [320, 311] width 27 height 10
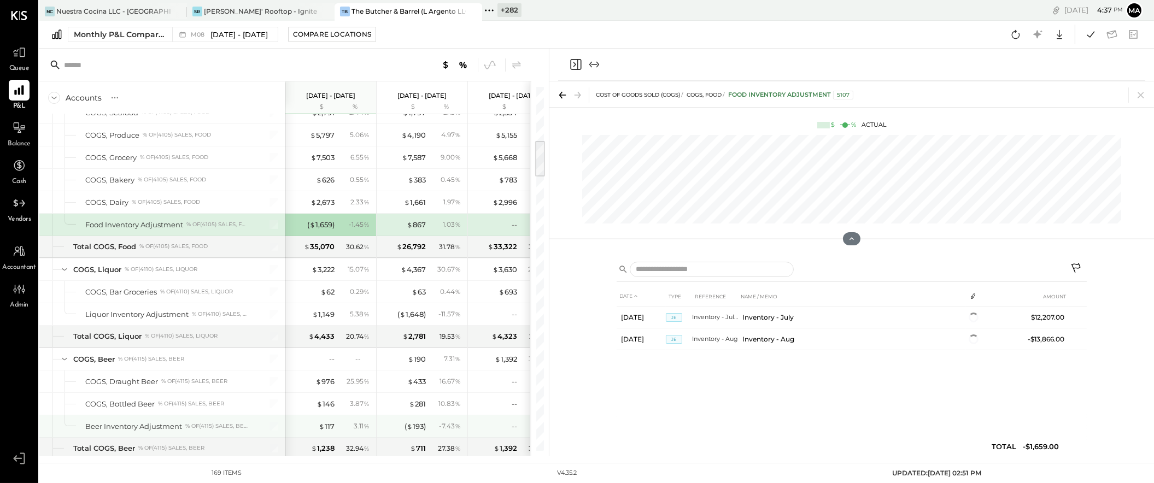
scroll to position [519, 0]
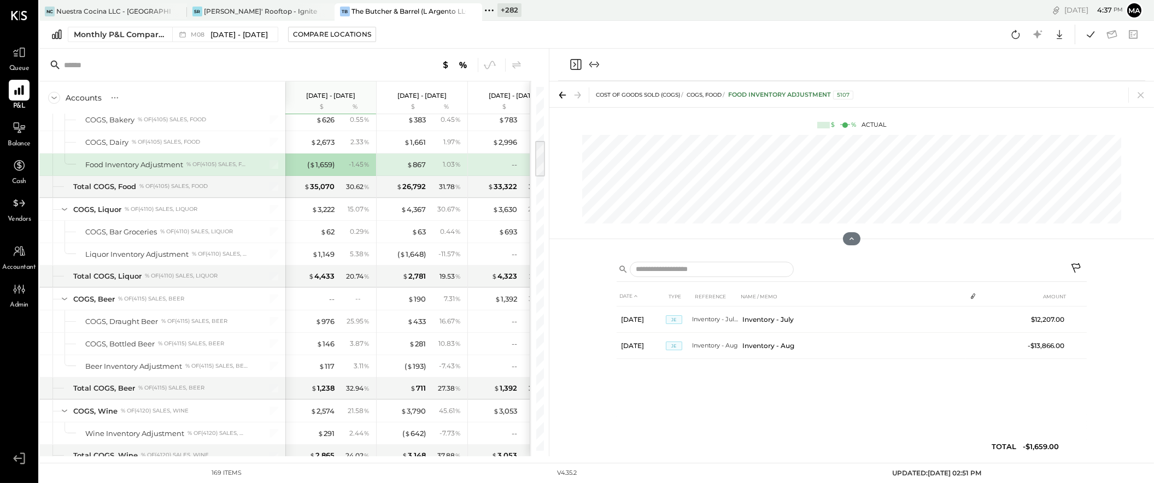
click at [545, 287] on div "Accounts S % GL [DATE] - [DATE] $ % [DATE] - [DATE] $ % [DATE] - [DATE] $ % [DA…" at bounding box center [293, 253] width 509 height 408
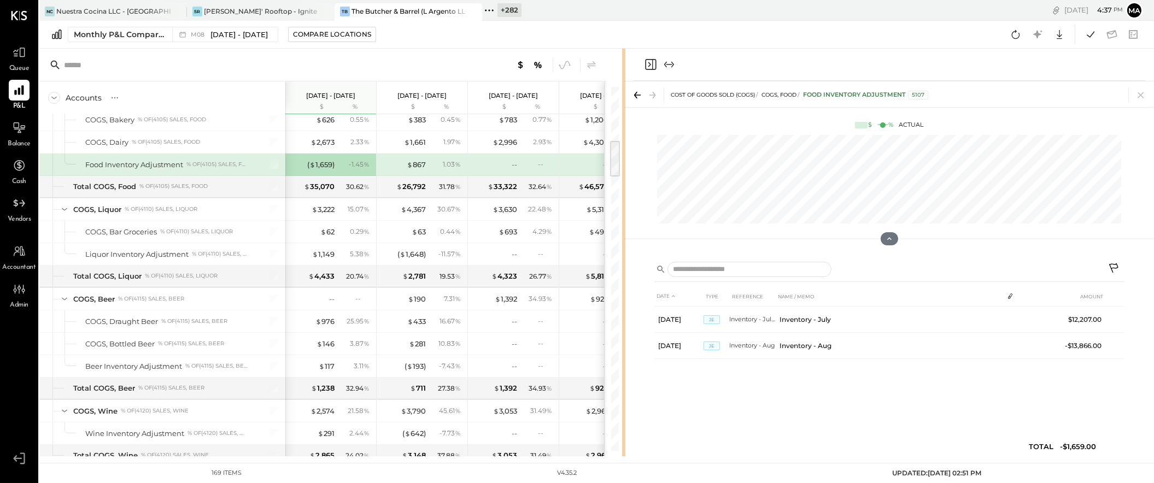
drag, startPoint x: 574, startPoint y: 286, endPoint x: 624, endPoint y: 283, distance: 49.8
click at [624, 283] on div "Accounts S % GL [DATE] - [DATE] $ % [DATE] - [DATE] $ % [DATE] - [DATE] $ % [DA…" at bounding box center [596, 253] width 1114 height 408
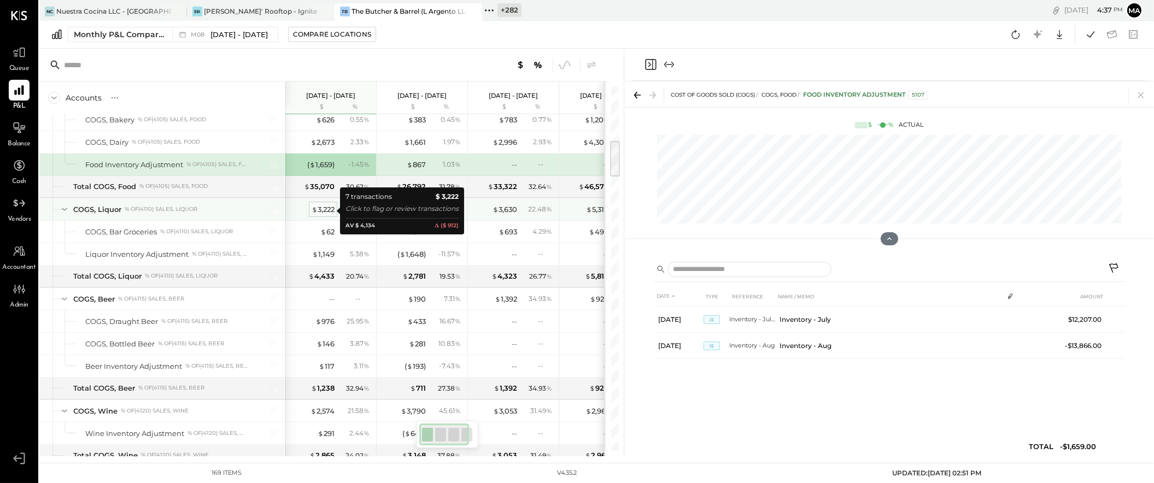
click at [323, 210] on div "$ 3,222" at bounding box center [322, 209] width 23 height 10
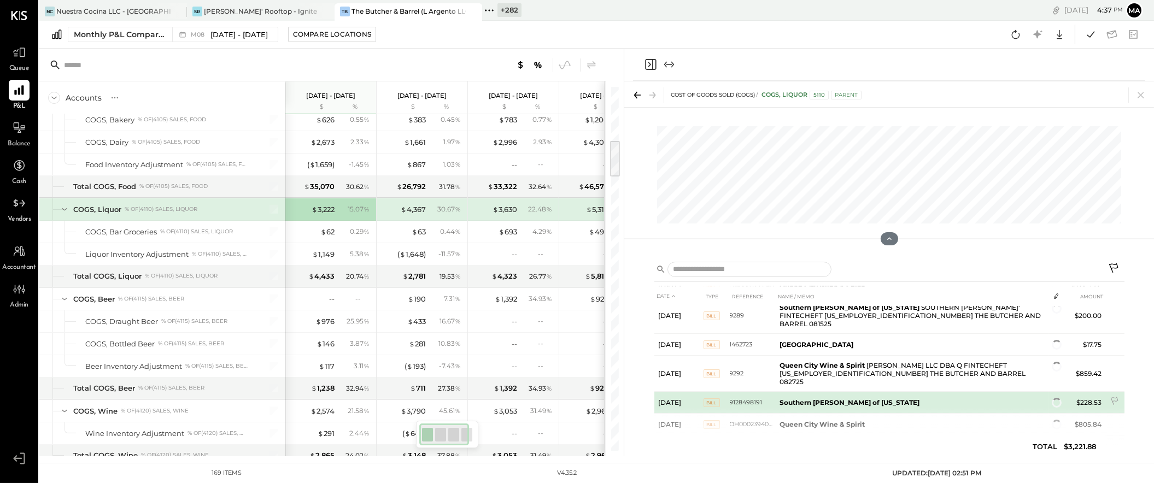
scroll to position [58, 0]
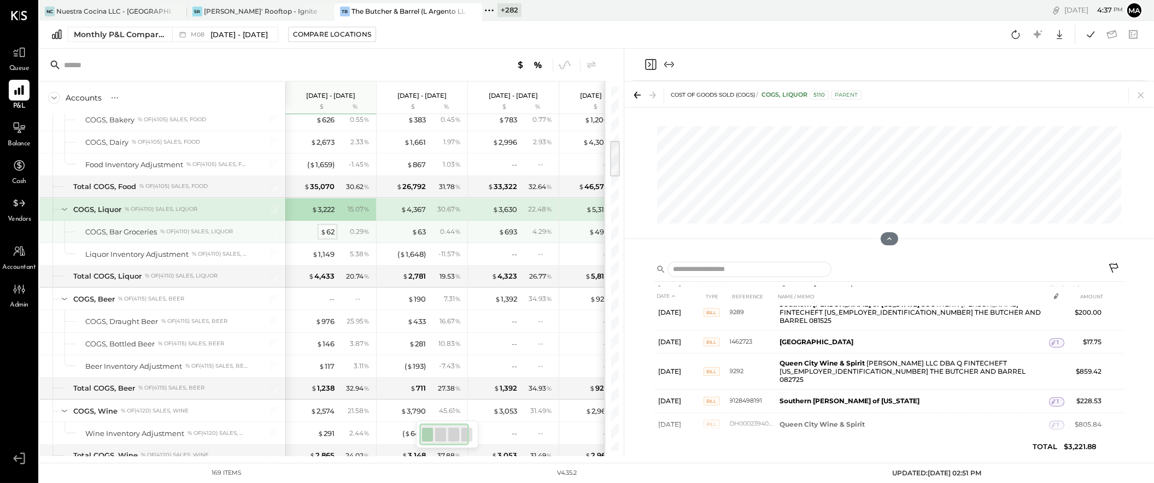
click at [328, 231] on div "$ 62" at bounding box center [327, 232] width 14 height 10
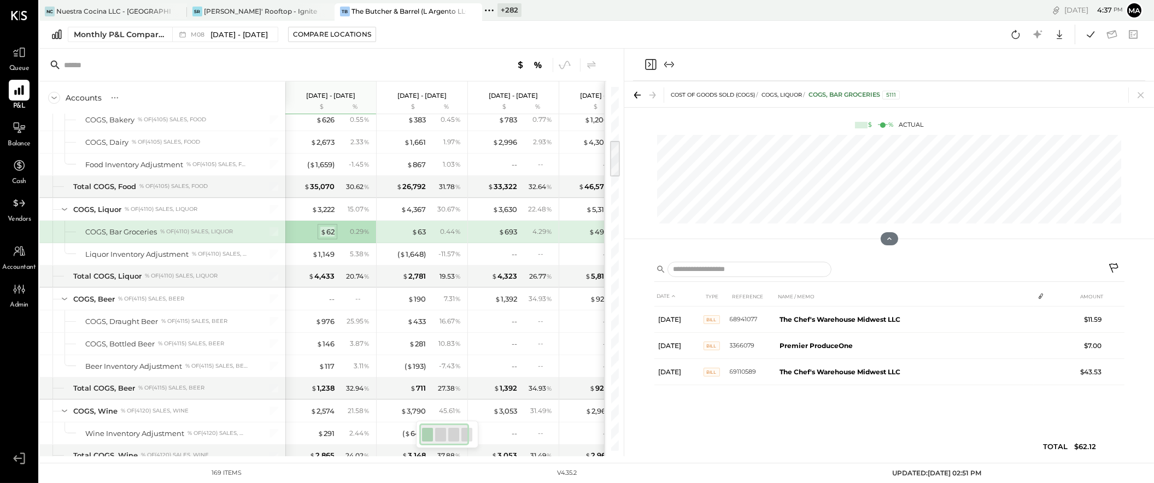
scroll to position [0, 0]
click at [328, 254] on div "$ 1,149" at bounding box center [323, 254] width 22 height 10
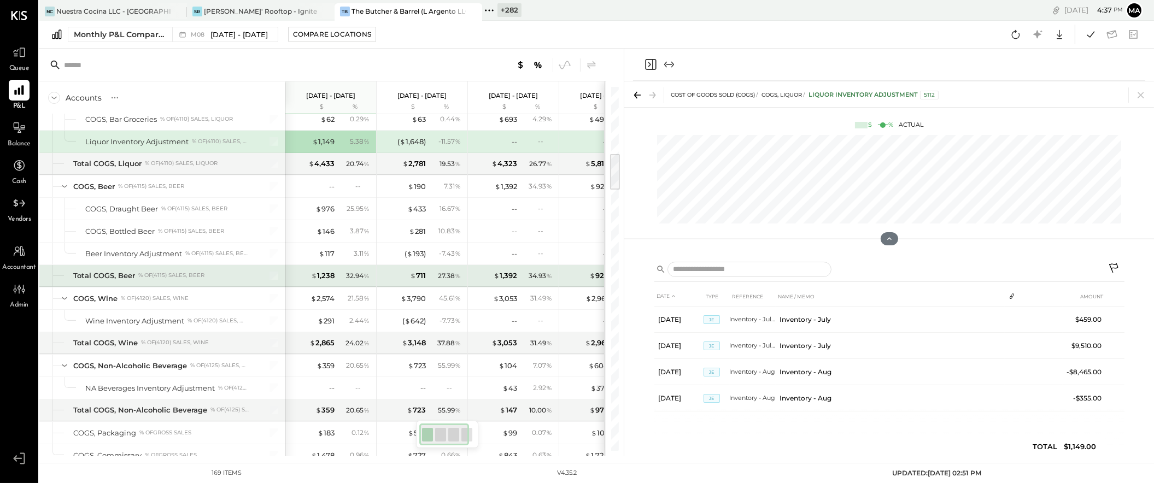
scroll to position [645, 0]
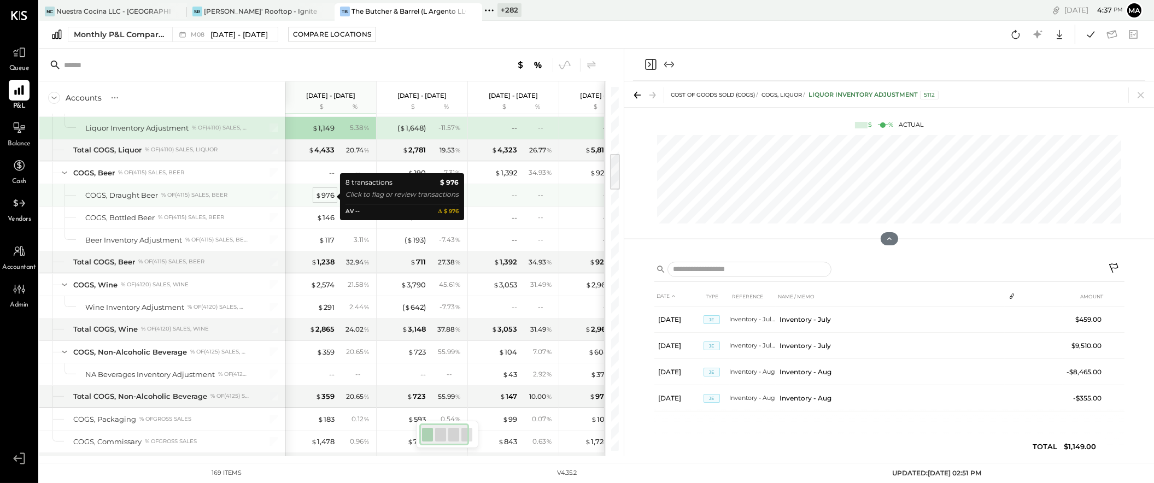
click at [330, 195] on div "$ 976" at bounding box center [324, 195] width 19 height 10
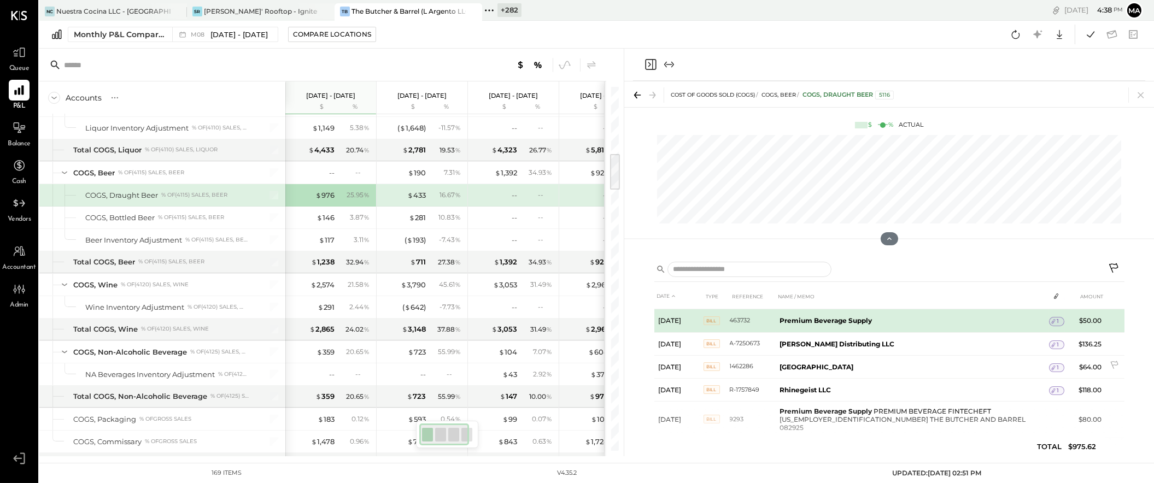
scroll to position [77, 0]
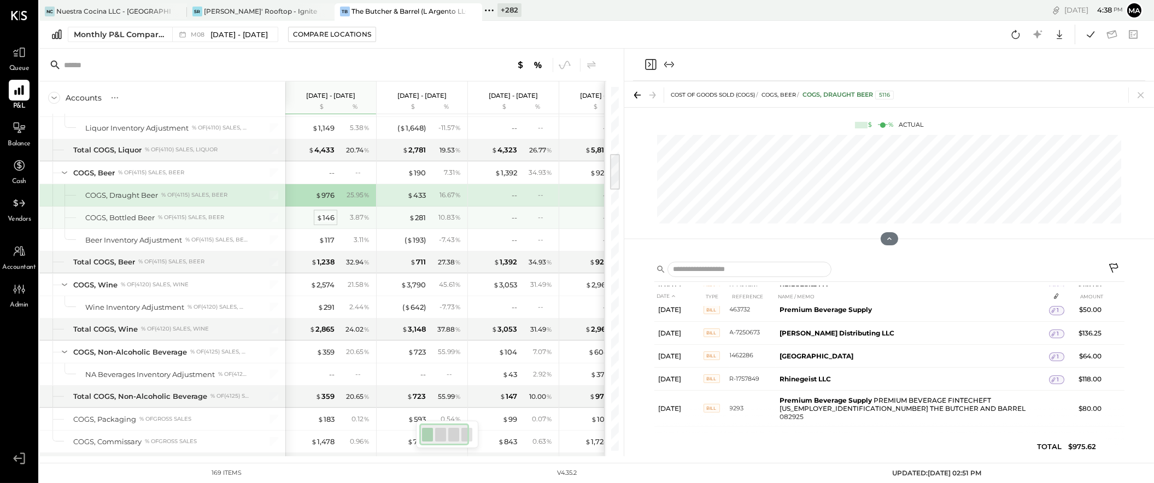
click at [330, 215] on div "$ 146" at bounding box center [325, 218] width 18 height 10
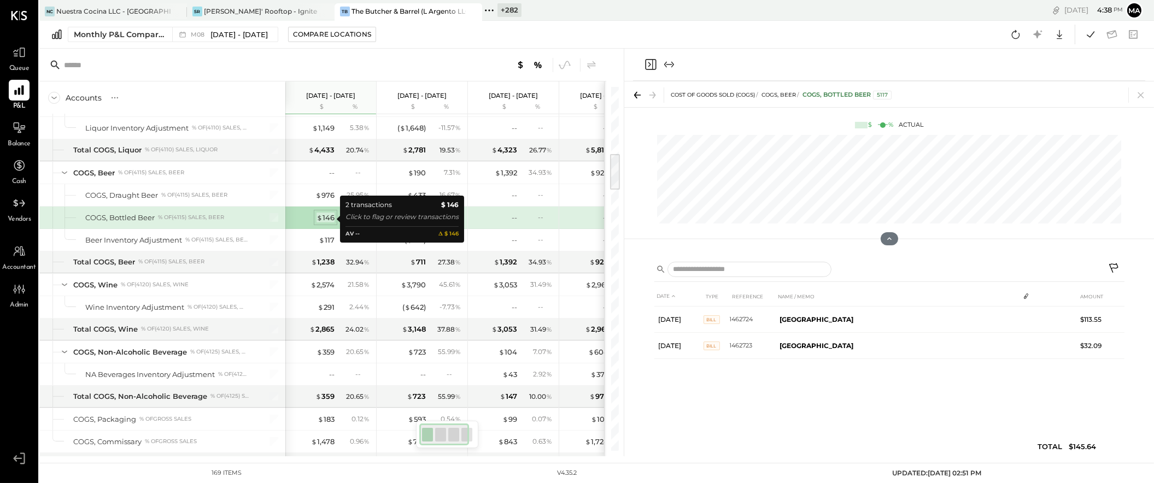
scroll to position [0, 0]
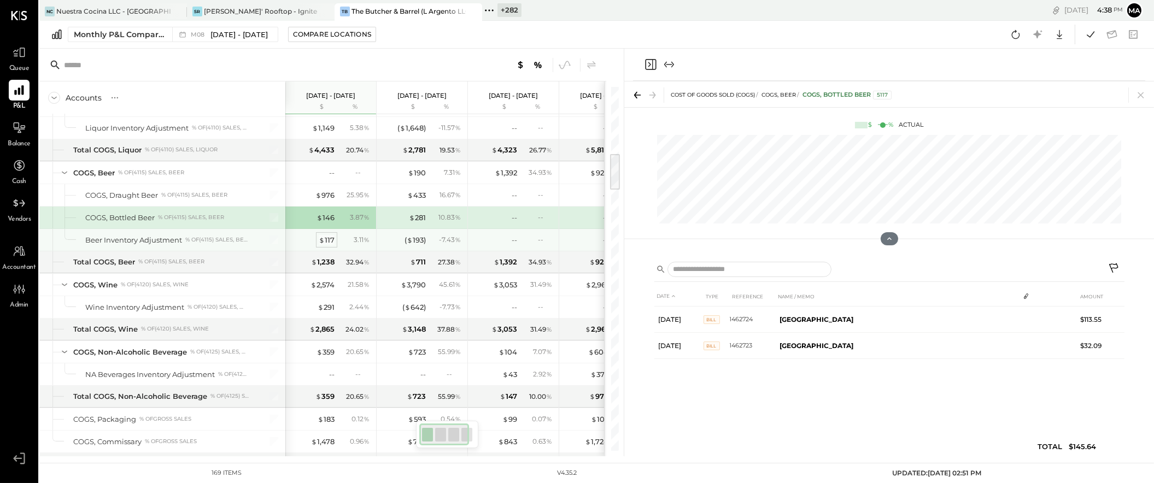
click at [324, 239] on span "$" at bounding box center [322, 240] width 6 height 9
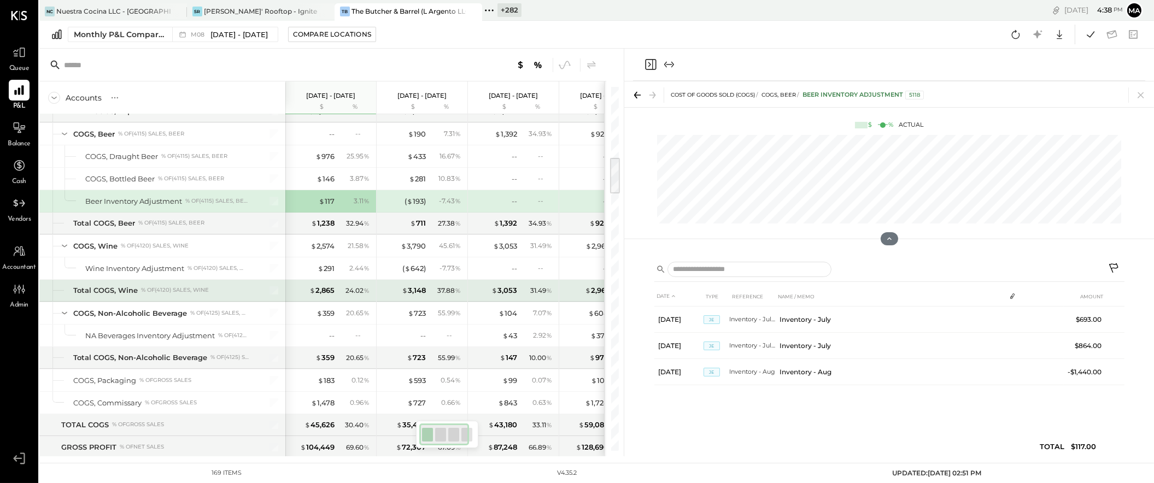
scroll to position [699, 0]
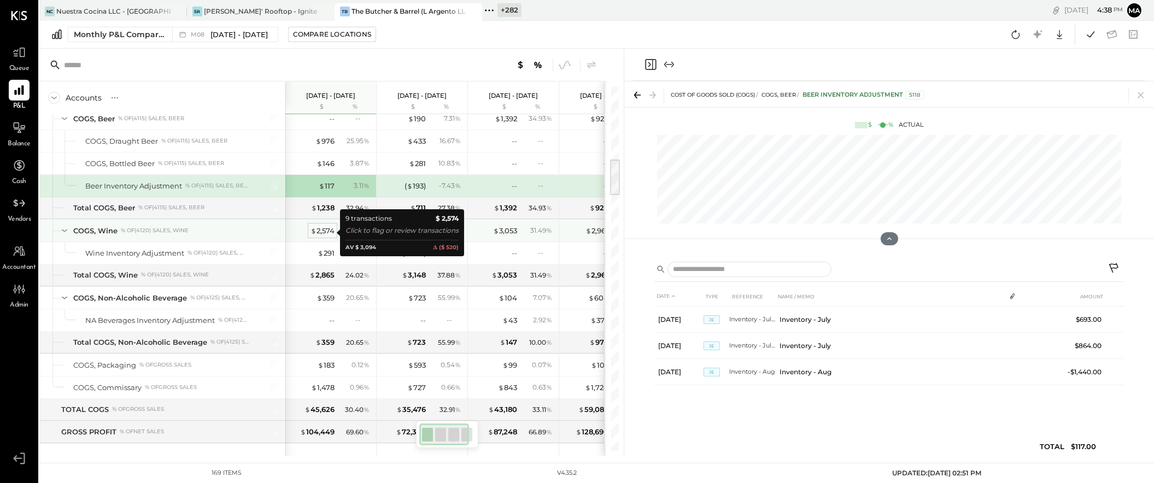
click at [325, 231] on div "$ 2,574" at bounding box center [322, 231] width 24 height 10
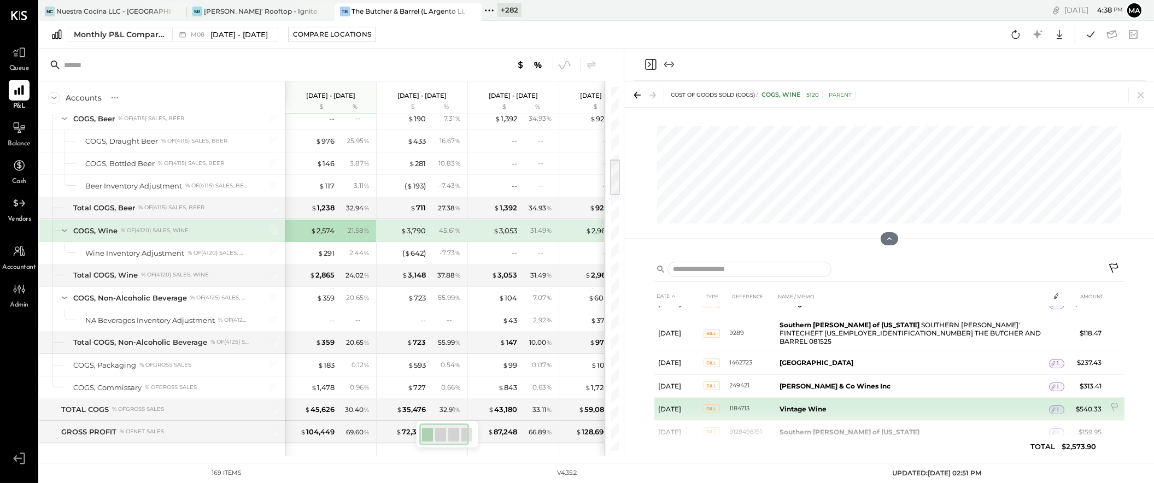
scroll to position [101, 0]
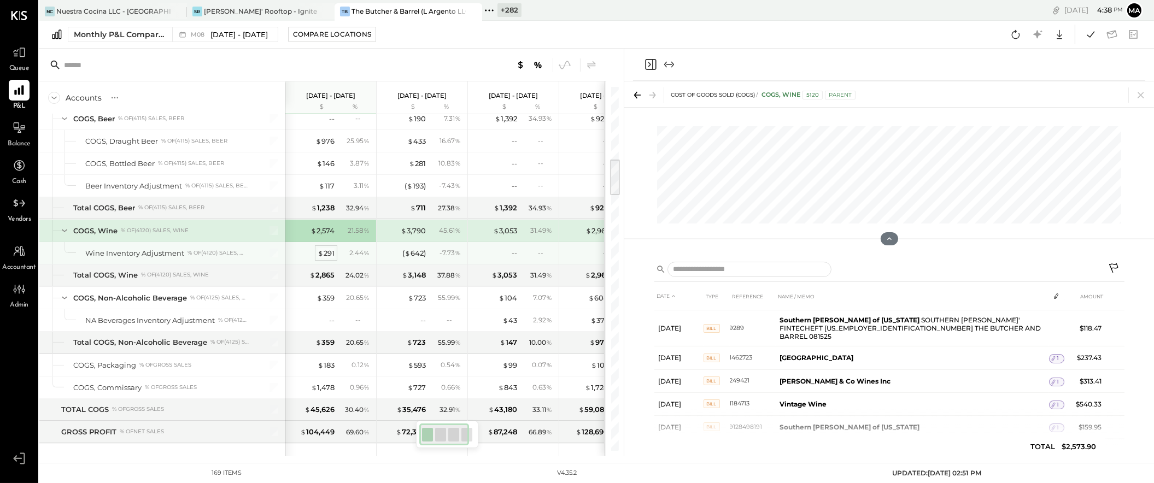
click at [325, 255] on div "$ 291" at bounding box center [325, 253] width 17 height 10
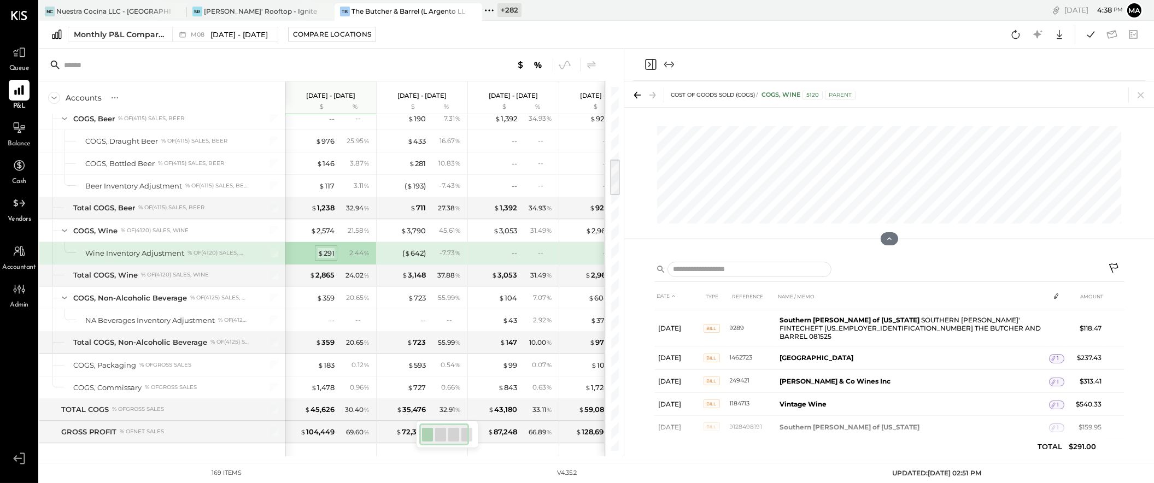
scroll to position [0, 0]
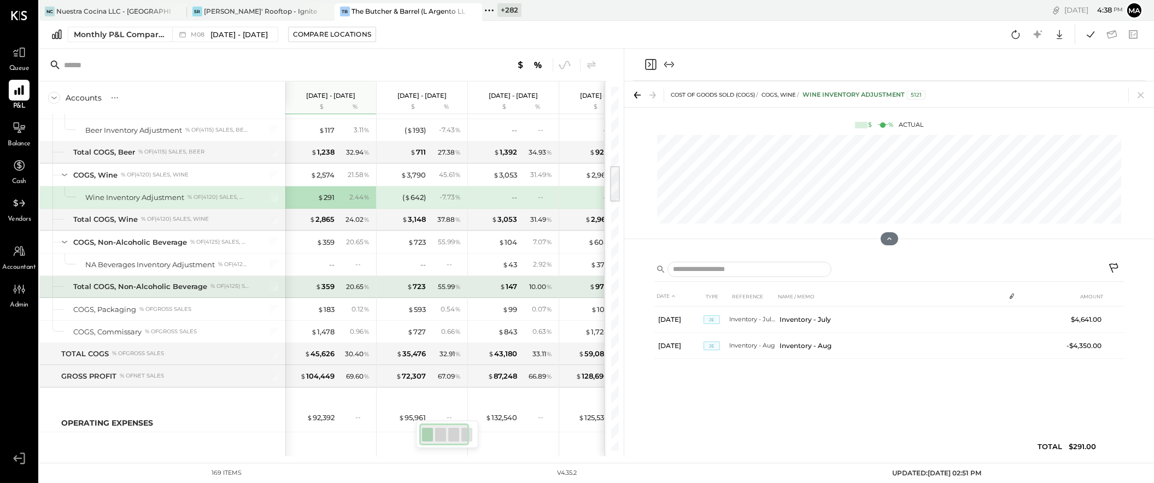
scroll to position [761, 0]
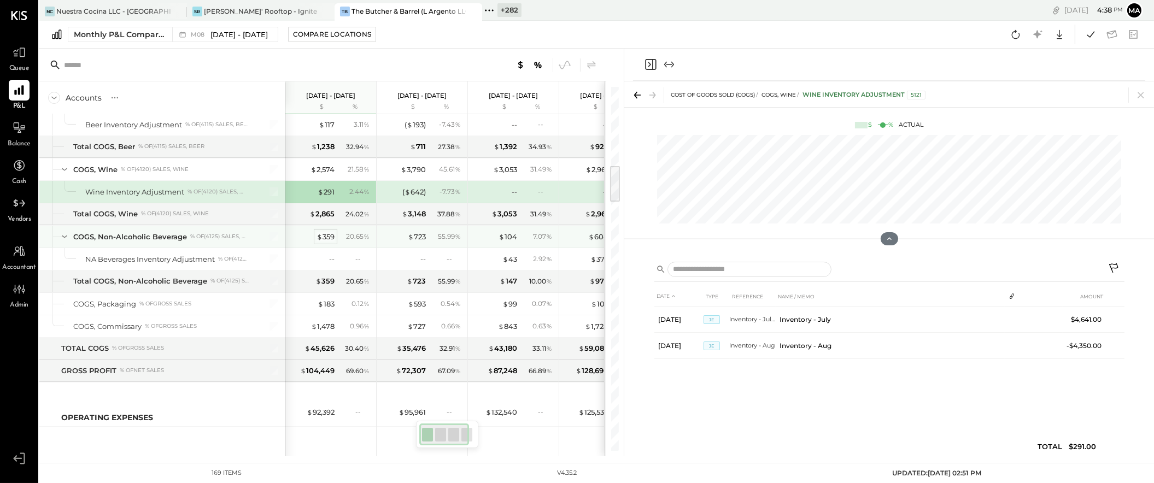
click at [327, 238] on div "$ 359" at bounding box center [325, 237] width 18 height 10
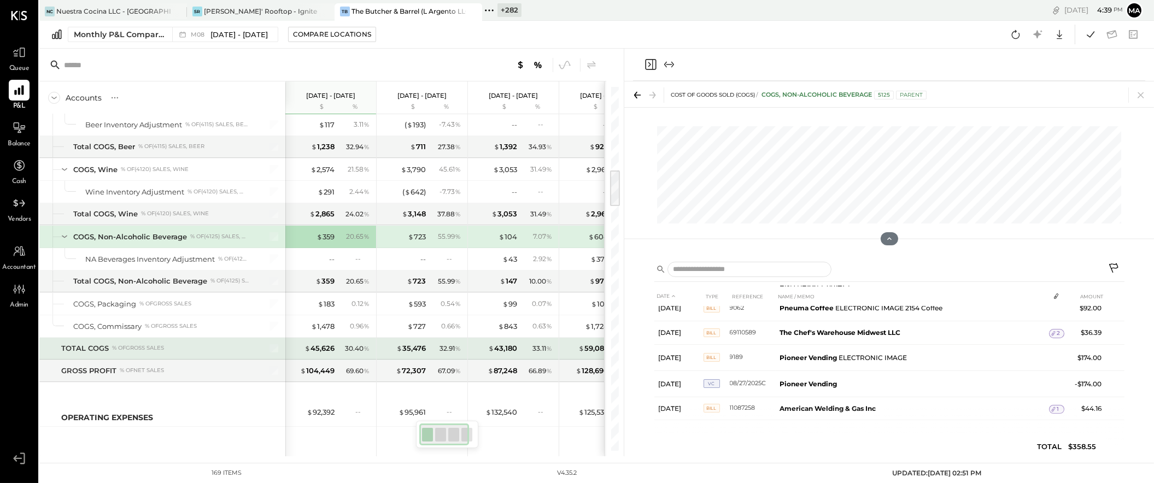
scroll to position [803, 0]
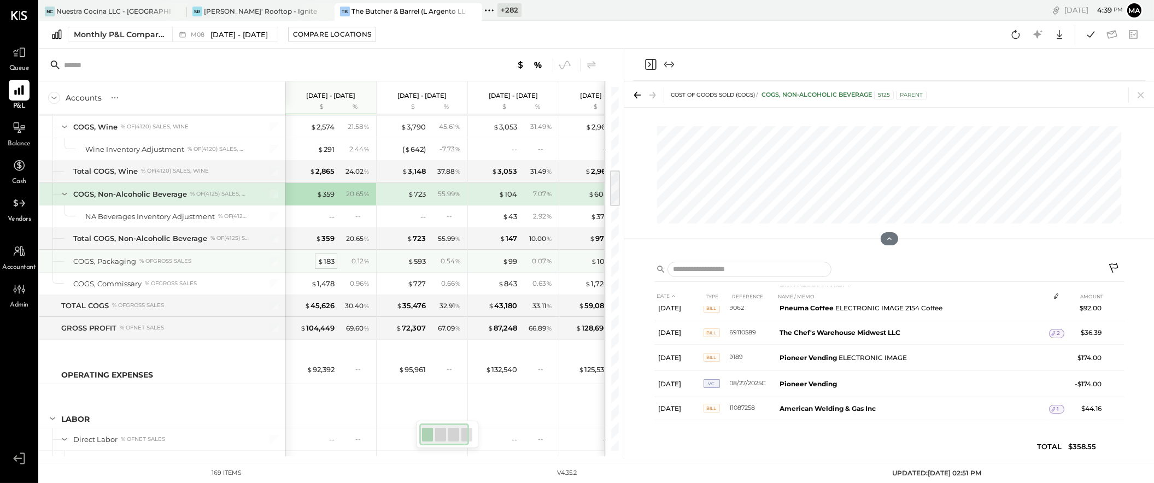
click at [326, 261] on div "$ 183" at bounding box center [325, 261] width 17 height 10
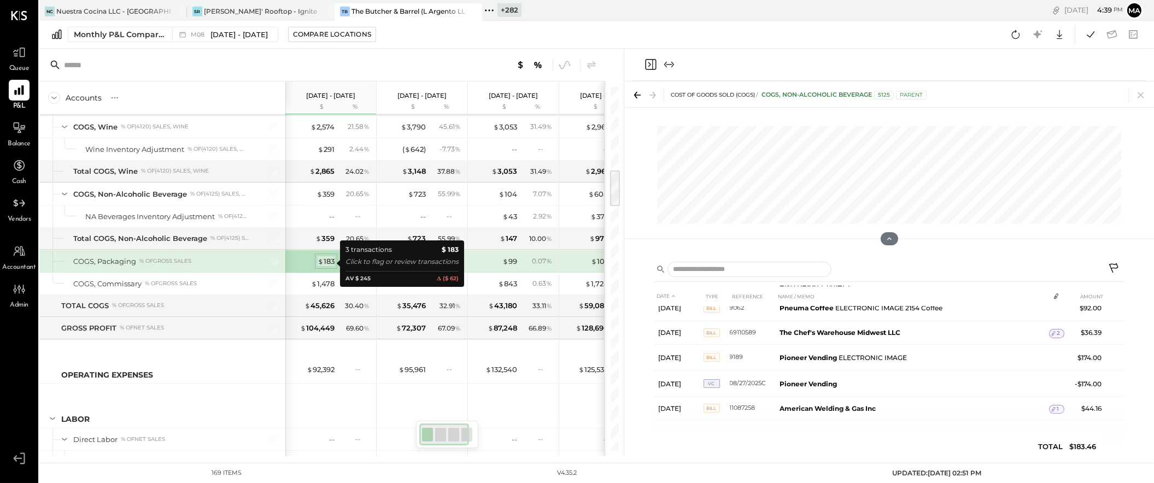
scroll to position [0, 0]
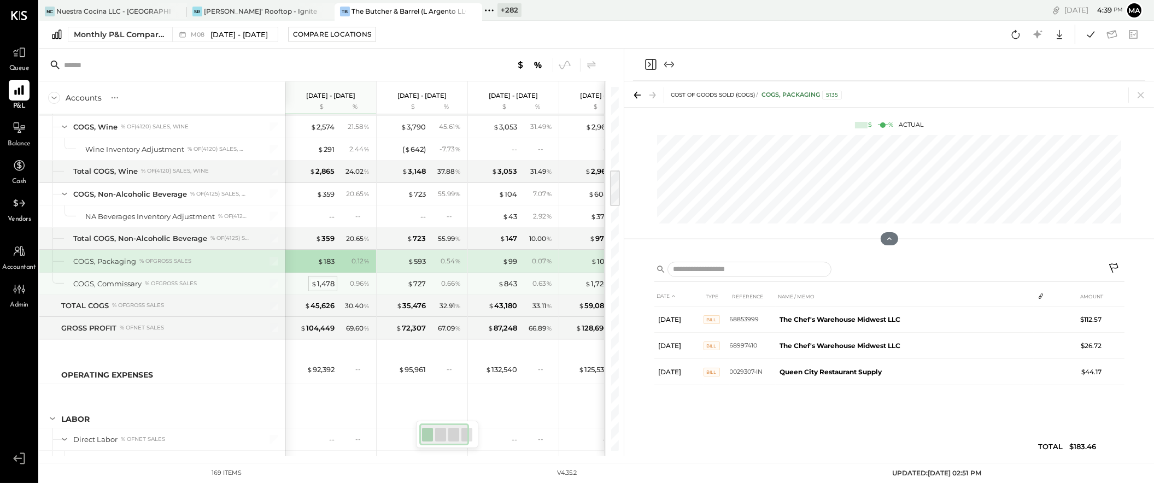
click at [324, 285] on div "$ 1,478" at bounding box center [322, 284] width 23 height 10
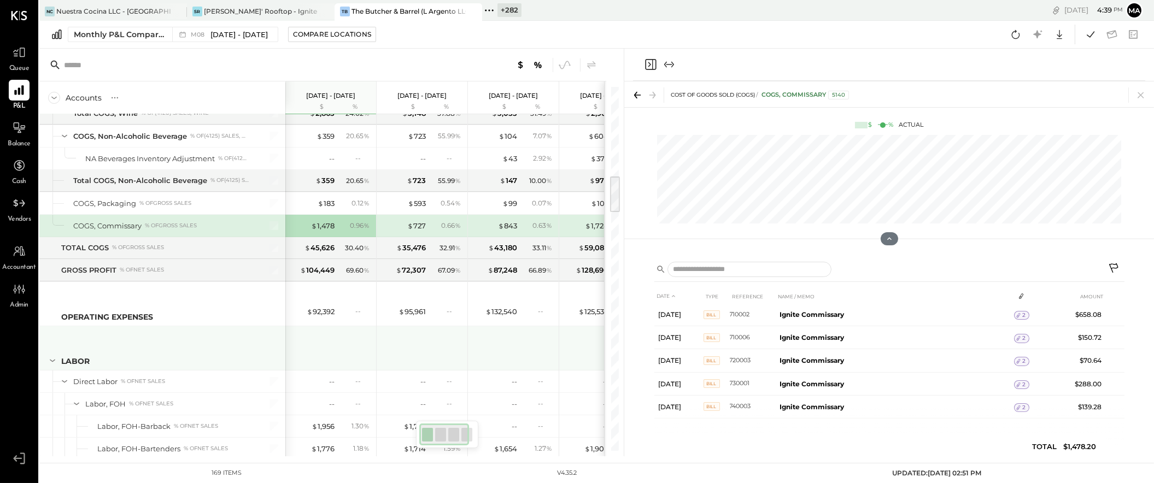
scroll to position [866, 0]
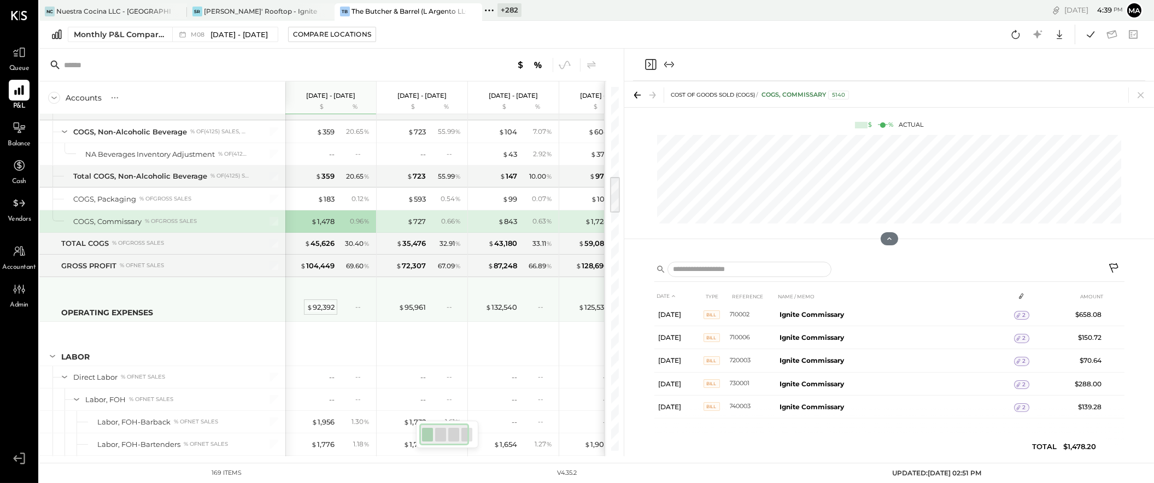
drag, startPoint x: 357, startPoint y: 307, endPoint x: 327, endPoint y: 308, distance: 29.5
click at [356, 307] on div "--" at bounding box center [362, 306] width 14 height 9
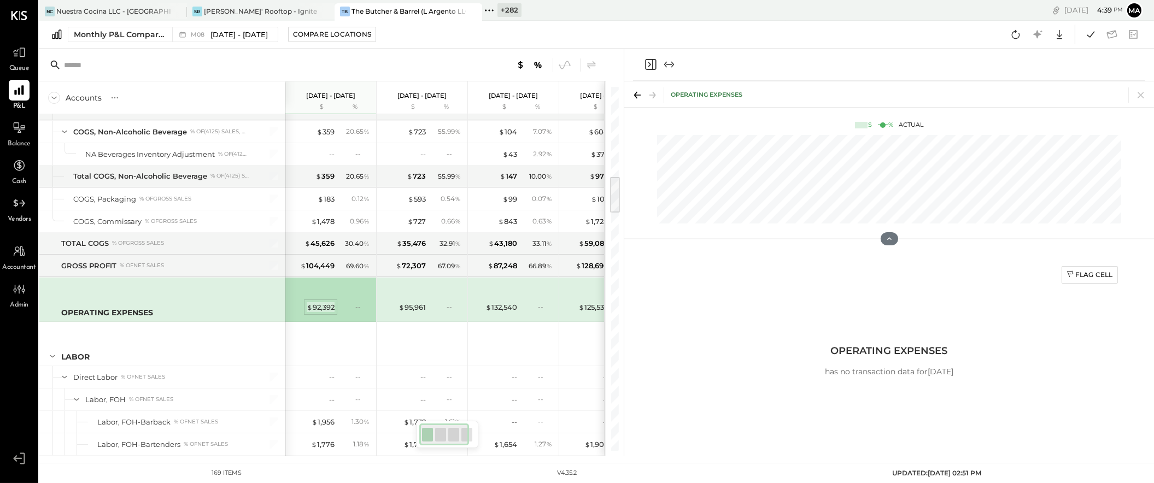
click at [327, 308] on div "$ 92,392" at bounding box center [321, 307] width 28 height 10
click at [1087, 274] on div "Flag Cell" at bounding box center [1089, 274] width 46 height 9
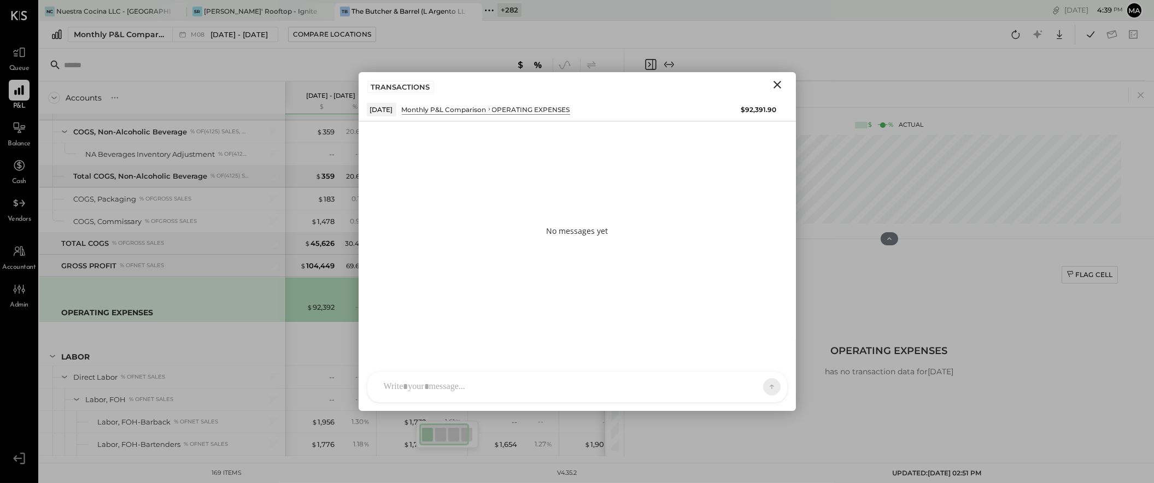
click at [560, 380] on div at bounding box center [567, 387] width 378 height 24
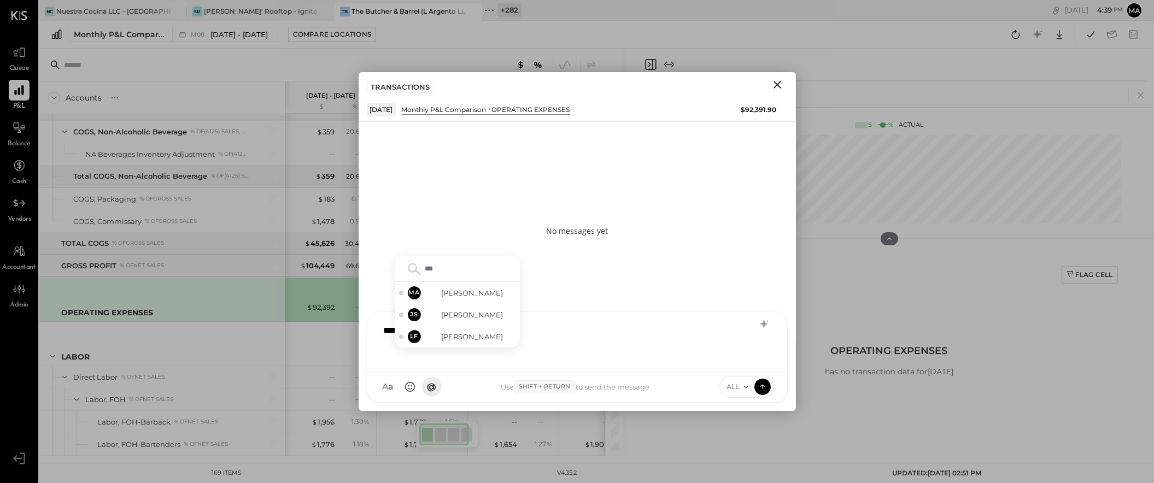
type input "****"
click at [481, 341] on span "[PERSON_NAME]" at bounding box center [473, 337] width 86 height 10
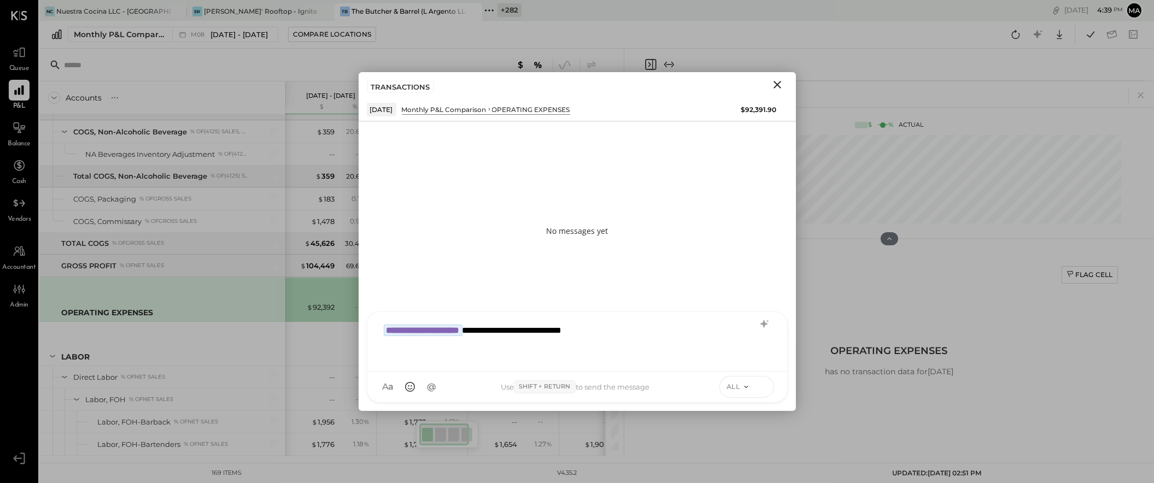
click at [764, 386] on icon at bounding box center [762, 386] width 10 height 11
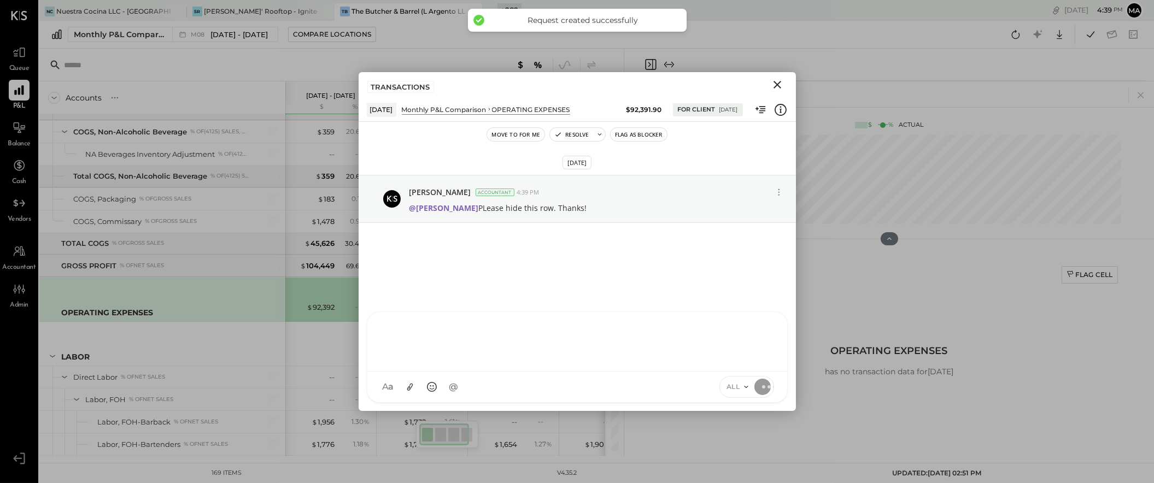
click at [774, 84] on icon "Close" at bounding box center [777, 84] width 13 height 13
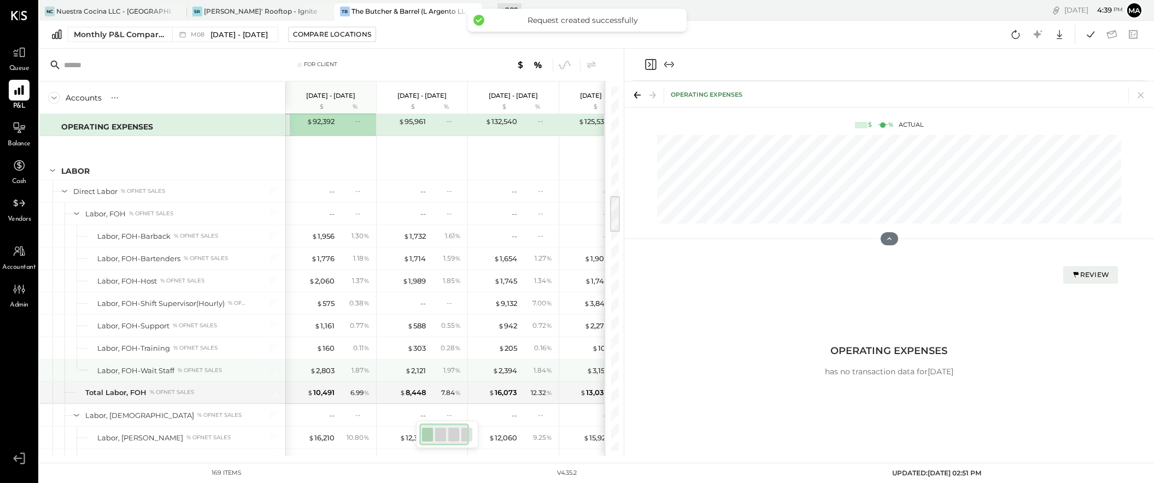
scroll to position [1077, 0]
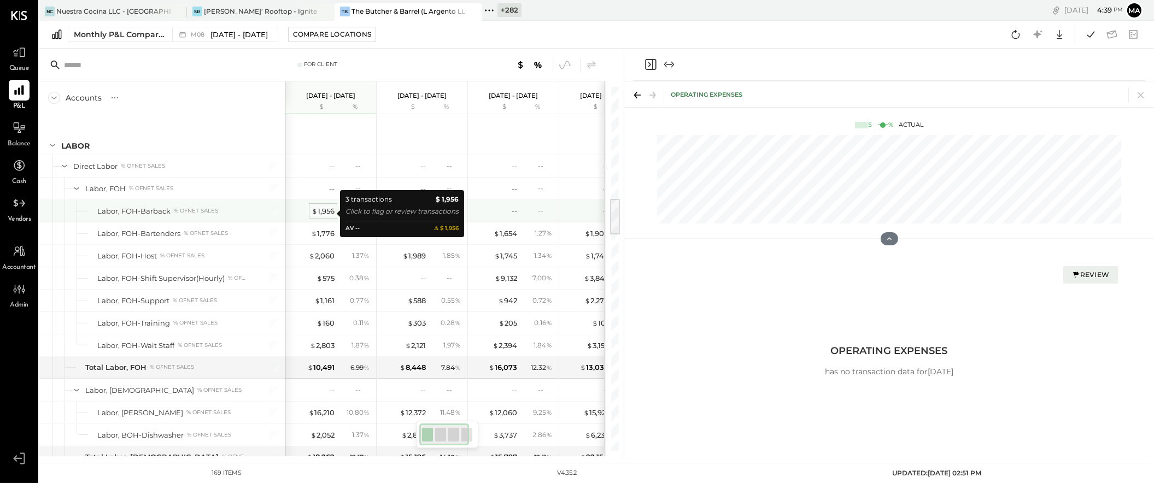
click at [325, 213] on div "$ 1,956" at bounding box center [322, 211] width 23 height 10
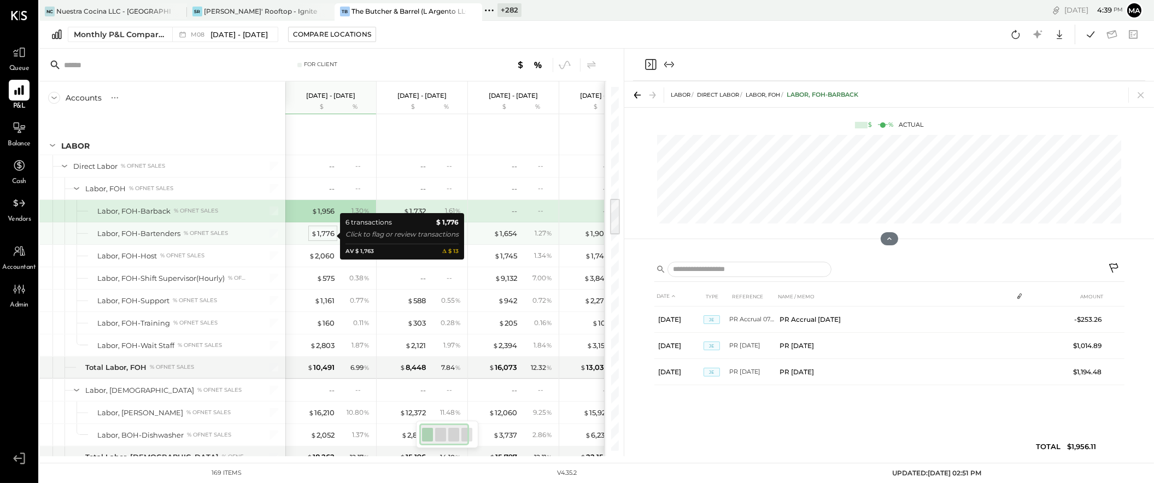
click at [327, 234] on div "$ 1,776" at bounding box center [322, 233] width 23 height 10
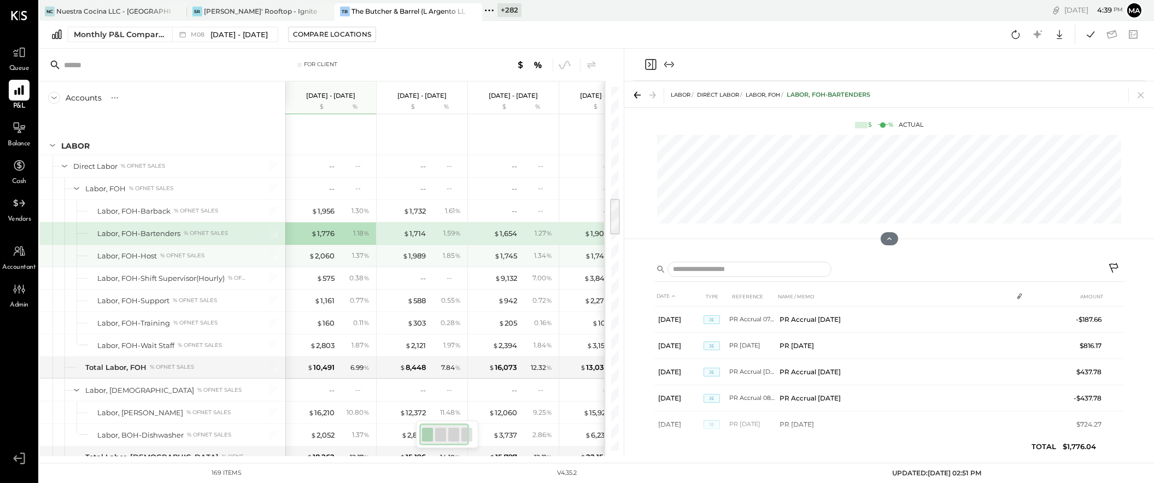
click at [327, 265] on div "$ 2,060 1.37 %" at bounding box center [332, 256] width 82 height 22
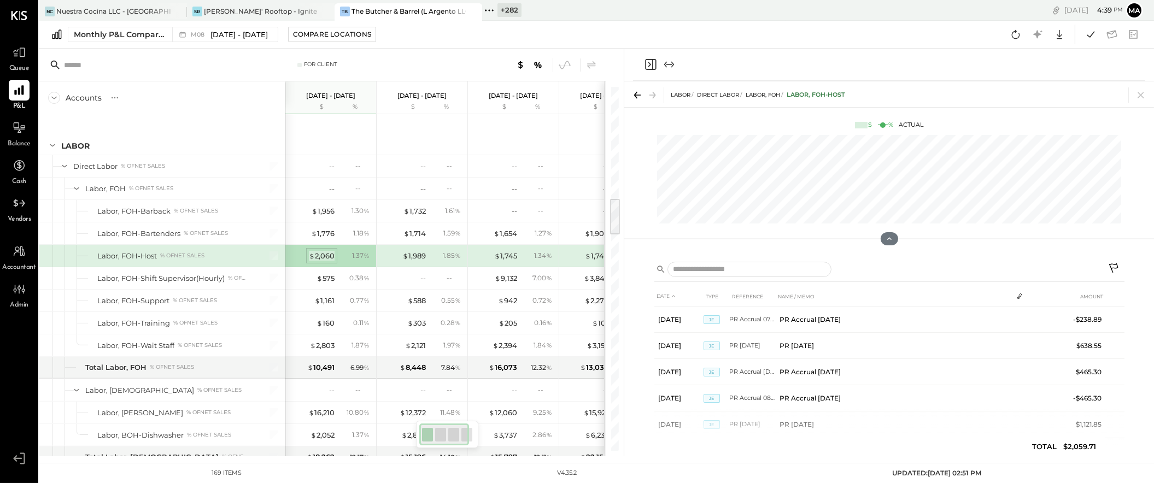
click at [324, 259] on div "$ 2,060" at bounding box center [322, 256] width 26 height 10
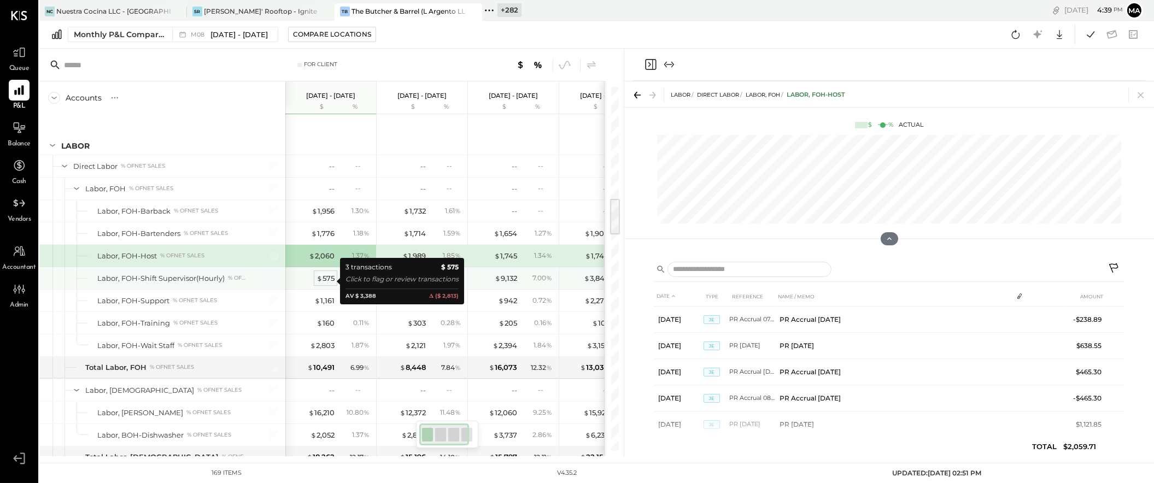
click at [325, 278] on div "$ 575" at bounding box center [325, 278] width 18 height 10
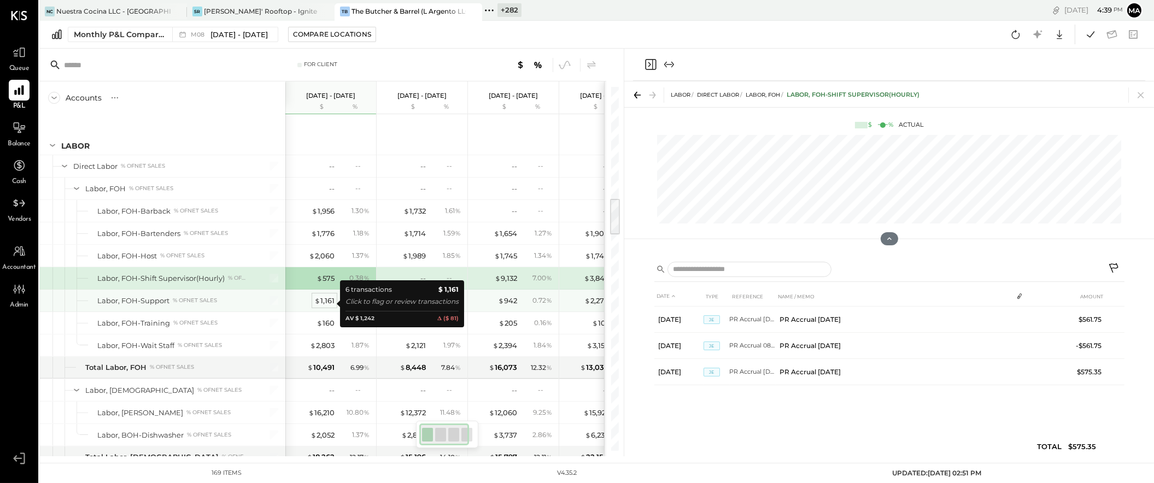
click at [326, 302] on div "$ 1,161" at bounding box center [324, 301] width 20 height 10
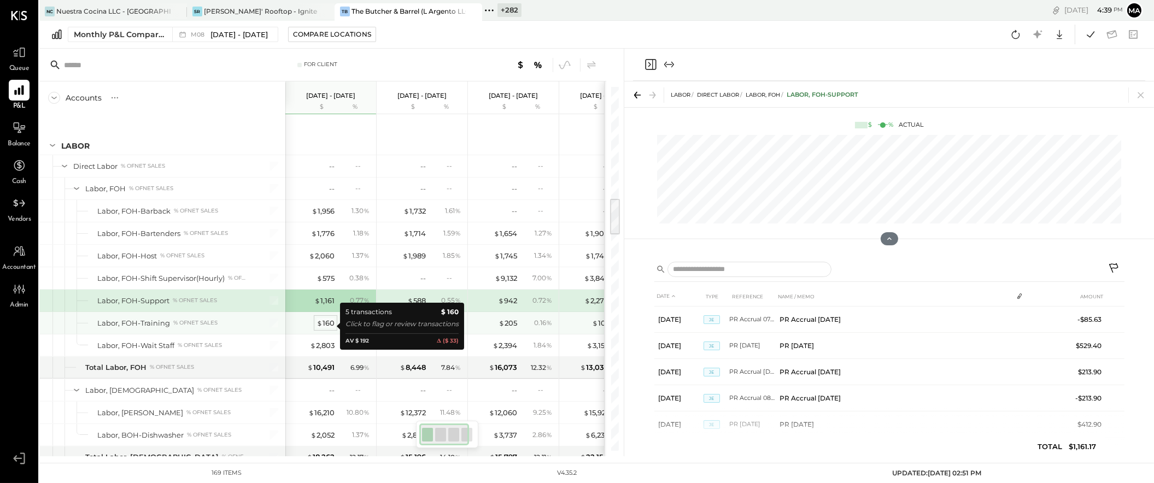
click at [326, 323] on div "$ 160" at bounding box center [325, 323] width 18 height 10
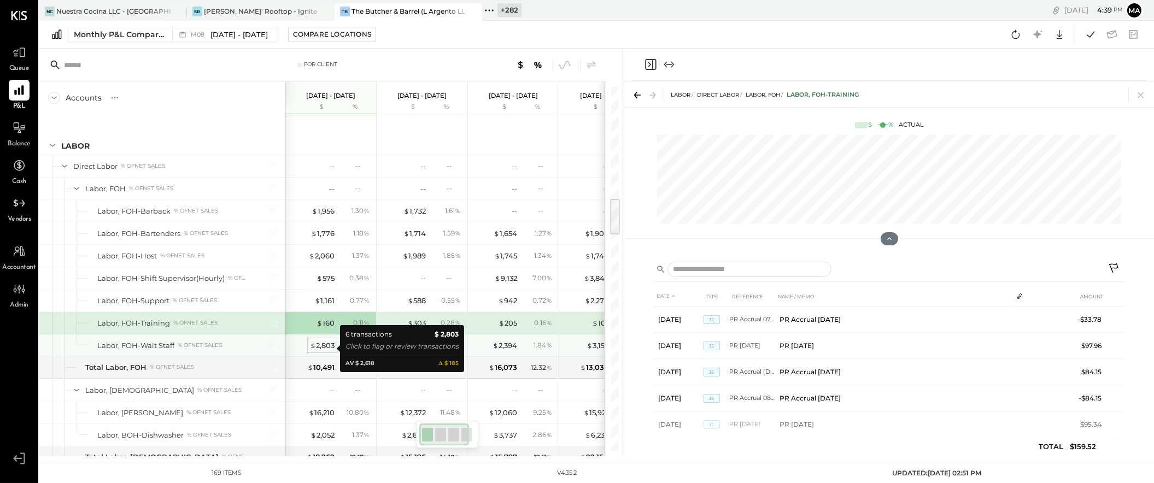
click at [329, 349] on div "$ 2,803" at bounding box center [322, 345] width 25 height 10
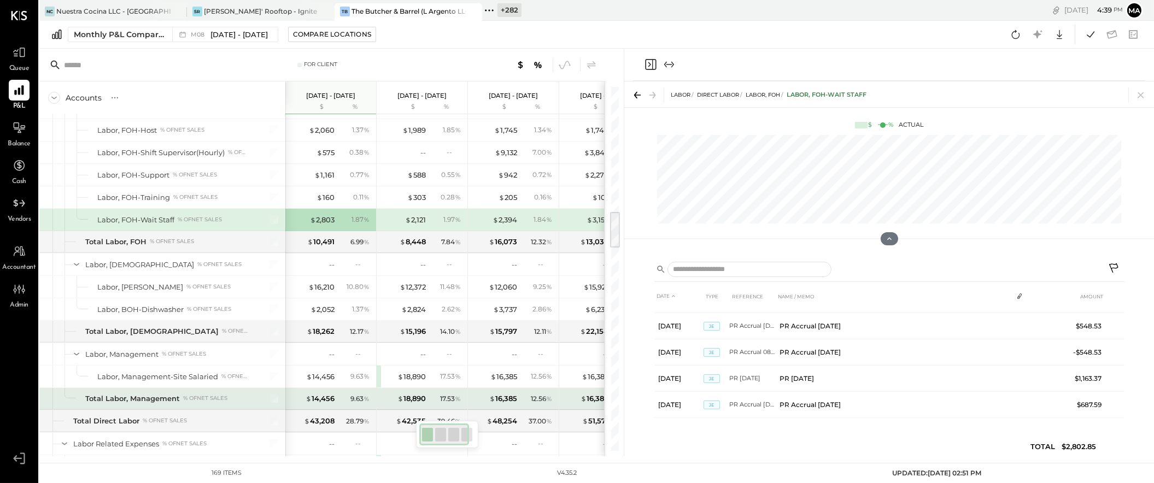
scroll to position [1210, 0]
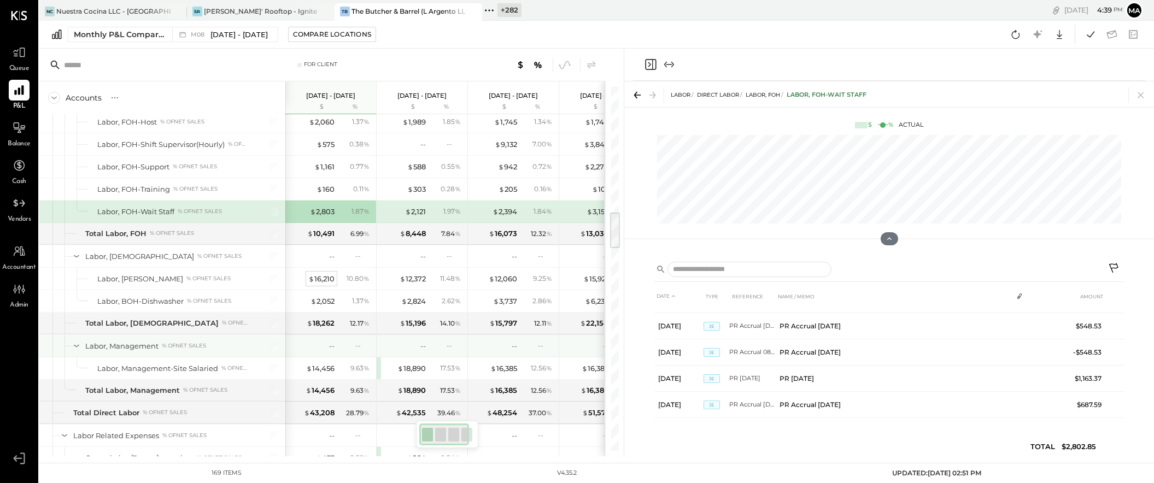
click at [323, 280] on div "$ 16,210" at bounding box center [321, 279] width 26 height 10
click at [322, 280] on div "$ 16,210" at bounding box center [321, 279] width 26 height 10
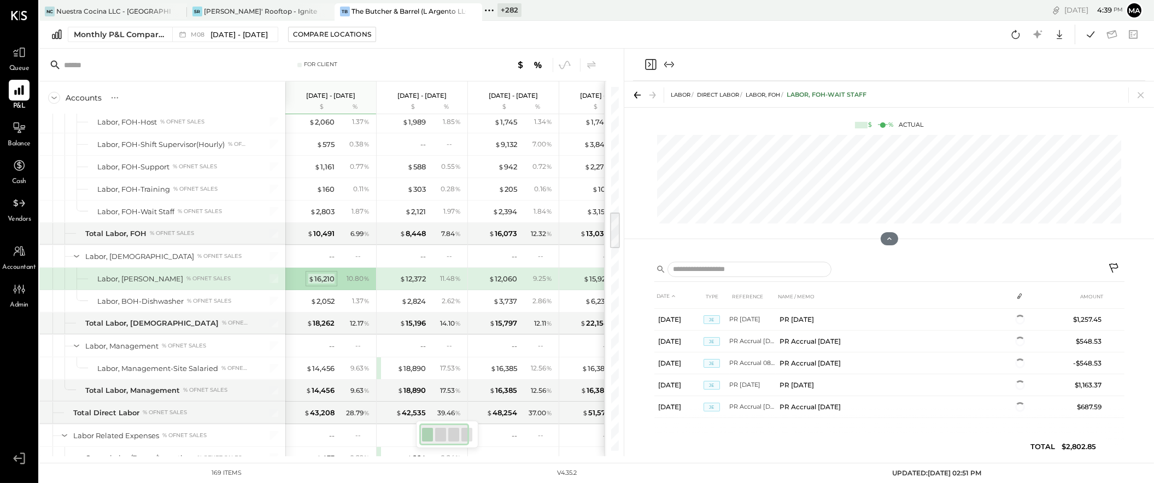
click at [321, 280] on div "$ 16,210" at bounding box center [321, 279] width 26 height 10
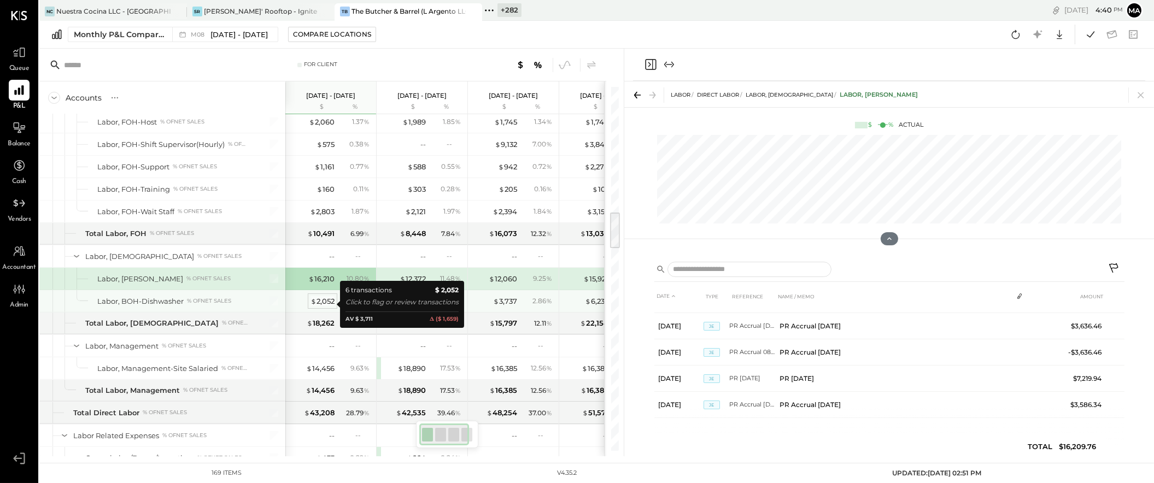
click at [322, 304] on div "$ 2,052" at bounding box center [322, 301] width 24 height 10
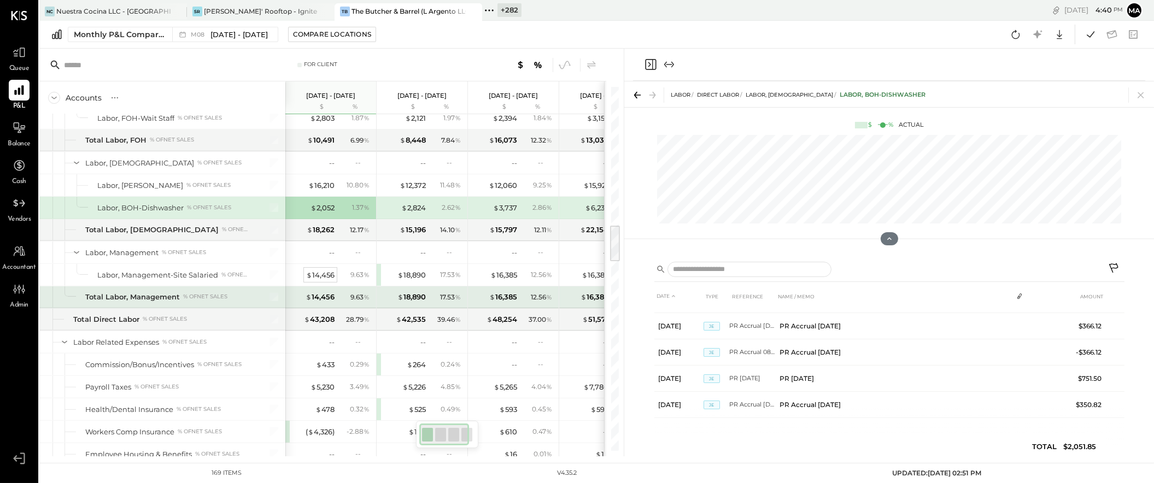
scroll to position [1342, 0]
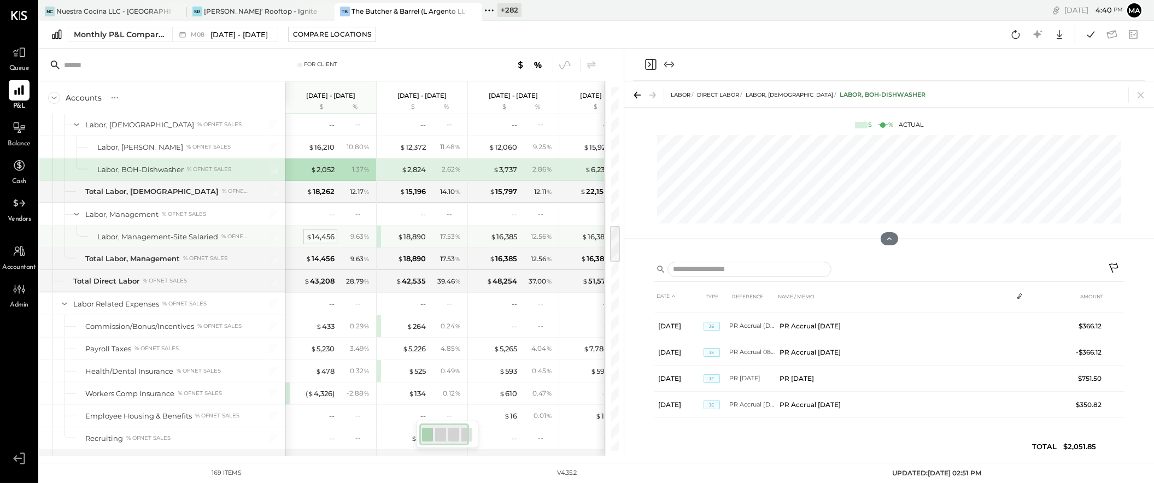
click at [319, 239] on div "$ 14,456" at bounding box center [320, 237] width 28 height 10
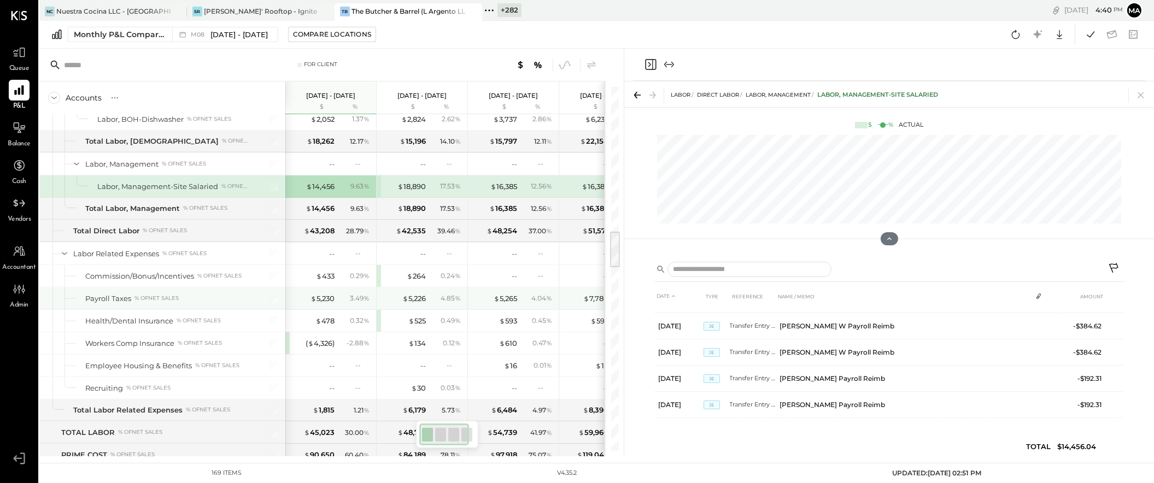
scroll to position [0, 2]
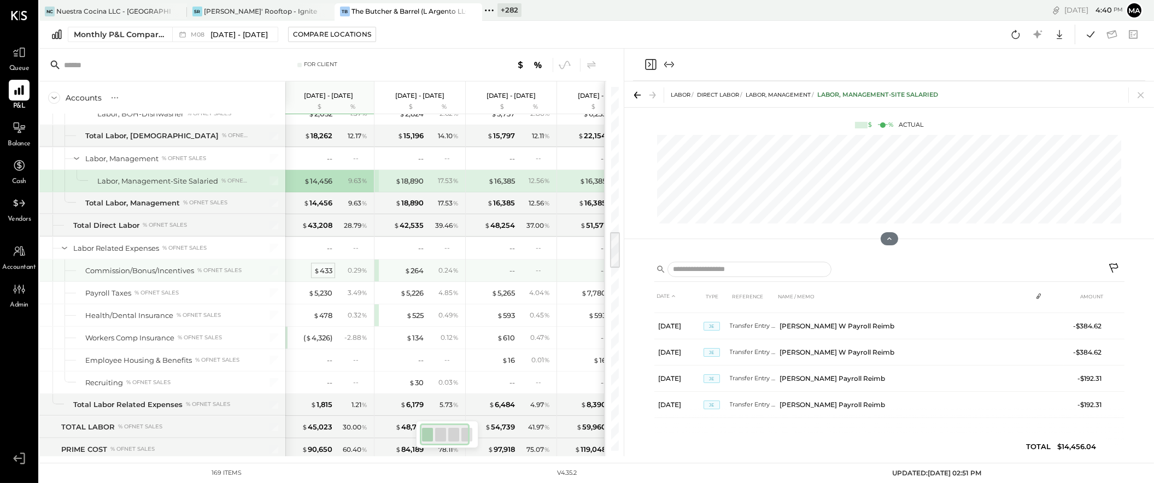
click at [323, 274] on div "$ 433" at bounding box center [323, 271] width 19 height 10
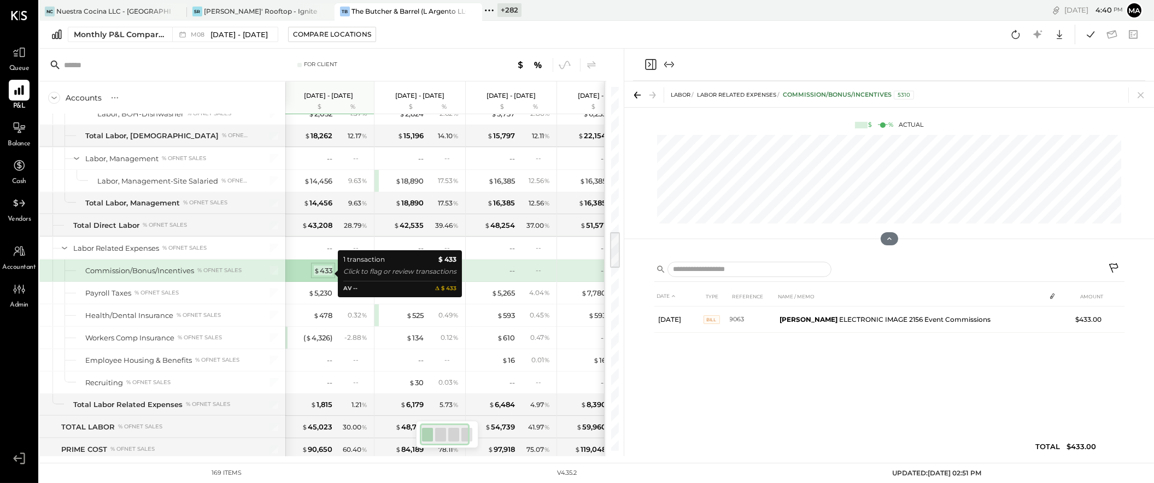
scroll to position [0, 0]
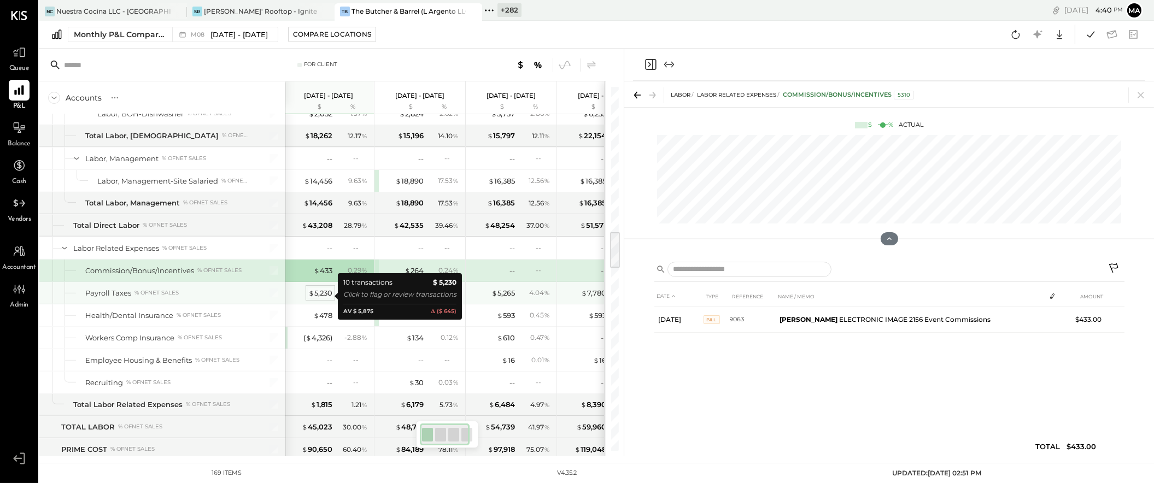
click at [322, 293] on div "$ 5,230" at bounding box center [320, 293] width 24 height 10
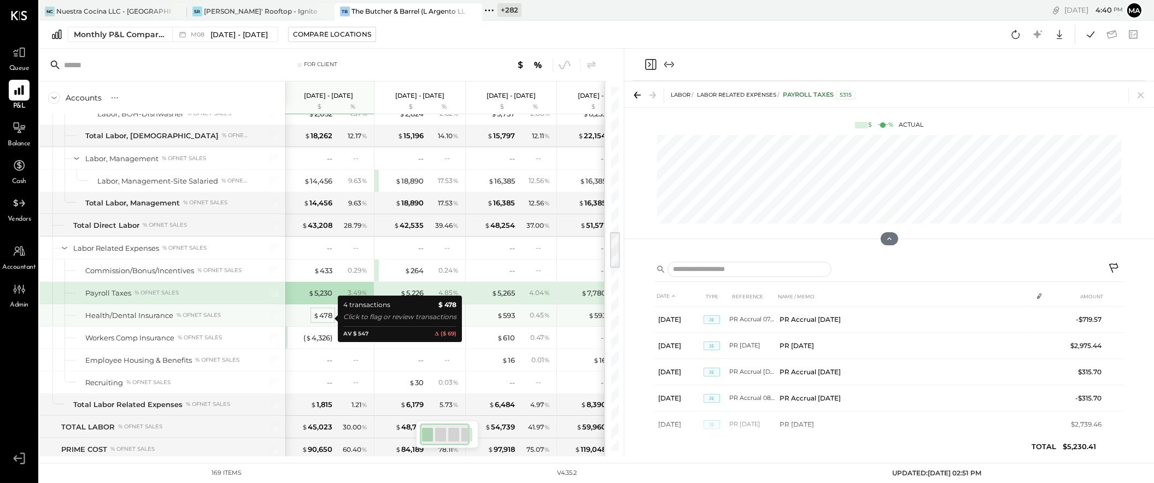
click at [322, 316] on div "$ 478" at bounding box center [322, 315] width 19 height 10
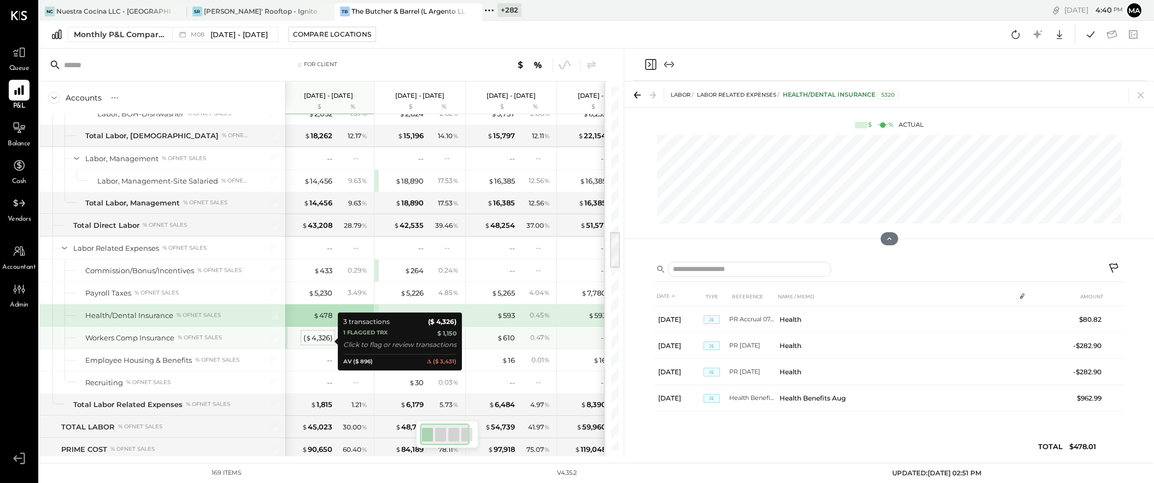
click at [321, 341] on div "( $ 4,326 )" at bounding box center [317, 338] width 29 height 10
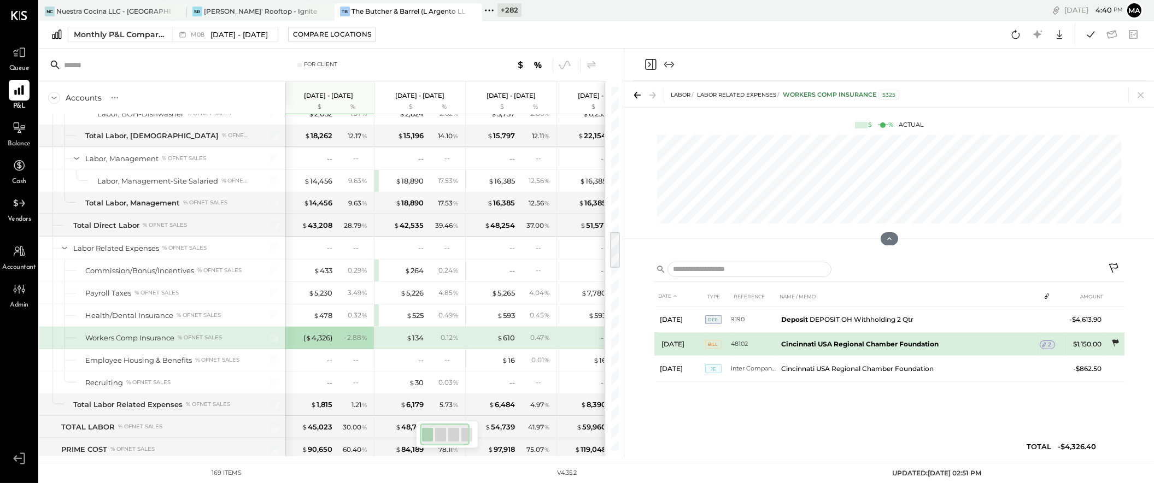
click at [1115, 340] on icon at bounding box center [1114, 343] width 11 height 11
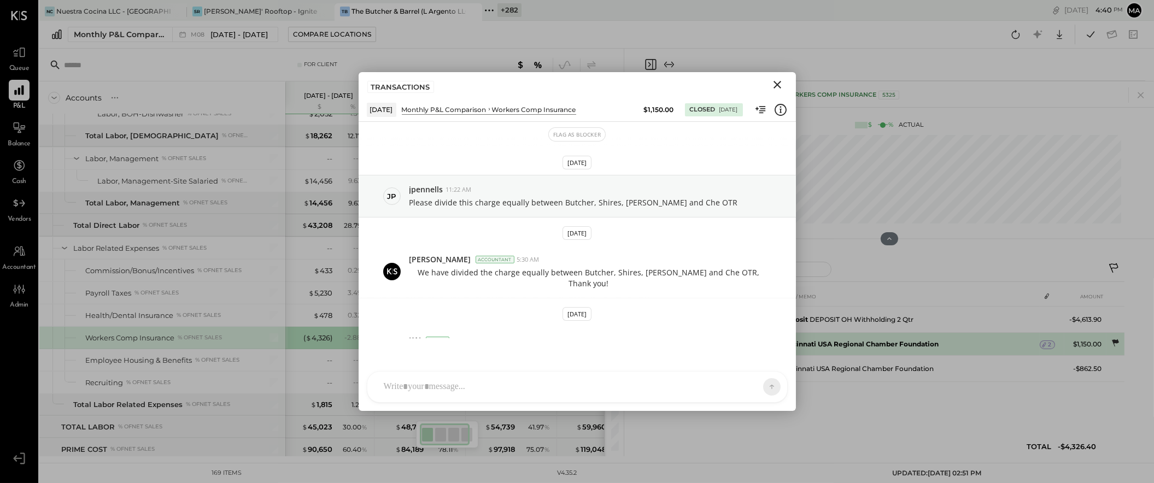
scroll to position [19, 0]
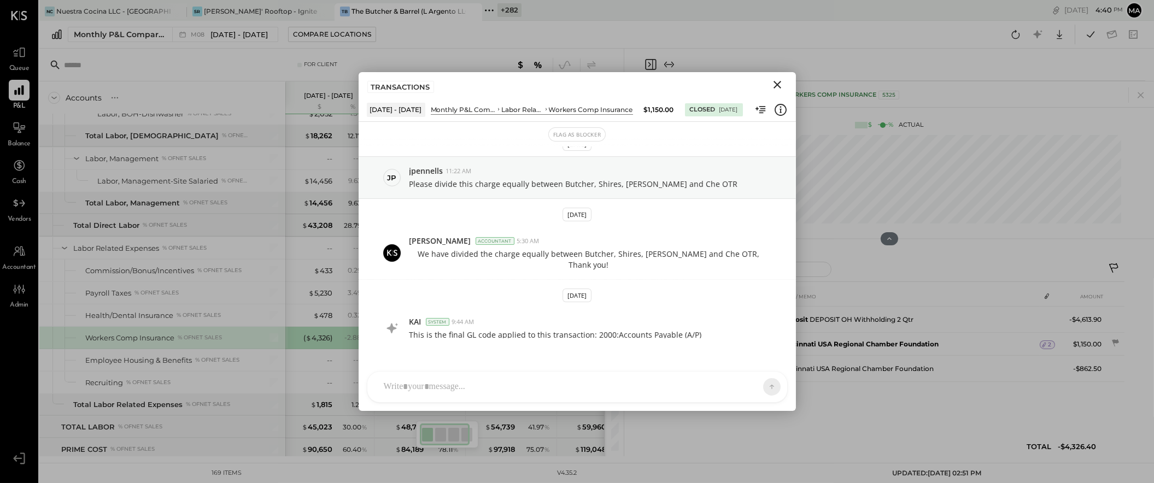
click at [776, 83] on icon "Close" at bounding box center [777, 85] width 8 height 8
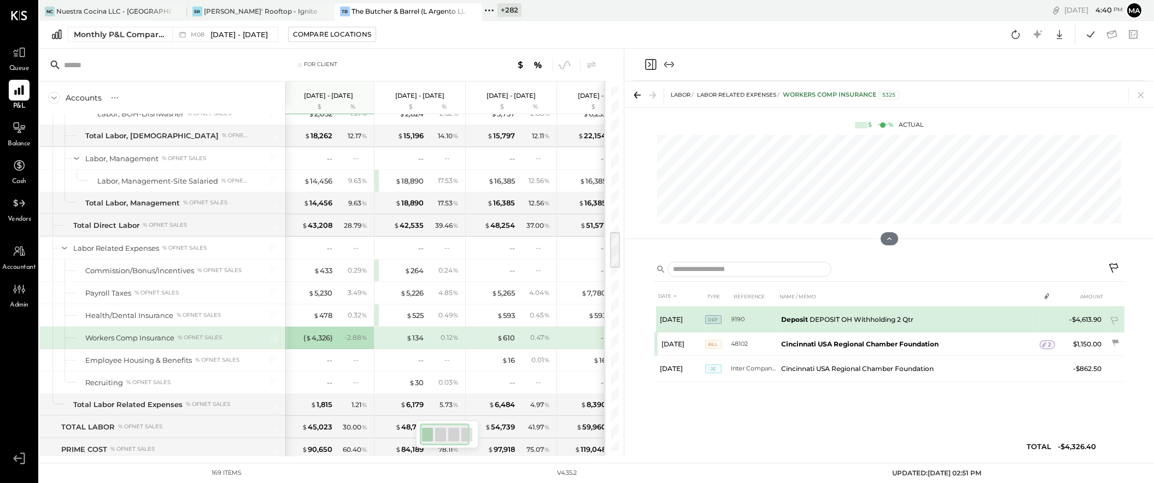
click at [1081, 316] on td "-$4,613.90" at bounding box center [1085, 320] width 42 height 26
click at [870, 317] on td "Deposit DEPOSIT OH Withholding 2 Qtr" at bounding box center [908, 320] width 263 height 26
click at [876, 323] on td "Deposit DEPOSIT OH Withholding 2 Qtr" at bounding box center [908, 320] width 263 height 26
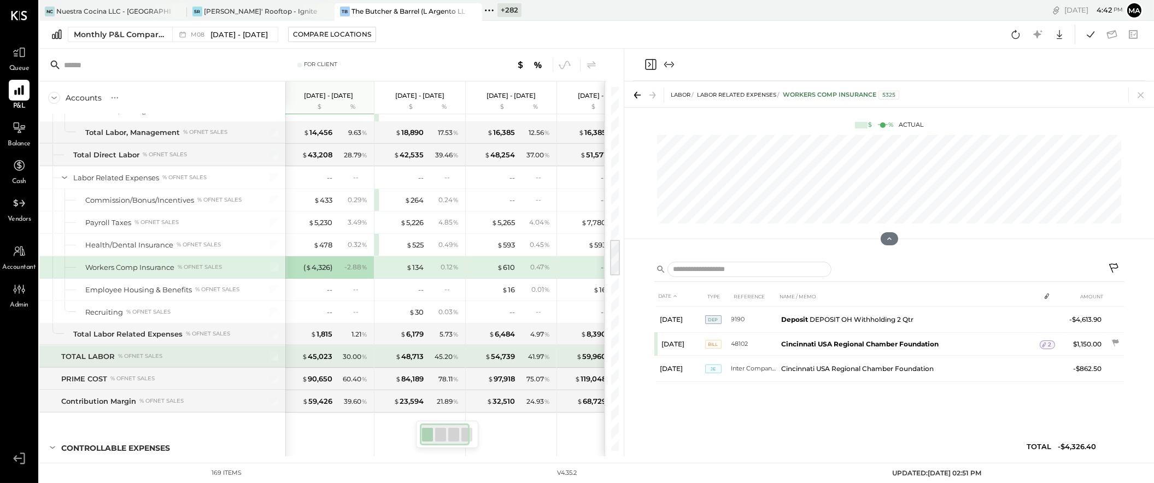
scroll to position [1495, 0]
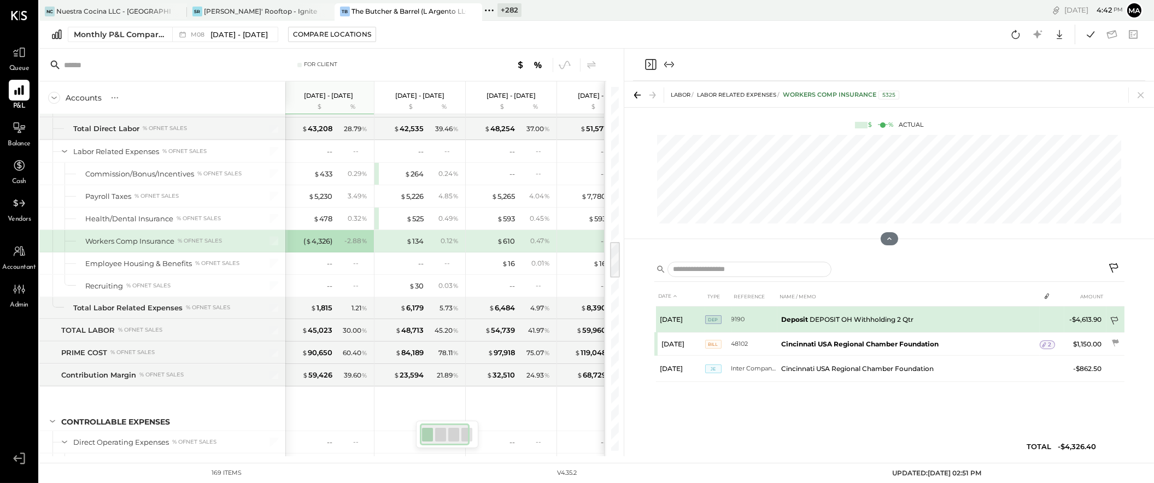
click at [1114, 318] on icon at bounding box center [1114, 321] width 11 height 11
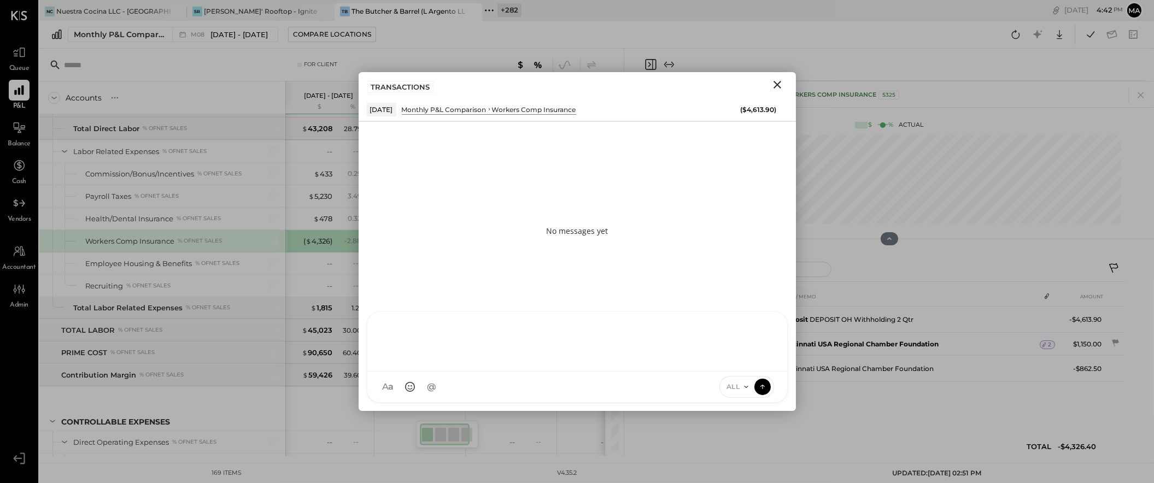
click at [561, 380] on div "AM [PERSON_NAME] I imeronijuan MA [PERSON_NAME] Ansari J jpennells J jpeyton S …" at bounding box center [577, 356] width 421 height 91
type input "****"
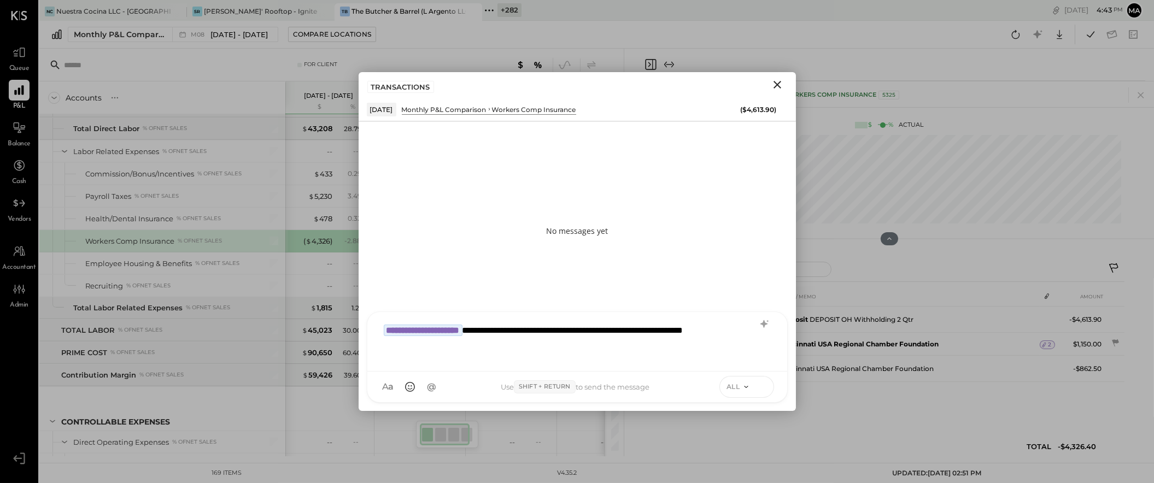
click at [762, 384] on icon at bounding box center [762, 386] width 10 height 11
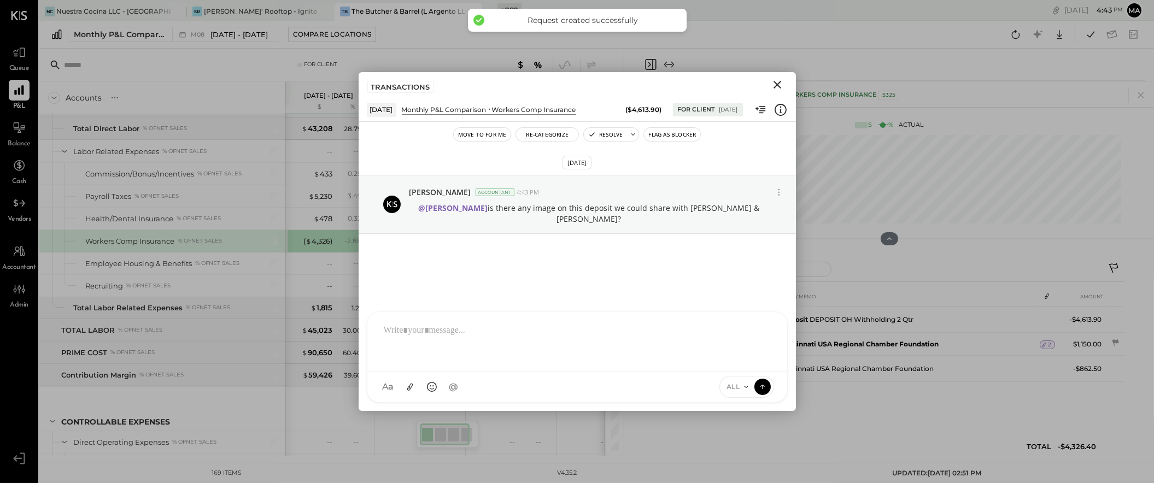
click at [778, 84] on icon "Close" at bounding box center [777, 85] width 8 height 8
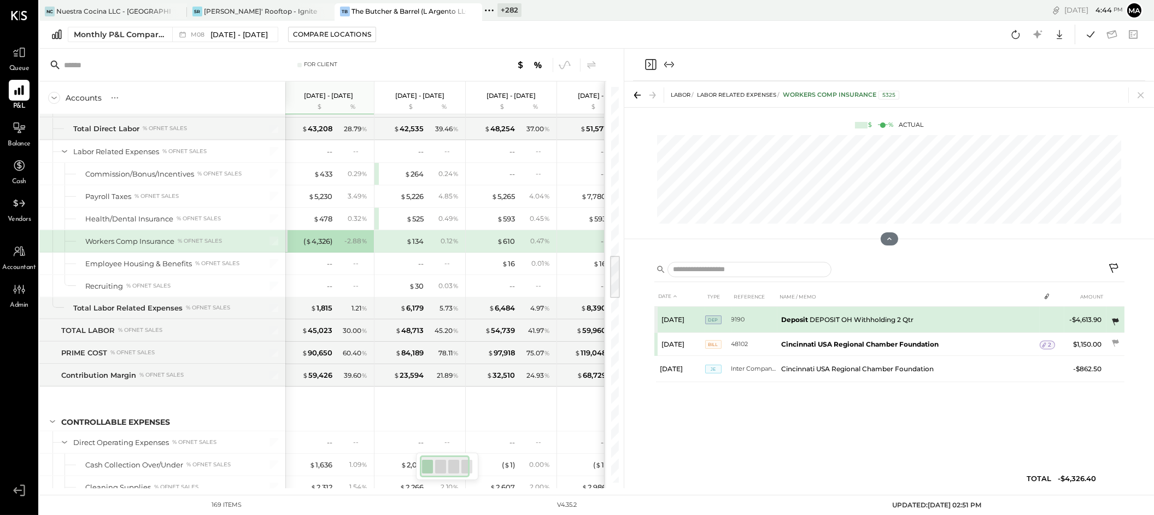
click at [1115, 320] on icon at bounding box center [1115, 321] width 7 height 7
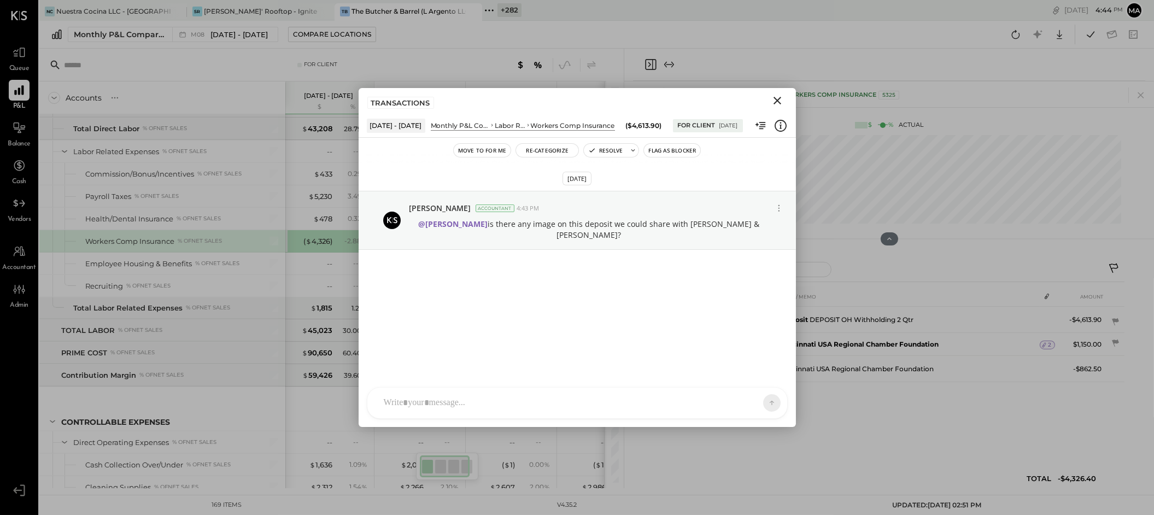
click at [680, 395] on div at bounding box center [577, 402] width 420 height 31
type input "******"
click at [764, 401] on icon at bounding box center [762, 402] width 10 height 11
click at [778, 99] on icon "Close" at bounding box center [777, 101] width 8 height 8
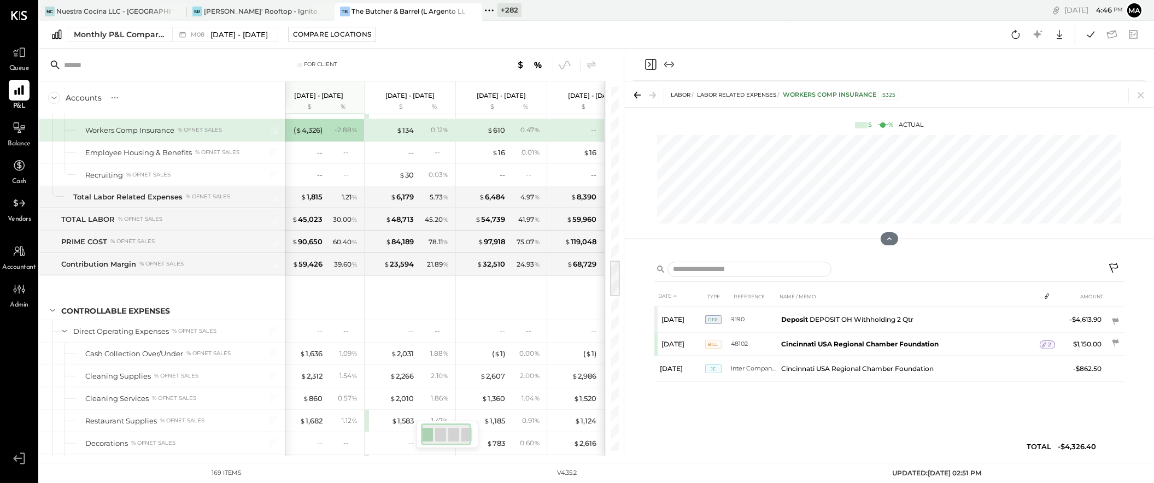
scroll to position [1768, 0]
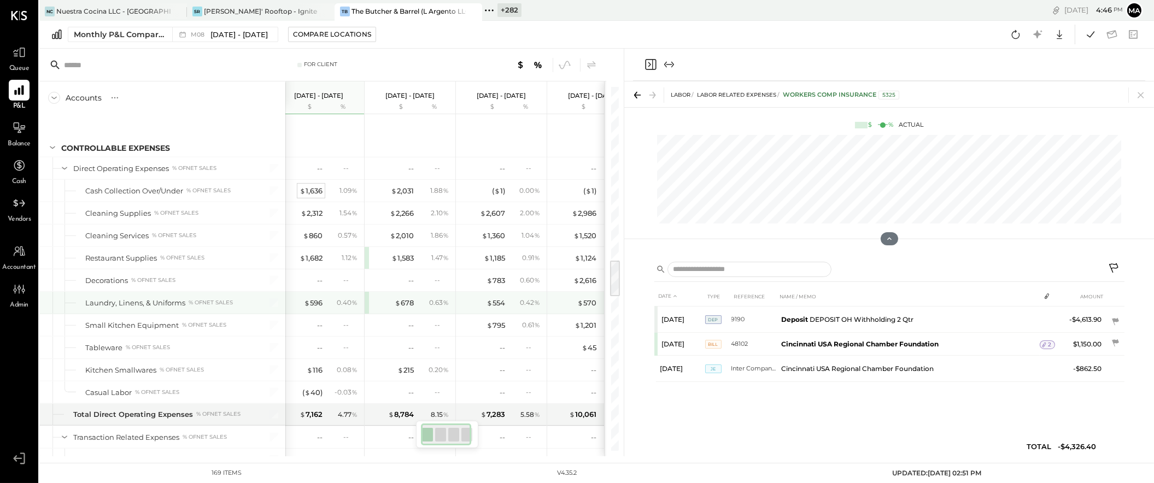
click at [316, 193] on div "$ 1,636" at bounding box center [310, 191] width 23 height 10
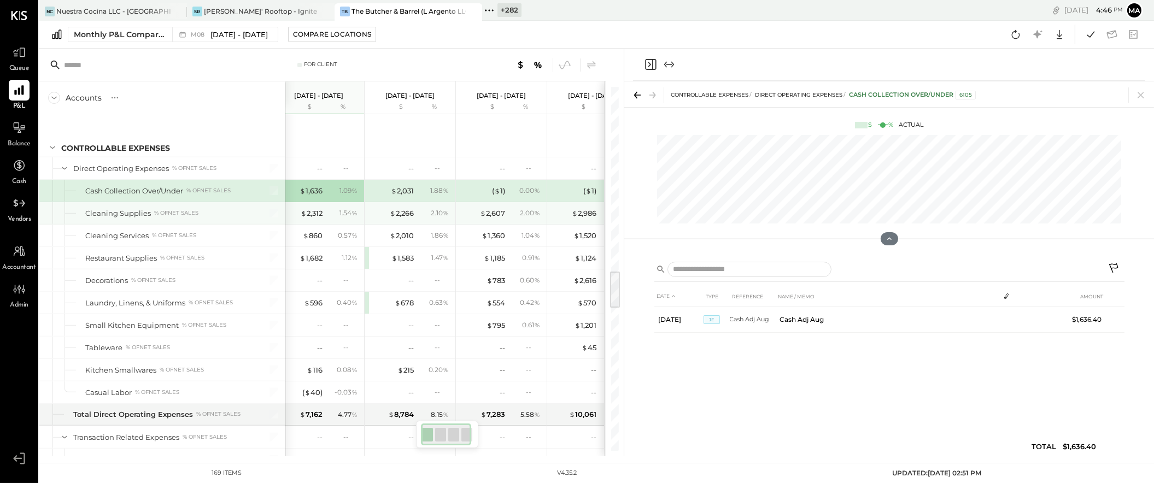
click at [311, 202] on div "$ 2,312 1.54 %" at bounding box center [320, 213] width 82 height 22
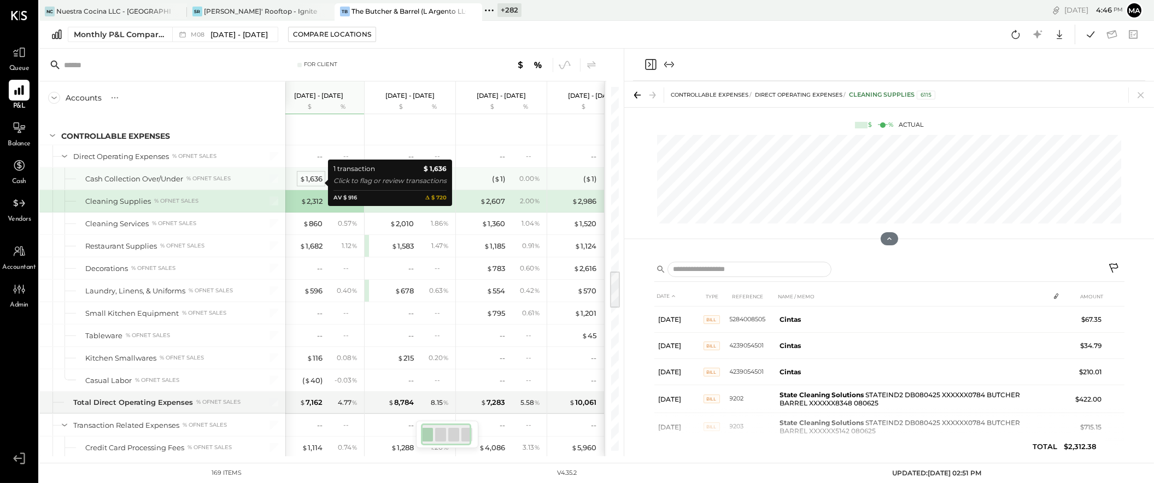
click at [313, 181] on div "$ 1,636" at bounding box center [310, 179] width 23 height 10
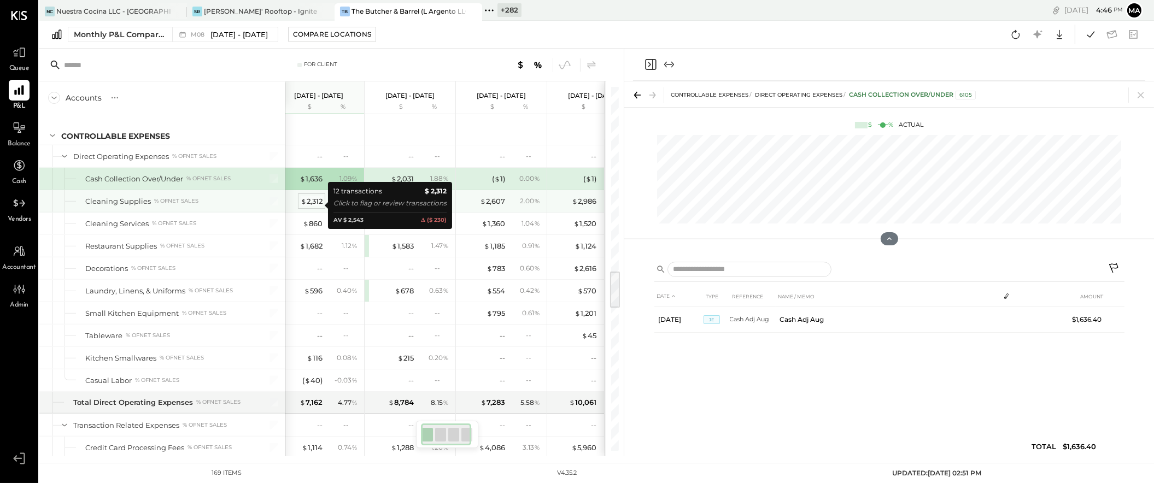
click at [317, 206] on div "$ 2,312" at bounding box center [312, 201] width 22 height 10
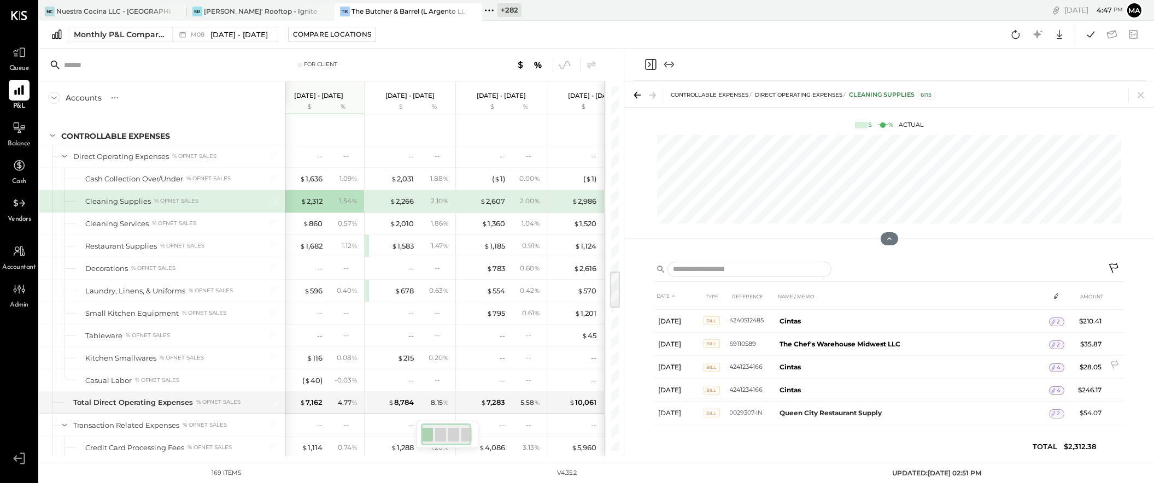
scroll to position [173, 0]
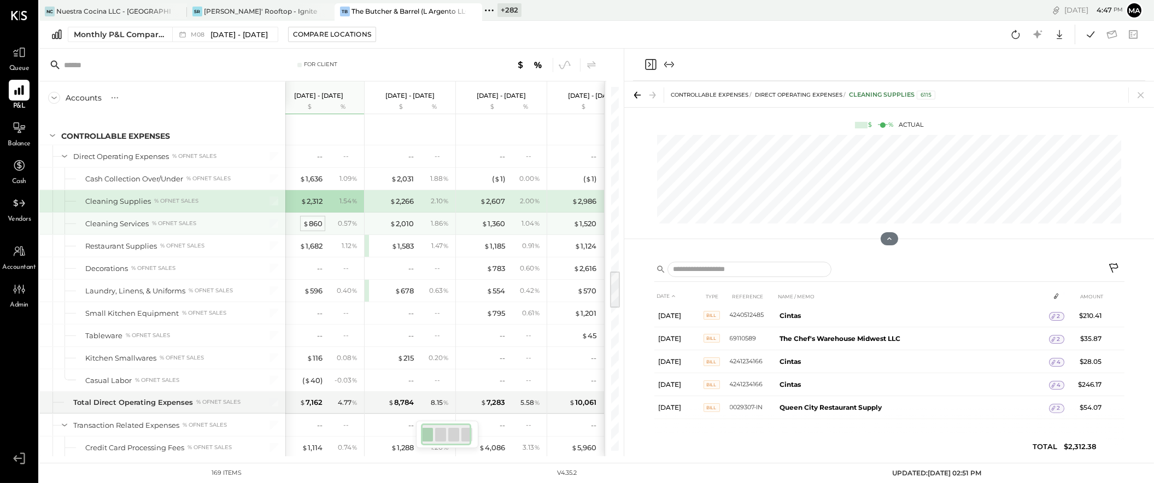
click at [315, 227] on div "$ 860" at bounding box center [313, 224] width 20 height 10
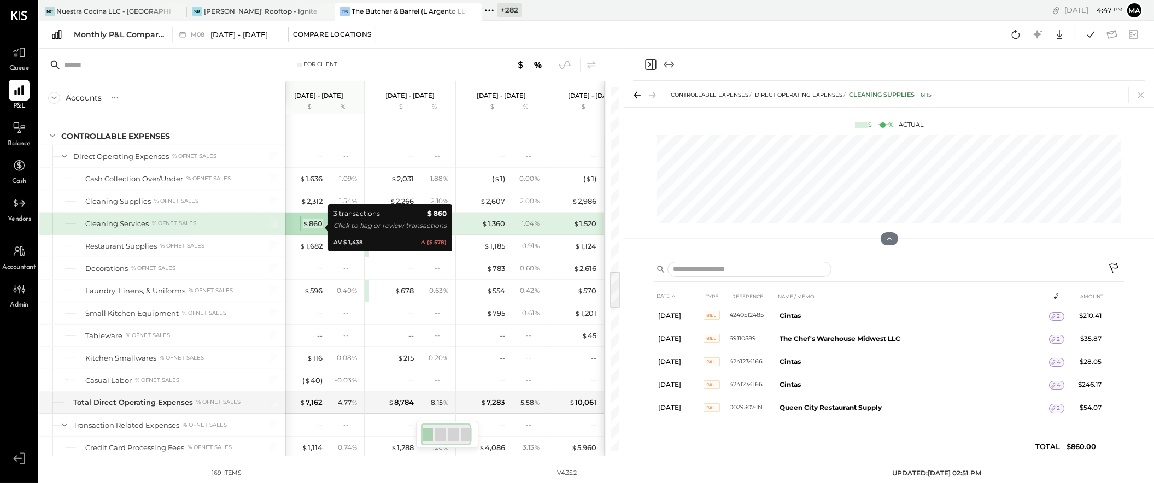
scroll to position [0, 0]
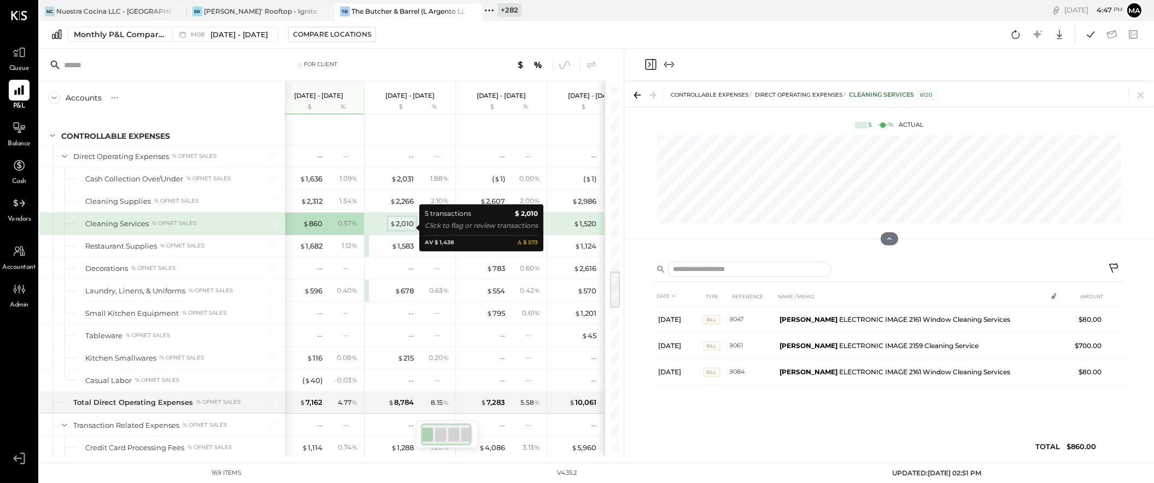
click at [408, 227] on div "$ 2,010" at bounding box center [402, 224] width 24 height 10
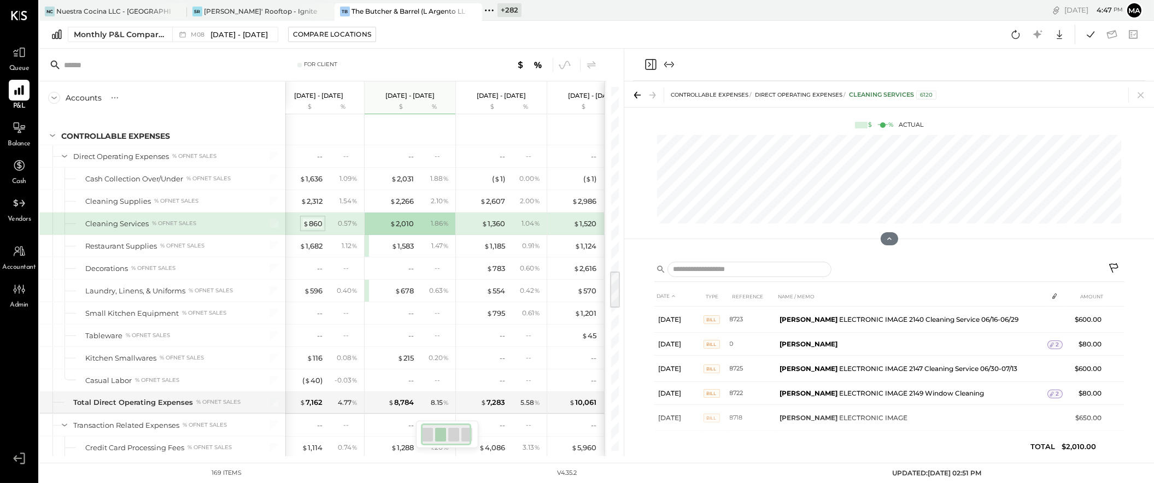
click at [311, 229] on div "$ 860" at bounding box center [313, 224] width 20 height 10
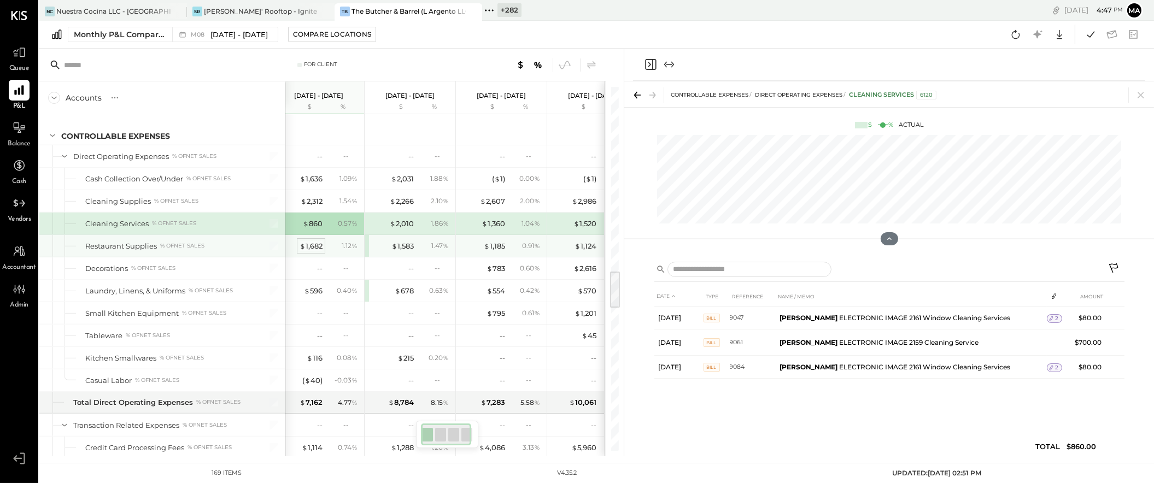
click at [313, 249] on div "$ 1,682" at bounding box center [310, 246] width 23 height 10
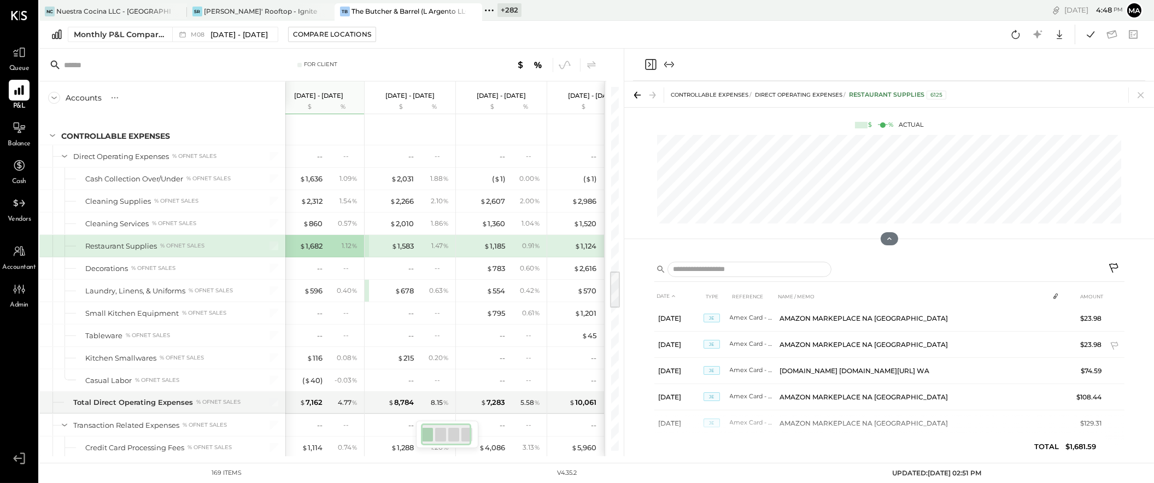
scroll to position [425, 0]
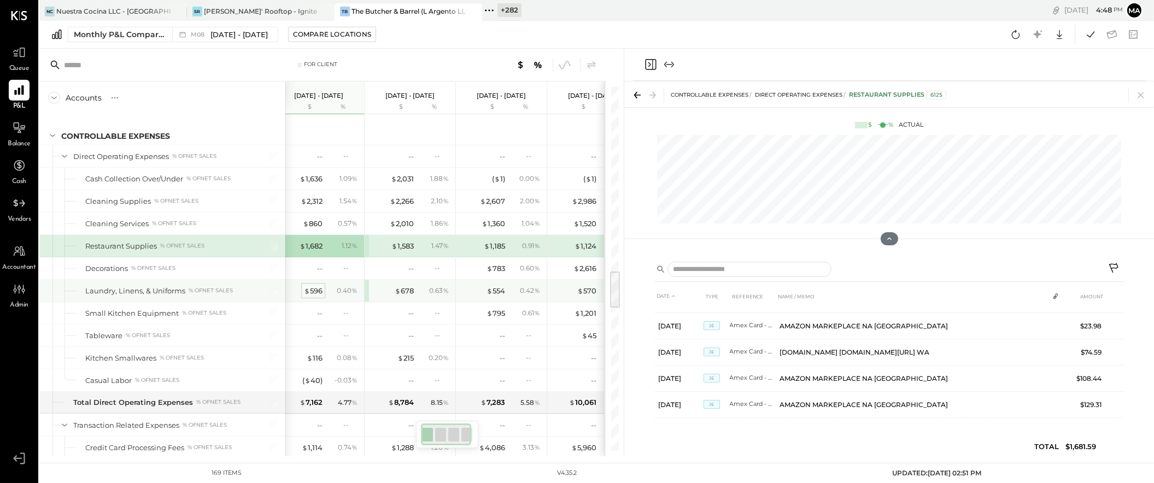
click at [317, 292] on div "$ 596" at bounding box center [313, 291] width 19 height 10
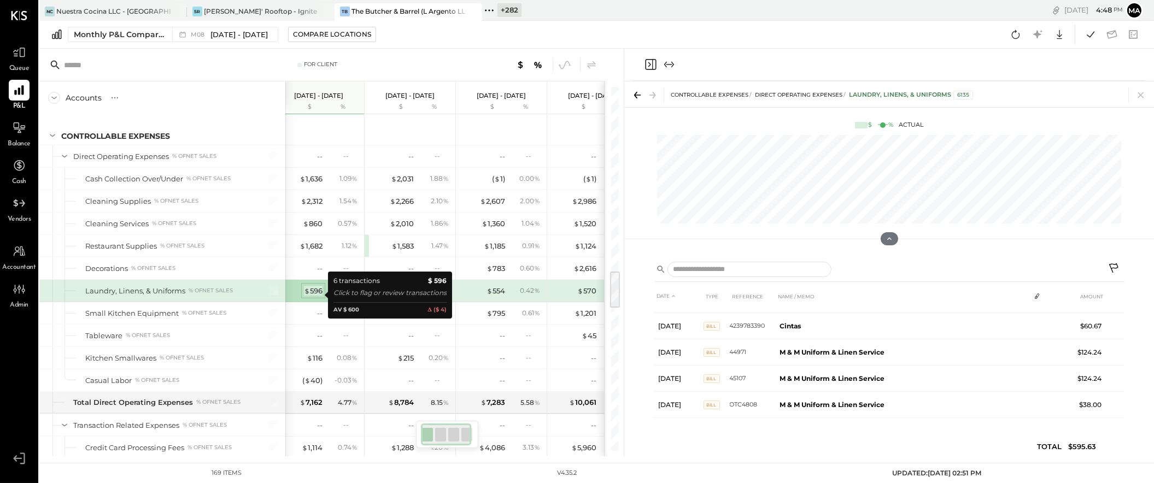
scroll to position [46, 0]
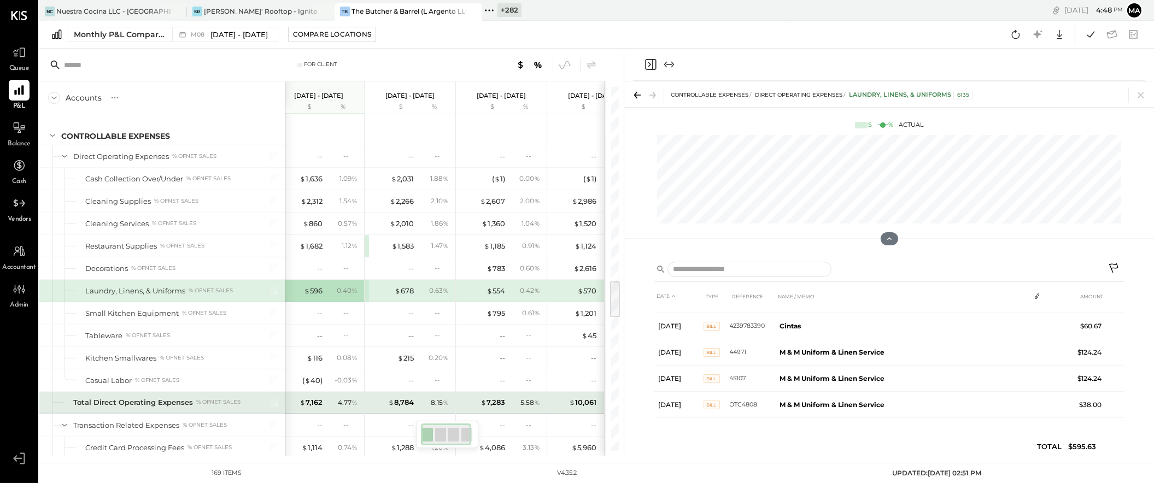
scroll to position [1873, 0]
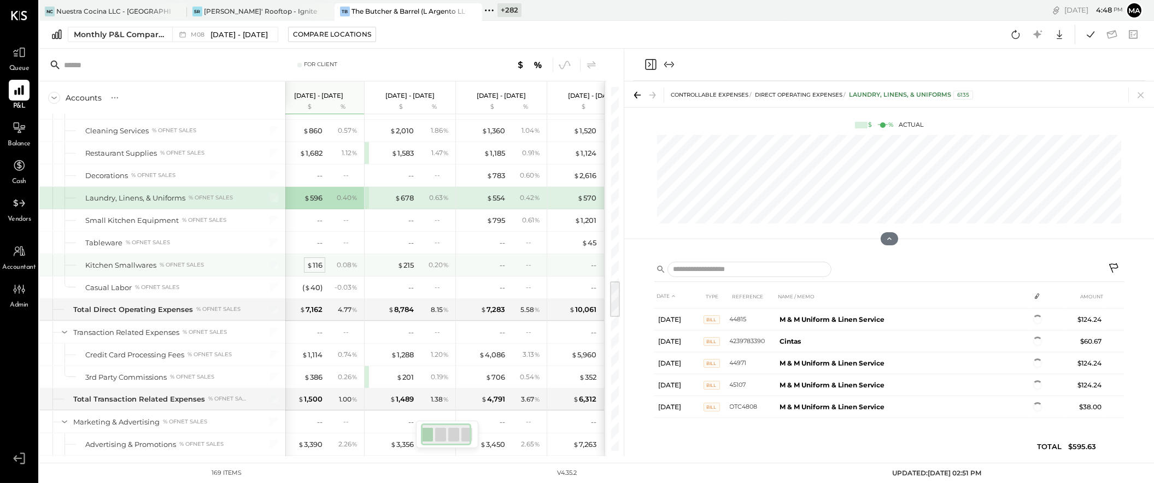
click at [316, 265] on div "$ 116" at bounding box center [315, 265] width 16 height 10
click at [315, 267] on div "$ 116" at bounding box center [315, 265] width 16 height 10
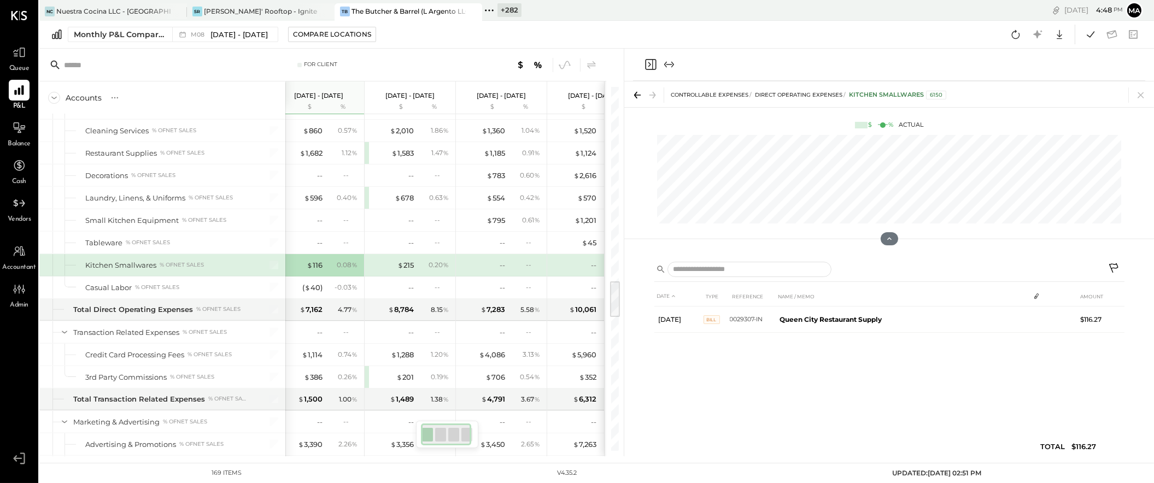
scroll to position [1874, 0]
click at [314, 292] on div "( $ 40 )" at bounding box center [312, 286] width 20 height 10
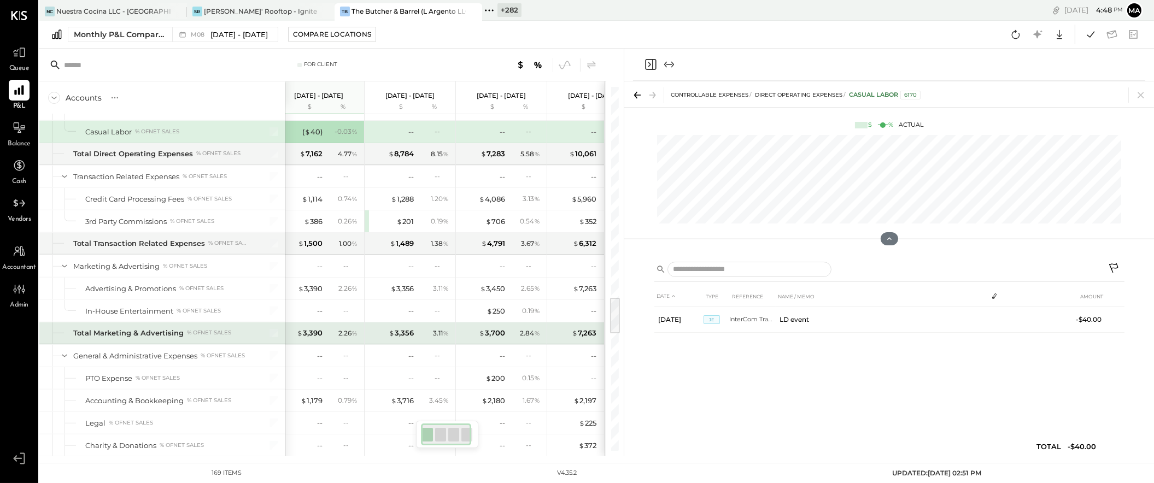
scroll to position [0, 13]
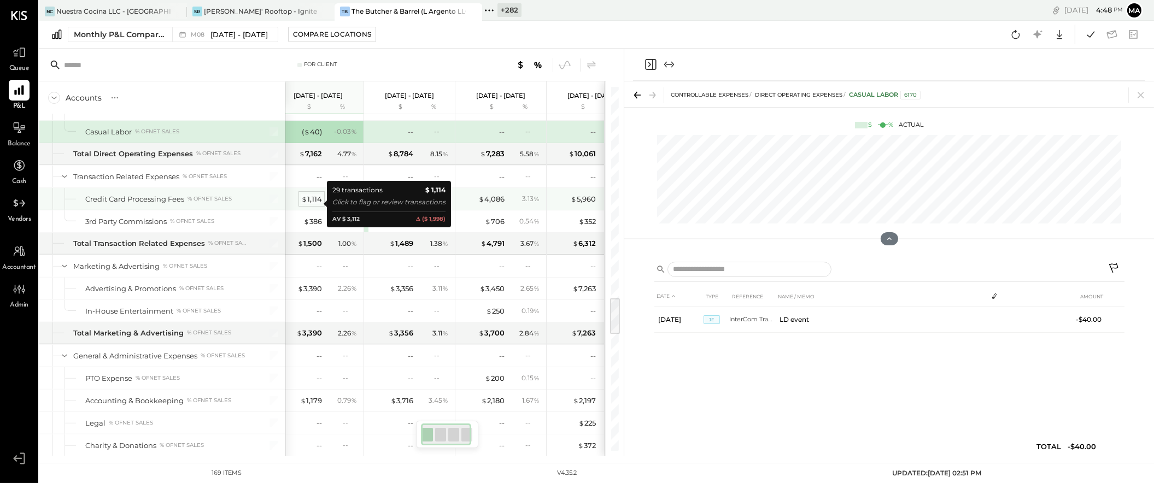
scroll to position [0, 12]
click at [314, 204] on div "$ 1,114" at bounding box center [312, 200] width 21 height 10
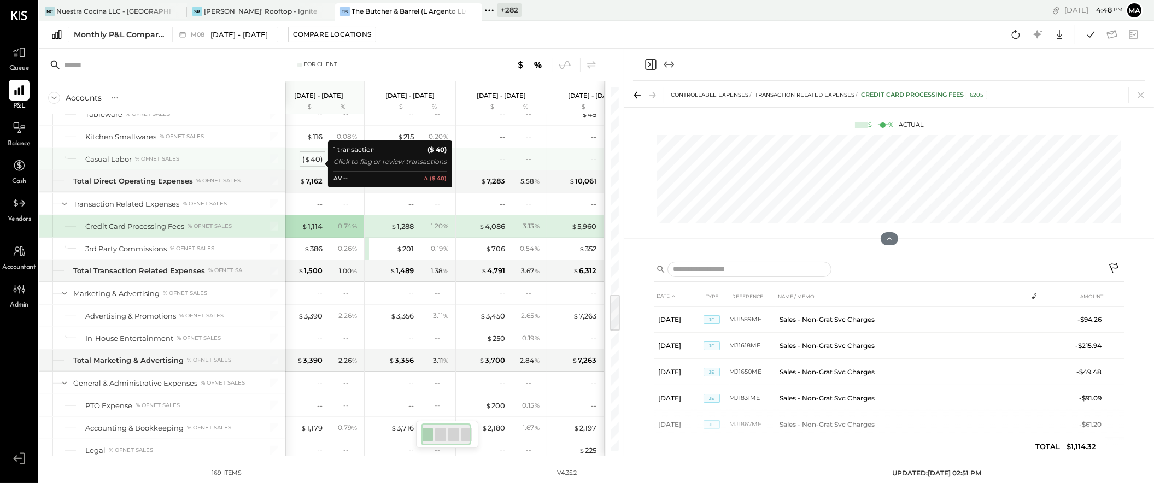
scroll to position [0, 46]
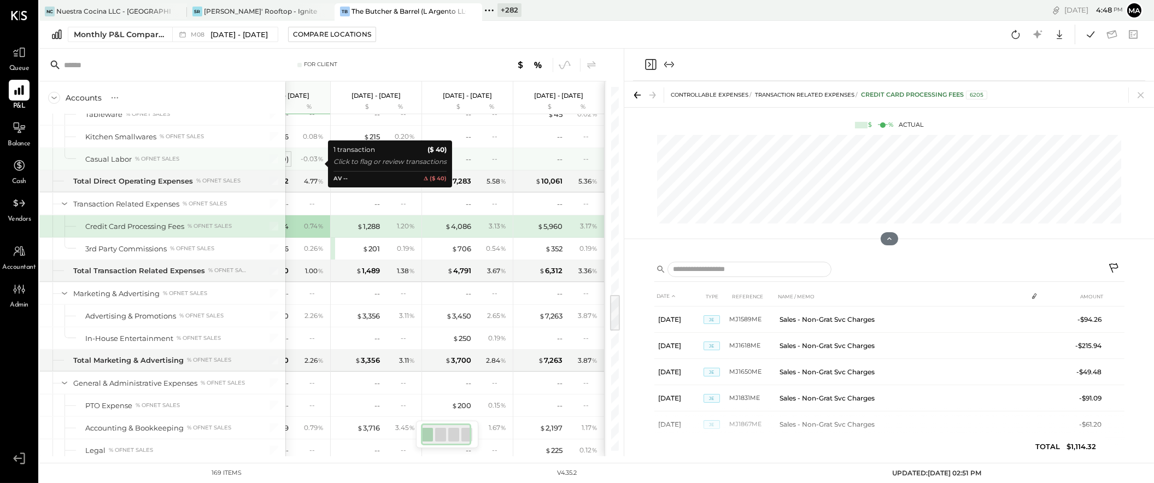
click at [319, 160] on div "- 0.03 %" at bounding box center [312, 159] width 23 height 10
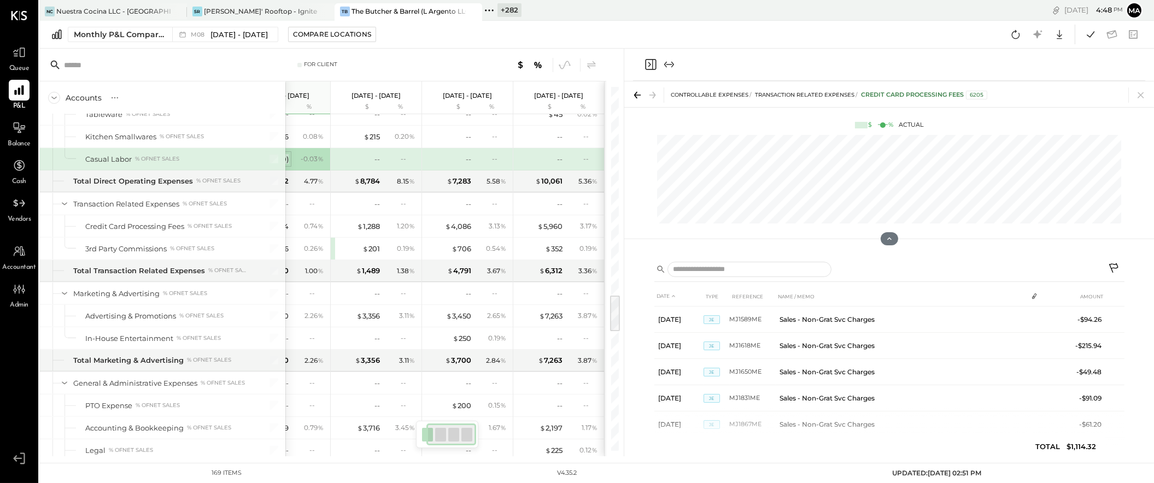
scroll to position [2010, 0]
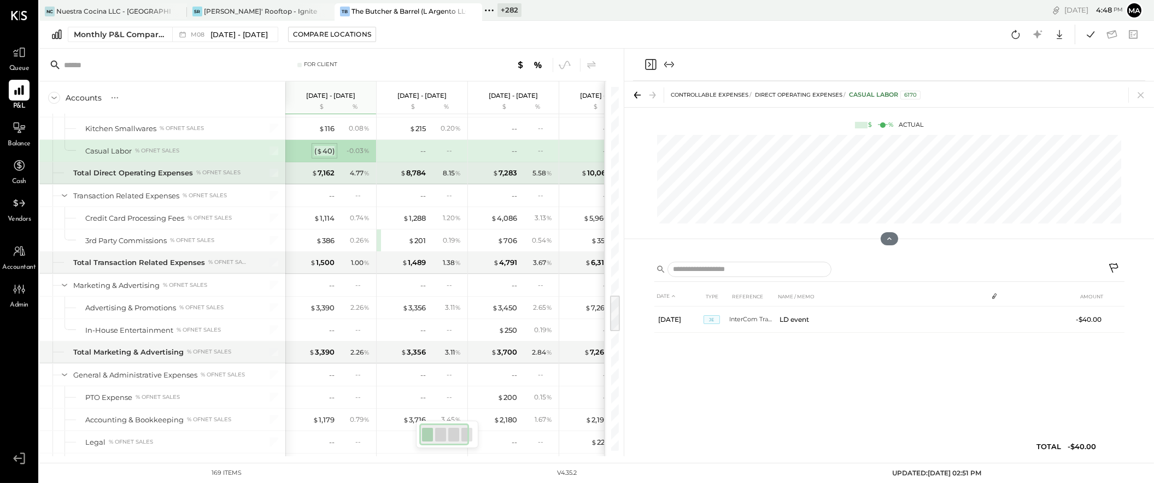
click at [327, 154] on div "( $ 40 )" at bounding box center [324, 151] width 20 height 10
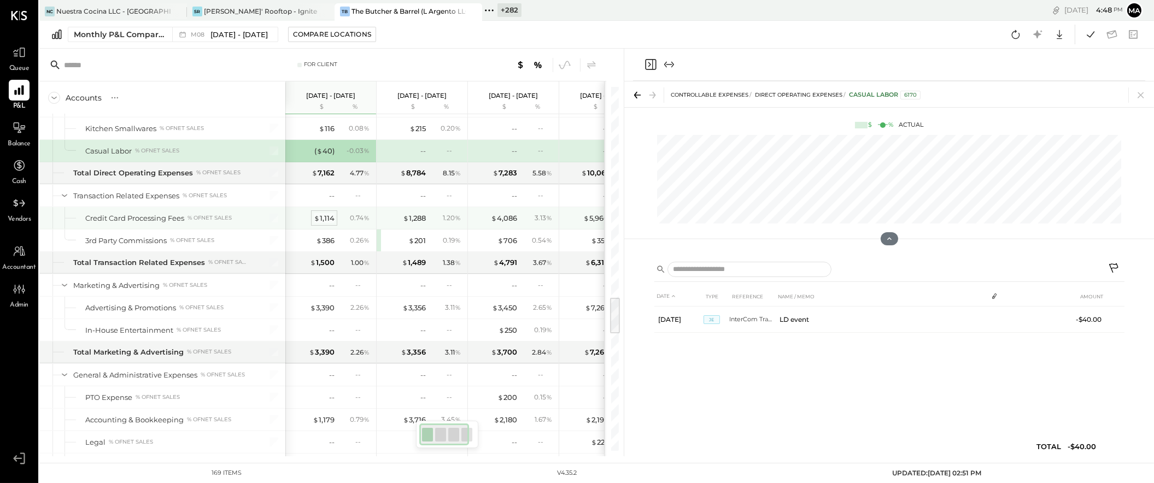
scroll to position [2053, 0]
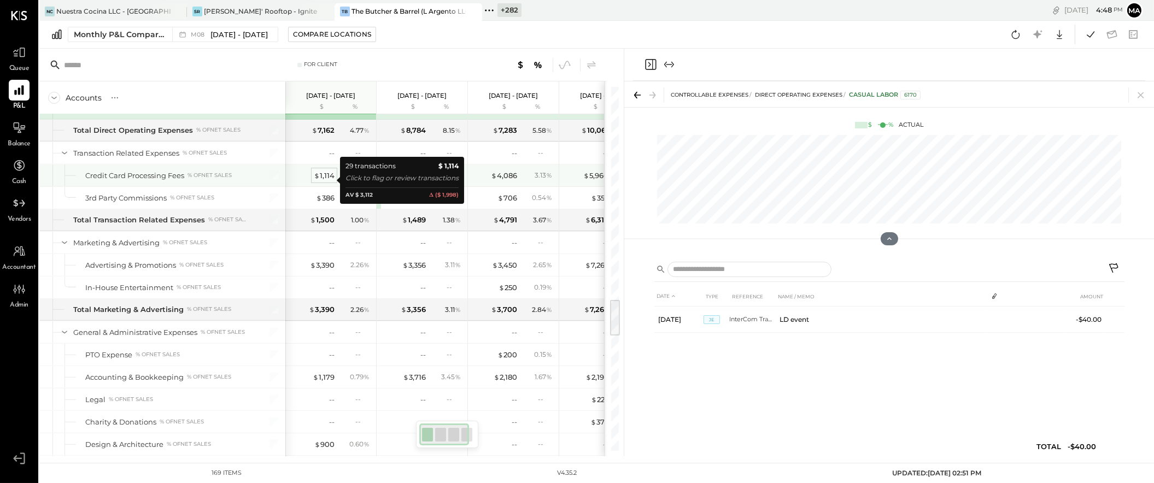
click at [325, 179] on div "$ 1,114" at bounding box center [324, 175] width 21 height 10
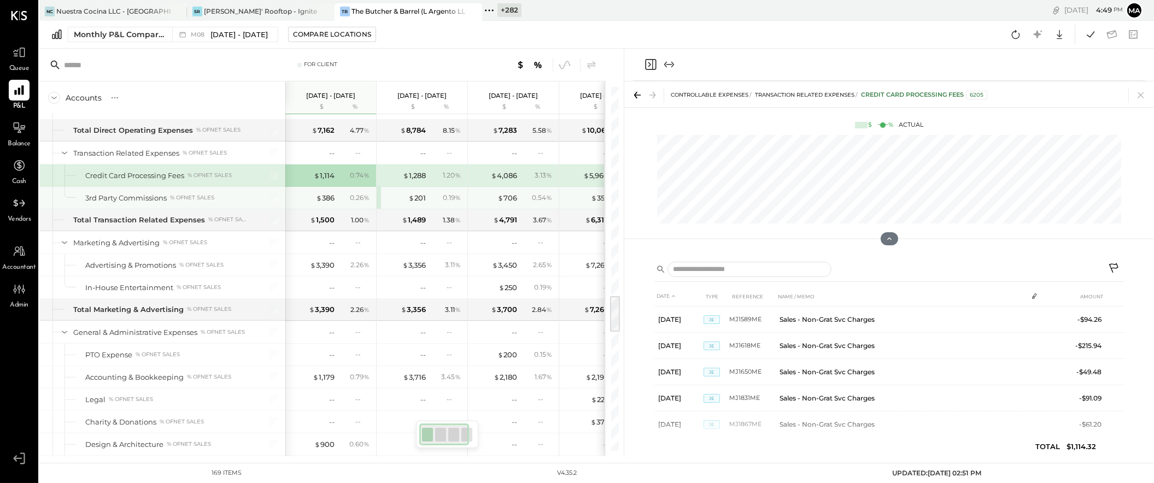
scroll to position [1972, 0]
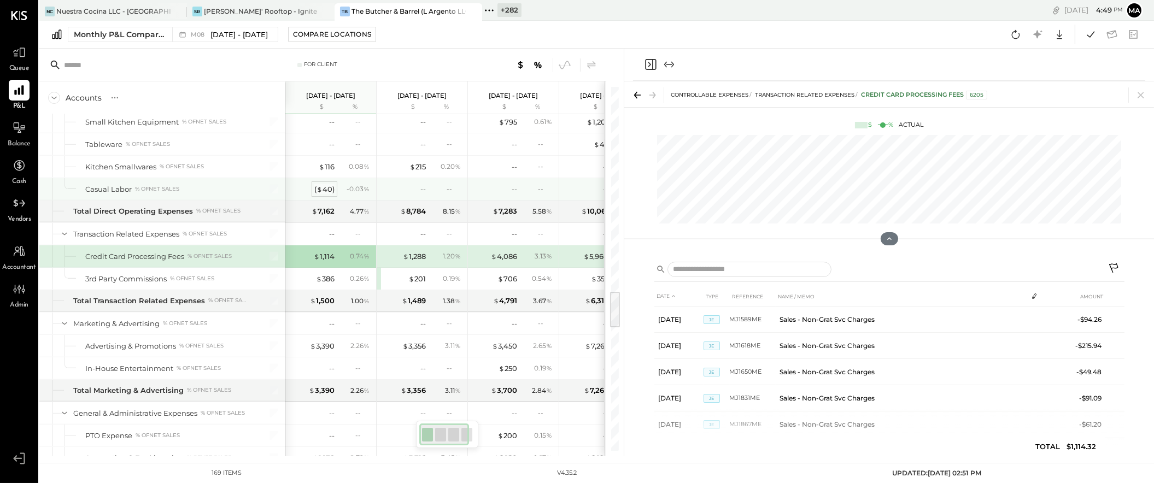
click at [328, 191] on div "( $ 40 )" at bounding box center [324, 189] width 20 height 10
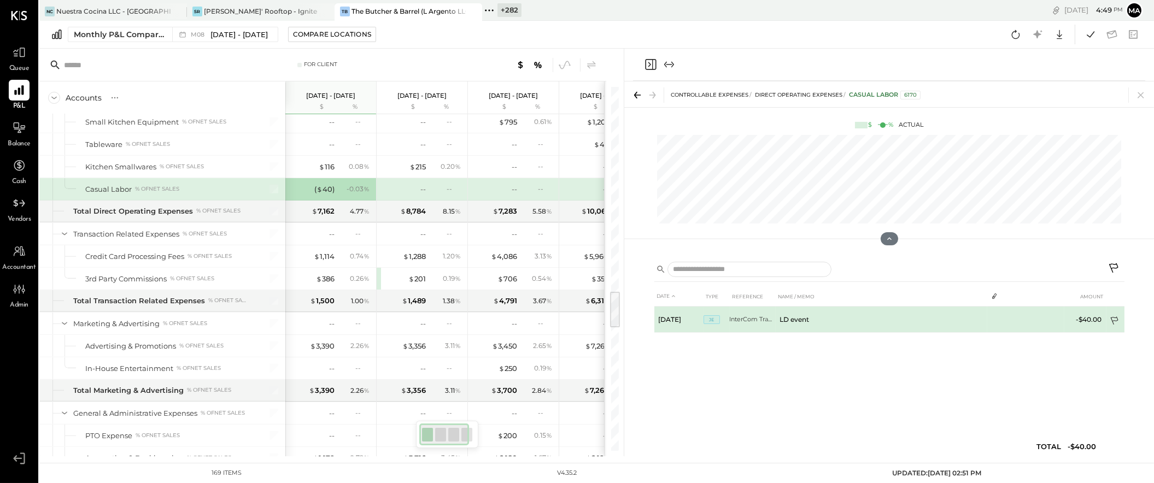
click at [1115, 317] on icon at bounding box center [1114, 321] width 8 height 8
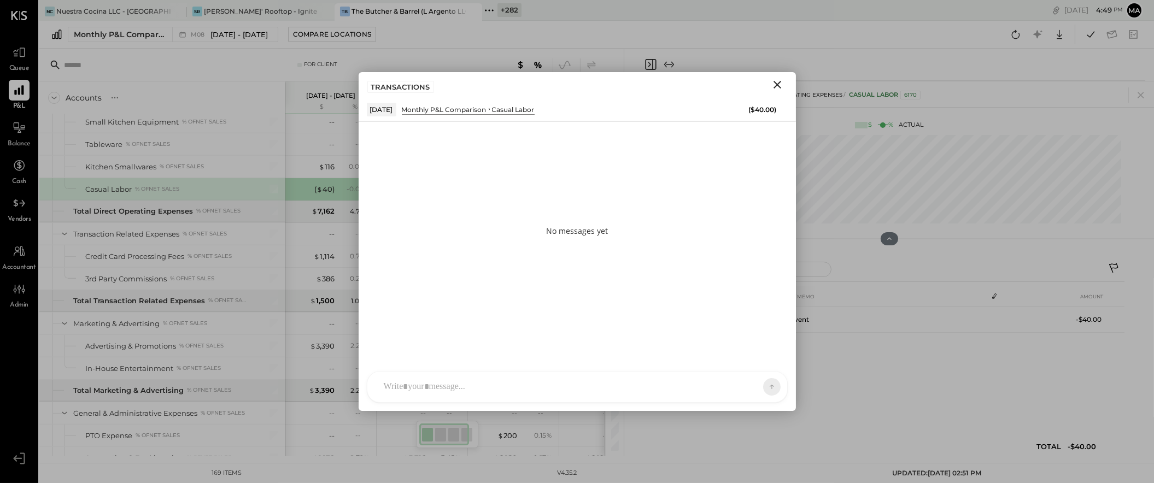
click at [704, 390] on div "AM Ali Mehdi I imeronijuan MA Mohammadsalkin Ansari J jpennells J jpeyton S sue…" at bounding box center [577, 387] width 421 height 32
type input "******"
click at [763, 383] on icon at bounding box center [762, 386] width 10 height 11
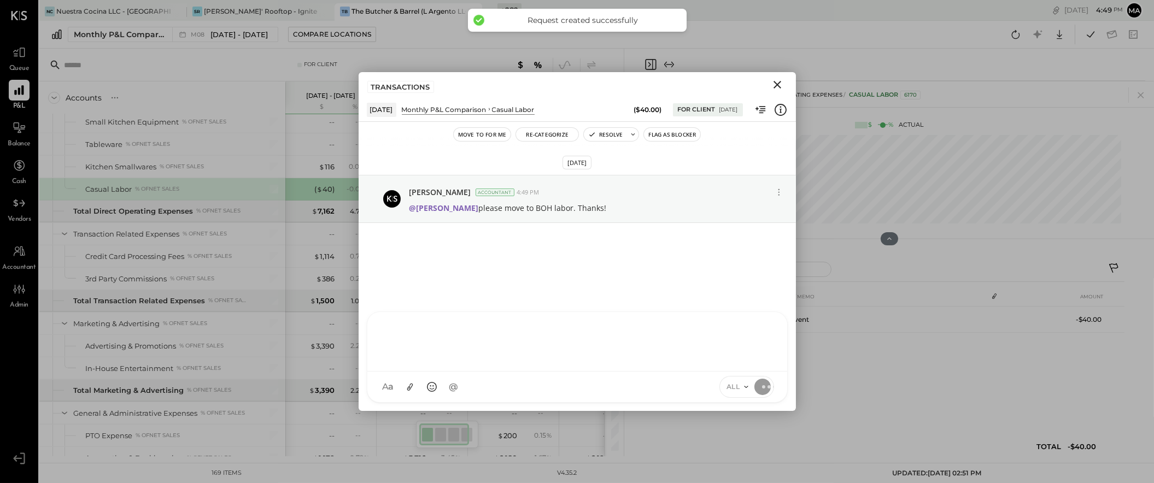
click at [777, 81] on icon "Close" at bounding box center [777, 84] width 13 height 13
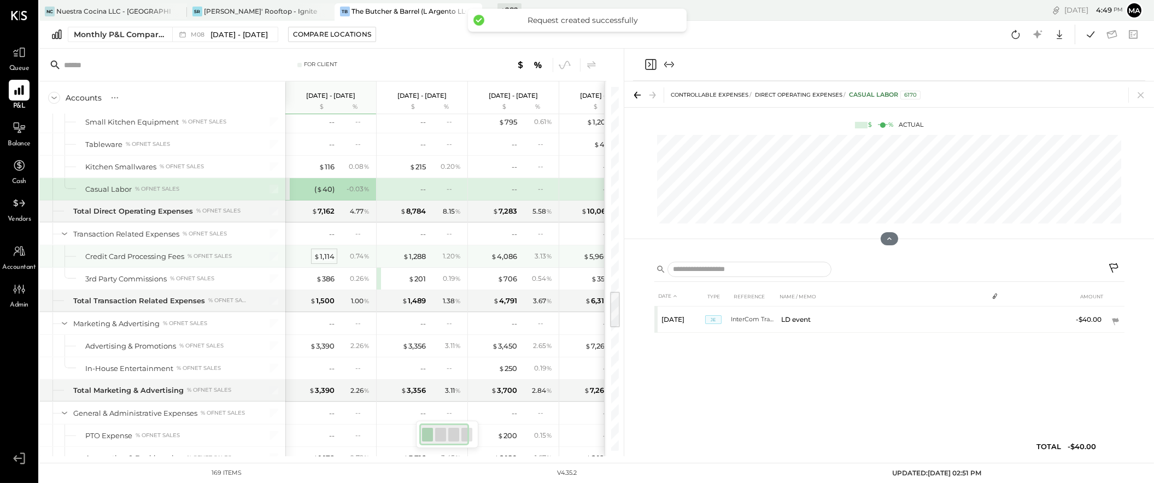
click at [325, 259] on div "$ 1,114" at bounding box center [324, 256] width 21 height 10
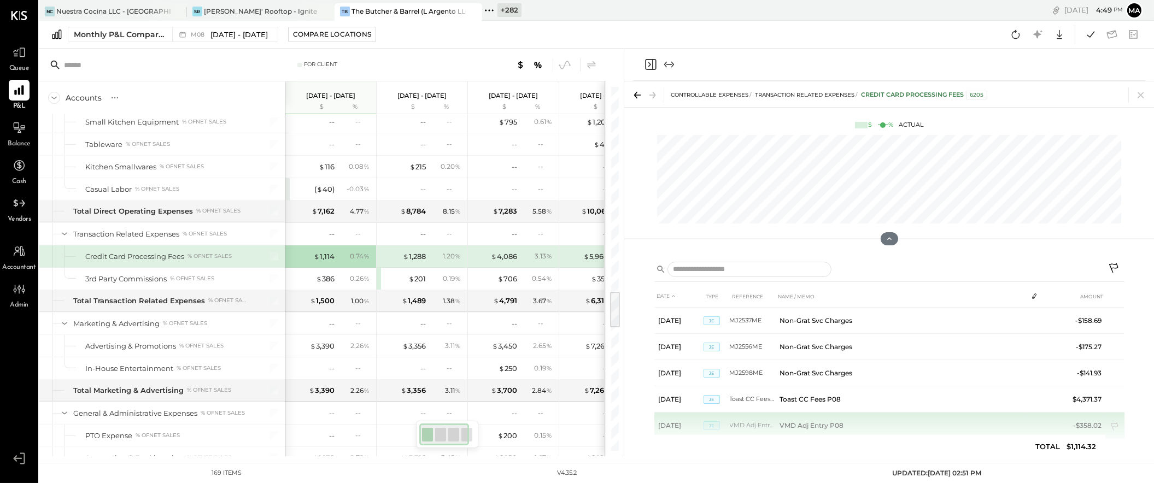
scroll to position [650, 0]
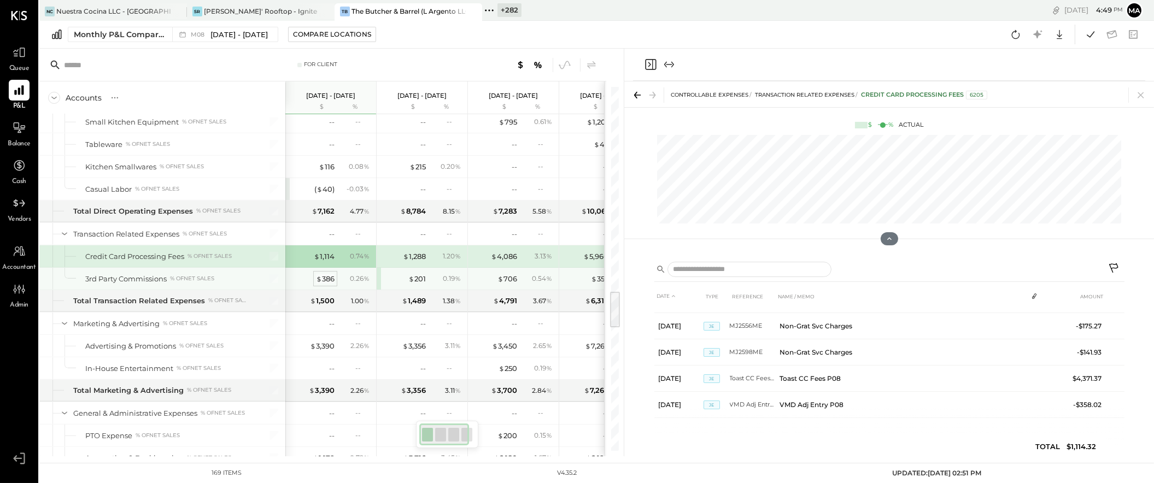
click at [327, 277] on div "$ 386 0.26 %" at bounding box center [332, 279] width 82 height 22
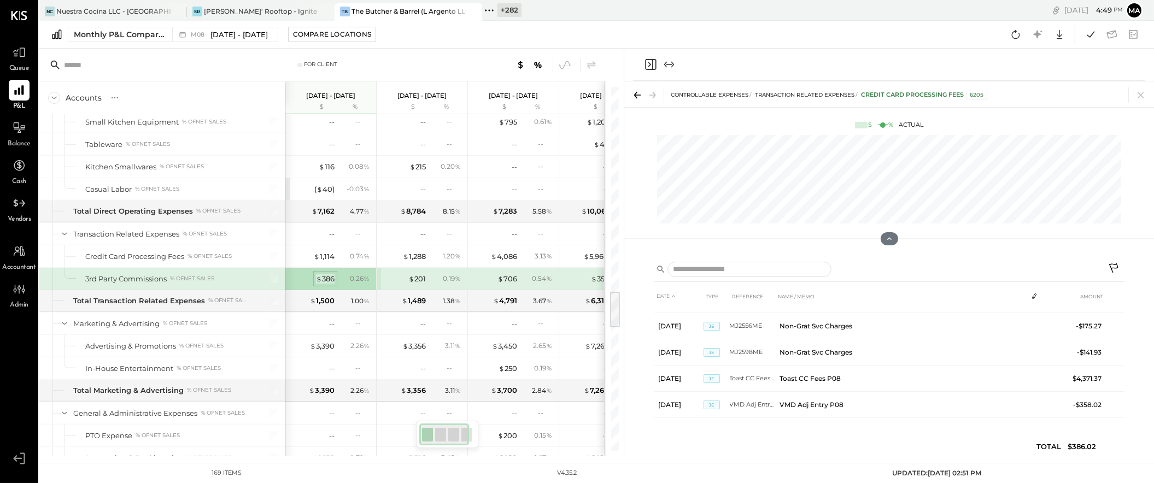
click at [327, 281] on div "$ 386" at bounding box center [325, 279] width 19 height 10
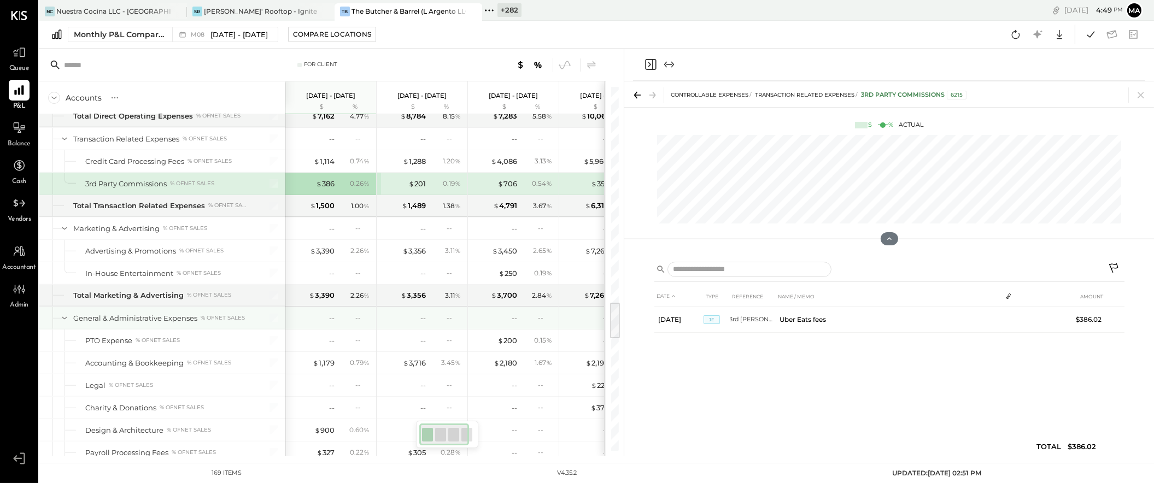
scroll to position [2077, 0]
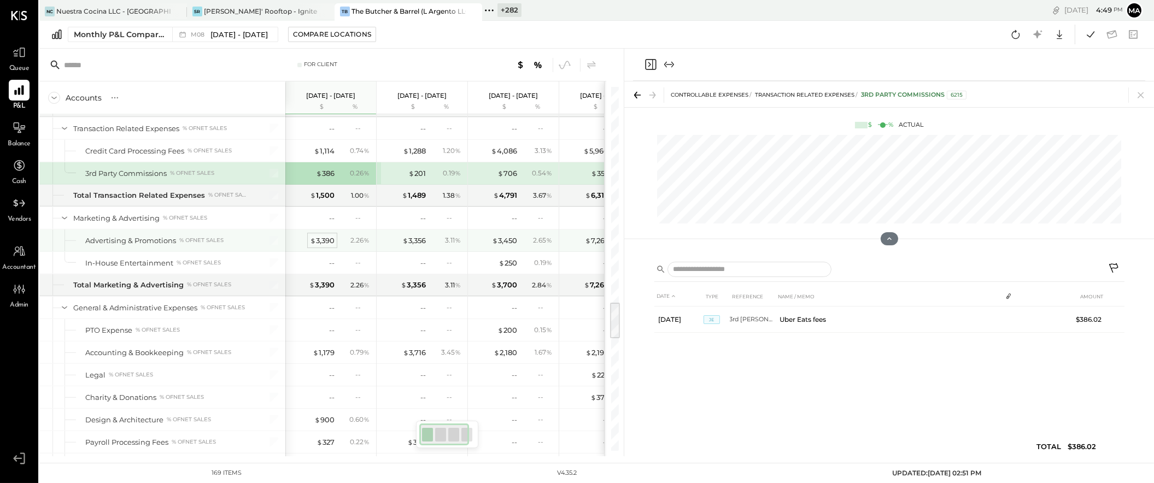
click at [320, 245] on div "$ 3,390" at bounding box center [322, 241] width 25 height 10
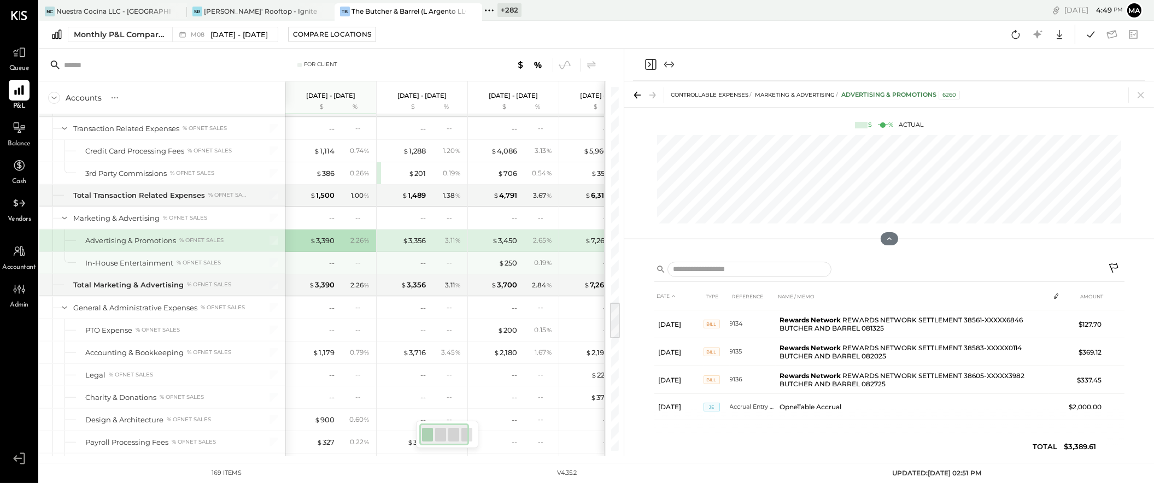
scroll to position [42, 0]
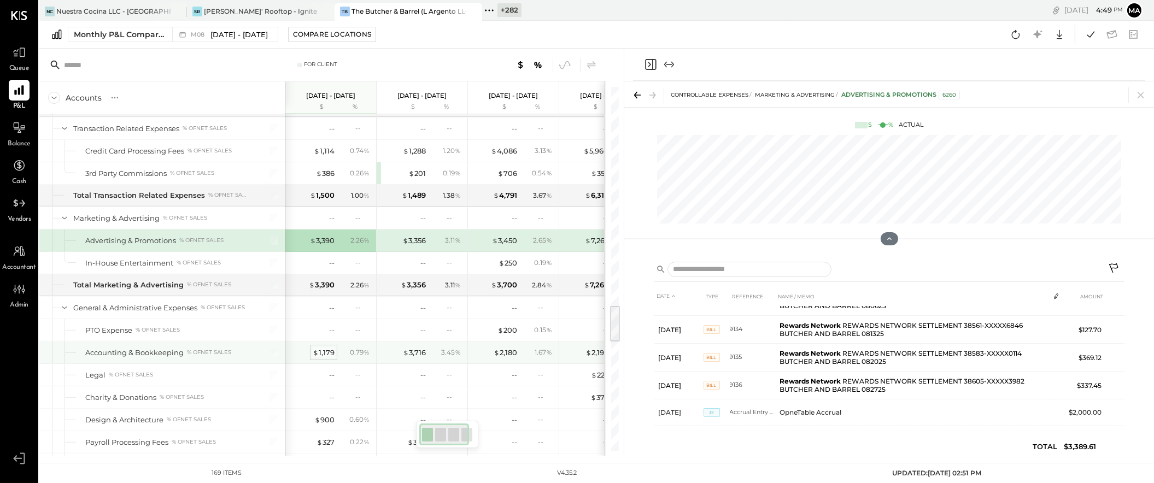
click at [326, 348] on div "$ 1,179" at bounding box center [324, 353] width 22 height 10
click at [325, 348] on div "$ 1,179" at bounding box center [324, 353] width 22 height 10
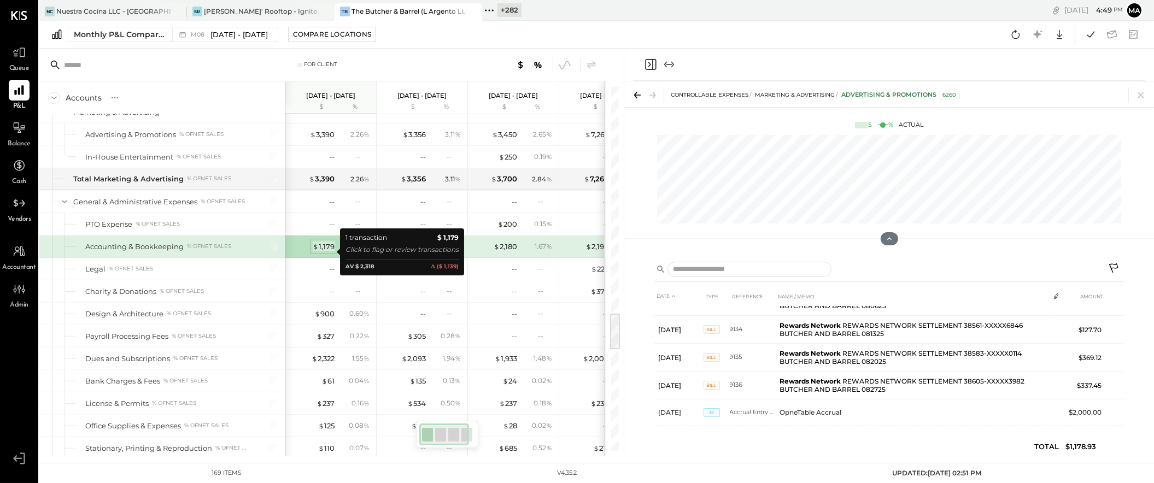
scroll to position [0, 0]
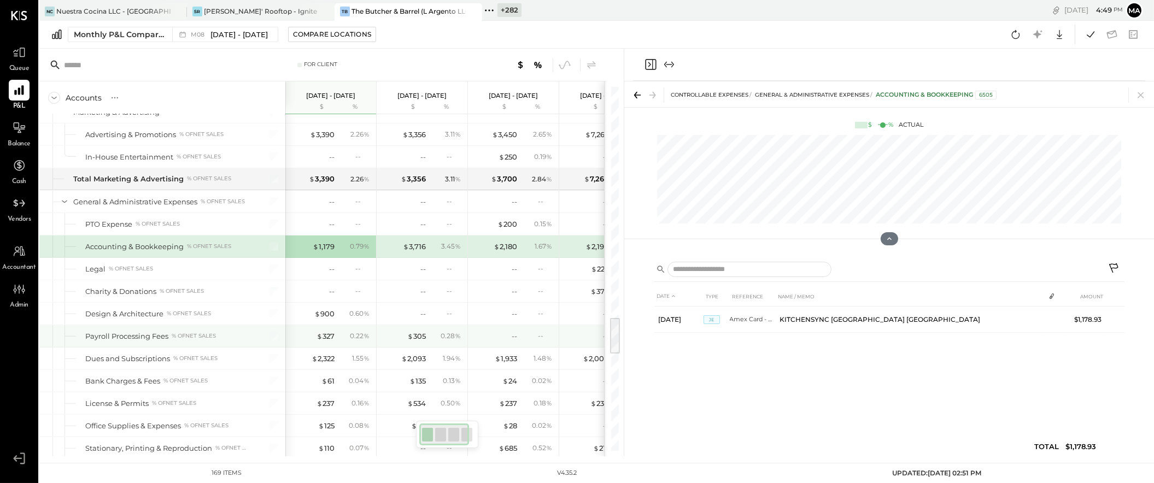
scroll to position [2245, 0]
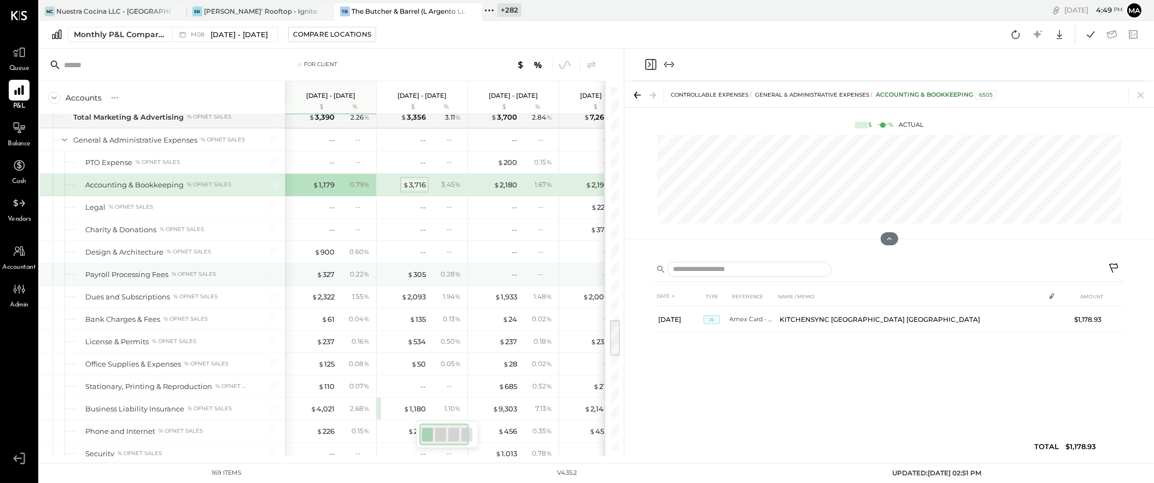
click at [416, 180] on div "$ 3,716" at bounding box center [414, 185] width 23 height 10
click at [413, 180] on div "$ 3,716" at bounding box center [414, 185] width 23 height 10
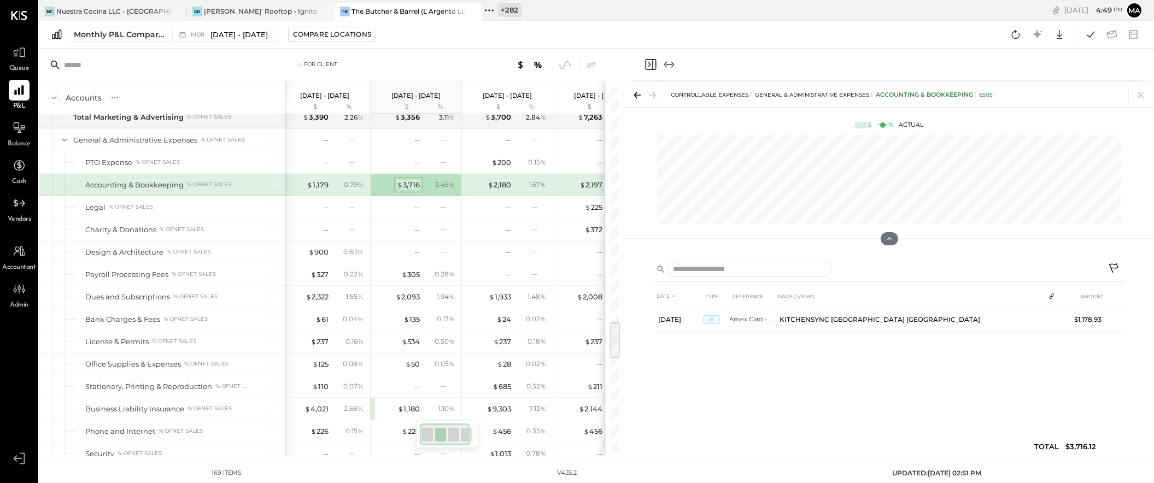
scroll to position [2268, 0]
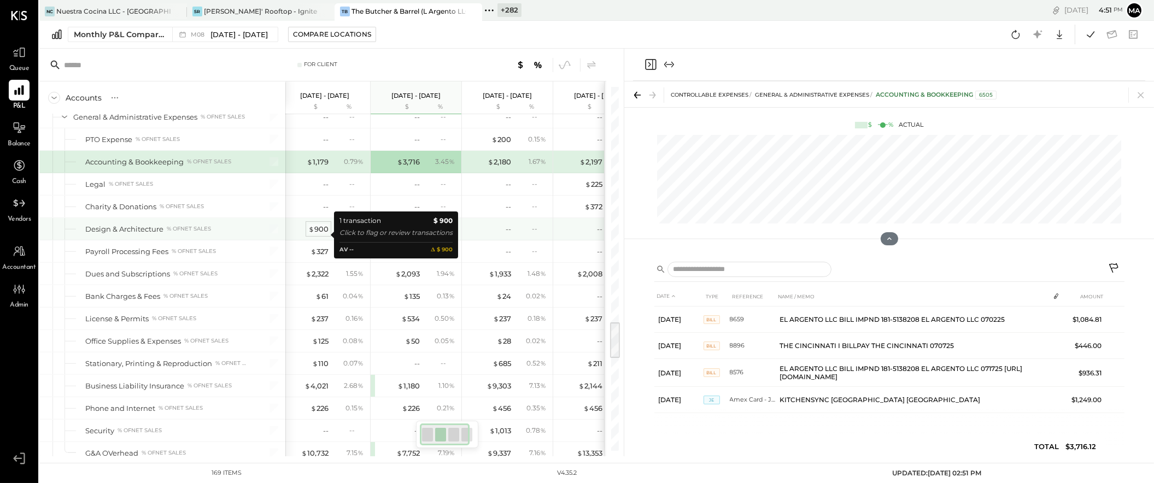
click at [319, 234] on div "$ 900" at bounding box center [318, 229] width 20 height 10
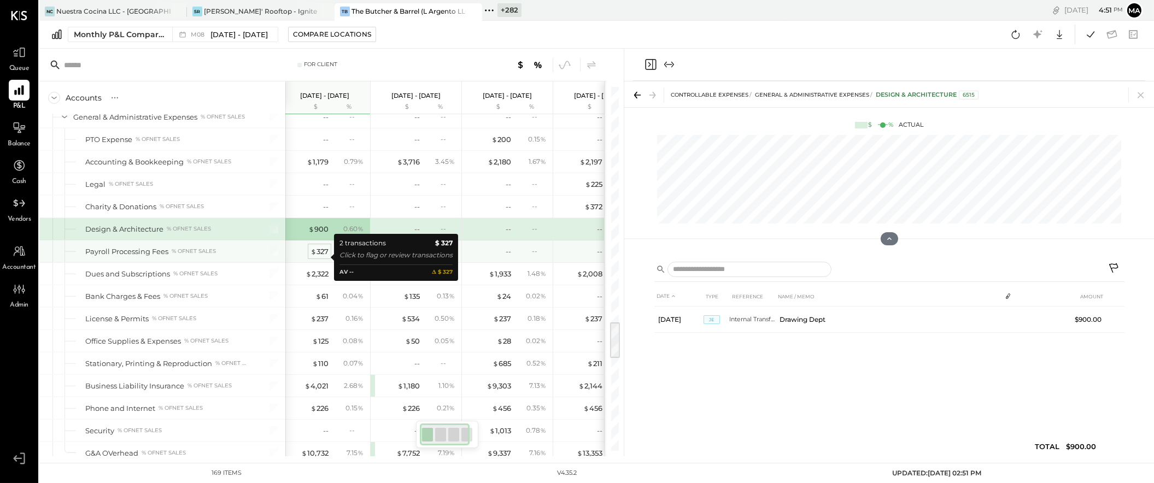
click at [321, 255] on div "$ 327" at bounding box center [319, 251] width 18 height 10
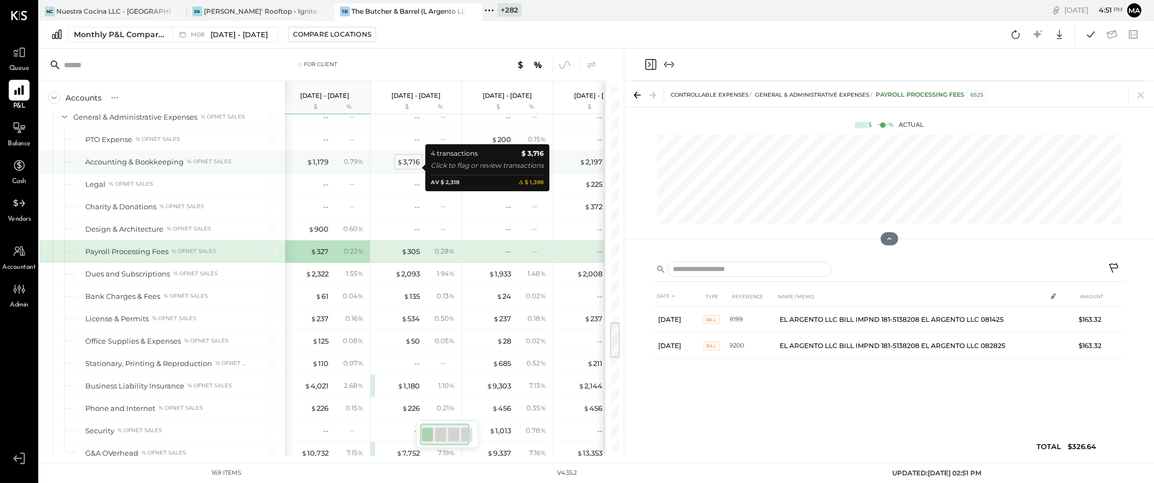
click at [410, 167] on div "$ 3,716" at bounding box center [408, 162] width 23 height 10
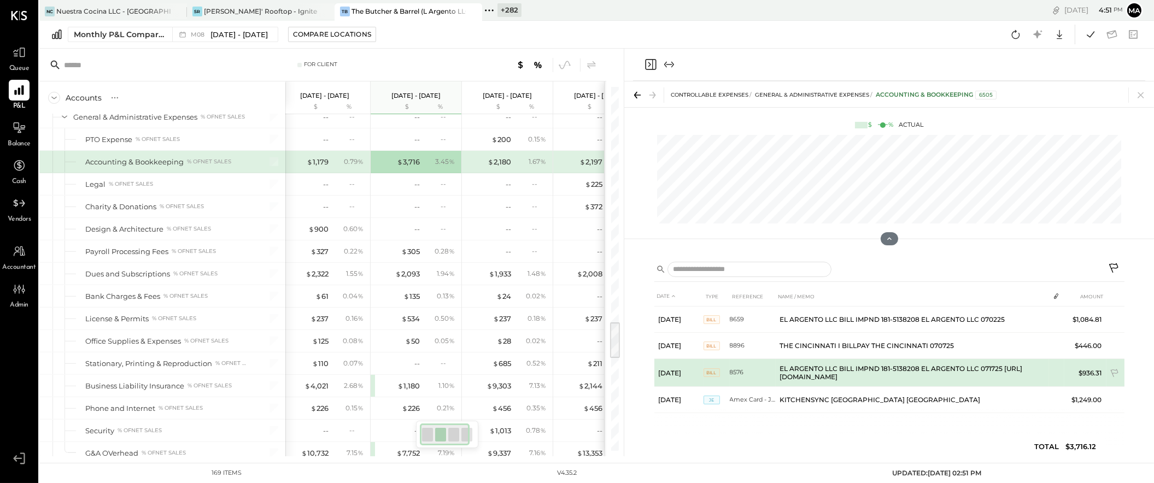
click at [714, 370] on span "BILL" at bounding box center [711, 372] width 16 height 9
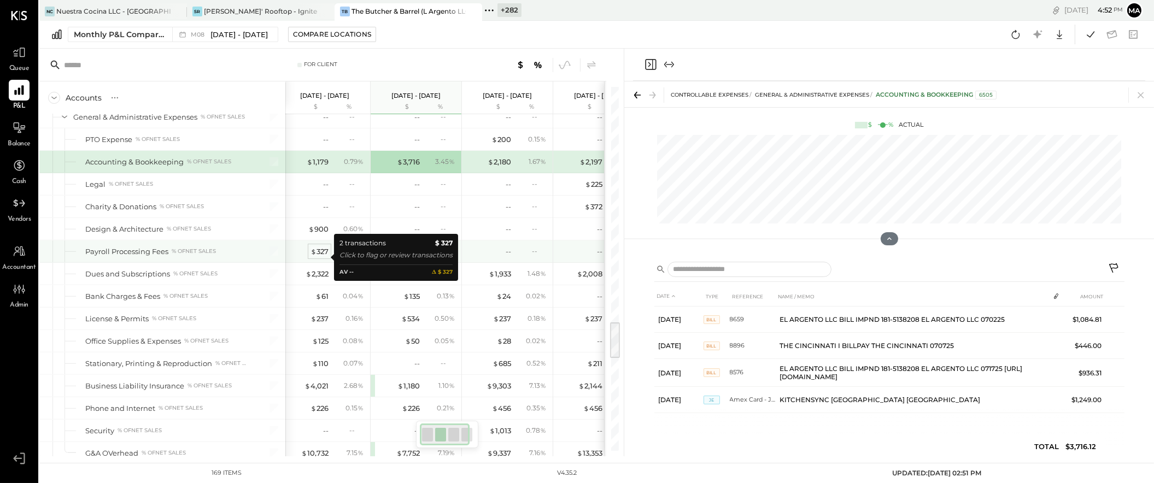
click at [321, 256] on div "$ 327" at bounding box center [319, 251] width 18 height 10
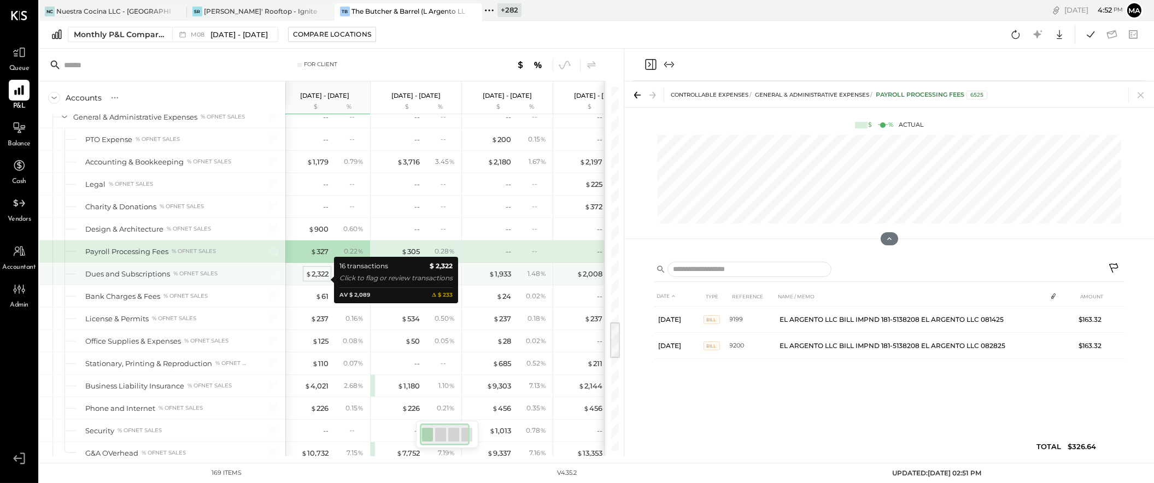
click at [317, 278] on div "$ 2,322" at bounding box center [316, 274] width 23 height 10
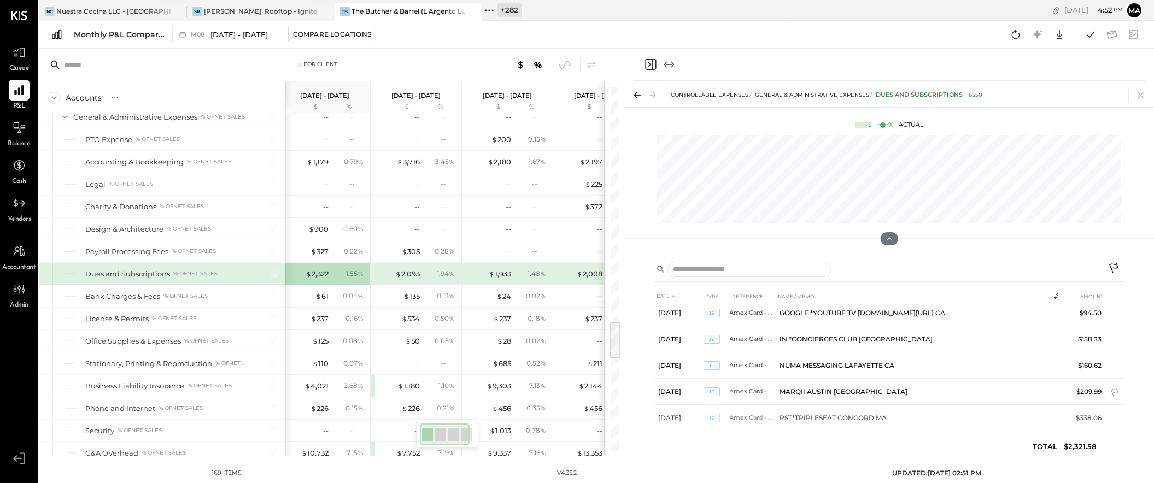
scroll to position [301, 0]
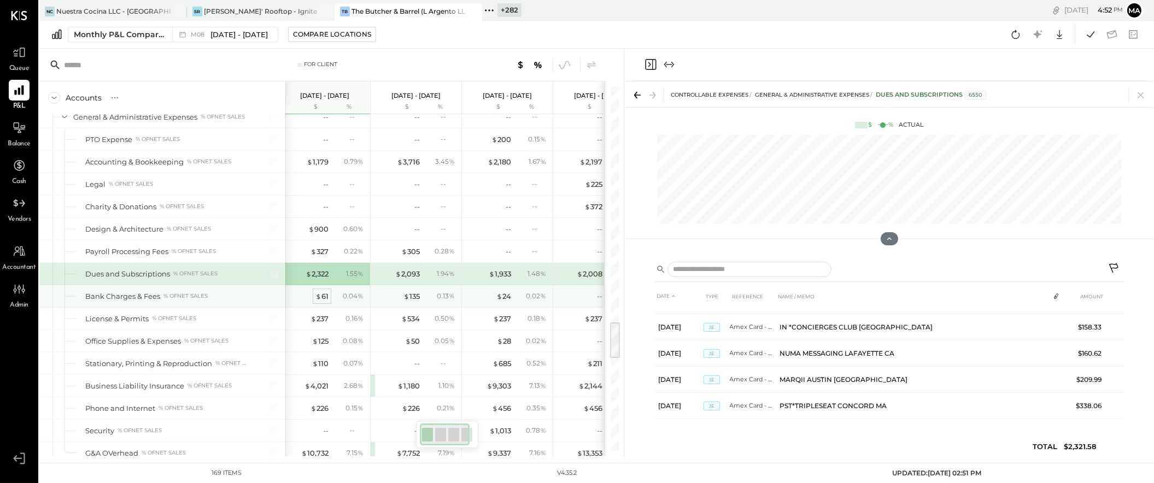
click at [322, 302] on div "$ 61" at bounding box center [321, 296] width 13 height 10
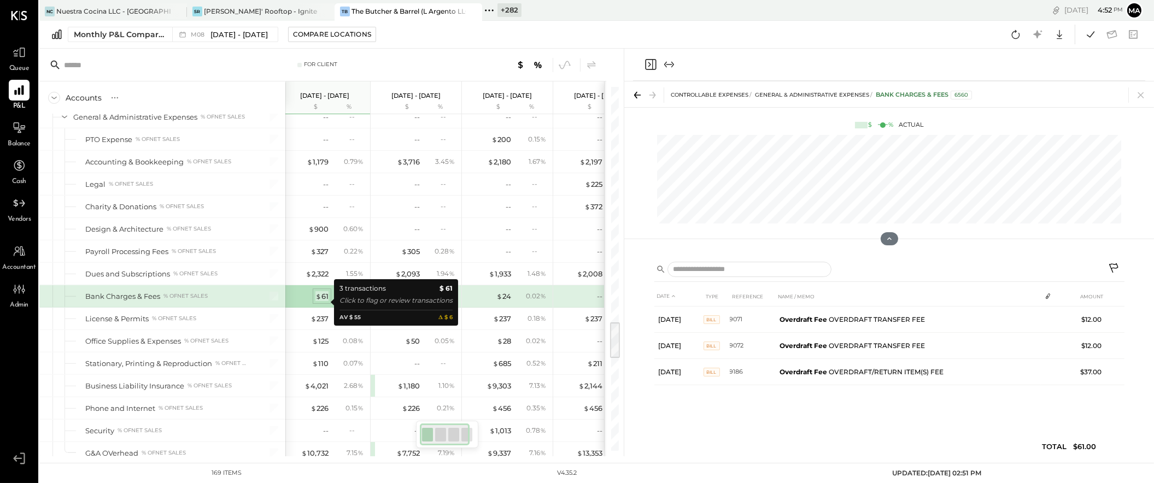
scroll to position [0, 0]
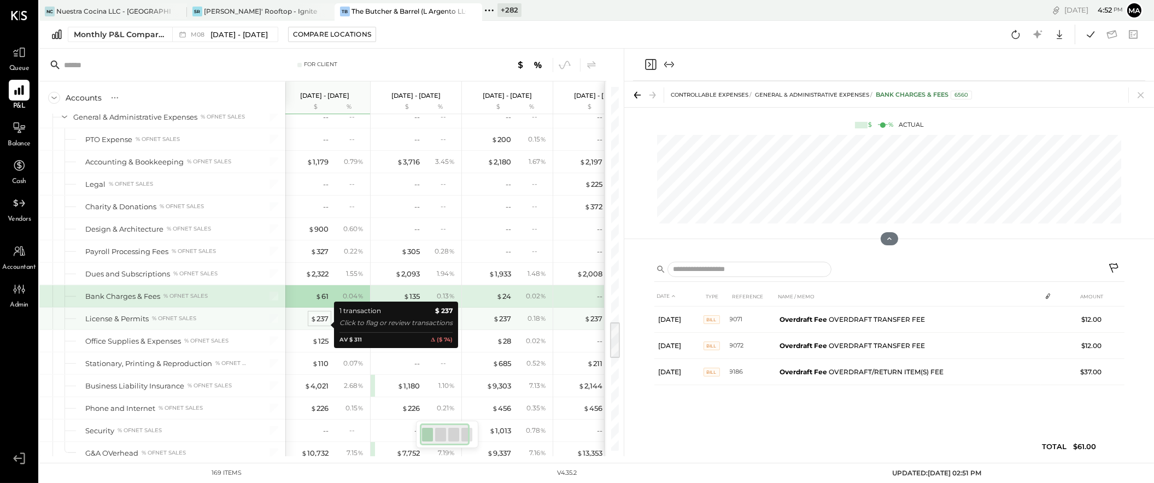
click at [320, 324] on div "$ 237" at bounding box center [319, 319] width 18 height 10
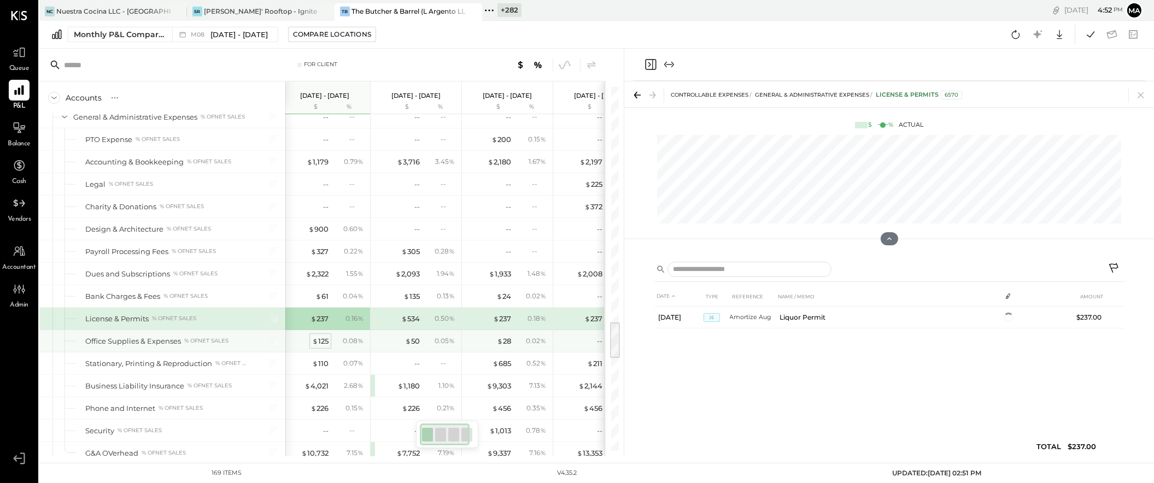
click at [321, 346] on div "$ 125" at bounding box center [320, 341] width 16 height 10
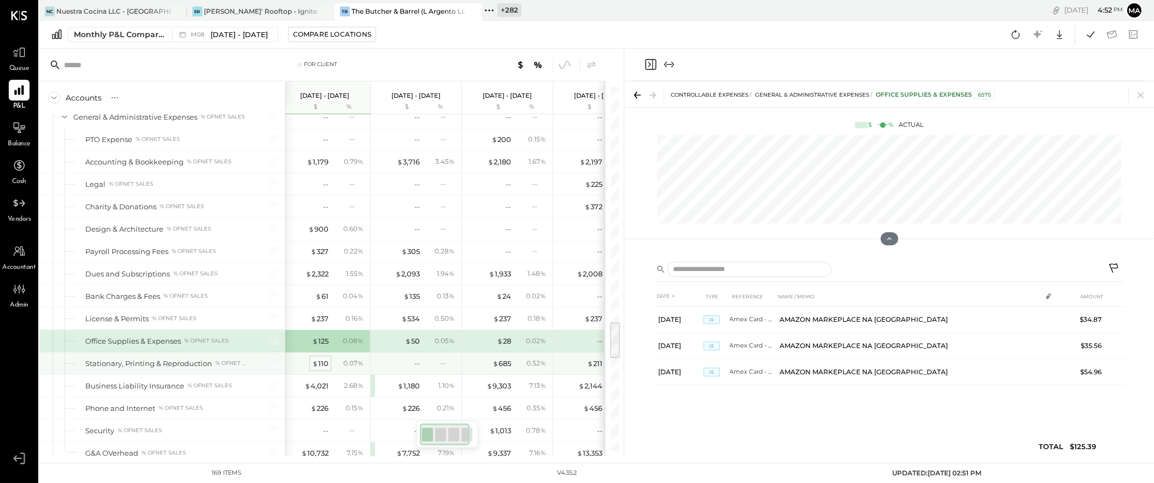
click at [319, 369] on div "$ 110" at bounding box center [320, 363] width 16 height 10
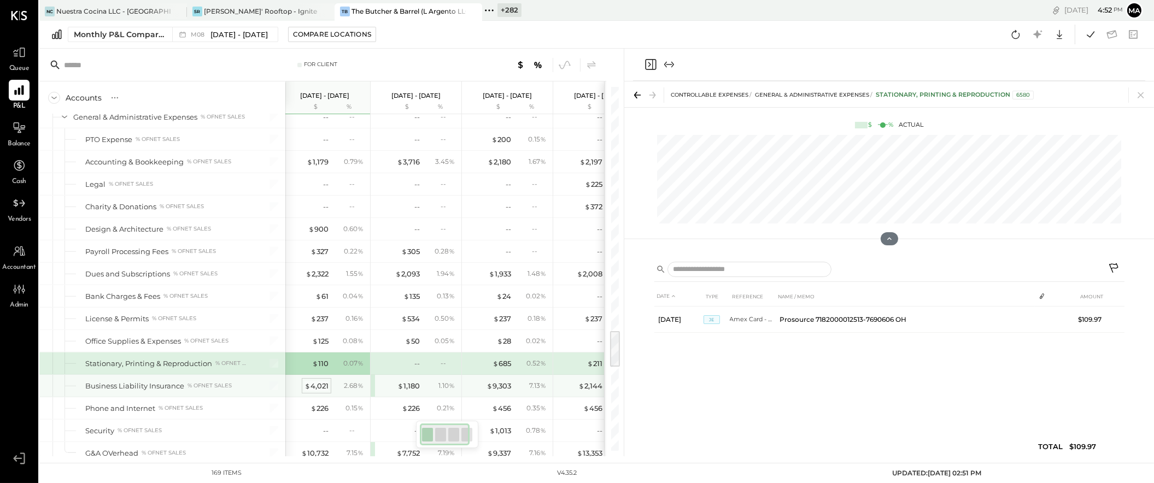
click at [318, 381] on div "$ 4,021" at bounding box center [316, 386] width 24 height 10
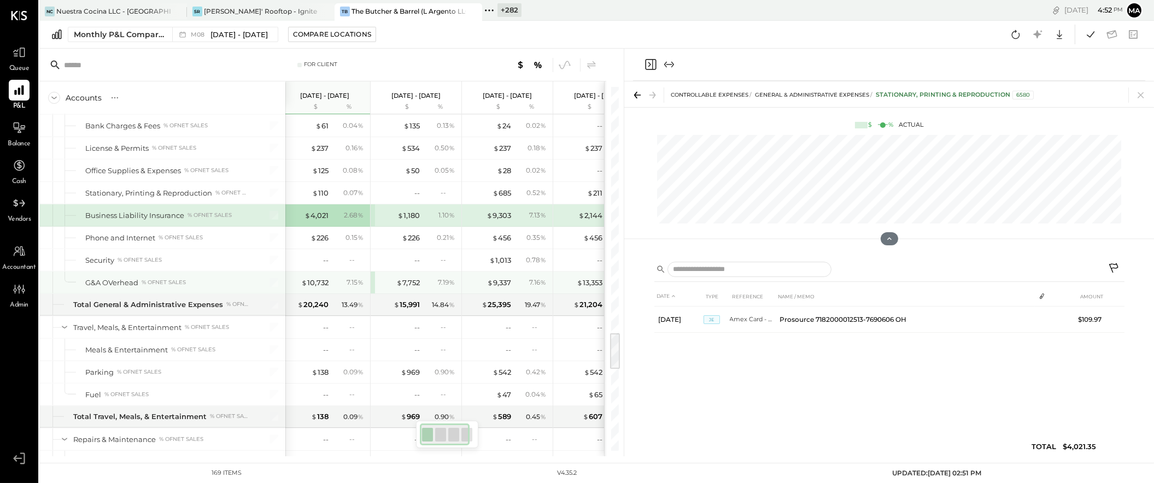
click at [317, 288] on div "$ 10,732" at bounding box center [314, 283] width 27 height 10
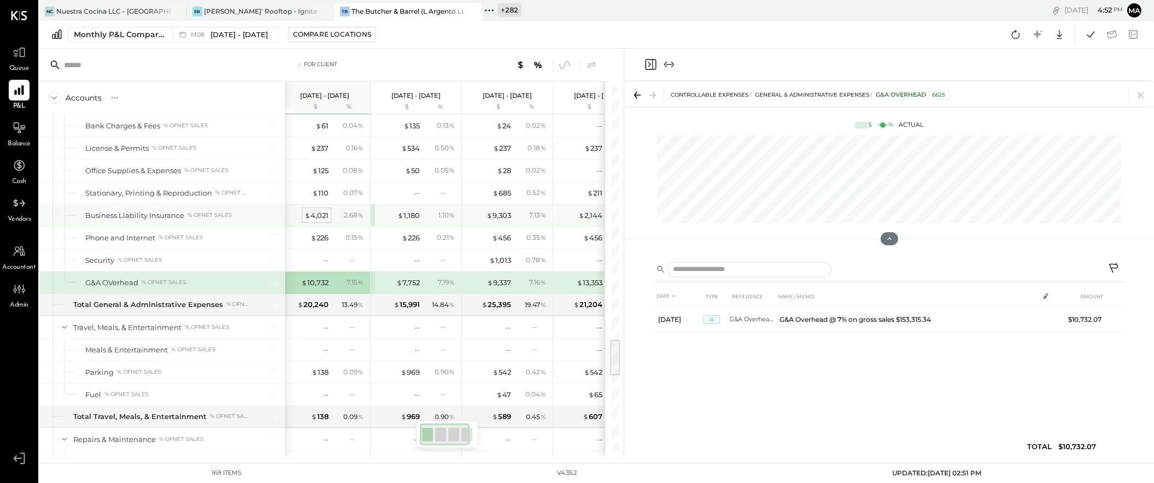
click at [319, 220] on div "$ 4,021" at bounding box center [316, 215] width 24 height 10
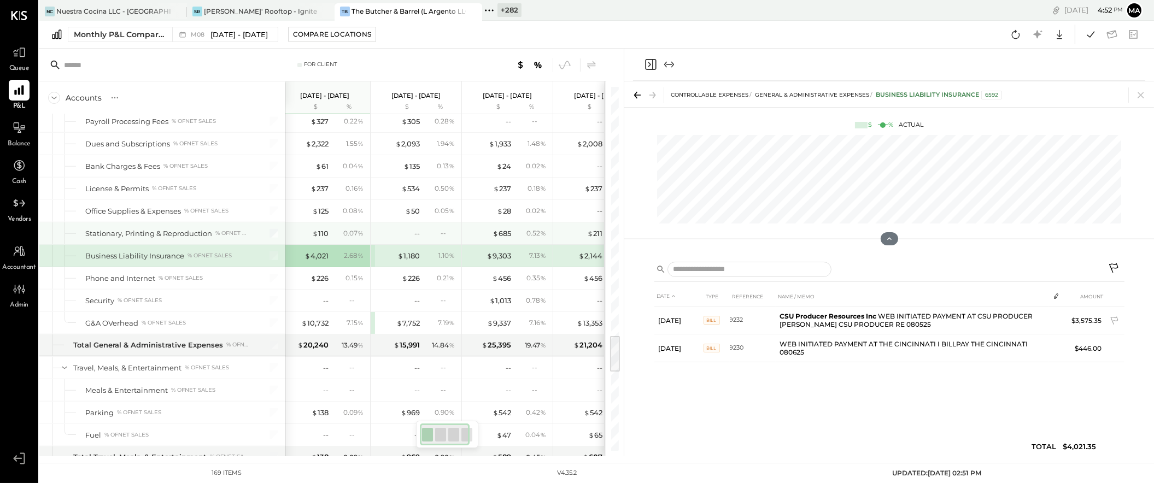
scroll to position [2401, 0]
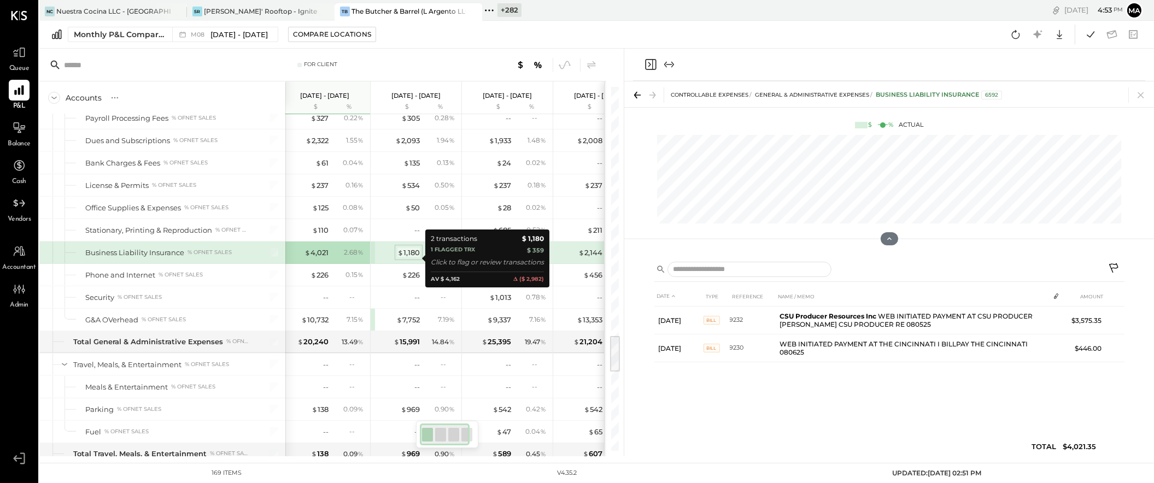
click at [414, 257] on div "$ 1,180" at bounding box center [408, 253] width 22 height 10
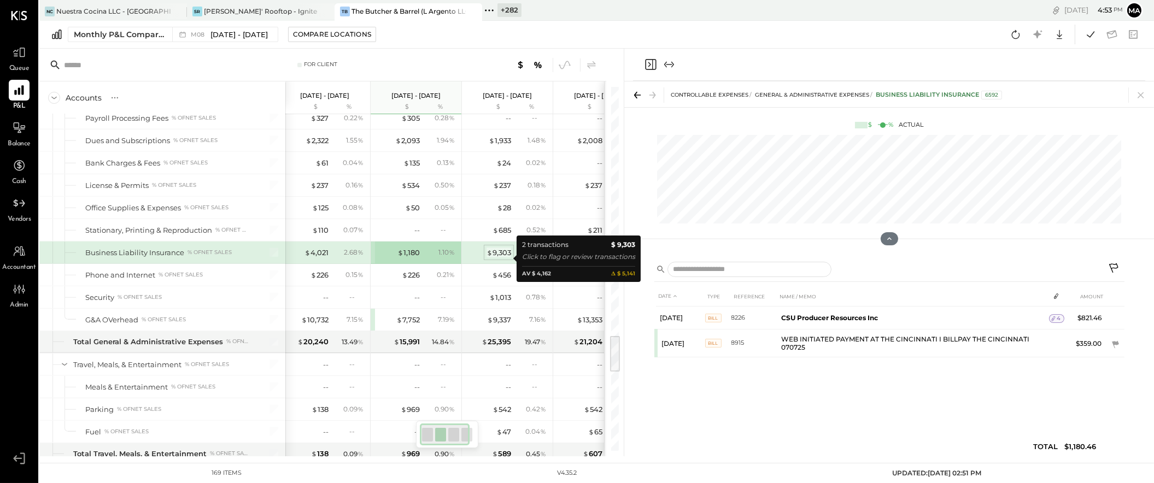
click at [502, 256] on div "$ 9,303" at bounding box center [498, 253] width 25 height 10
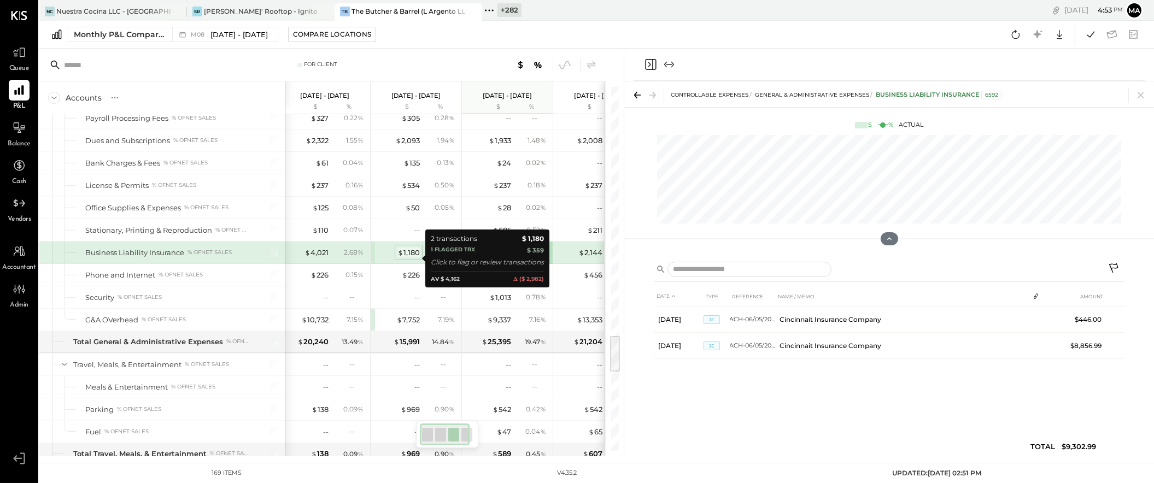
click at [405, 257] on div "$ 1,180" at bounding box center [408, 253] width 22 height 10
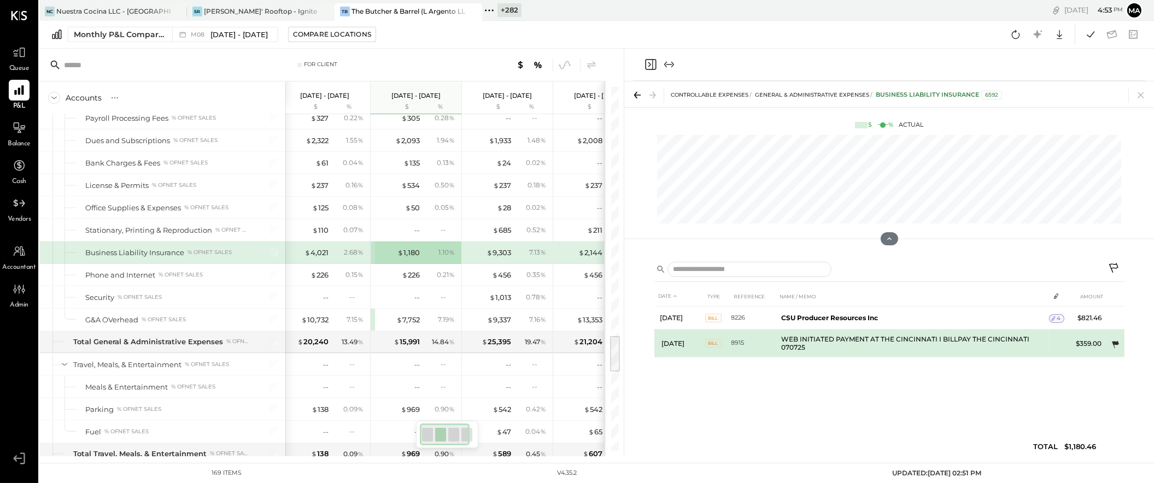
click at [1117, 342] on icon at bounding box center [1115, 344] width 7 height 7
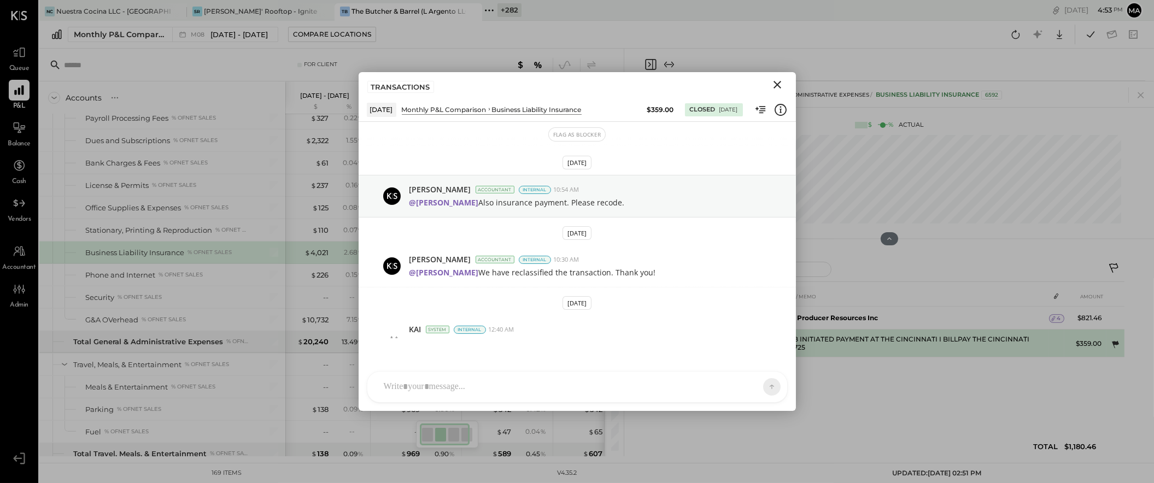
scroll to position [30, 0]
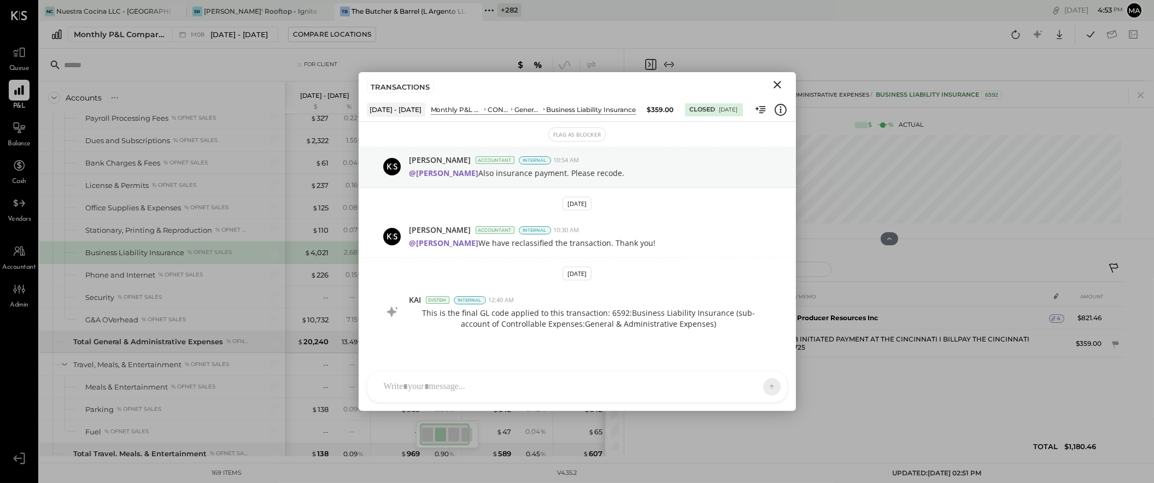
click at [780, 83] on icon "Close" at bounding box center [777, 84] width 13 height 13
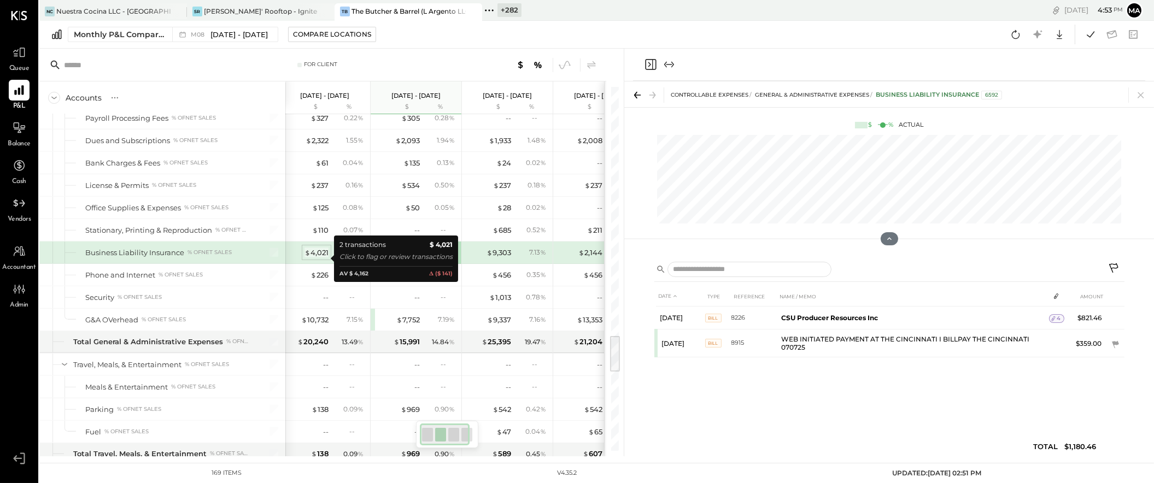
click at [318, 258] on div "$ 4,021" at bounding box center [316, 253] width 24 height 10
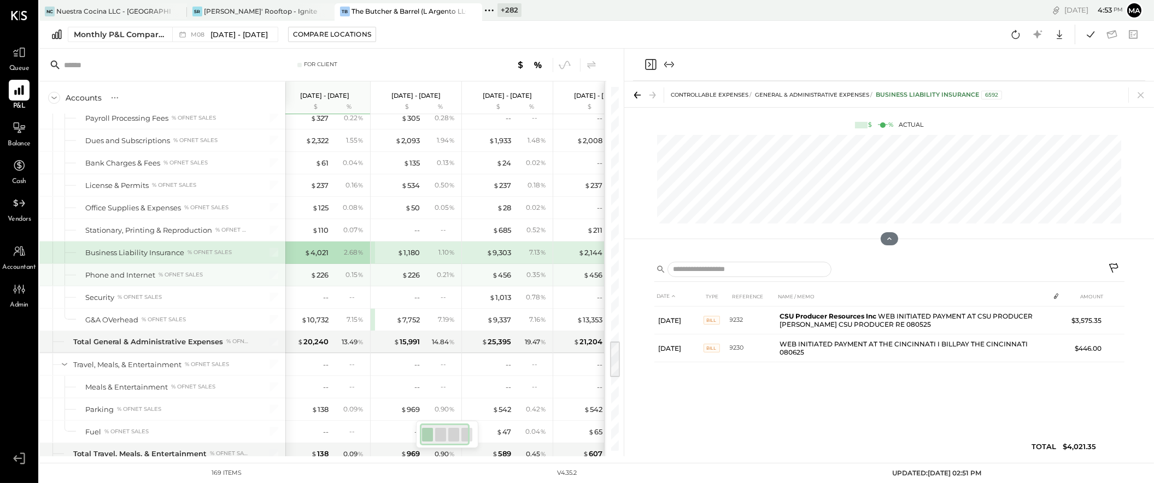
scroll to position [2487, 0]
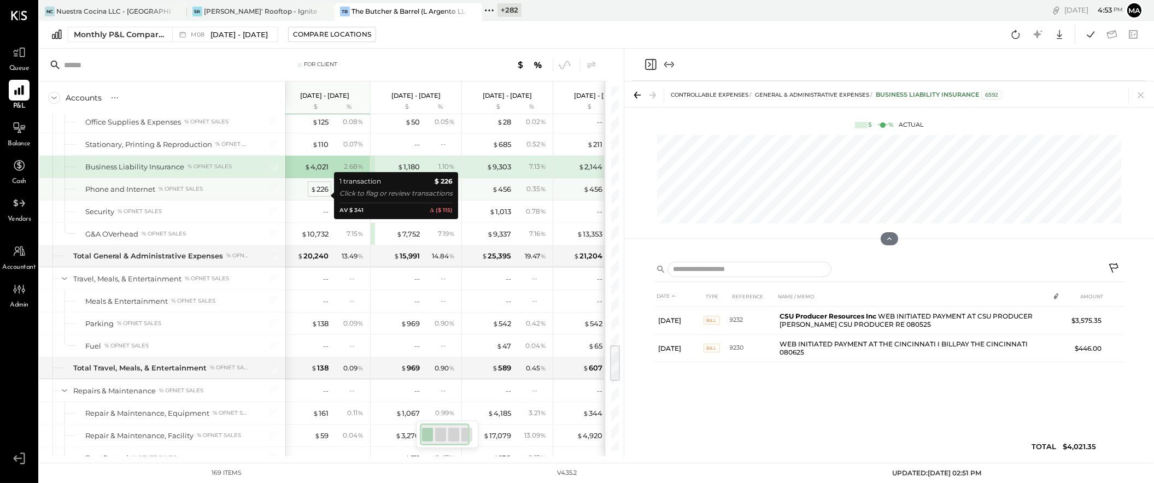
click at [325, 195] on div "$ 226" at bounding box center [319, 189] width 18 height 10
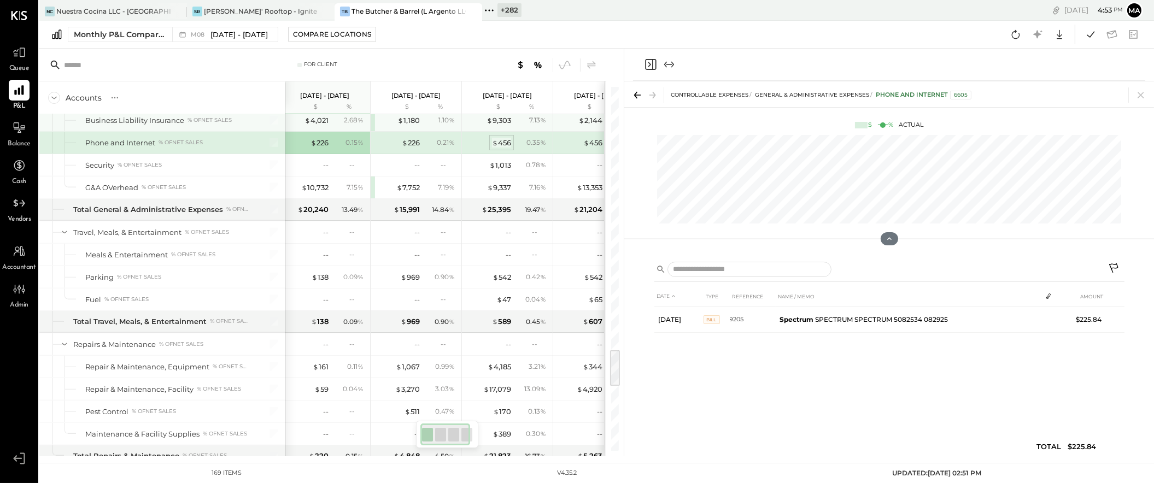
scroll to position [0, 8]
click at [500, 148] on div "$ 456" at bounding box center [499, 143] width 19 height 10
click at [498, 148] on div "$ 456" at bounding box center [499, 143] width 19 height 10
click at [499, 148] on div "$ 456" at bounding box center [499, 143] width 19 height 10
click at [501, 148] on div "$ 456" at bounding box center [499, 143] width 19 height 10
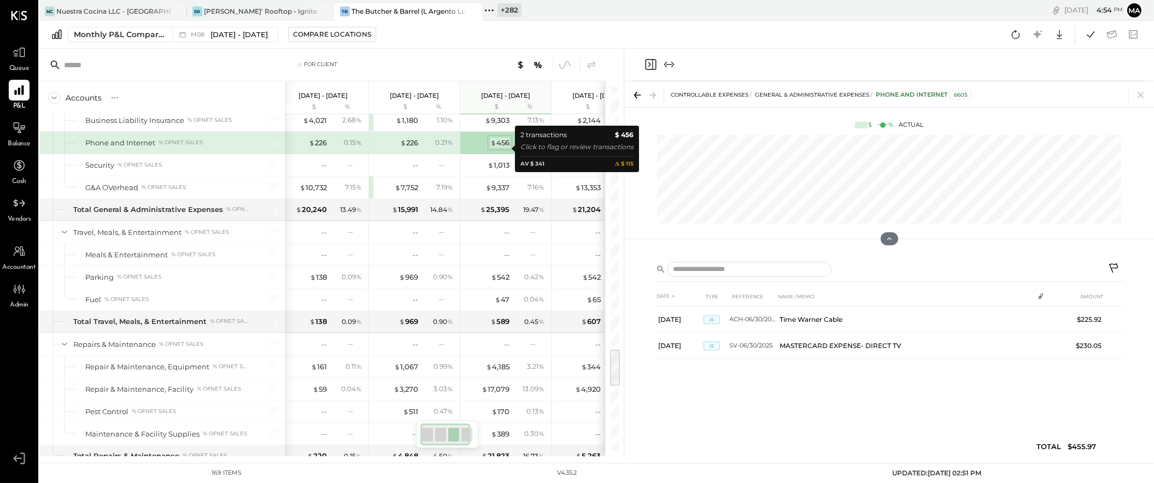
scroll to position [2533, 0]
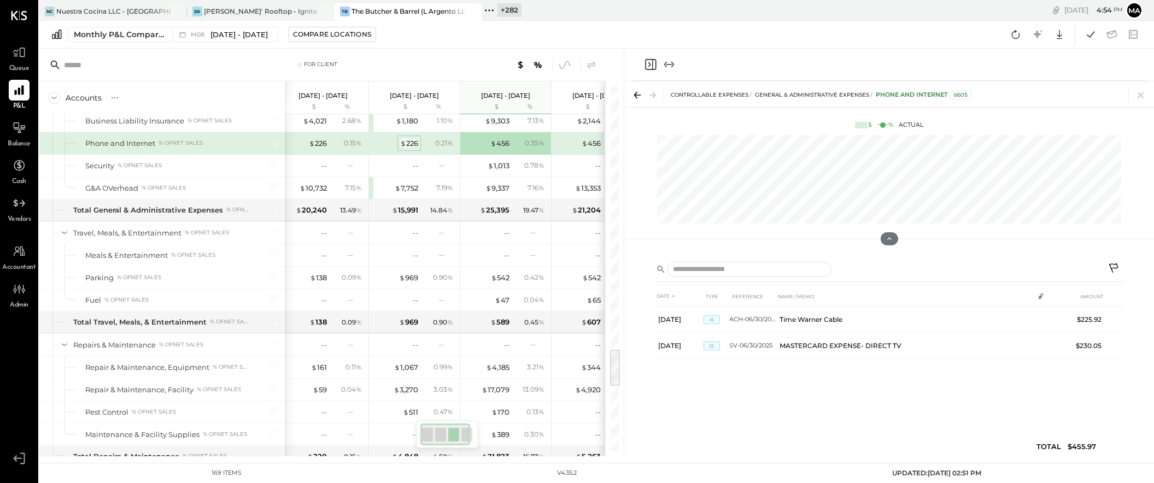
click at [413, 148] on div "$ 226" at bounding box center [409, 143] width 18 height 10
click at [318, 147] on div "$ 226" at bounding box center [318, 143] width 18 height 10
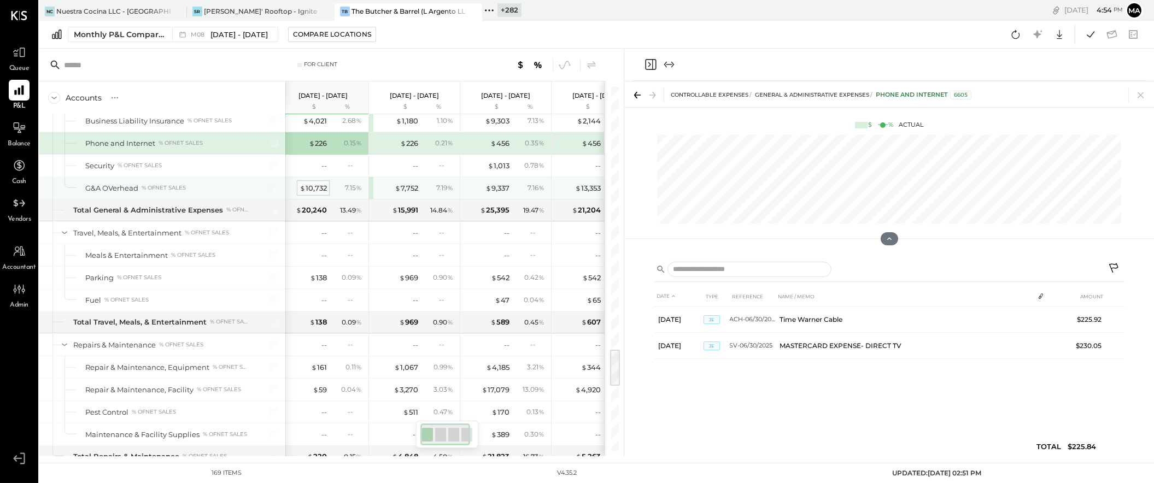
click at [316, 191] on div "$ 10,732" at bounding box center [312, 188] width 27 height 10
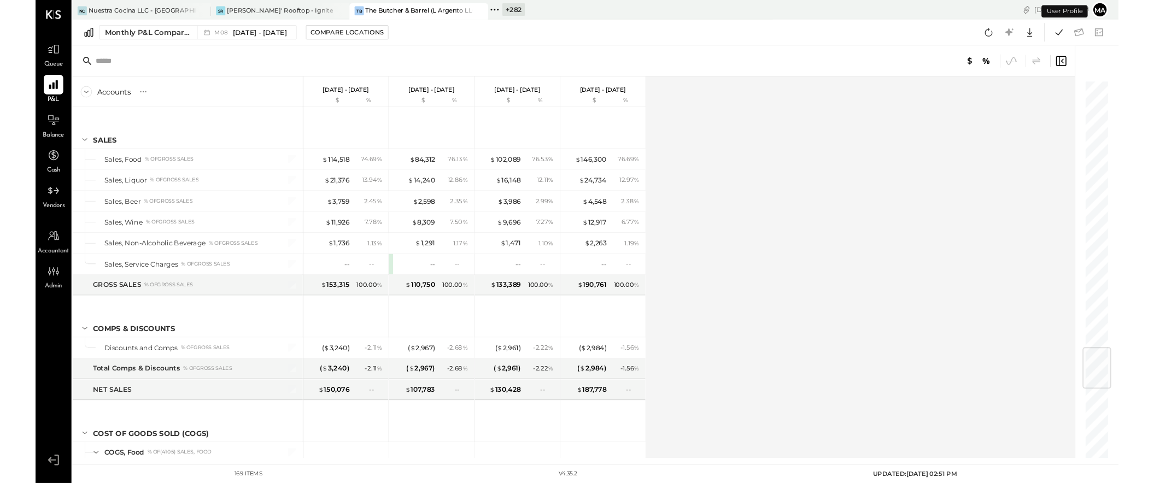
scroll to position [2415, 0]
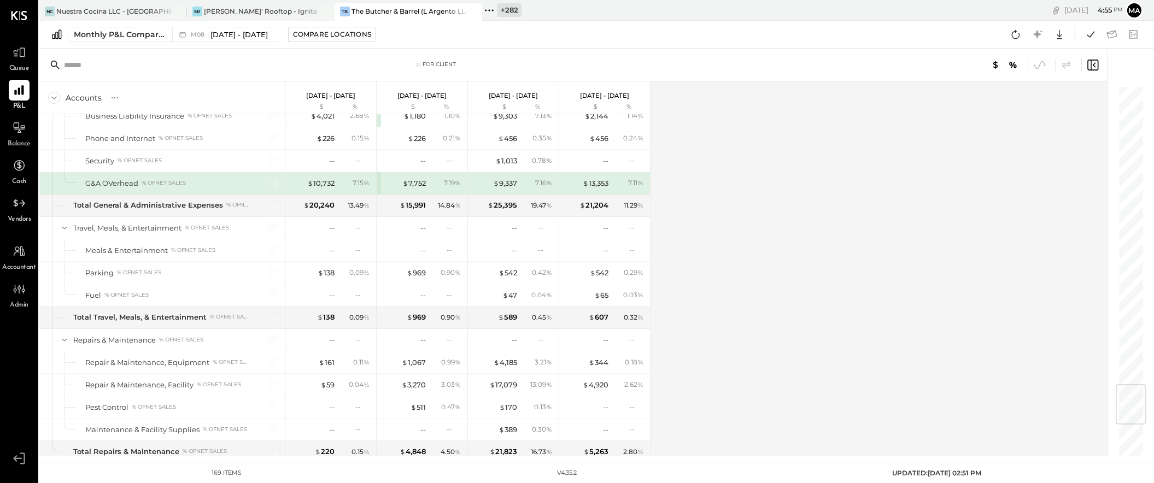
scroll to position [2536, 0]
click at [330, 280] on div "$ 138" at bounding box center [325, 274] width 17 height 10
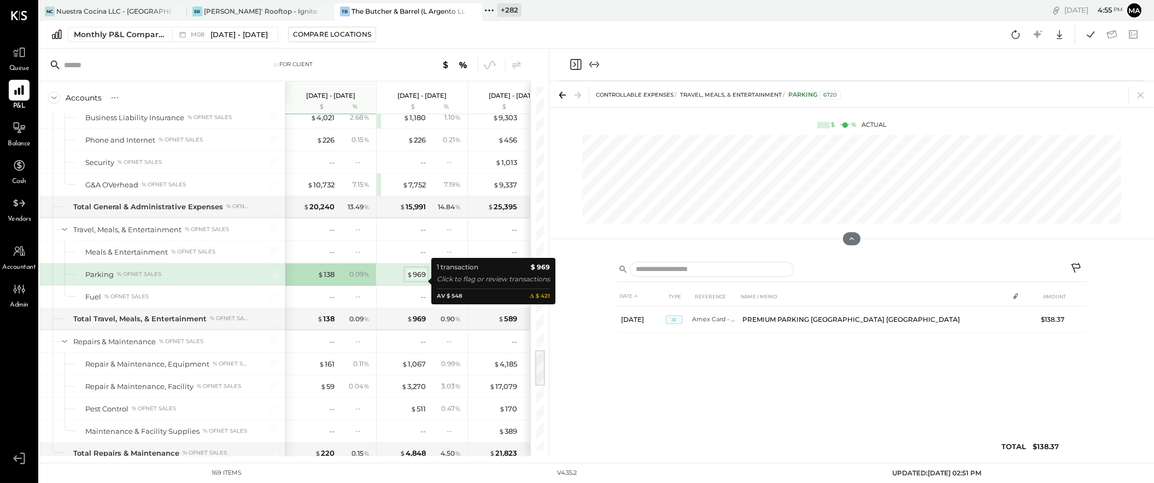
click at [422, 280] on div "$ 969" at bounding box center [416, 274] width 19 height 10
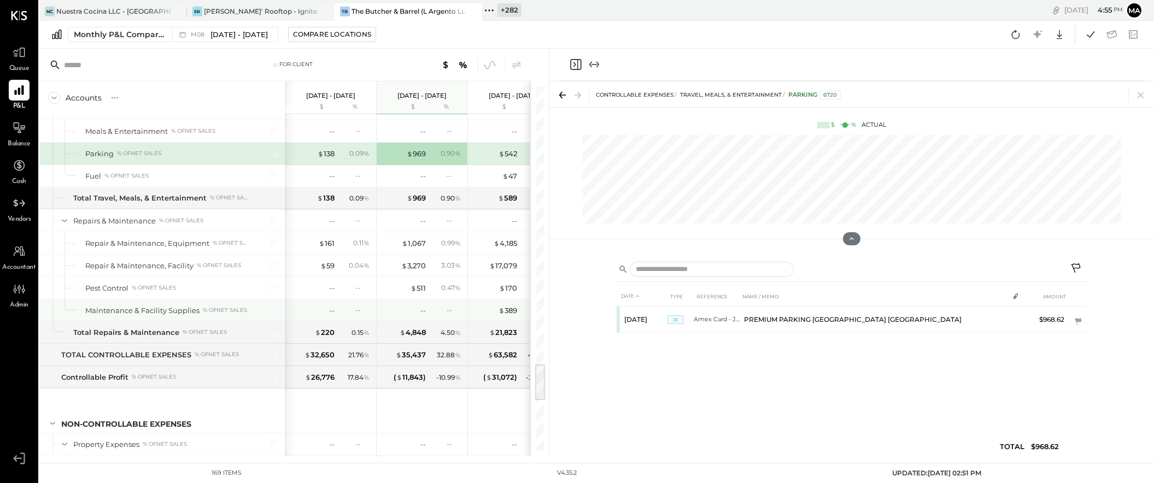
scroll to position [2675, 0]
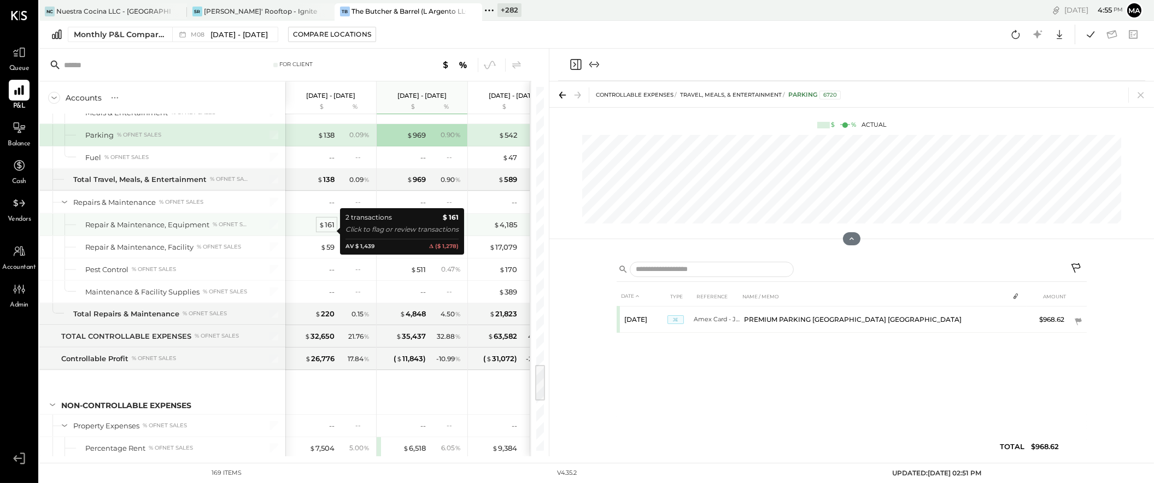
click at [327, 230] on div "$ 161" at bounding box center [327, 225] width 16 height 10
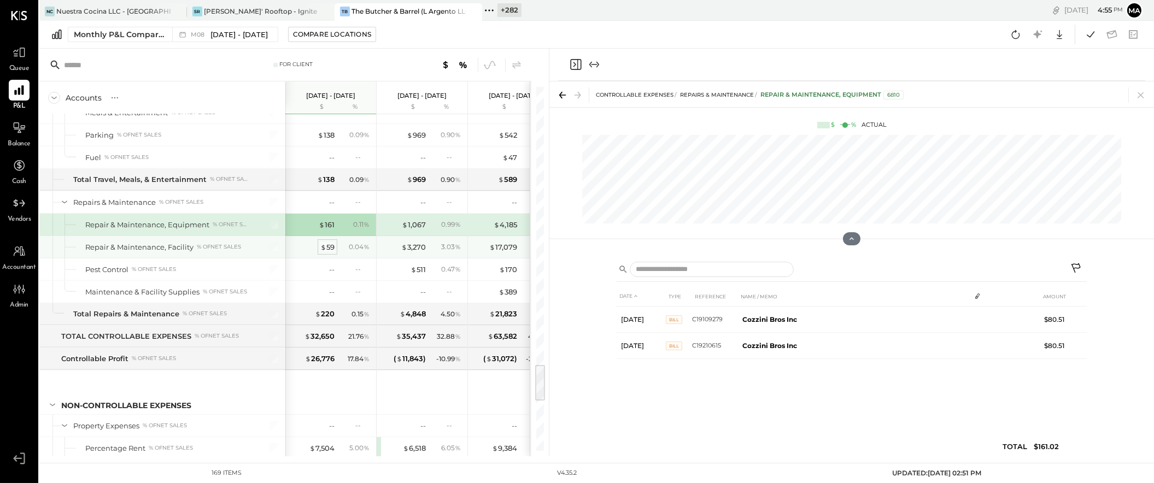
click at [326, 252] on div "$ 59" at bounding box center [327, 247] width 14 height 10
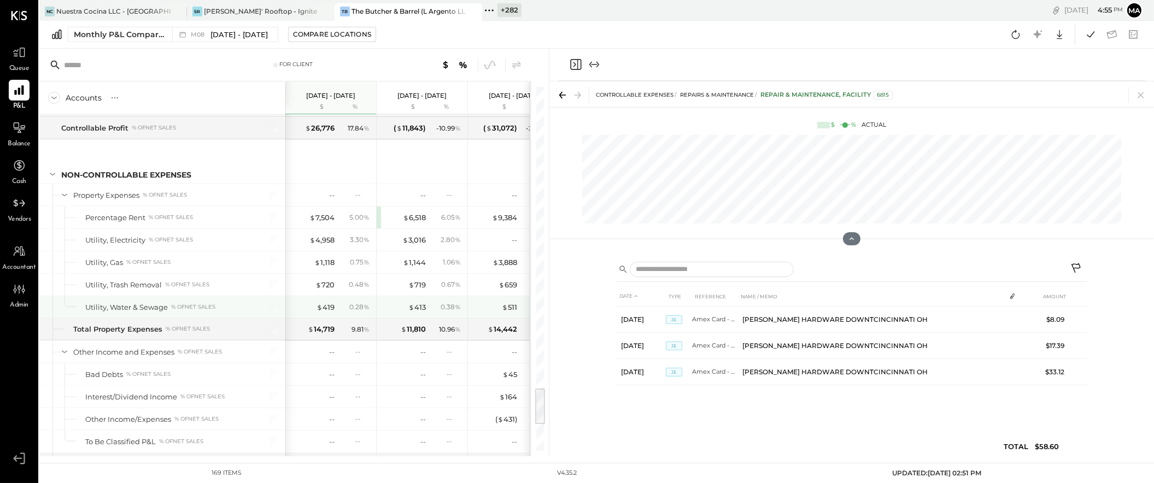
scroll to position [0, 1]
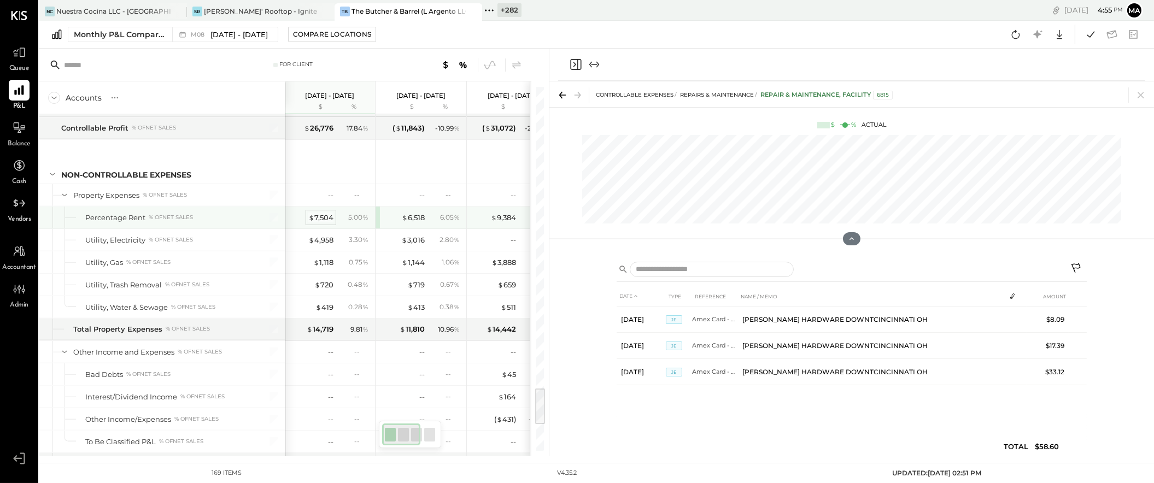
click at [325, 223] on div "$ 7,504" at bounding box center [320, 218] width 25 height 10
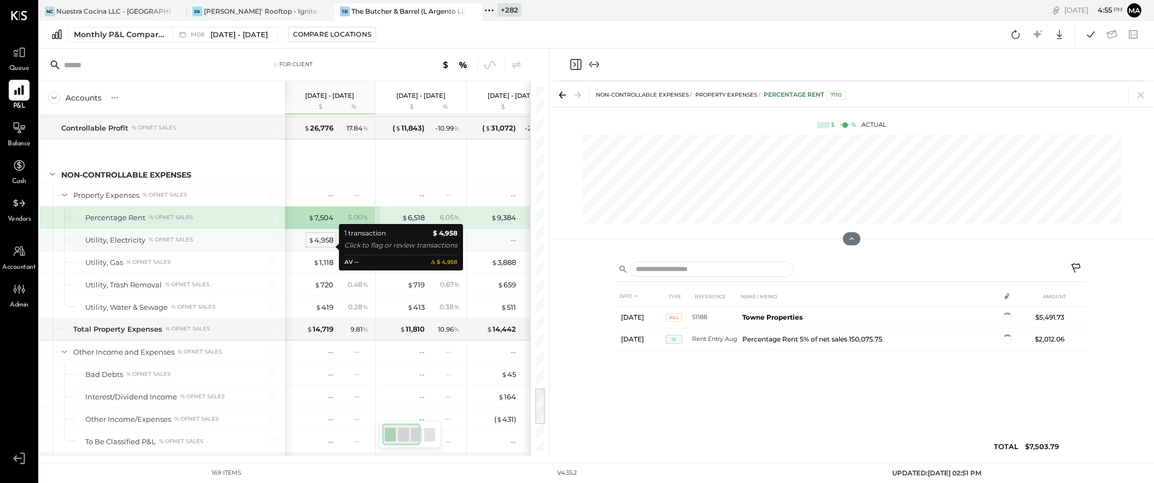
click at [318, 243] on div "$ 4,958" at bounding box center [320, 240] width 25 height 10
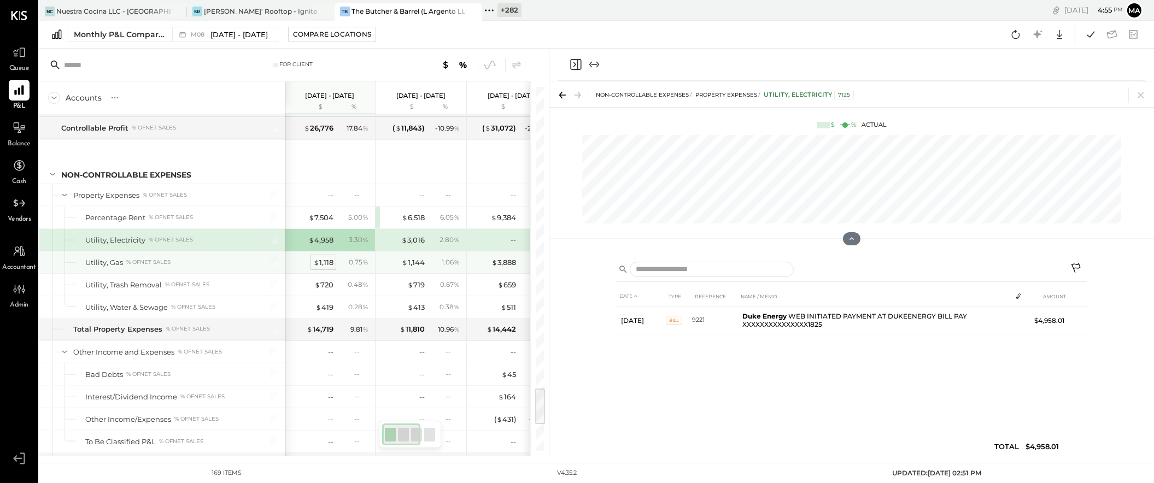
click at [327, 268] on div "$ 1,118" at bounding box center [323, 262] width 20 height 10
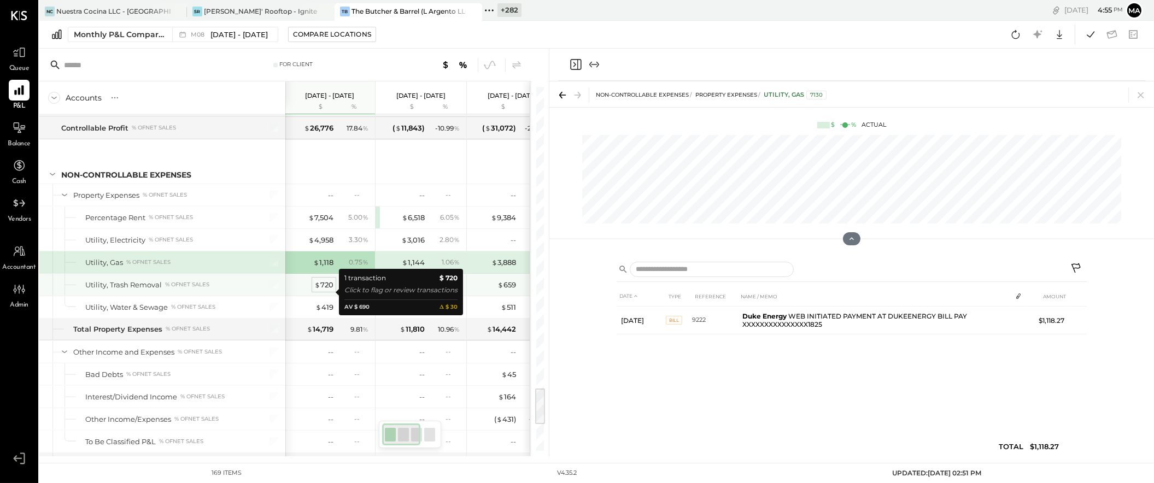
click at [325, 290] on div "$ 720" at bounding box center [323, 285] width 19 height 10
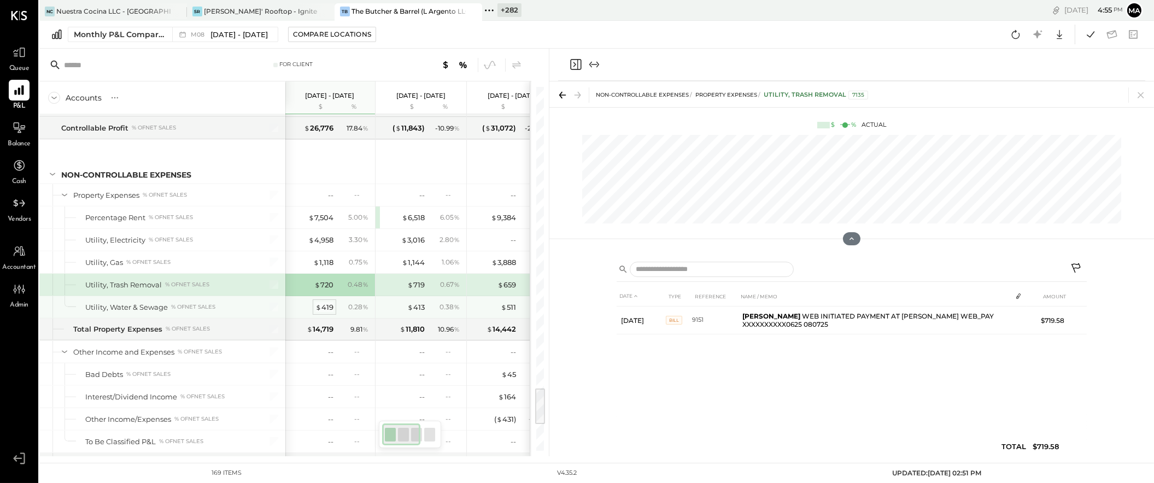
click at [324, 311] on div "$ 419" at bounding box center [324, 307] width 18 height 10
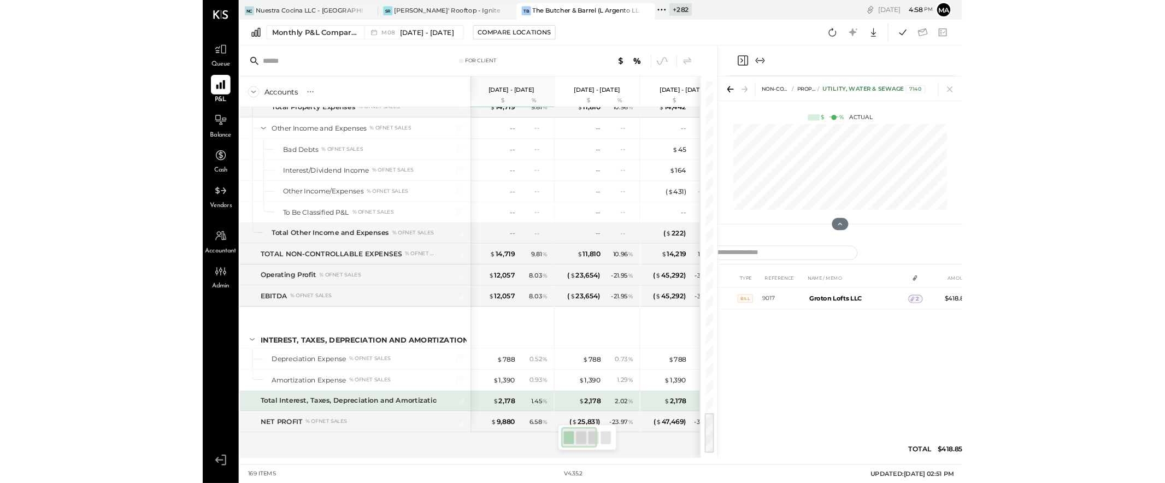
scroll to position [3130, 0]
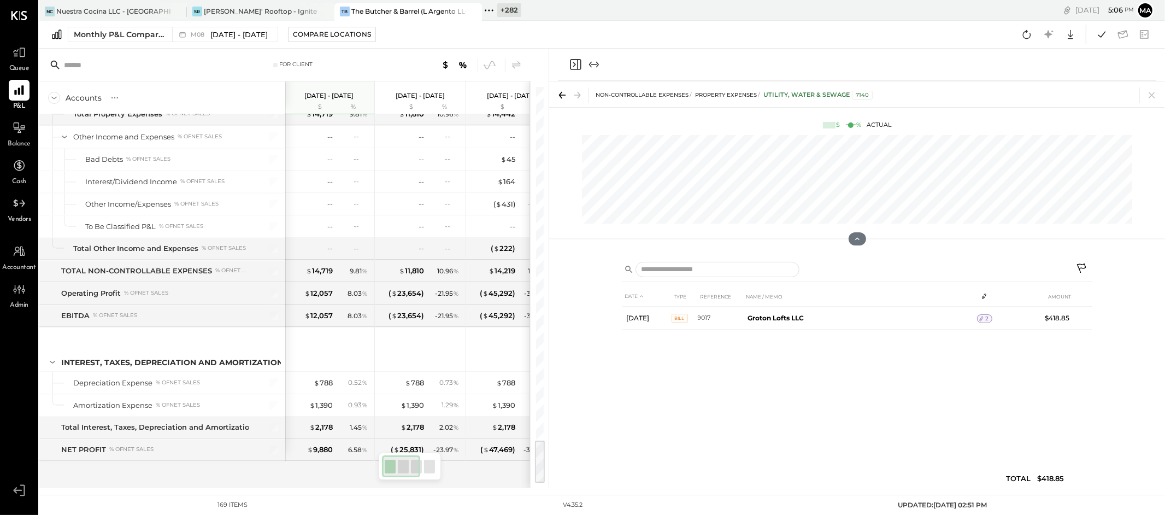
click at [475, 10] on icon at bounding box center [473, 11] width 14 height 13
click at [321, 10] on icon at bounding box center [325, 11] width 14 height 13
click at [180, 9] on icon at bounding box center [177, 11] width 14 height 13
click at [46, 10] on icon at bounding box center [46, 10] width 2 height 2
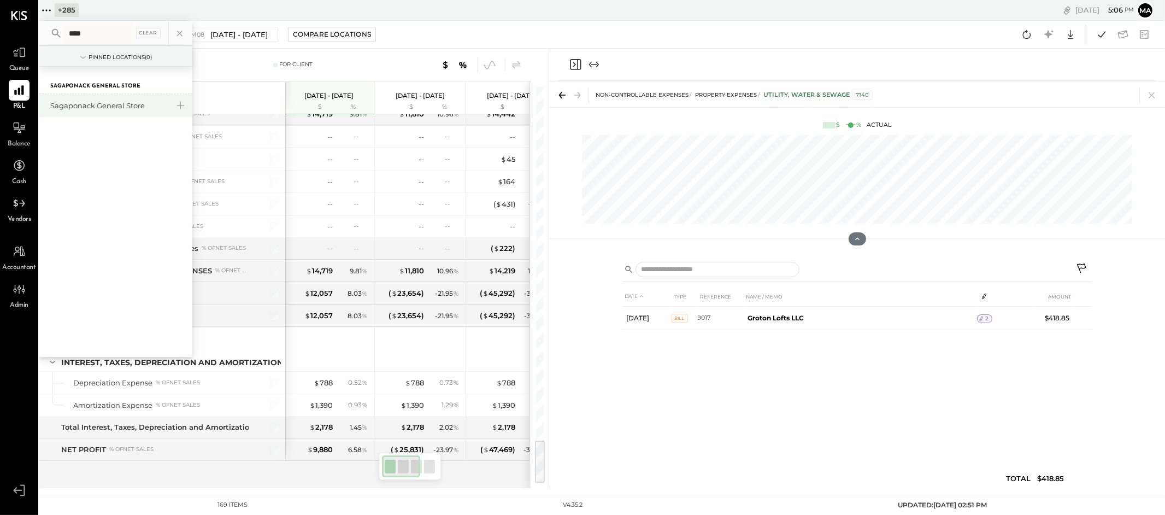
type input "****"
click at [100, 97] on div "Sagaponack General Store" at bounding box center [115, 105] width 153 height 23
click at [100, 105] on div "Sagaponack General Store" at bounding box center [109, 106] width 118 height 10
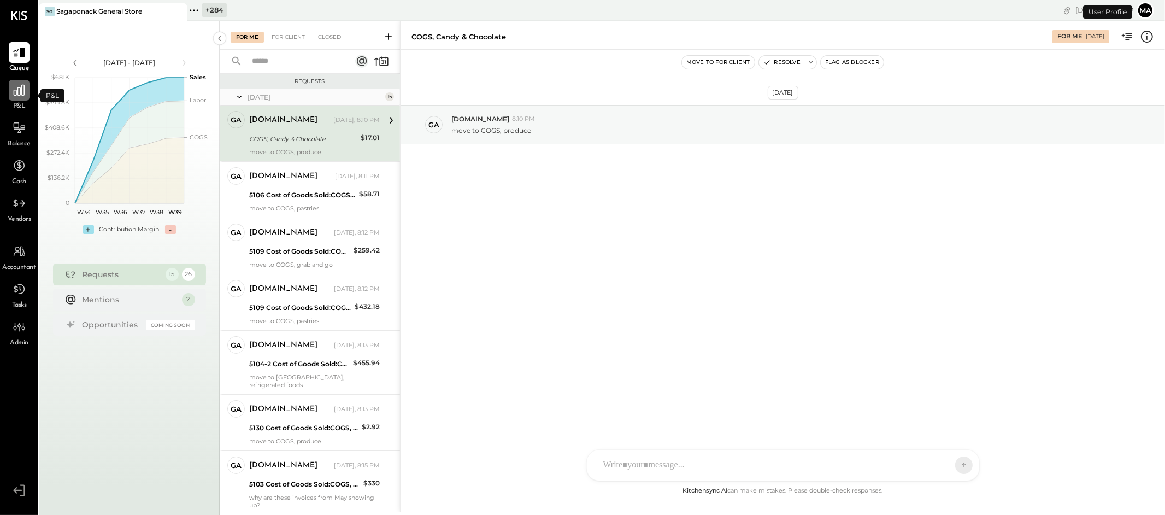
click at [21, 98] on div at bounding box center [19, 90] width 21 height 21
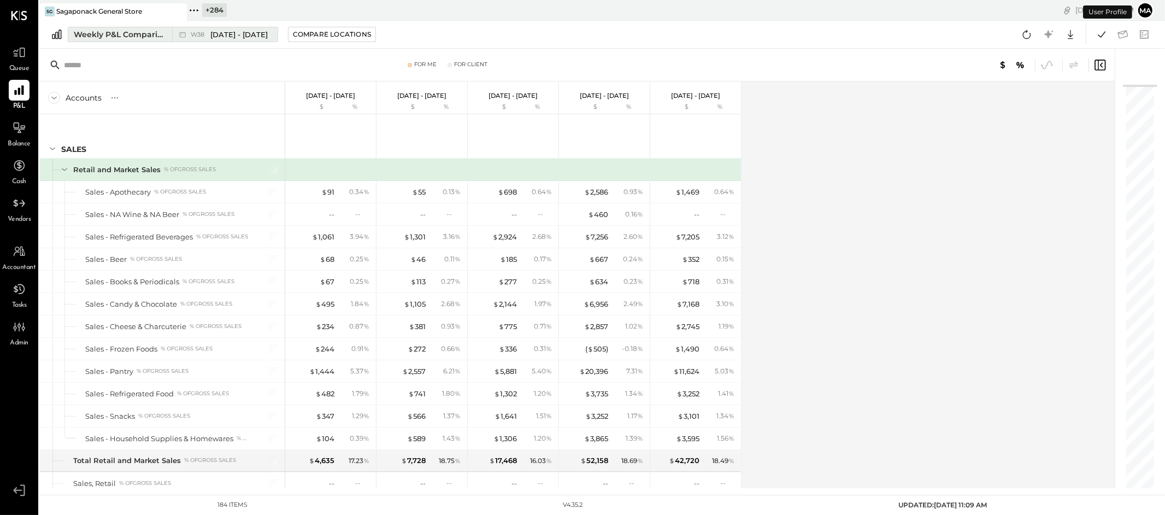
click at [173, 29] on div "W38 Sep 15 - 21, 2025" at bounding box center [222, 34] width 100 height 14
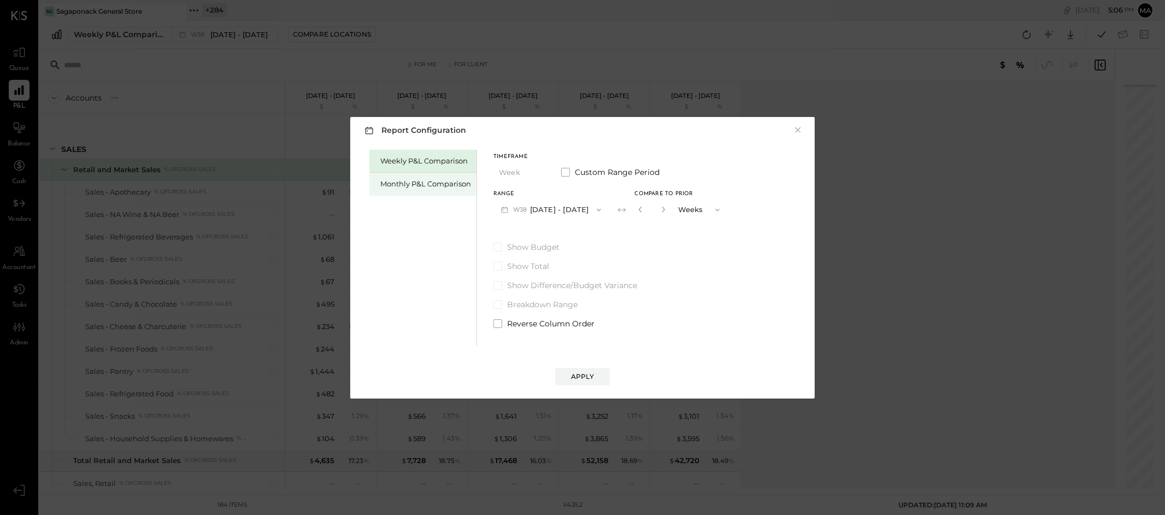
click at [440, 184] on div "Monthly P&L Comparison" at bounding box center [425, 184] width 91 height 10
click at [559, 207] on button "M09 [DATE] - [DATE]" at bounding box center [550, 209] width 115 height 20
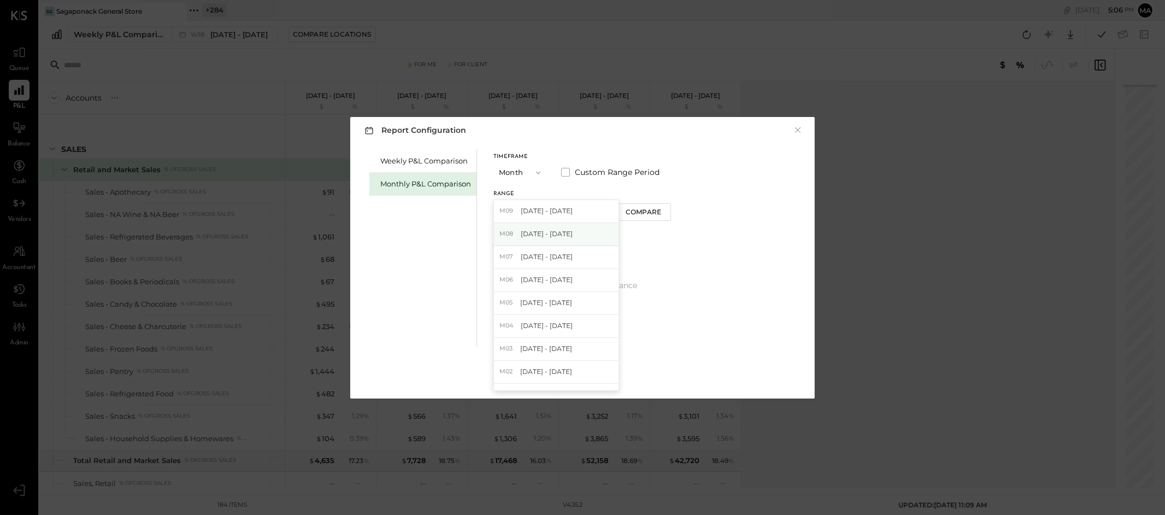
click at [561, 241] on div "M08 [DATE] - [DATE]" at bounding box center [556, 234] width 125 height 23
click at [640, 213] on div "Compare" at bounding box center [644, 211] width 36 height 9
click at [662, 208] on icon "button" at bounding box center [663, 210] width 3 height 6
type input "*"
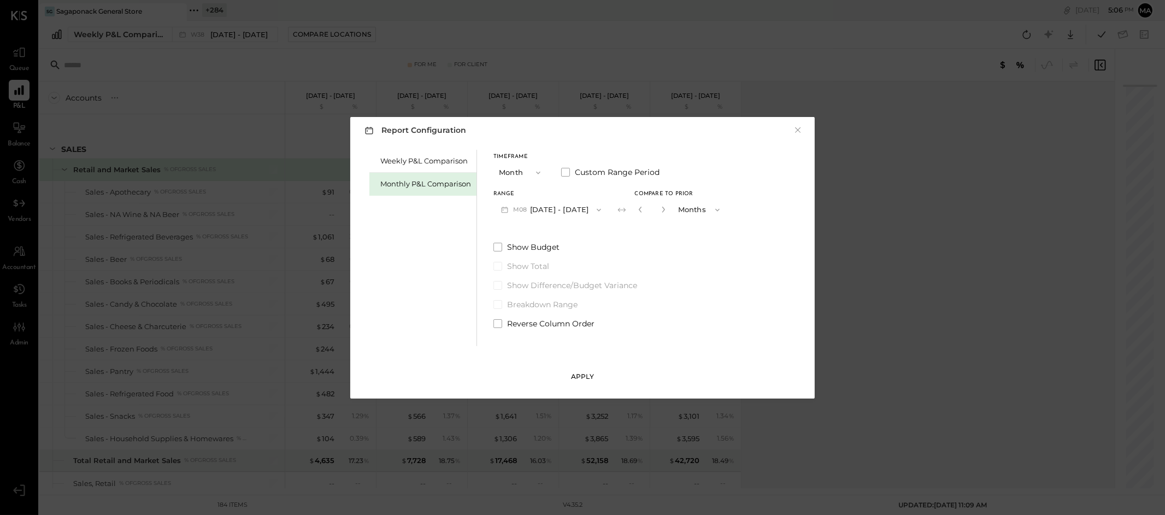
click at [580, 372] on div "Apply" at bounding box center [582, 376] width 23 height 9
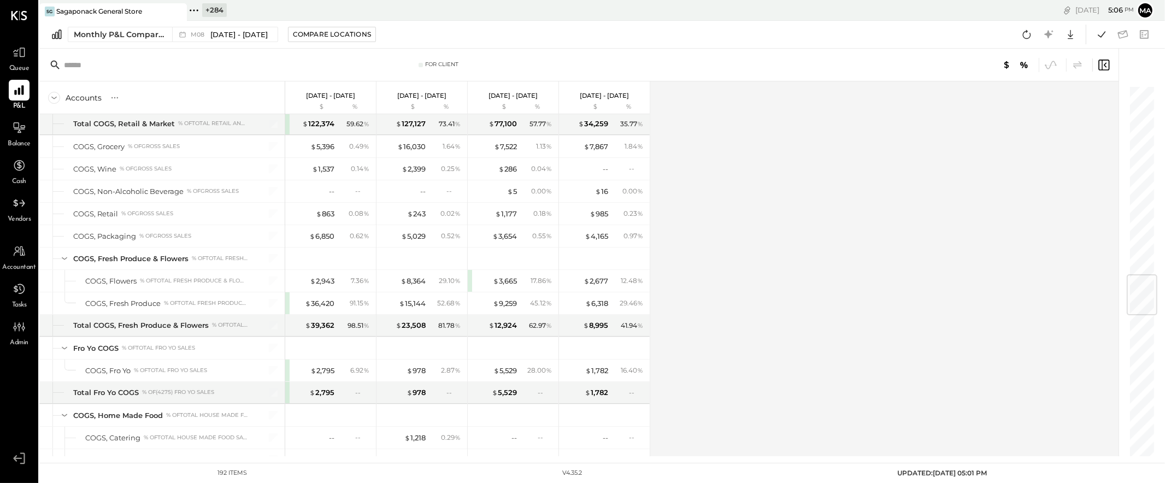
scroll to position [1600, 0]
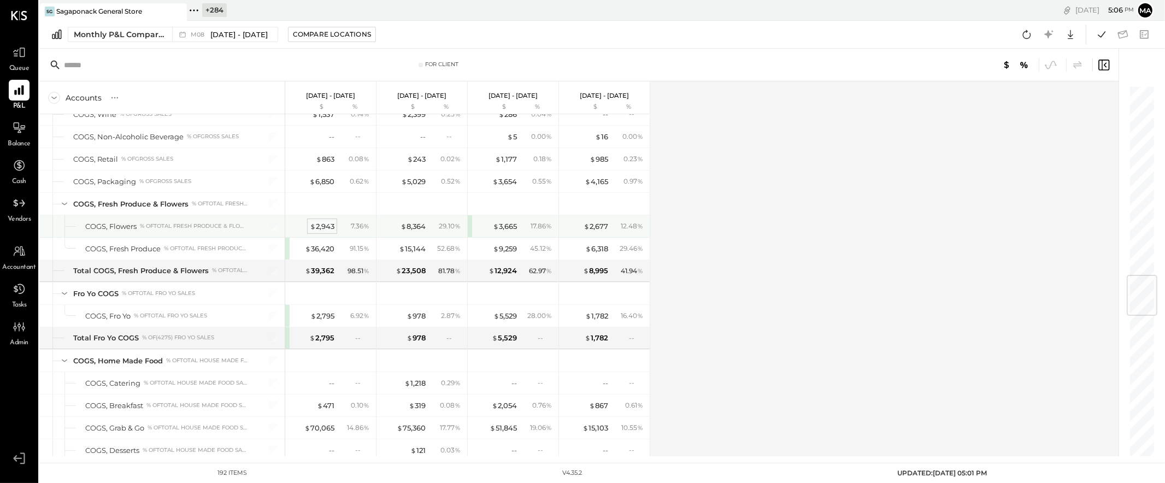
click at [325, 230] on div "$ 2,943" at bounding box center [322, 226] width 25 height 10
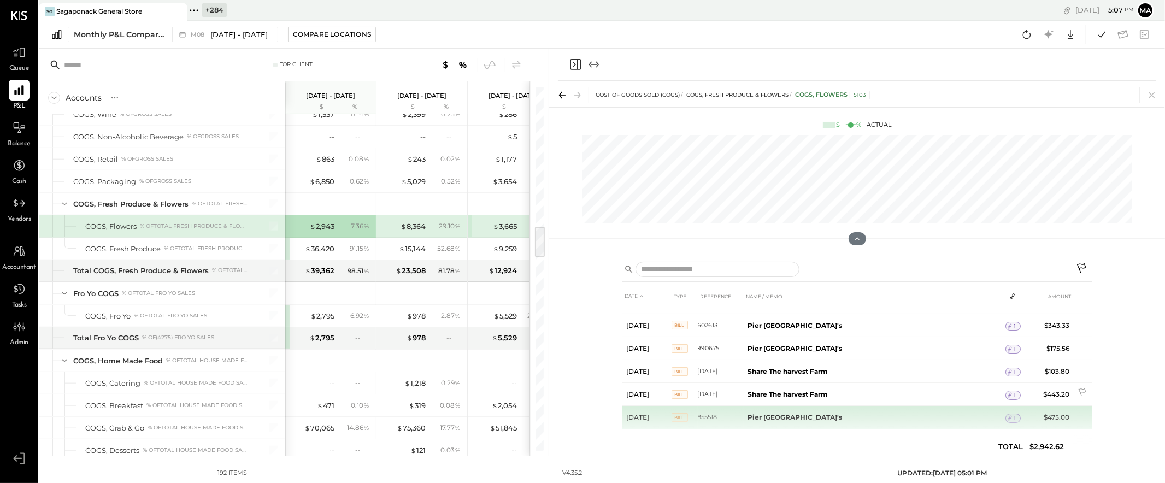
scroll to position [168, 0]
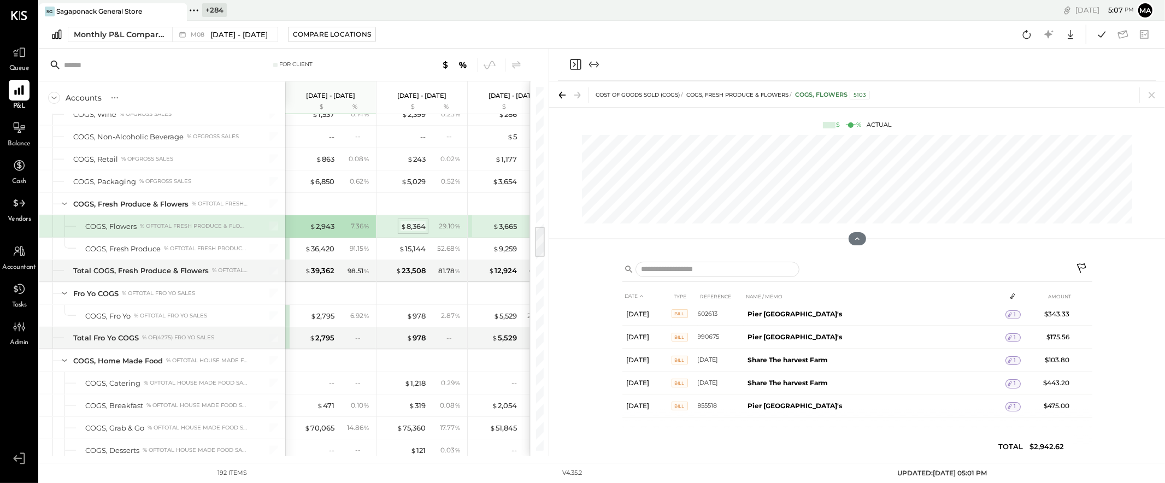
click at [425, 228] on div "$ 8,364" at bounding box center [413, 226] width 25 height 10
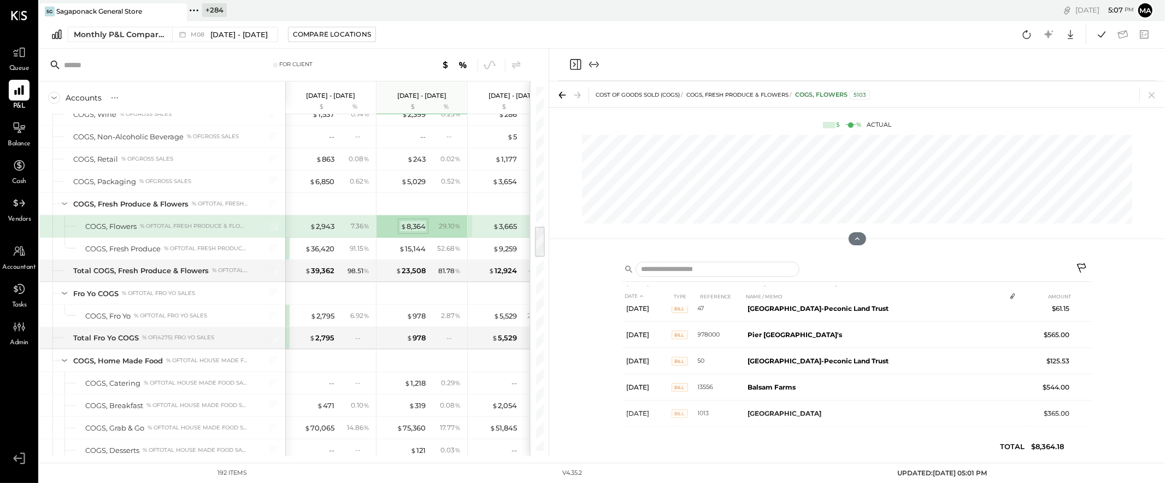
scroll to position [188, 0]
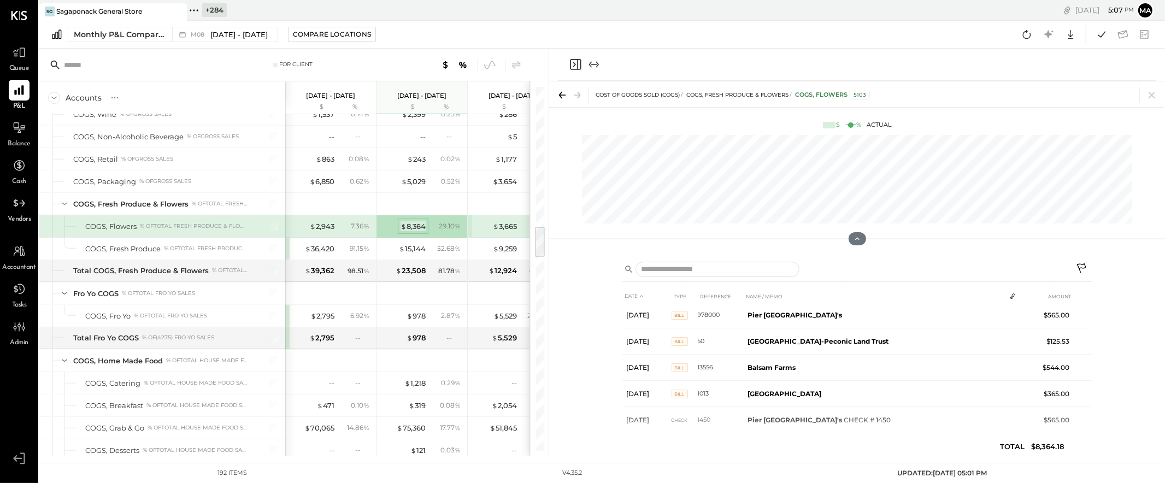
click at [416, 228] on div "$ 8,364" at bounding box center [413, 226] width 25 height 10
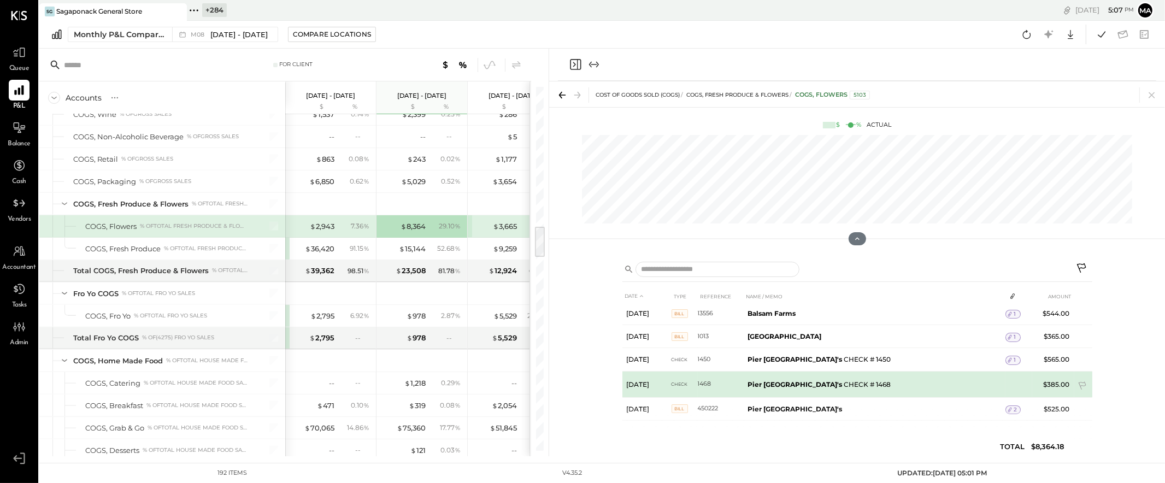
scroll to position [217, 0]
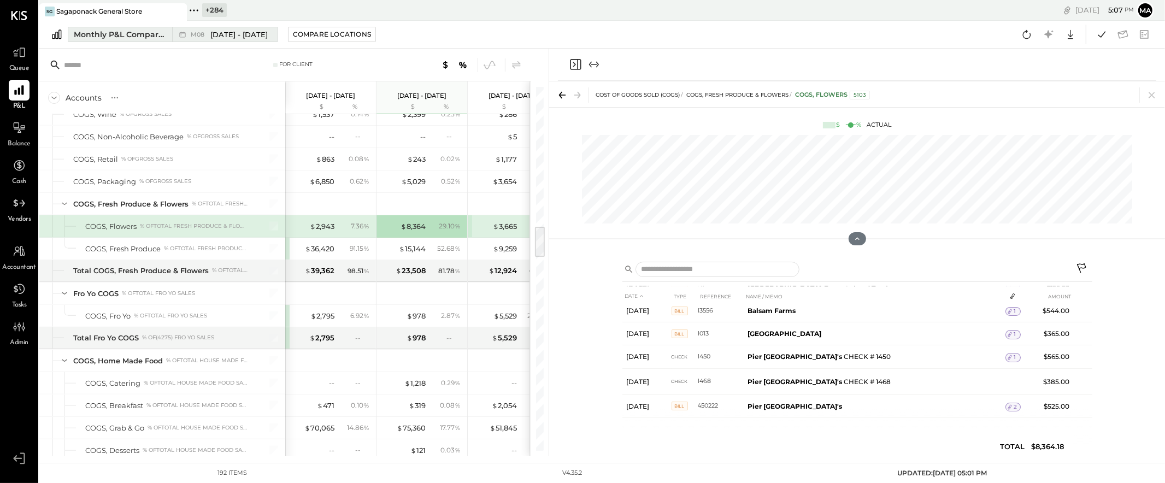
click at [246, 28] on div "M08 [DATE] - [DATE]" at bounding box center [222, 34] width 100 height 14
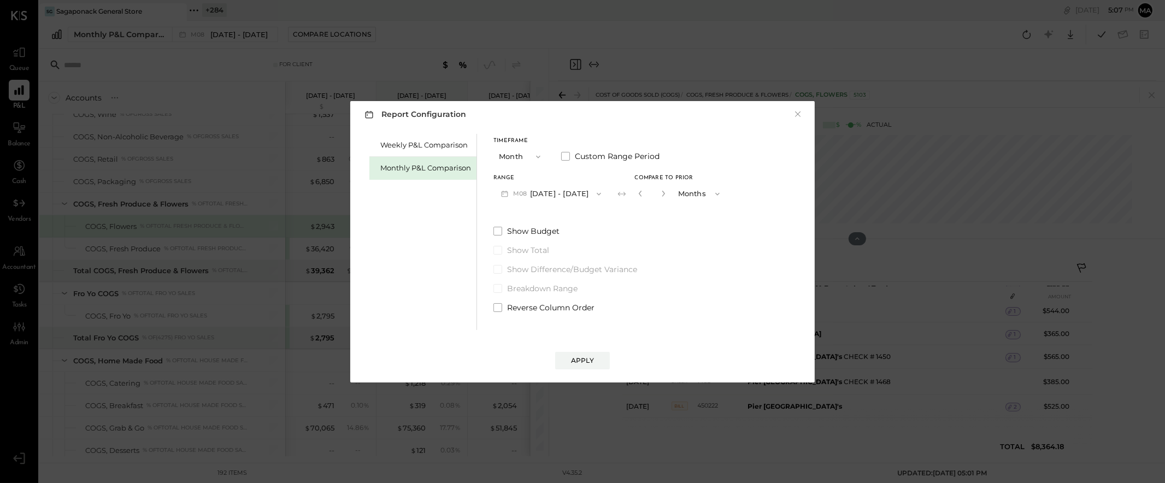
click at [555, 185] on button "M08 [DATE] - [DATE]" at bounding box center [550, 194] width 115 height 20
click at [554, 195] on span "[DATE] - [DATE]" at bounding box center [547, 194] width 52 height 9
click at [573, 357] on div "Apply" at bounding box center [582, 360] width 23 height 9
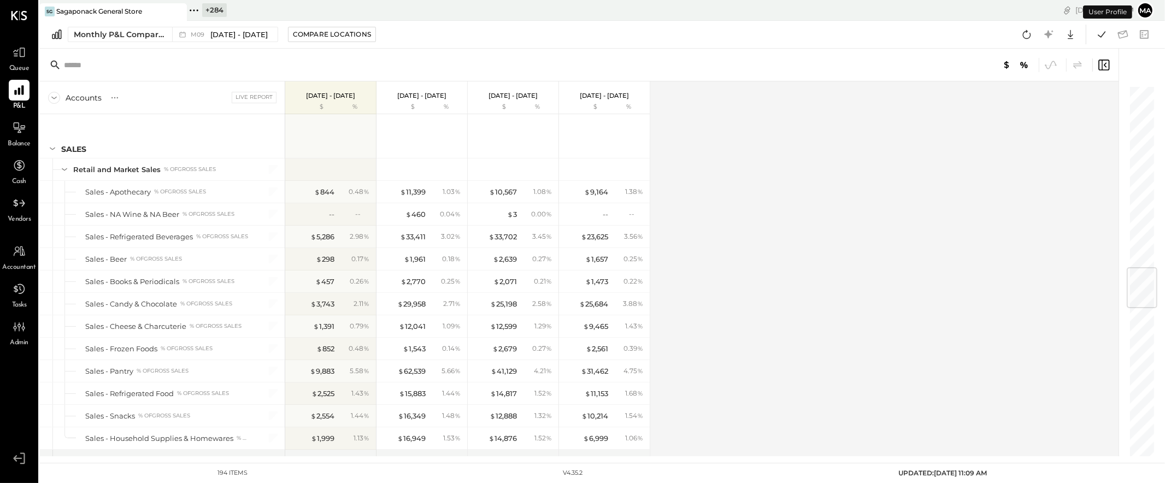
scroll to position [1534, 0]
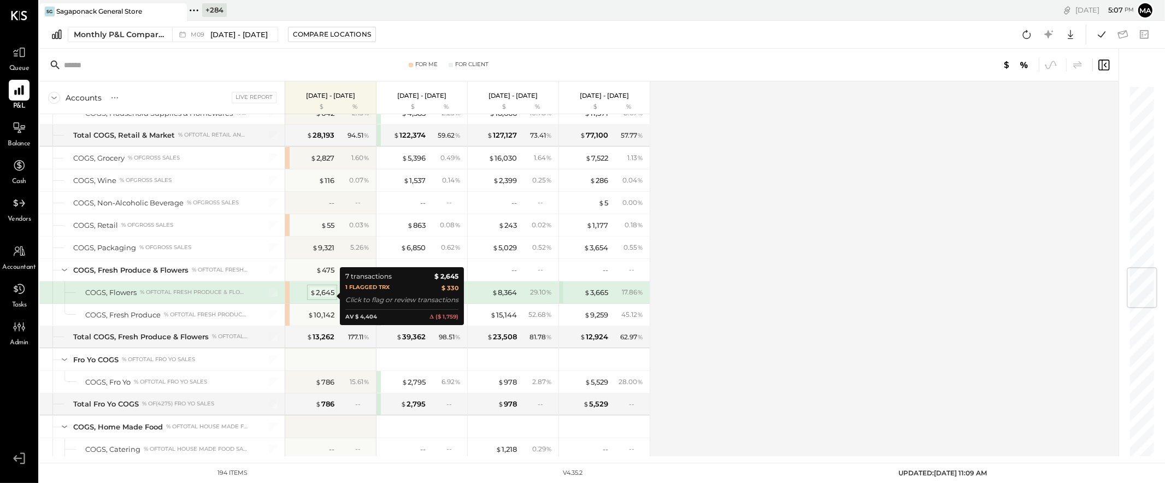
click at [324, 296] on div "$ 2,645" at bounding box center [322, 292] width 25 height 10
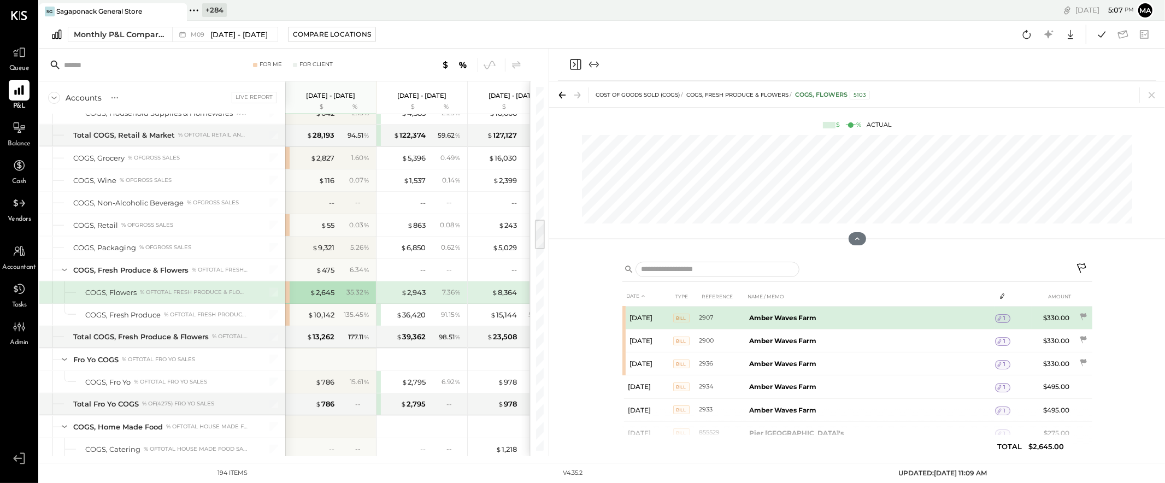
scroll to position [2, 0]
click at [1002, 319] on div "1" at bounding box center [1002, 317] width 15 height 9
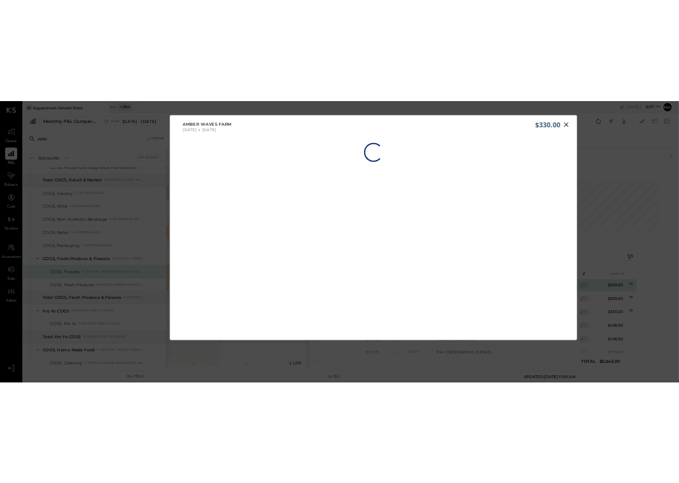
scroll to position [11, 0]
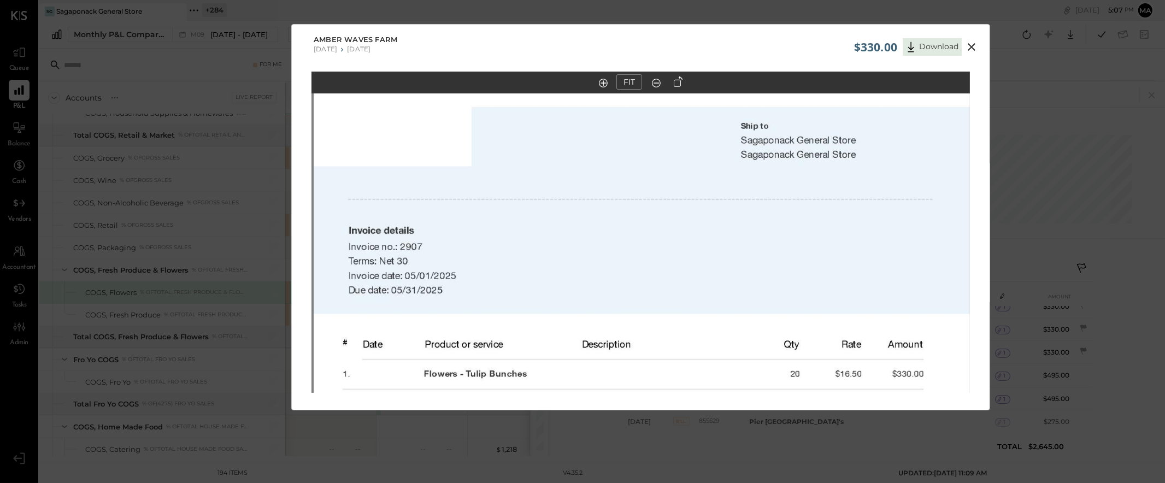
drag, startPoint x: 566, startPoint y: 146, endPoint x: 568, endPoint y: 317, distance: 170.5
click at [568, 317] on img at bounding box center [643, 388] width 658 height 852
click at [971, 46] on icon at bounding box center [972, 47] width 8 height 8
click at [971, 48] on div "Monthly P&L Comparison M09 Sep 1 - 30, 2025 Compare Locations Google Sheets Exc…" at bounding box center [602, 35] width 1126 height 28
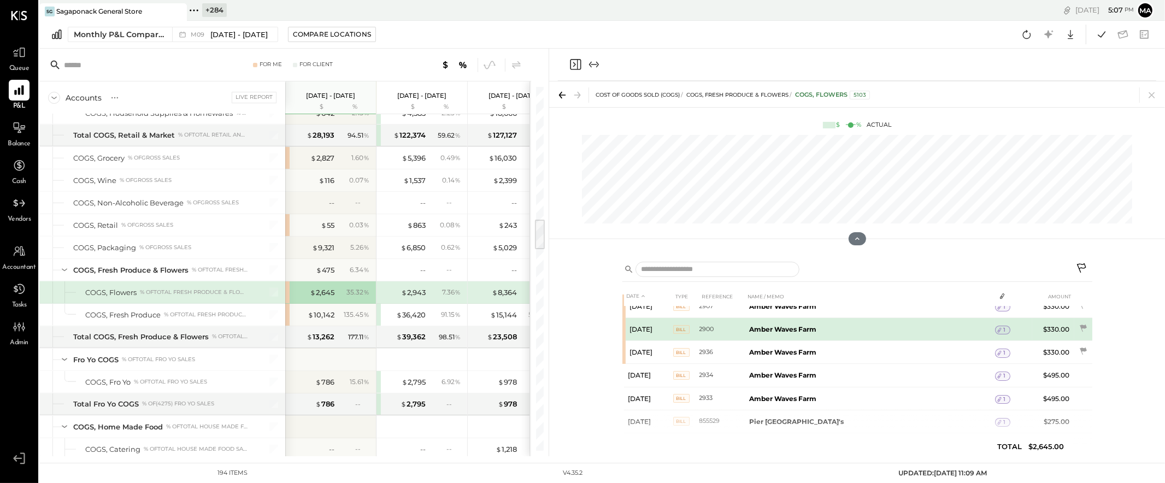
click at [785, 330] on b "Amber Waves Farm" at bounding box center [783, 329] width 67 height 8
click at [996, 330] on icon at bounding box center [1000, 330] width 8 height 8
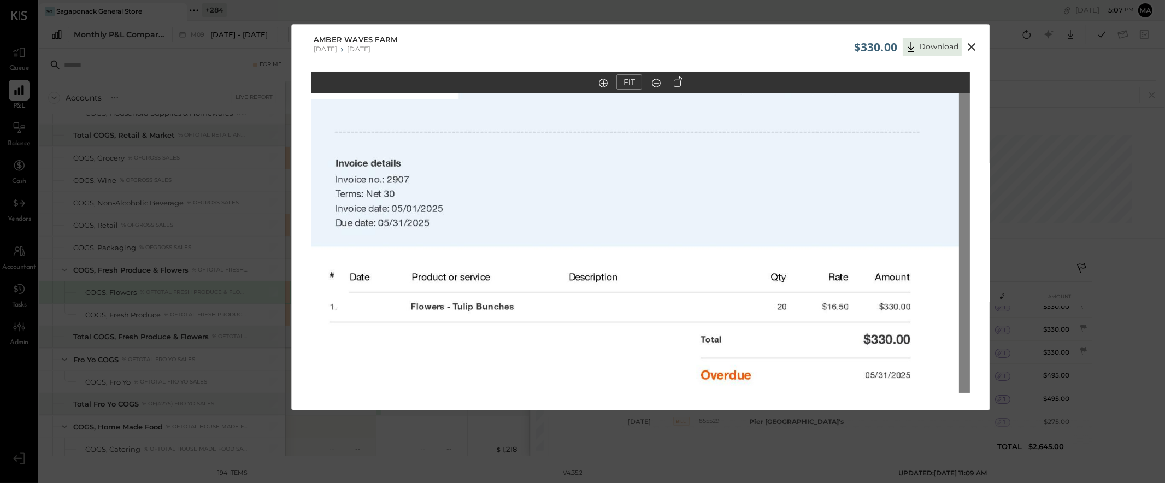
drag, startPoint x: 625, startPoint y: 215, endPoint x: 552, endPoint y: 296, distance: 109.1
click at [611, 340] on img at bounding box center [630, 321] width 658 height 852
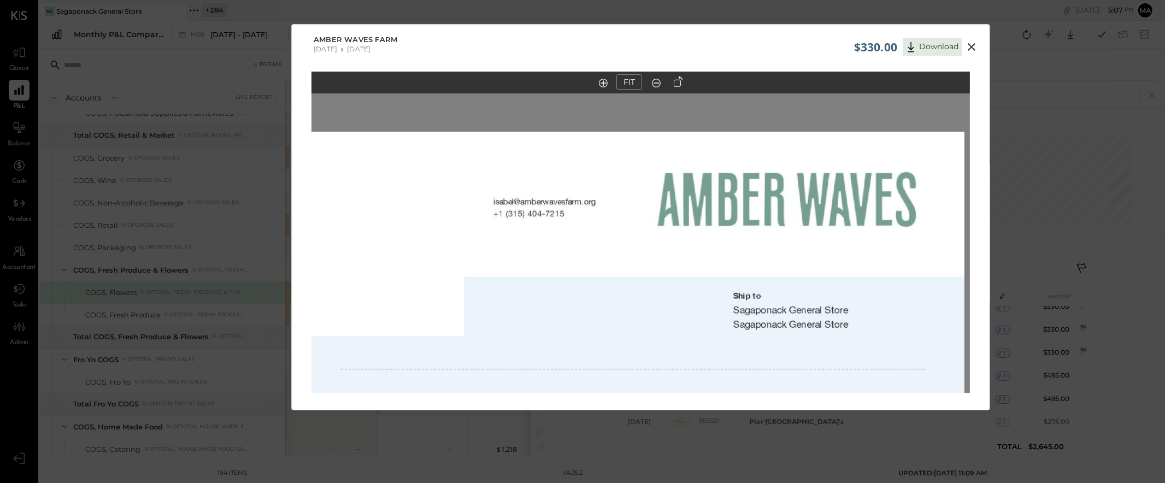
drag, startPoint x: 828, startPoint y: 133, endPoint x: 837, endPoint y: 342, distance: 208.9
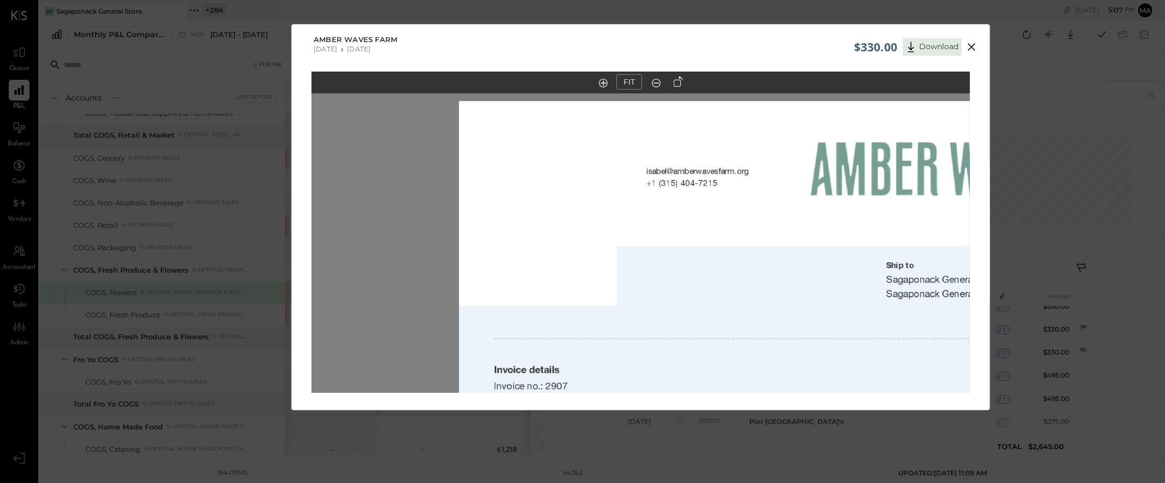
drag, startPoint x: 686, startPoint y: 312, endPoint x: 846, endPoint y: 291, distance: 162.1
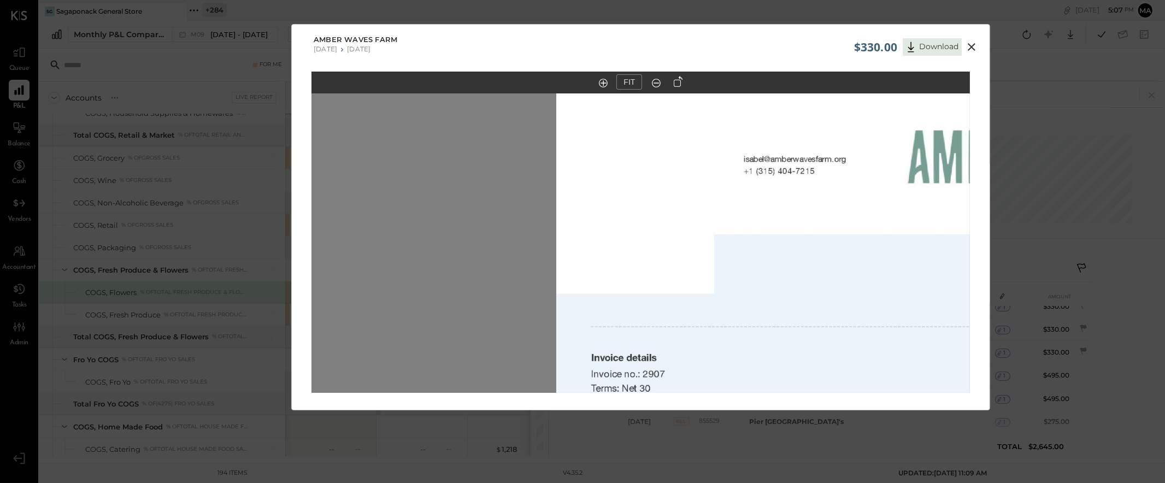
click at [971, 47] on icon at bounding box center [972, 47] width 8 height 8
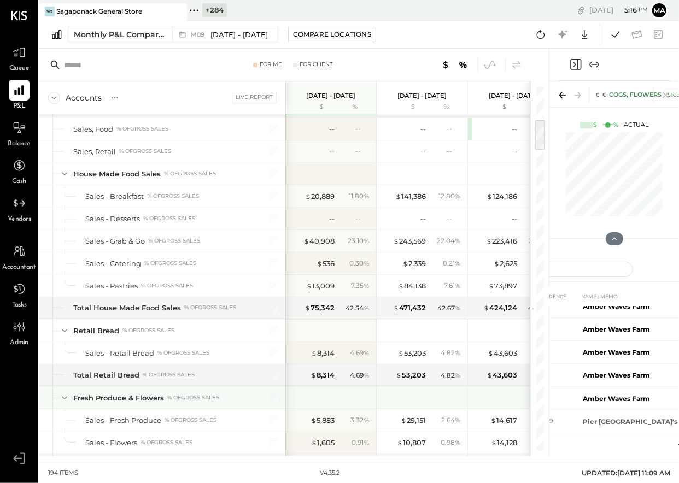
scroll to position [426, 0]
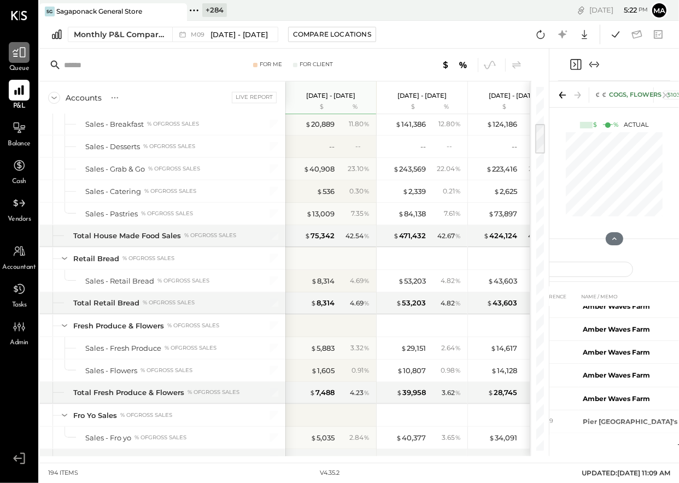
click at [20, 58] on icon at bounding box center [19, 52] width 14 height 14
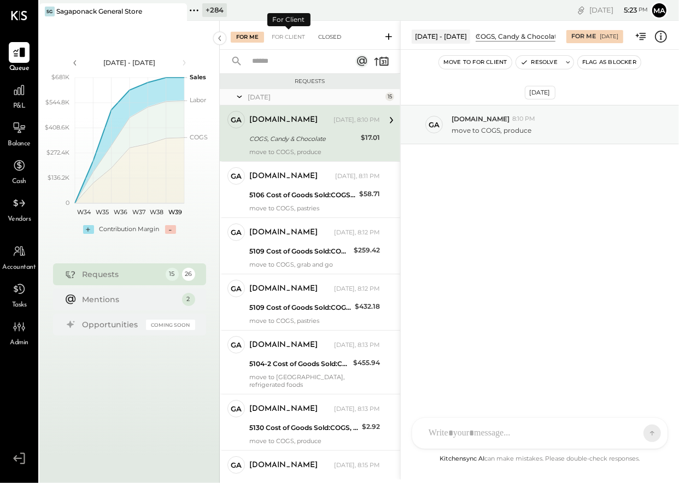
click at [328, 36] on div "Closed" at bounding box center [330, 37] width 34 height 11
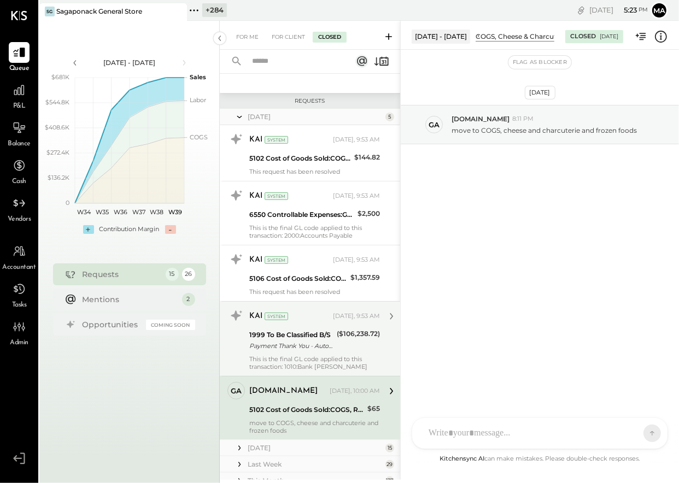
scroll to position [231, 0]
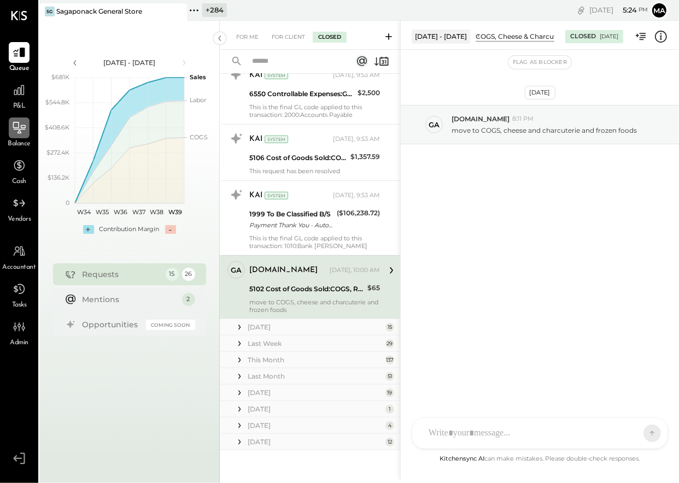
click at [15, 133] on icon at bounding box center [19, 128] width 14 height 14
